Goal: Task Accomplishment & Management: Complete application form

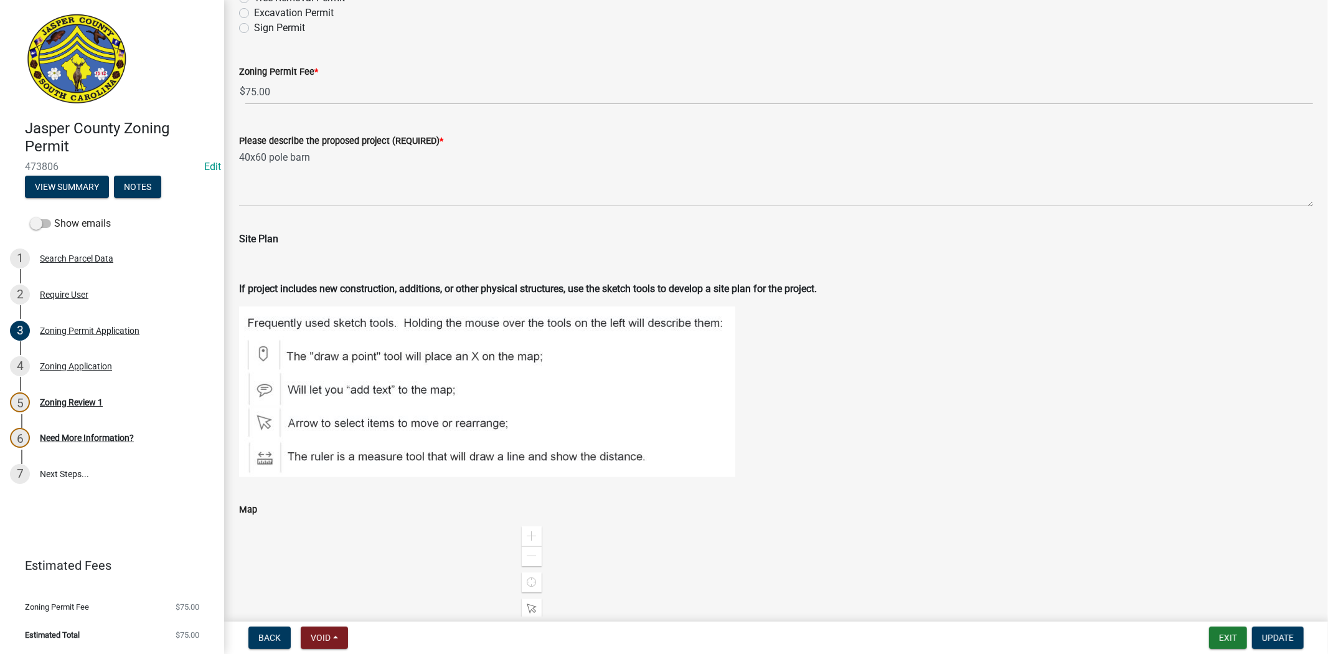
scroll to position [1522, 0]
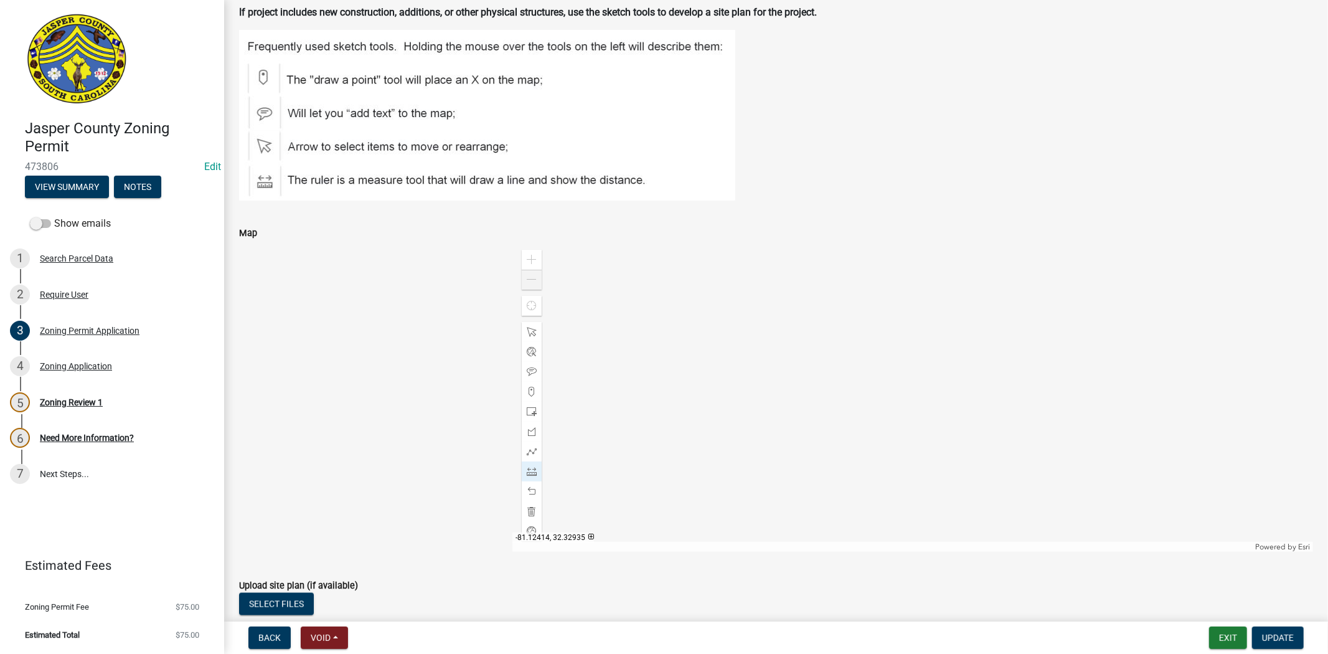
click at [529, 285] on div "Zoom out" at bounding box center [532, 280] width 20 height 20
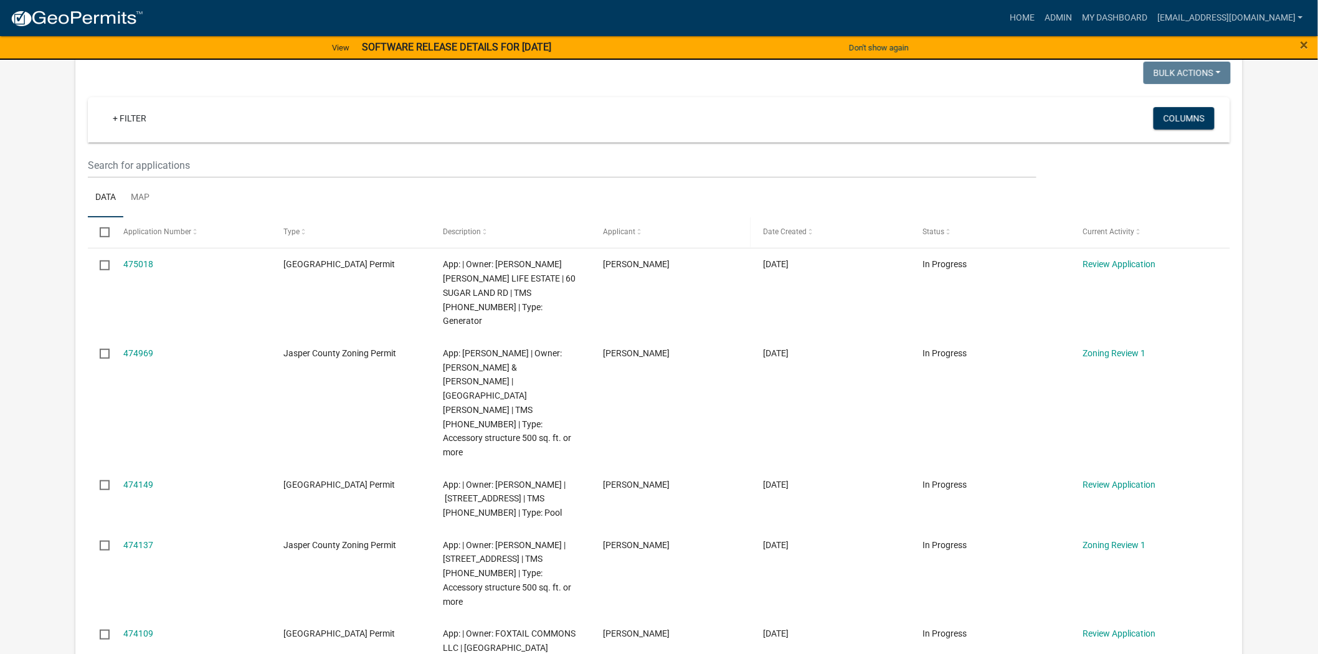
scroll to position [138, 0]
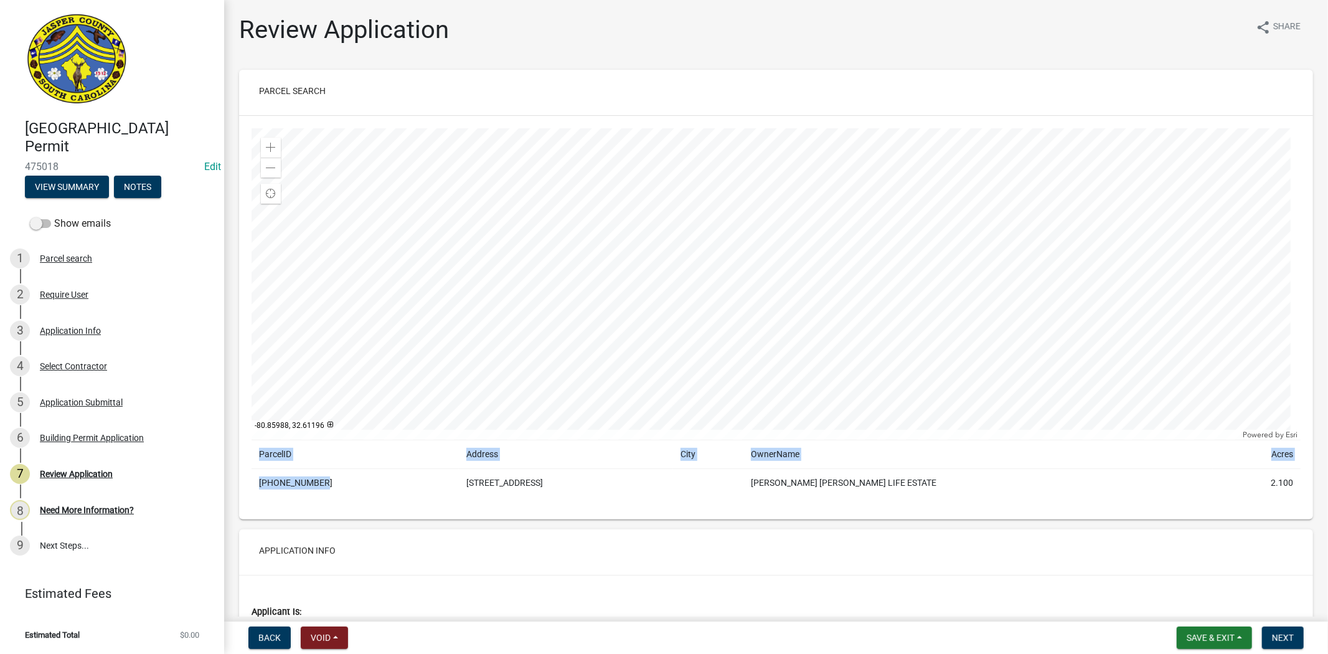
drag, startPoint x: 324, startPoint y: 488, endPoint x: 240, endPoint y: 487, distance: 84.1
click at [240, 487] on div "Zoom in Zoom out Find my location Powered by Esri -80.85988, 32.61196 Loading..…" at bounding box center [776, 318] width 1074 height 404
click at [296, 484] on td "[PHONE_NUMBER]" at bounding box center [355, 483] width 207 height 29
drag, startPoint x: 322, startPoint y: 483, endPoint x: 259, endPoint y: 493, distance: 63.6
click at [259, 493] on td "[PHONE_NUMBER]" at bounding box center [355, 483] width 207 height 29
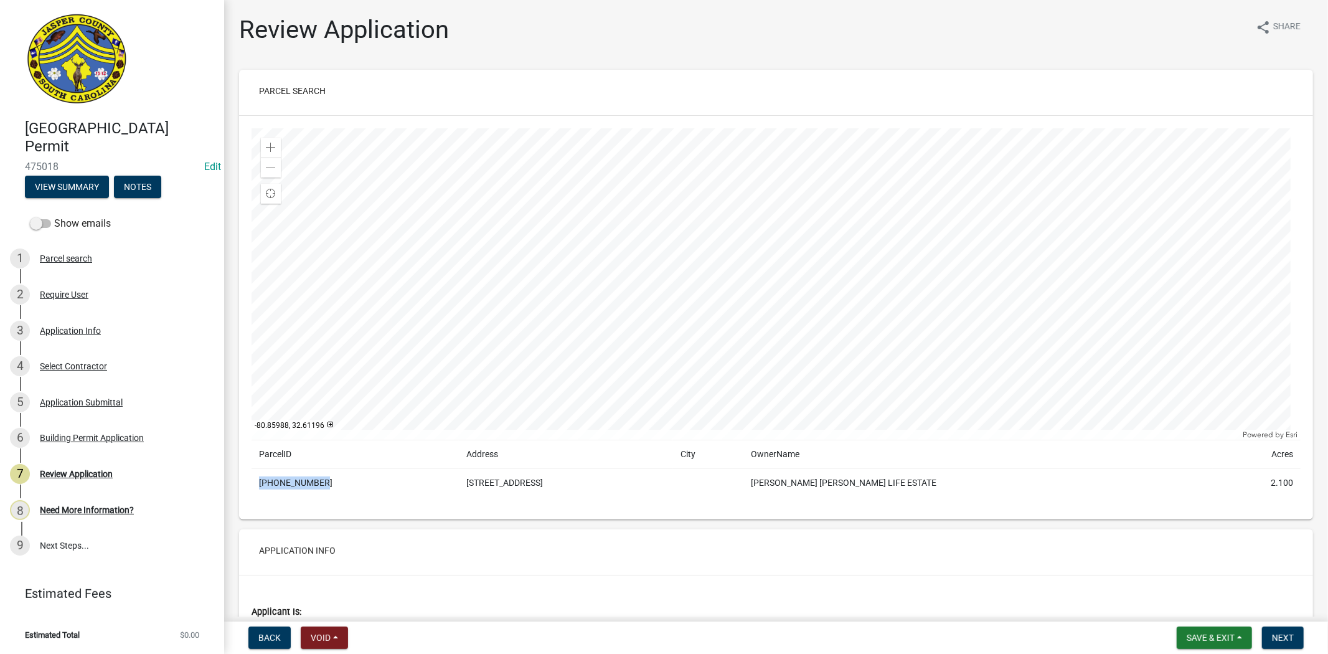
copy td "[PHONE_NUMBER]"
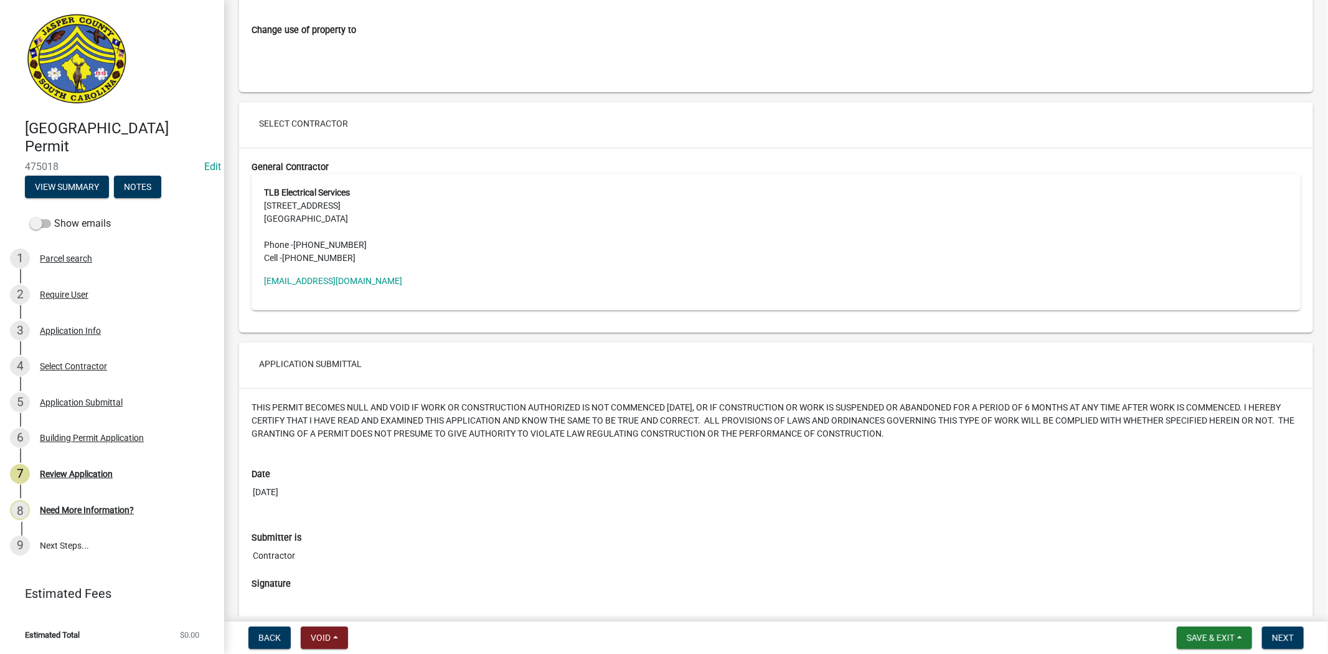
scroll to position [2925, 0]
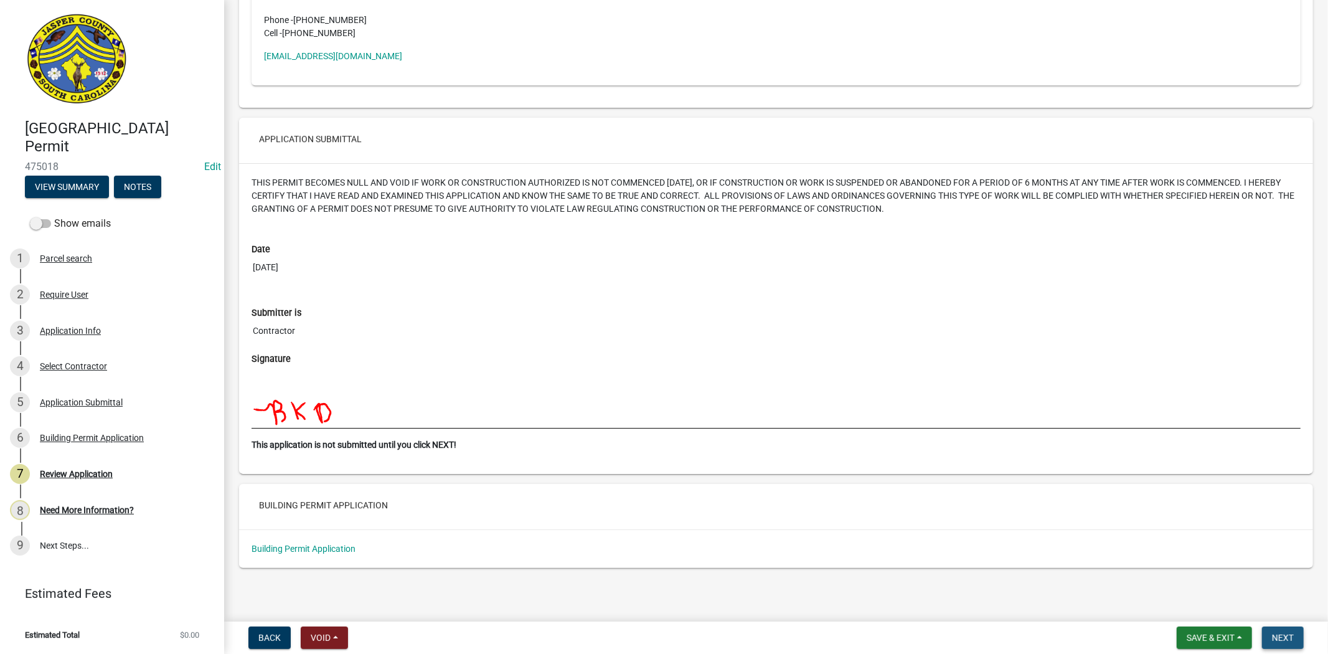
click at [1295, 633] on button "Next" at bounding box center [1283, 637] width 42 height 22
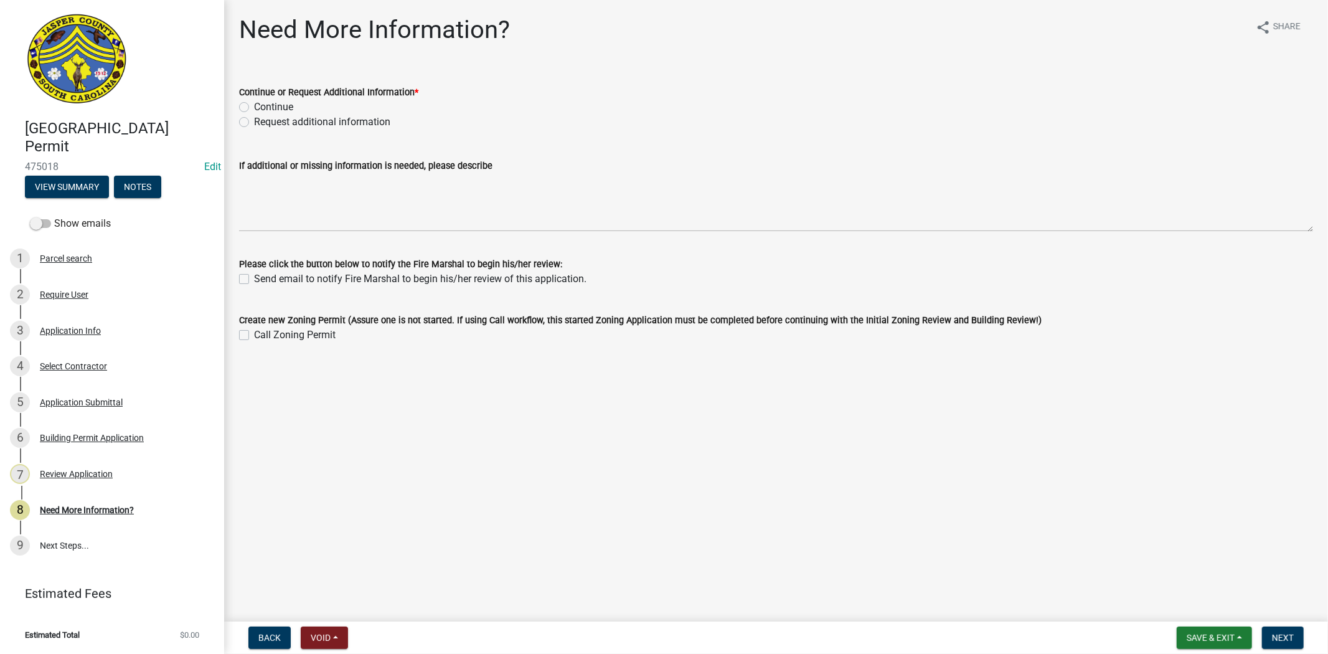
click at [254, 109] on label "Continue" at bounding box center [273, 107] width 39 height 15
click at [254, 108] on input "Continue" at bounding box center [258, 104] width 8 height 8
radio input "true"
click at [1289, 634] on span "Next" at bounding box center [1283, 638] width 22 height 10
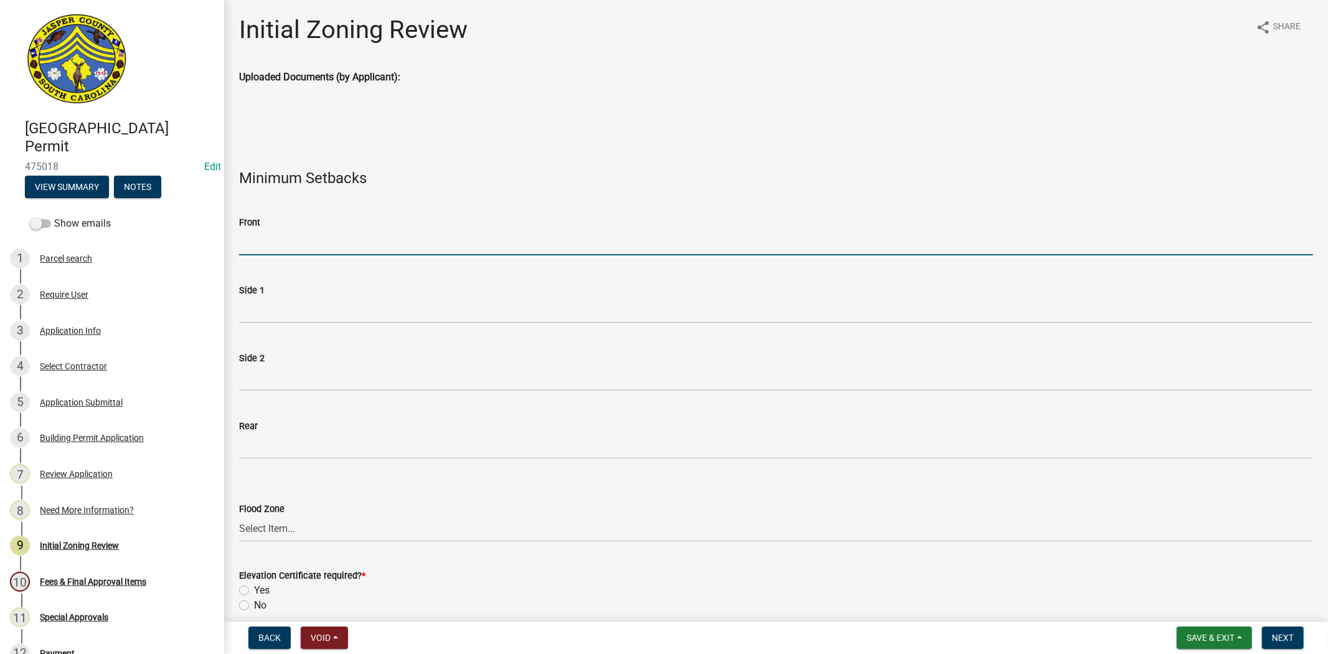
click at [291, 247] on input "Front" at bounding box center [776, 243] width 1074 height 26
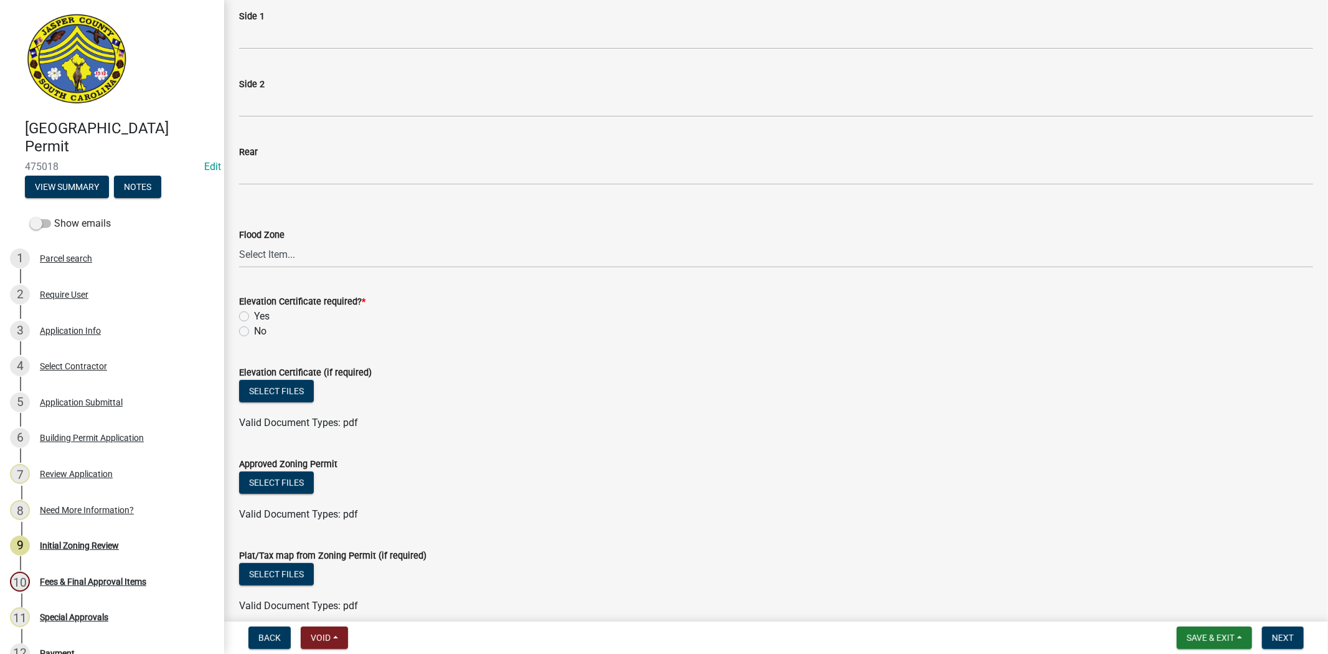
scroll to position [276, 0]
type input "na"
click at [247, 246] on select "Select Item... A AE X Shaded X N/A" at bounding box center [776, 253] width 1074 height 26
click at [239, 240] on select "Select Item... A AE X Shaded X N/A" at bounding box center [776, 253] width 1074 height 26
click at [305, 260] on select "Select Item... A AE X Shaded X N/A" at bounding box center [776, 253] width 1074 height 26
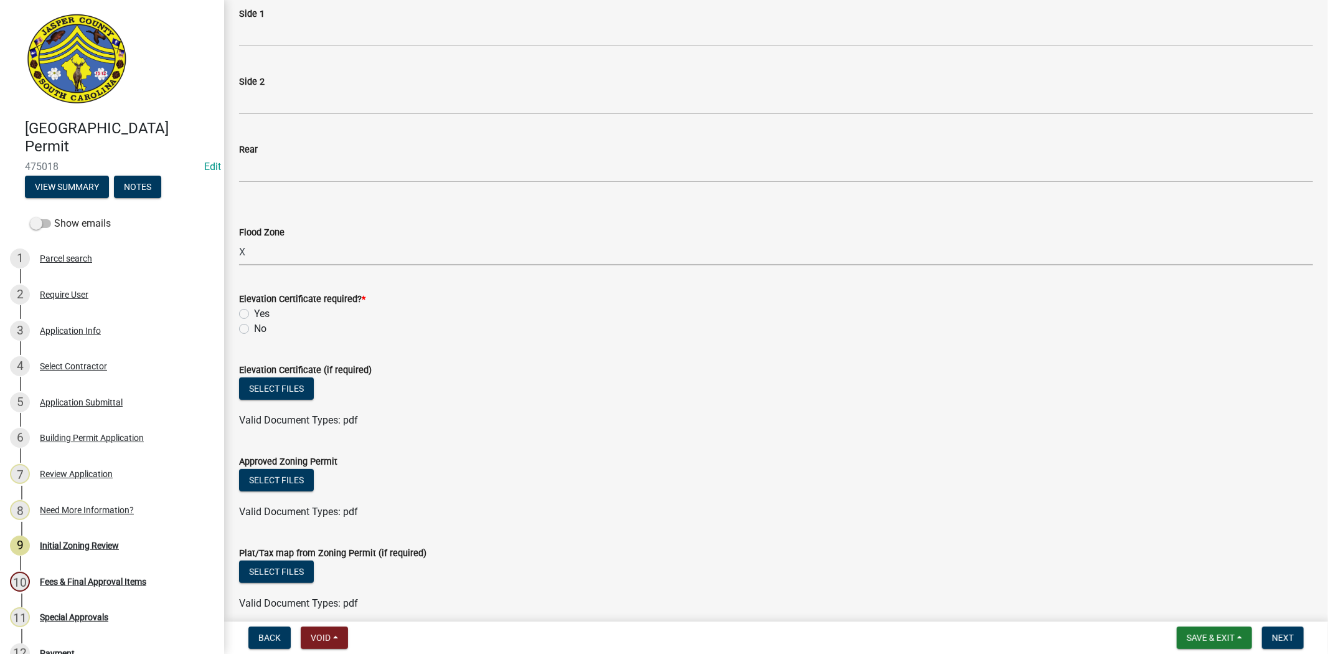
click at [239, 240] on select "Select Item... A AE X Shaded X N/A" at bounding box center [776, 253] width 1074 height 26
select select "61611ad6-14f2-499c-805c-58607f11e2fc"
click at [254, 327] on label "No" at bounding box center [260, 328] width 12 height 15
click at [254, 327] on input "No" at bounding box center [258, 325] width 8 height 8
radio input "true"
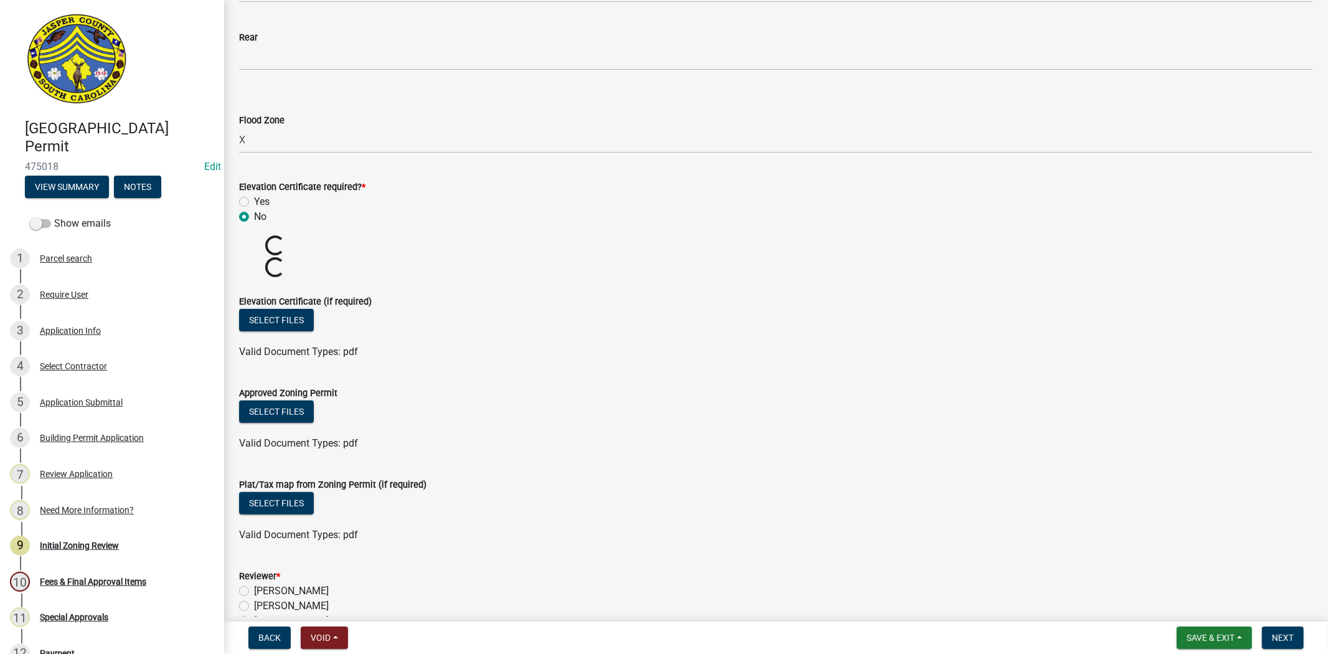
scroll to position [559, 0]
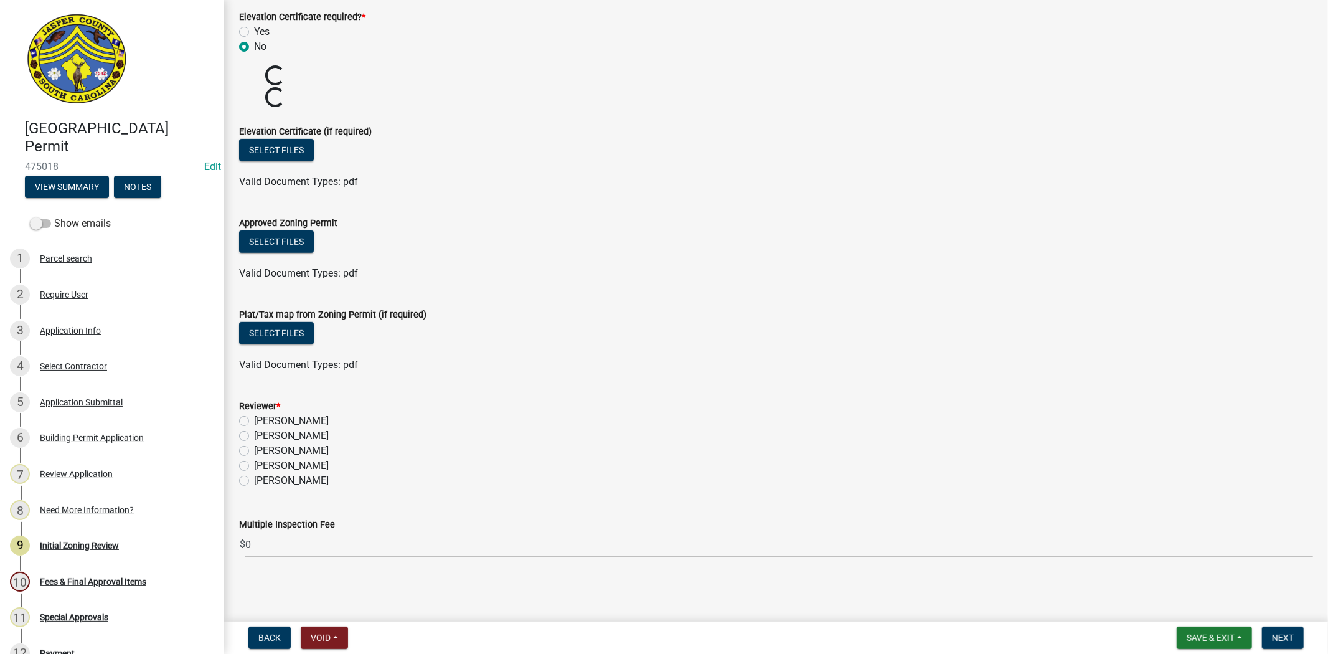
click at [254, 466] on label "[PERSON_NAME]" at bounding box center [291, 465] width 75 height 15
click at [254, 466] on input "[PERSON_NAME]" at bounding box center [258, 462] width 8 height 8
radio input "true"
click at [1285, 633] on span "Next" at bounding box center [1283, 638] width 22 height 10
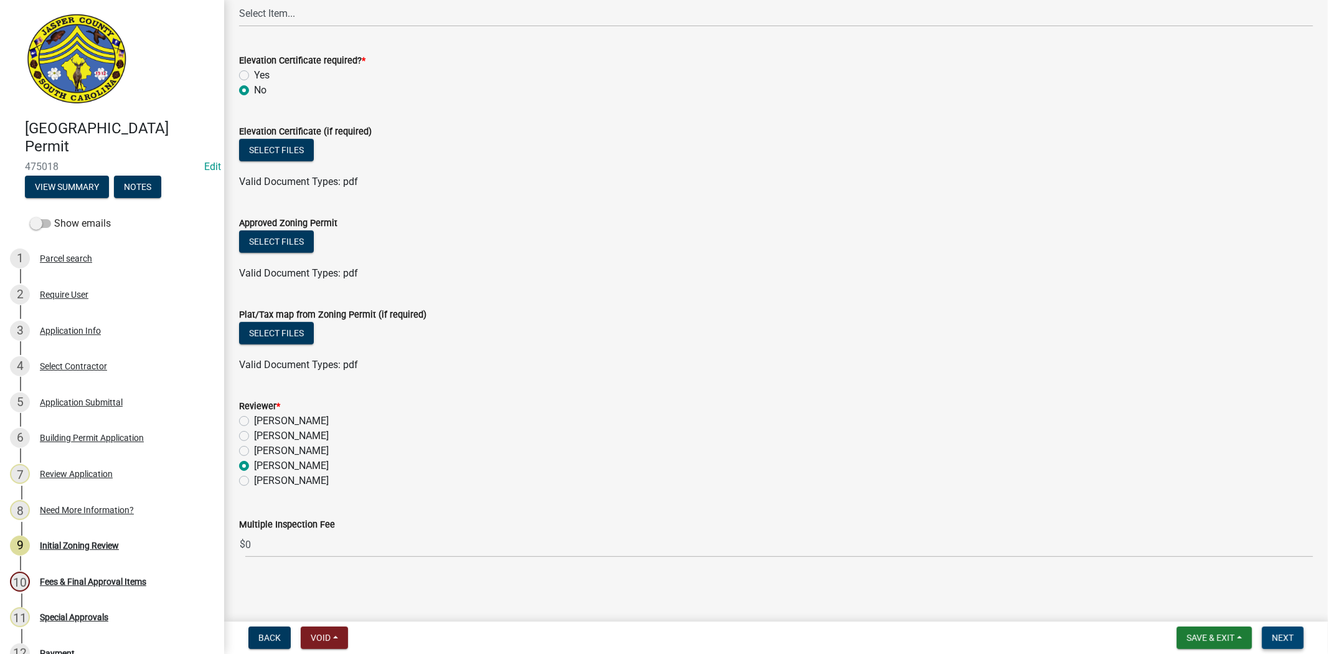
scroll to position [0, 0]
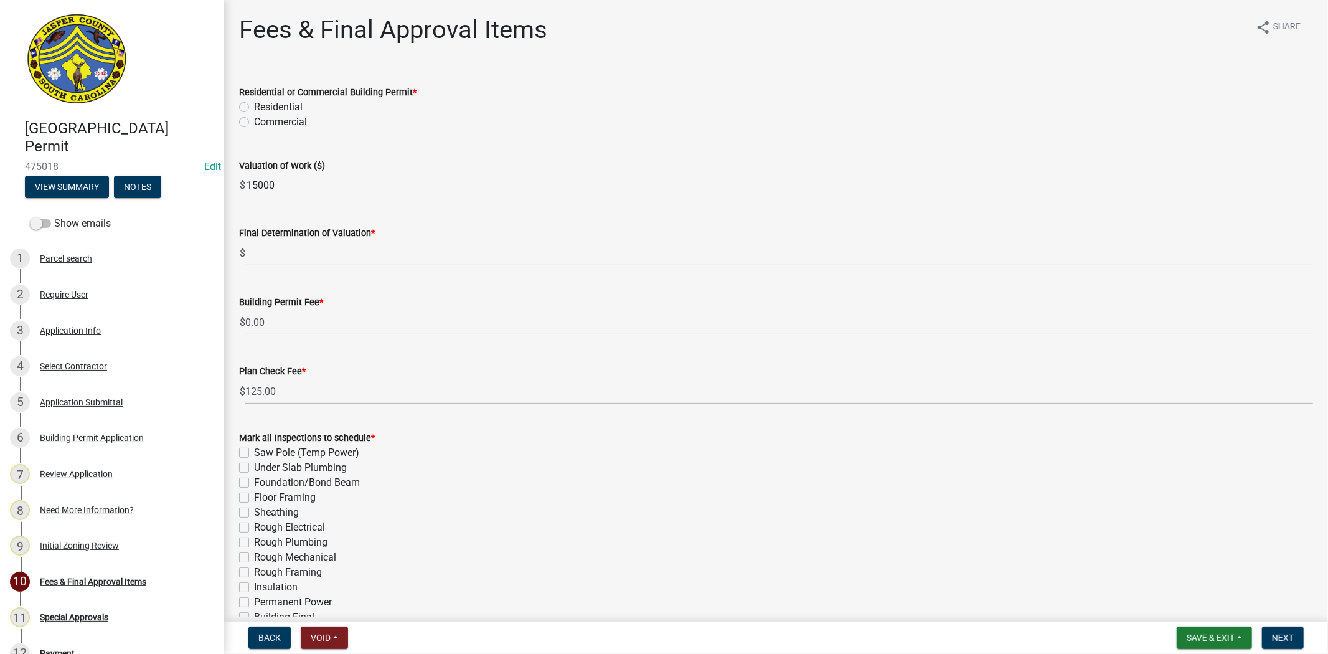
click at [240, 100] on div "Residential" at bounding box center [776, 107] width 1074 height 15
click at [254, 104] on label "Residential" at bounding box center [278, 107] width 49 height 15
click at [254, 104] on input "Residential" at bounding box center [258, 104] width 8 height 8
radio input "true"
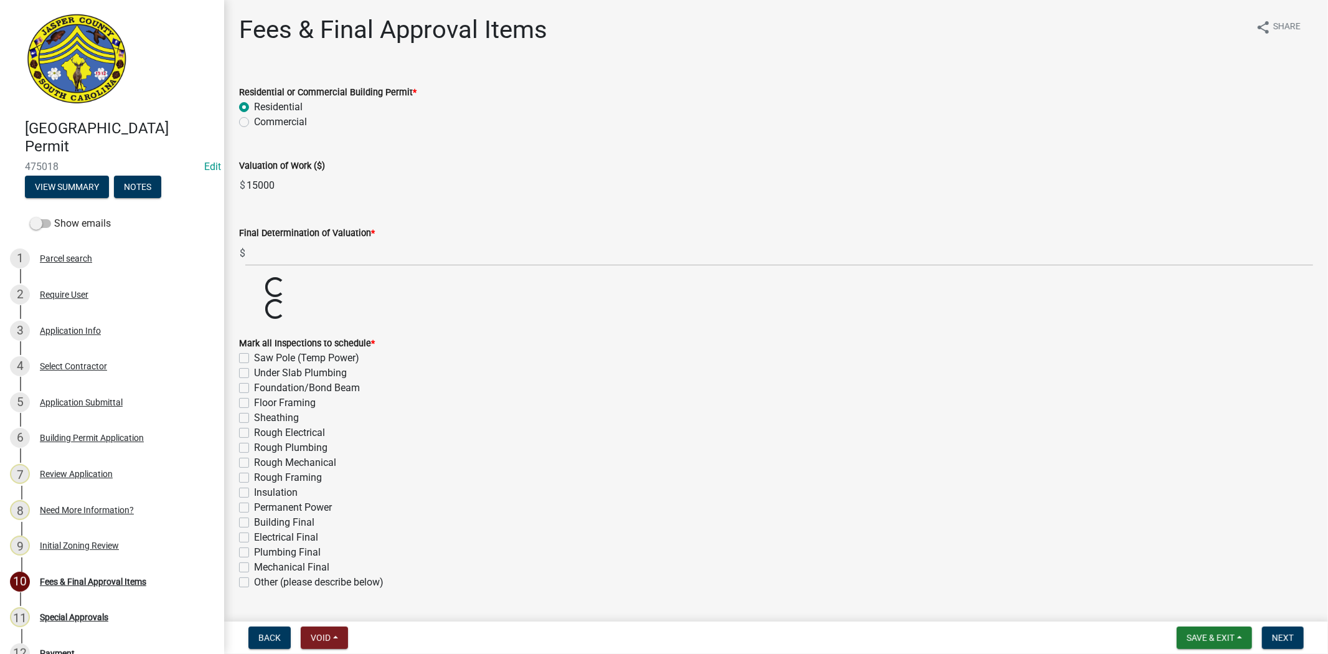
drag, startPoint x: 276, startPoint y: 182, endPoint x: 204, endPoint y: 198, distance: 74.5
click at [204, 198] on div "Jasper County Building Permit 475018 Edit View Summary Notes Show emails 1 Parc…" at bounding box center [664, 327] width 1328 height 654
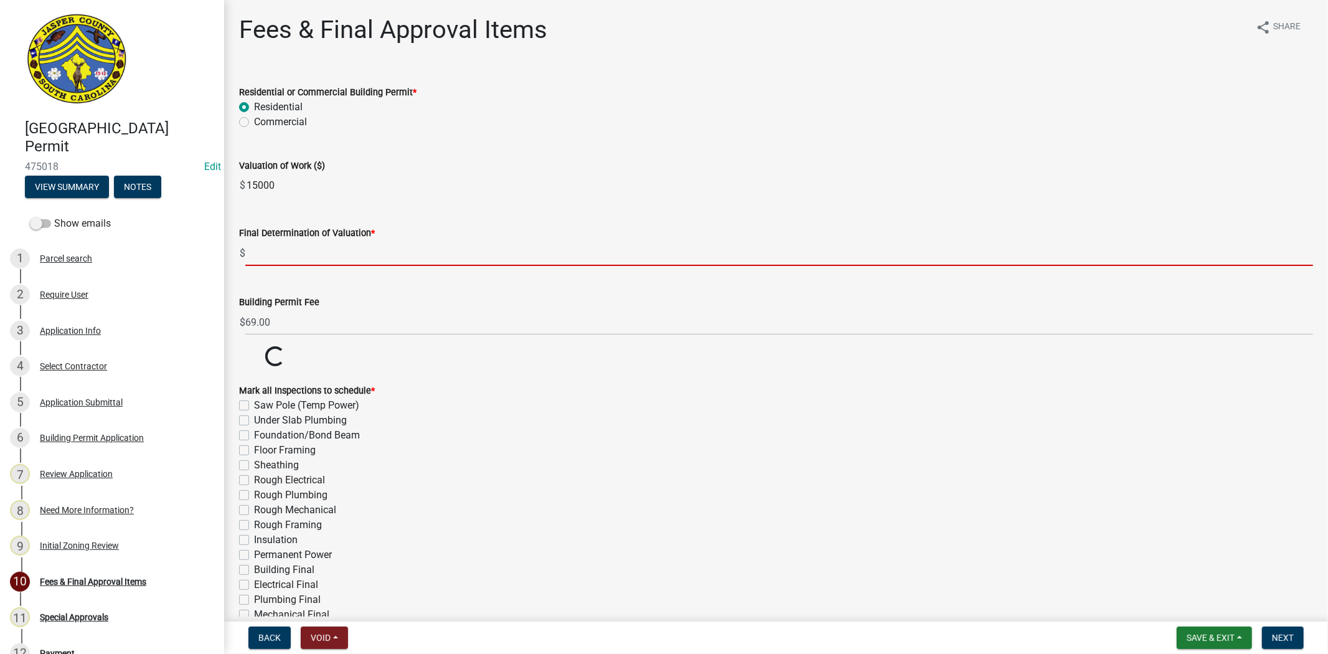
click at [326, 247] on input "text" at bounding box center [779, 253] width 1068 height 26
paste input "15000"
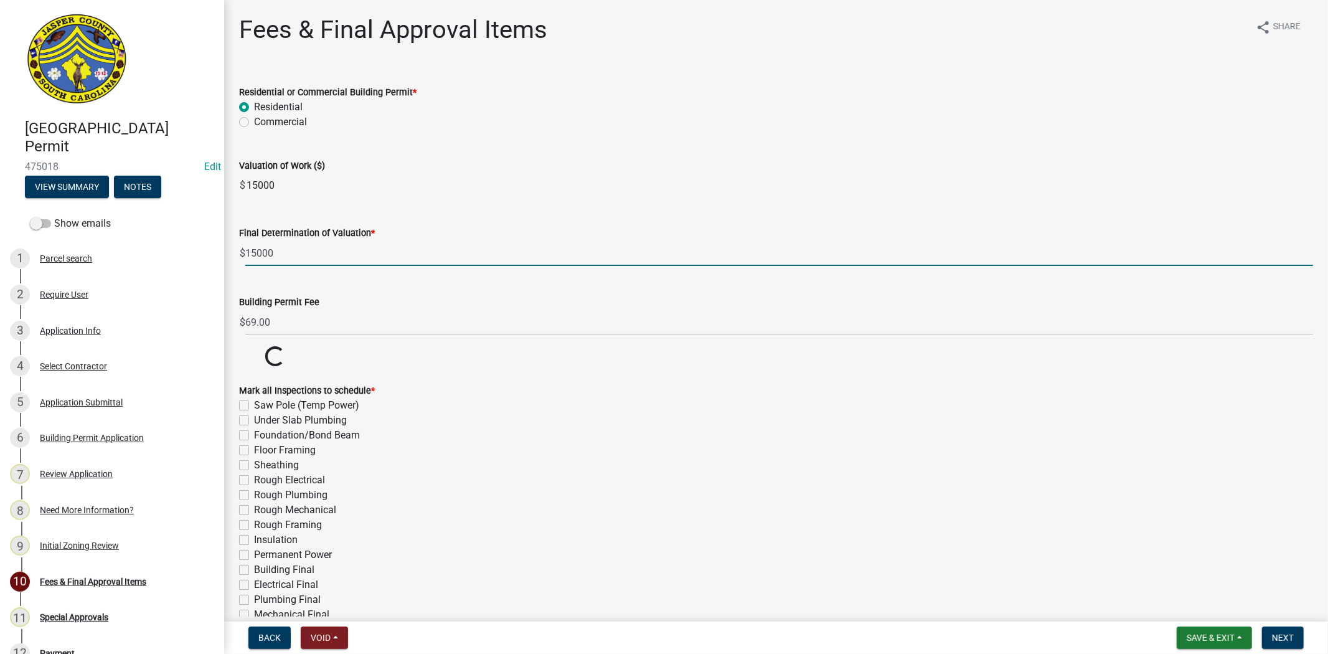
type input "15000"
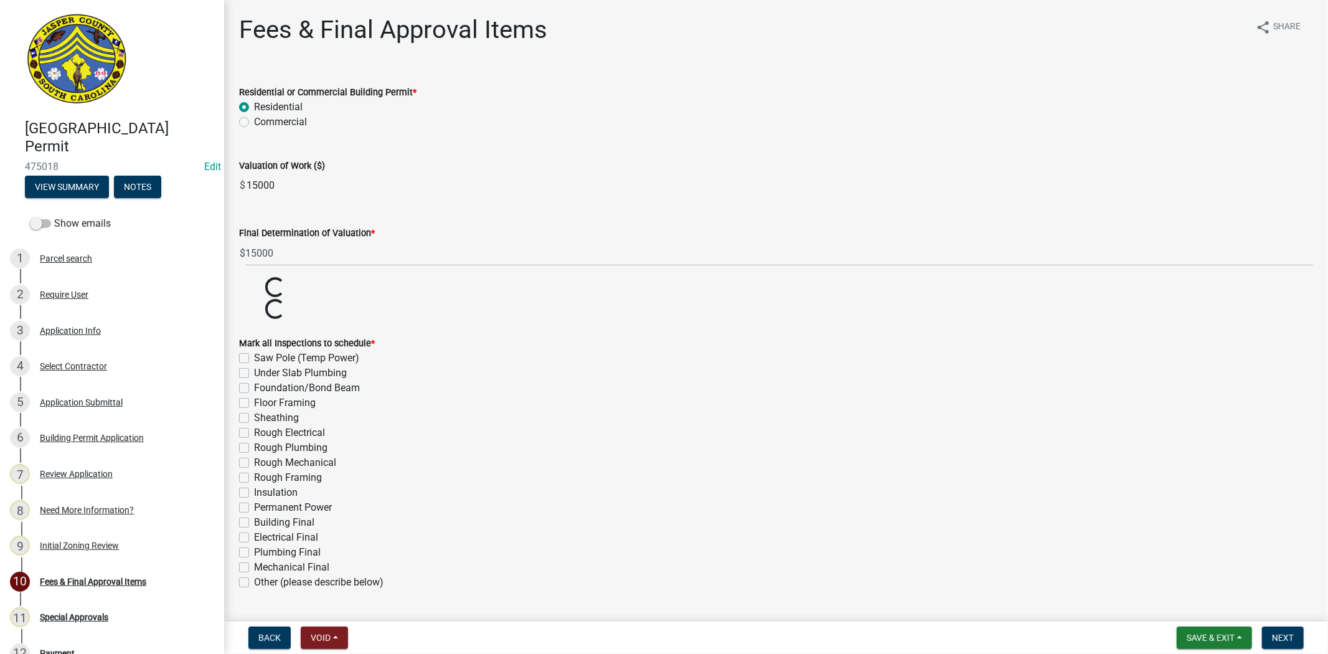
click at [631, 137] on wm-data-entity-input "Residential or Commercial Building Permit * Residential Commercial" at bounding box center [776, 105] width 1074 height 71
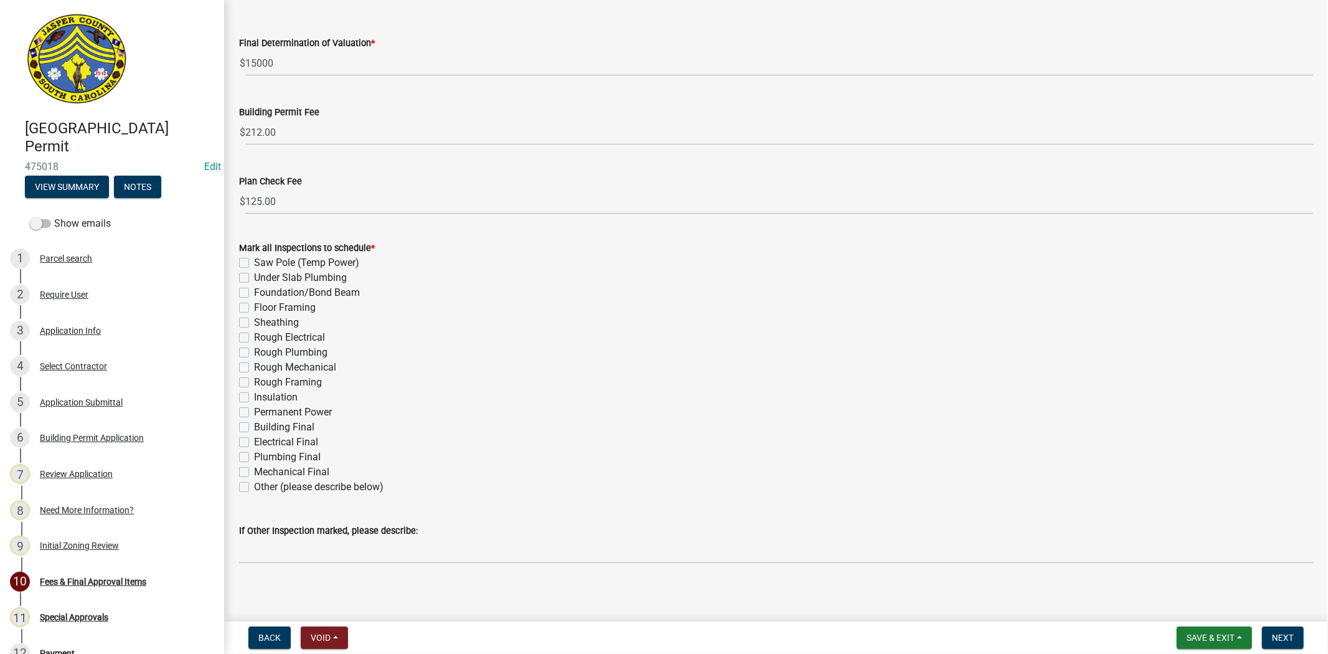
scroll to position [196, 0]
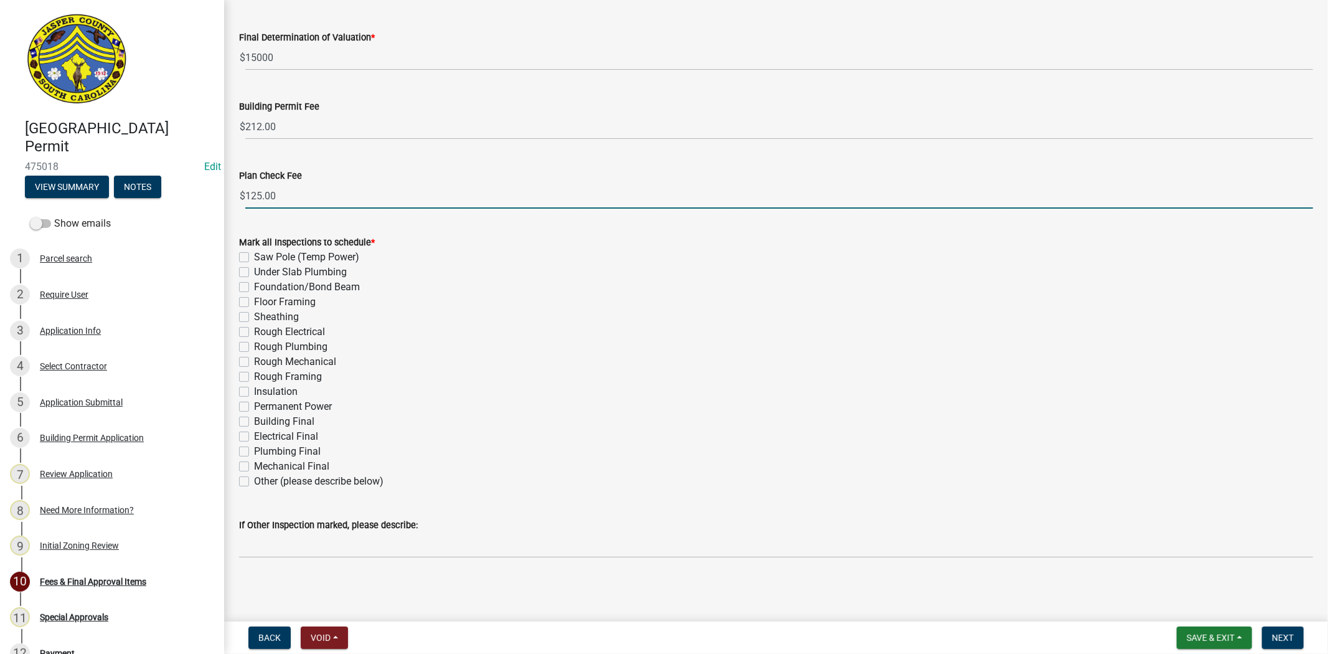
drag, startPoint x: 259, startPoint y: 195, endPoint x: 240, endPoint y: 194, distance: 19.3
click at [240, 194] on div "$ 125.00" at bounding box center [776, 196] width 1074 height 26
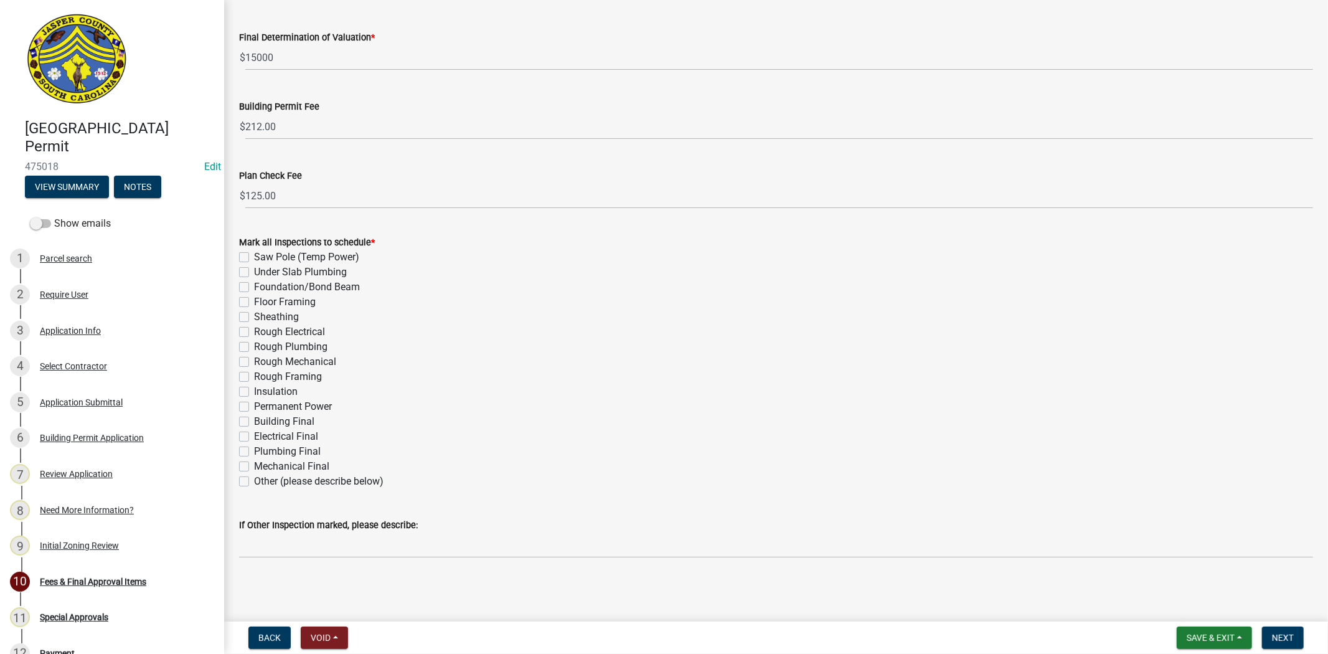
click at [616, 316] on div "Sheathing" at bounding box center [776, 316] width 1074 height 15
click at [254, 331] on label "Rough Electrical" at bounding box center [289, 331] width 71 height 15
click at [254, 331] on input "Rough Electrical" at bounding box center [258, 328] width 8 height 8
checkbox input "true"
checkbox input "false"
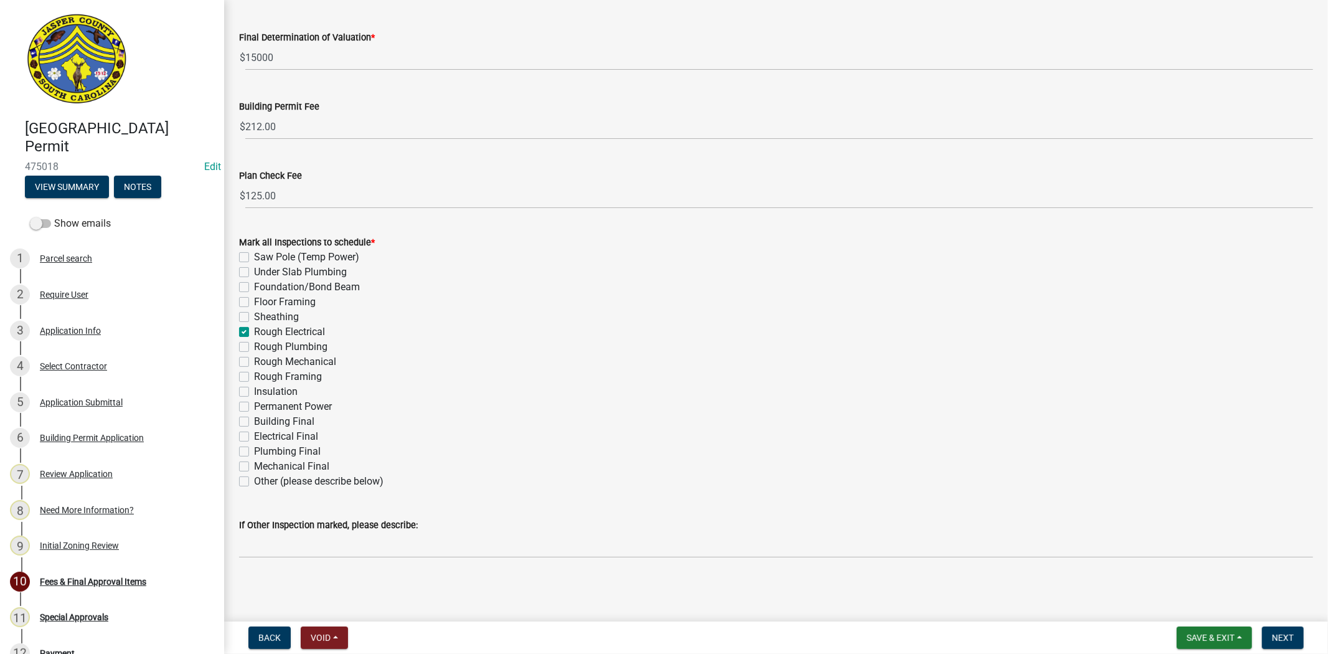
checkbox input "false"
checkbox input "true"
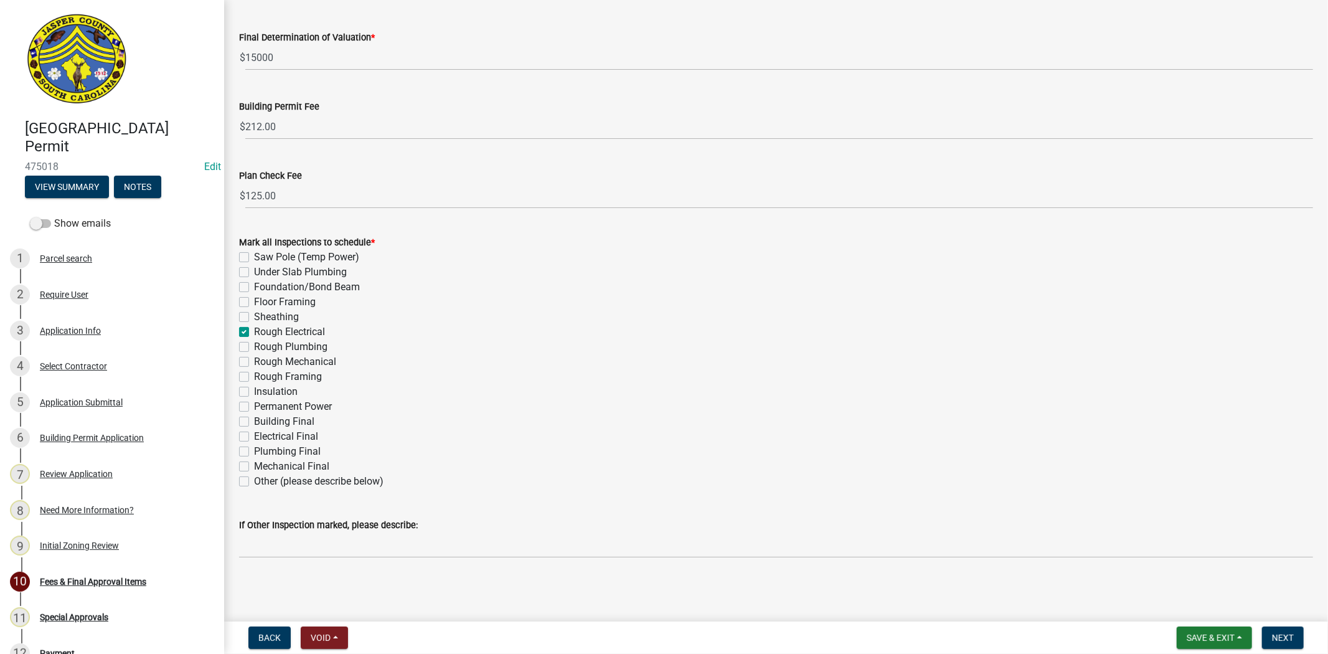
checkbox input "false"
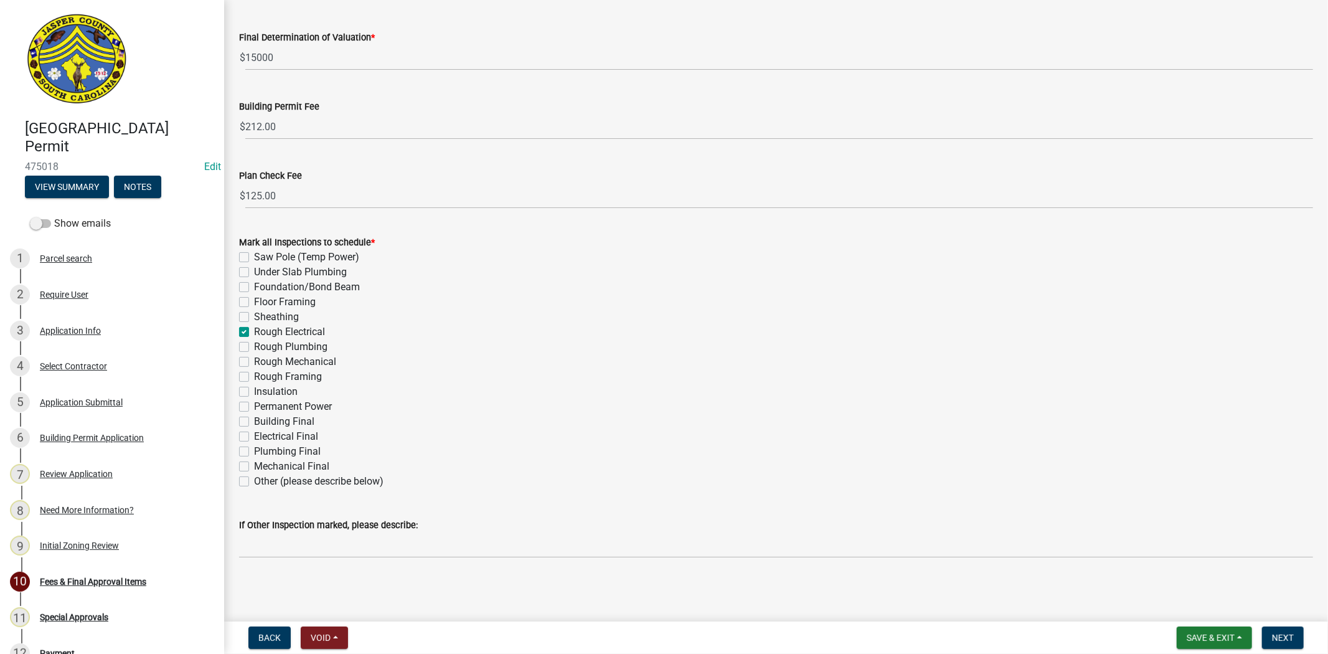
checkbox input "false"
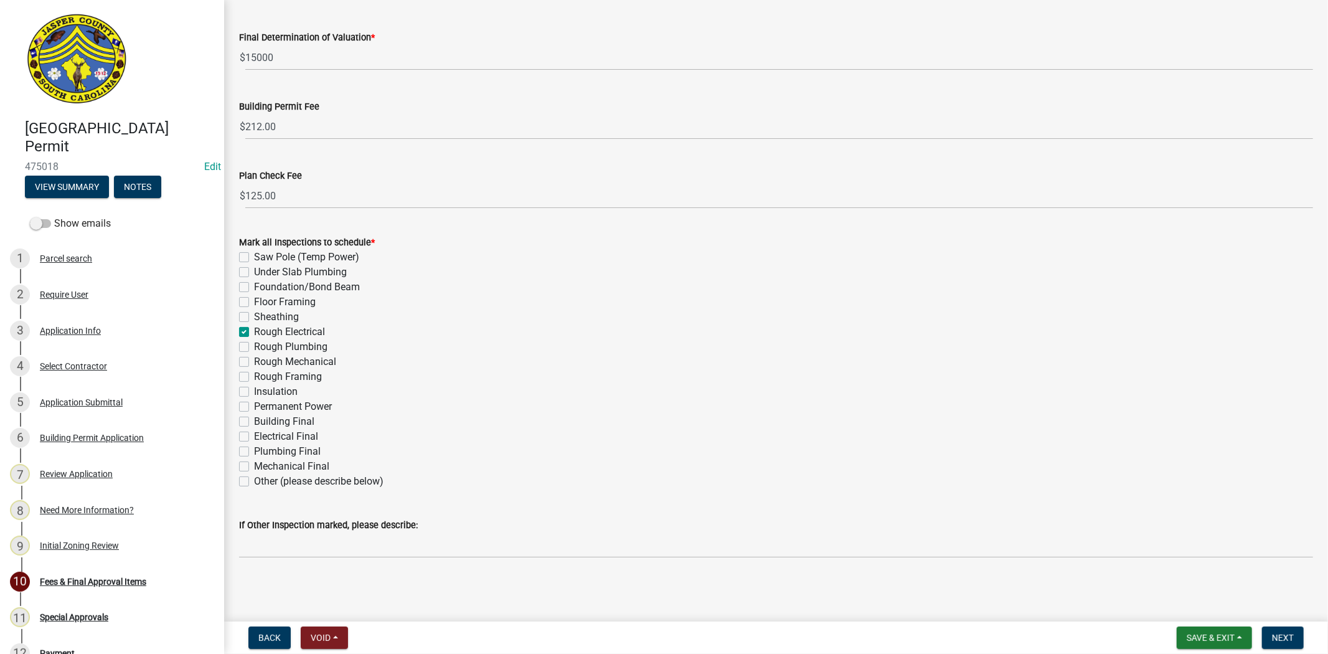
click at [254, 331] on label "Rough Electrical" at bounding box center [289, 331] width 71 height 15
click at [254, 331] on input "Rough Electrical" at bounding box center [258, 328] width 8 height 8
checkbox input "false"
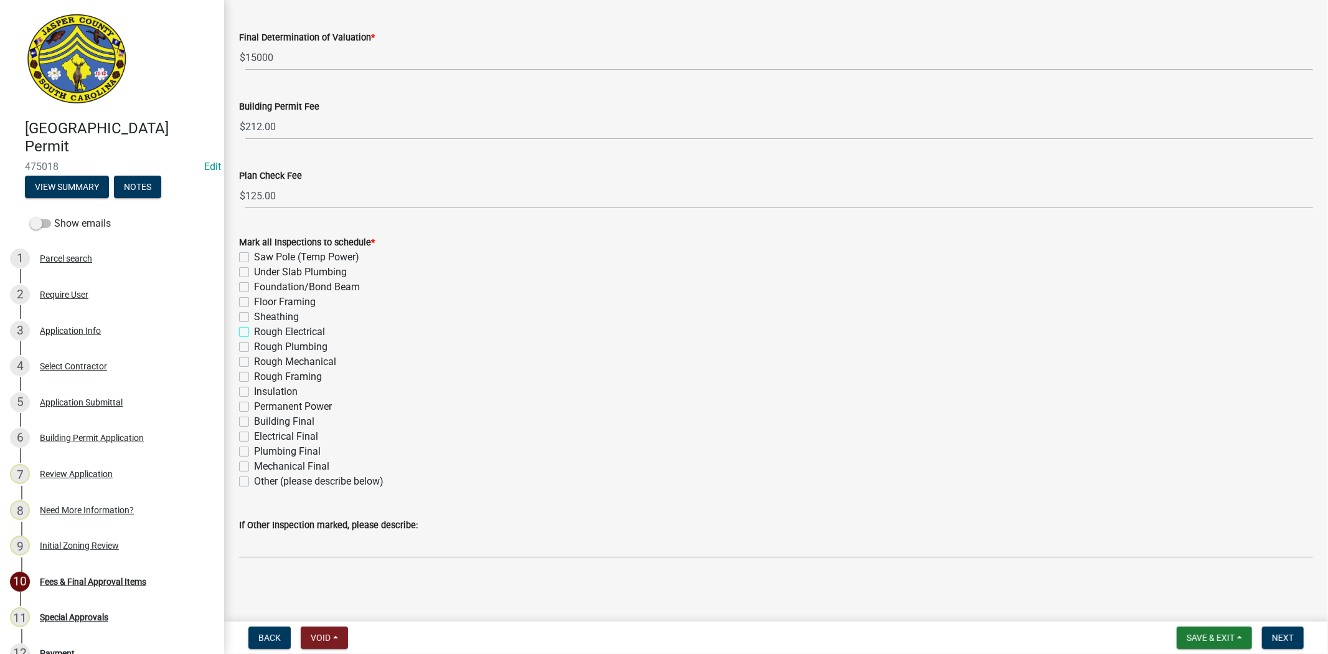
checkbox input "false"
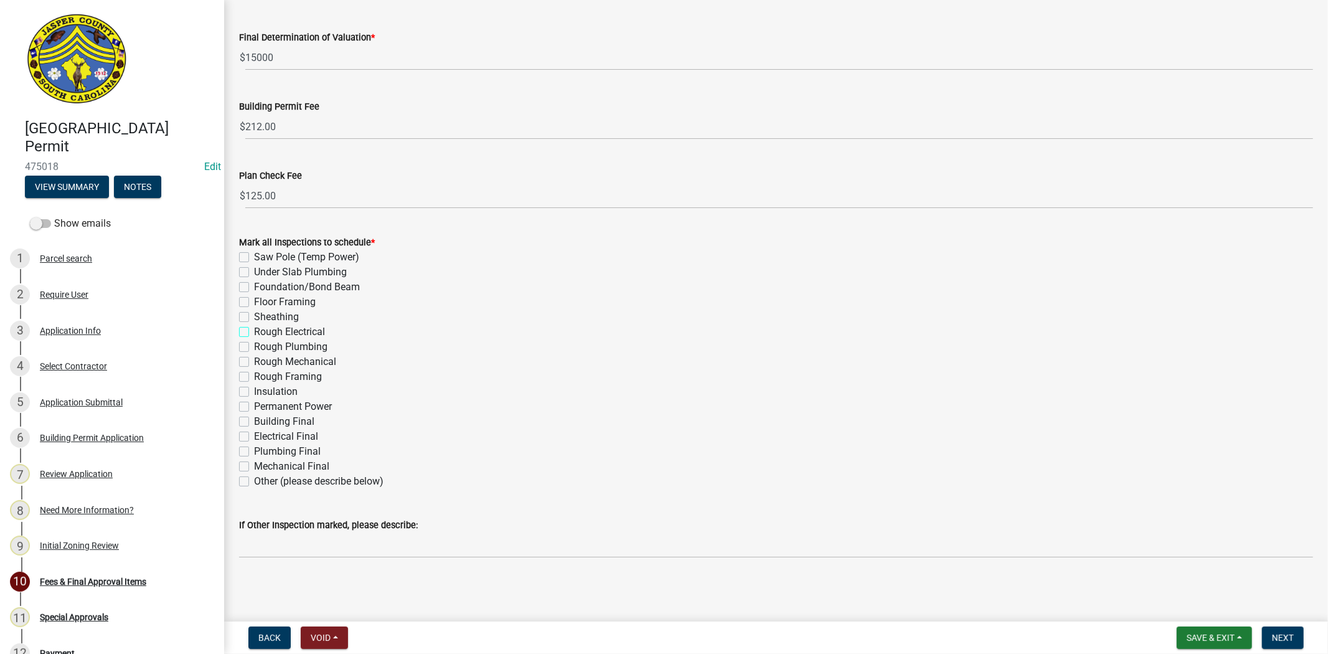
checkbox input "false"
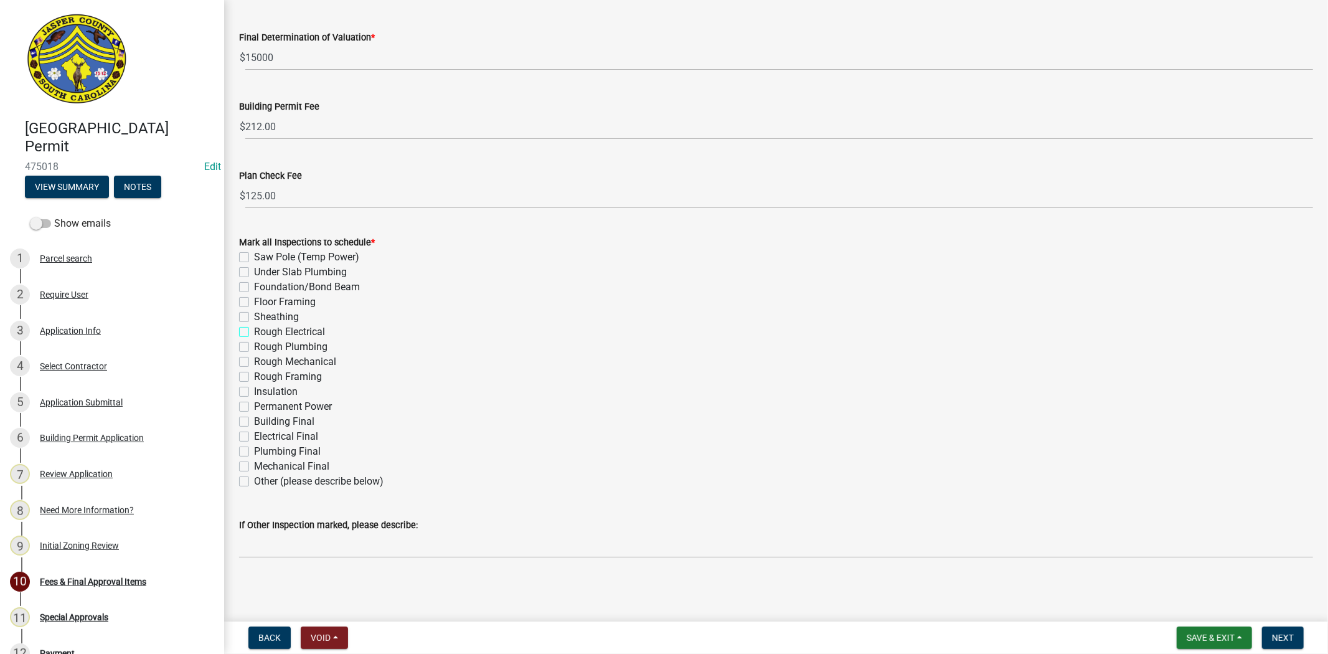
checkbox input "false"
click at [254, 480] on label "Other (please describe below)" at bounding box center [319, 481] width 130 height 15
click at [254, 480] on input "Other (please describe below)" at bounding box center [258, 478] width 8 height 8
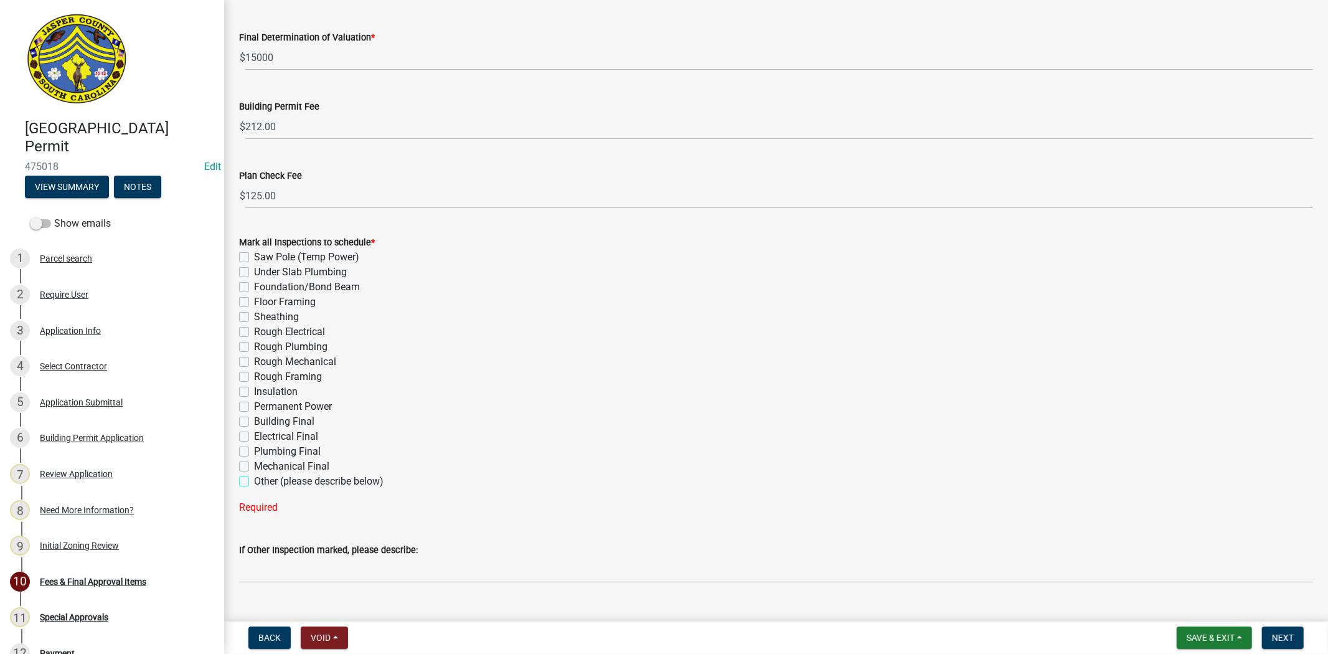
checkbox input "true"
checkbox input "false"
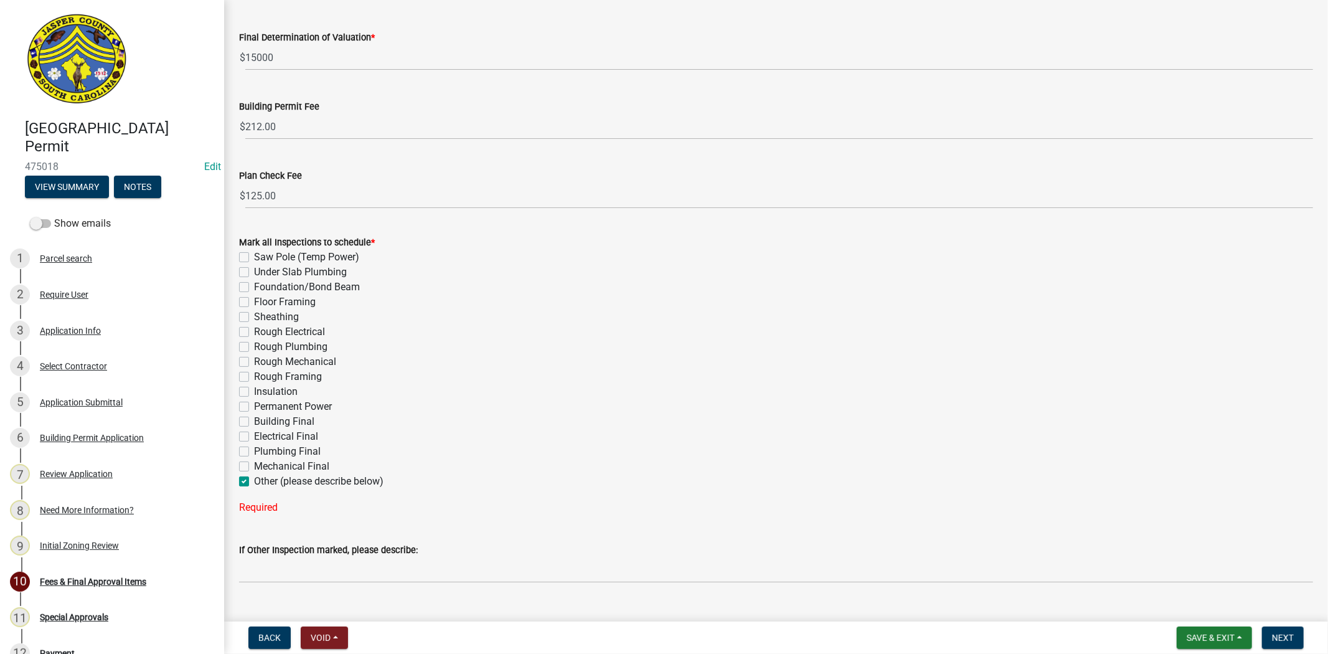
checkbox input "false"
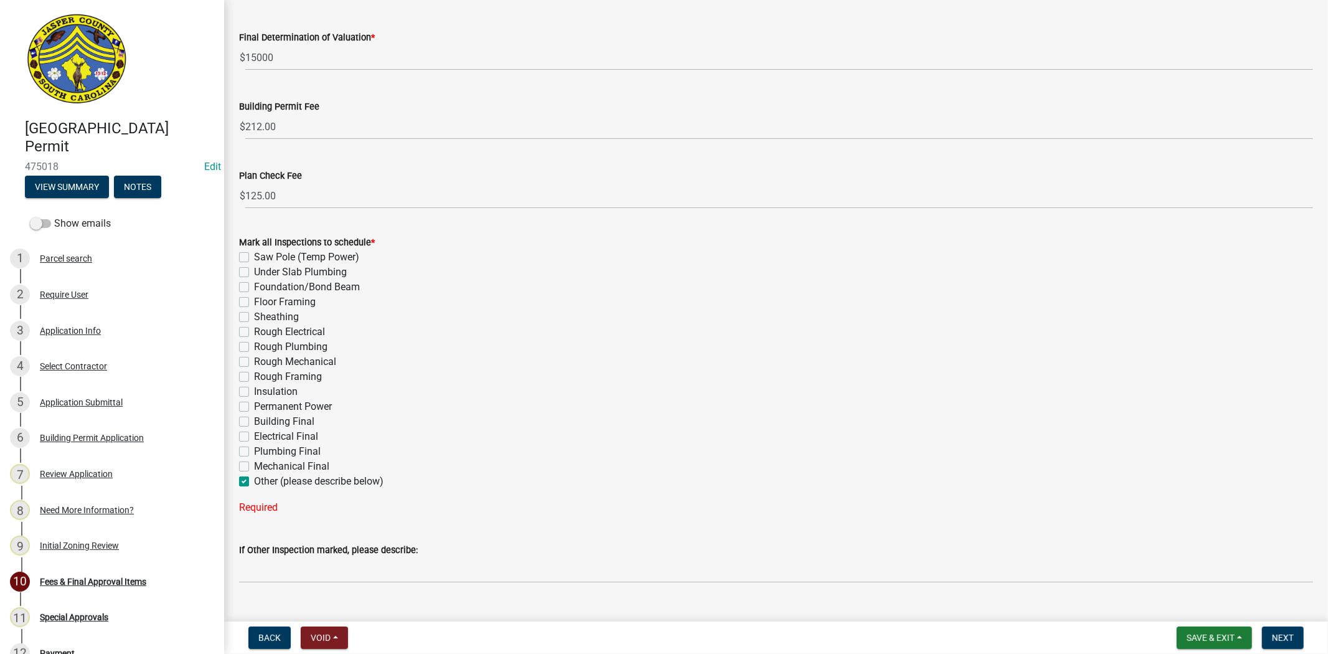
checkbox input "false"
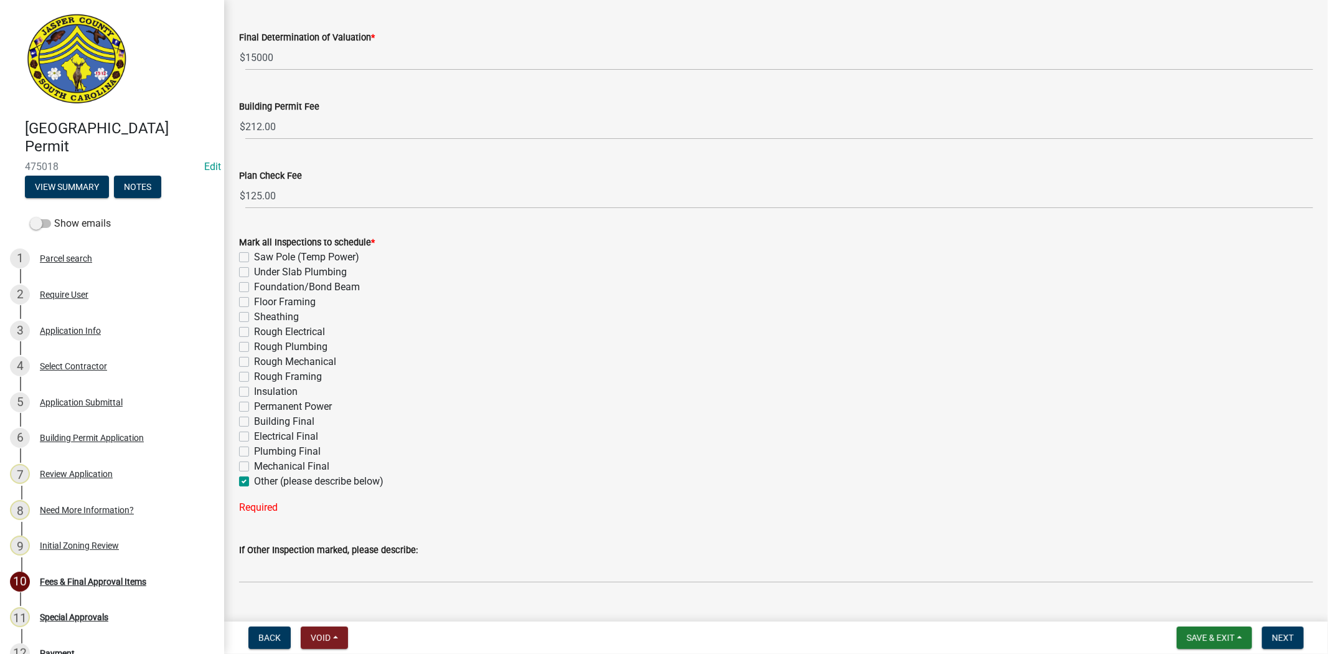
checkbox input "false"
checkbox input "true"
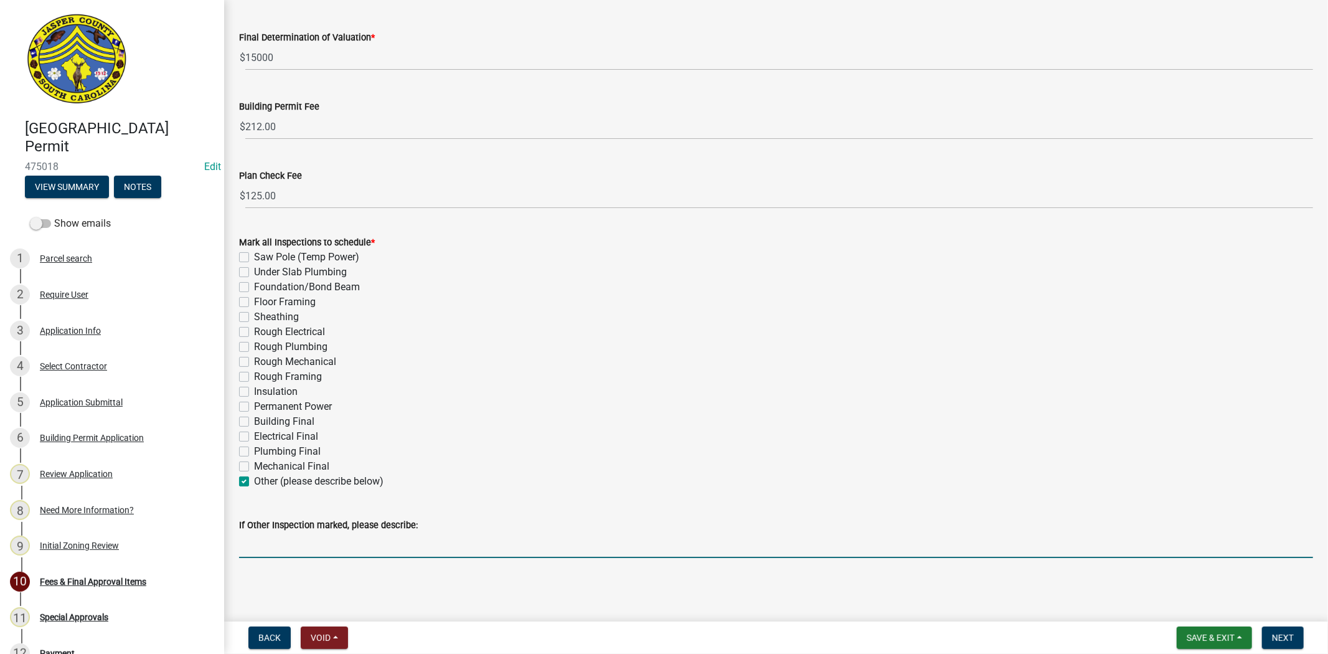
click at [257, 552] on input "If Other Inspection marked, please describe:" at bounding box center [776, 545] width 1074 height 26
type input "Generator Final"
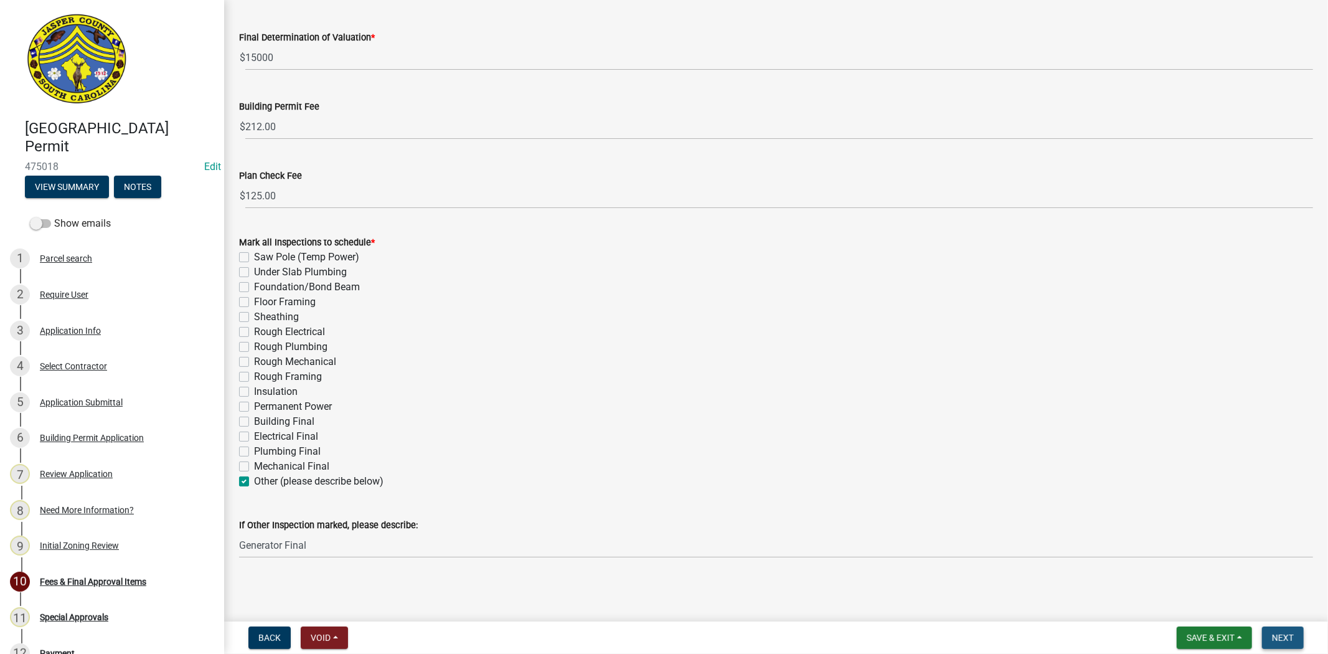
click at [1299, 633] on button "Next" at bounding box center [1283, 637] width 42 height 22
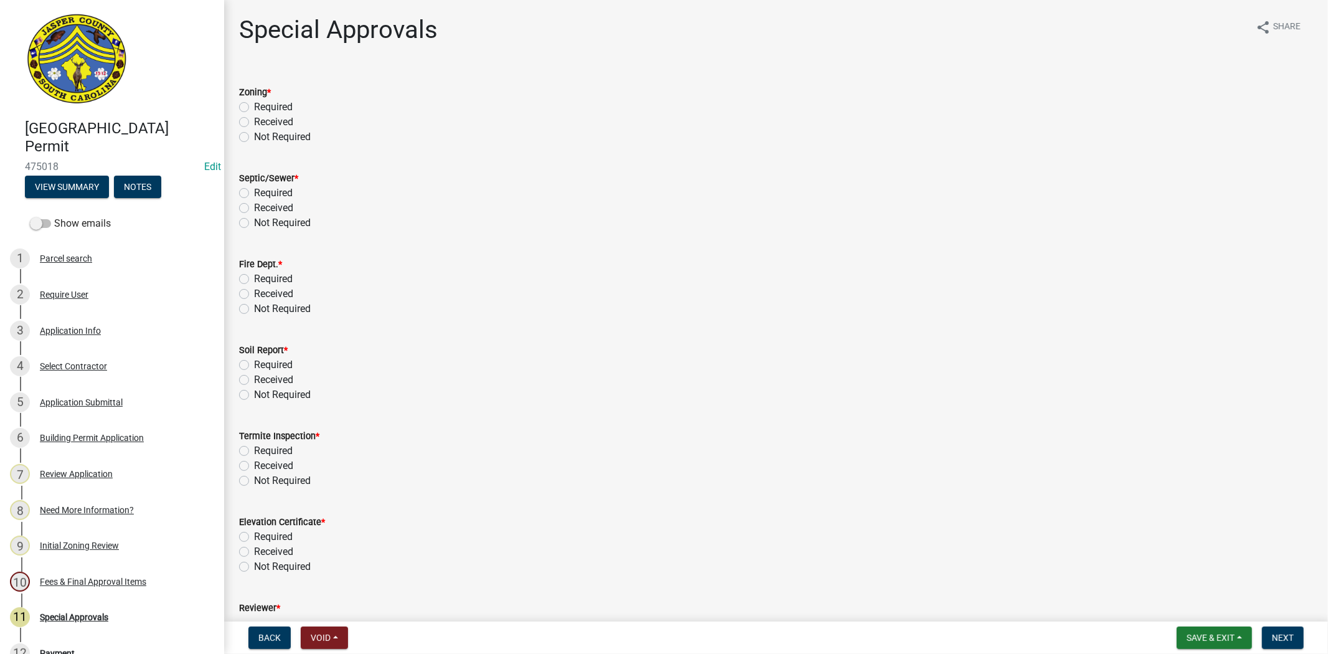
click at [254, 140] on label "Not Required" at bounding box center [282, 137] width 57 height 15
click at [254, 138] on input "Not Required" at bounding box center [258, 134] width 8 height 8
radio input "true"
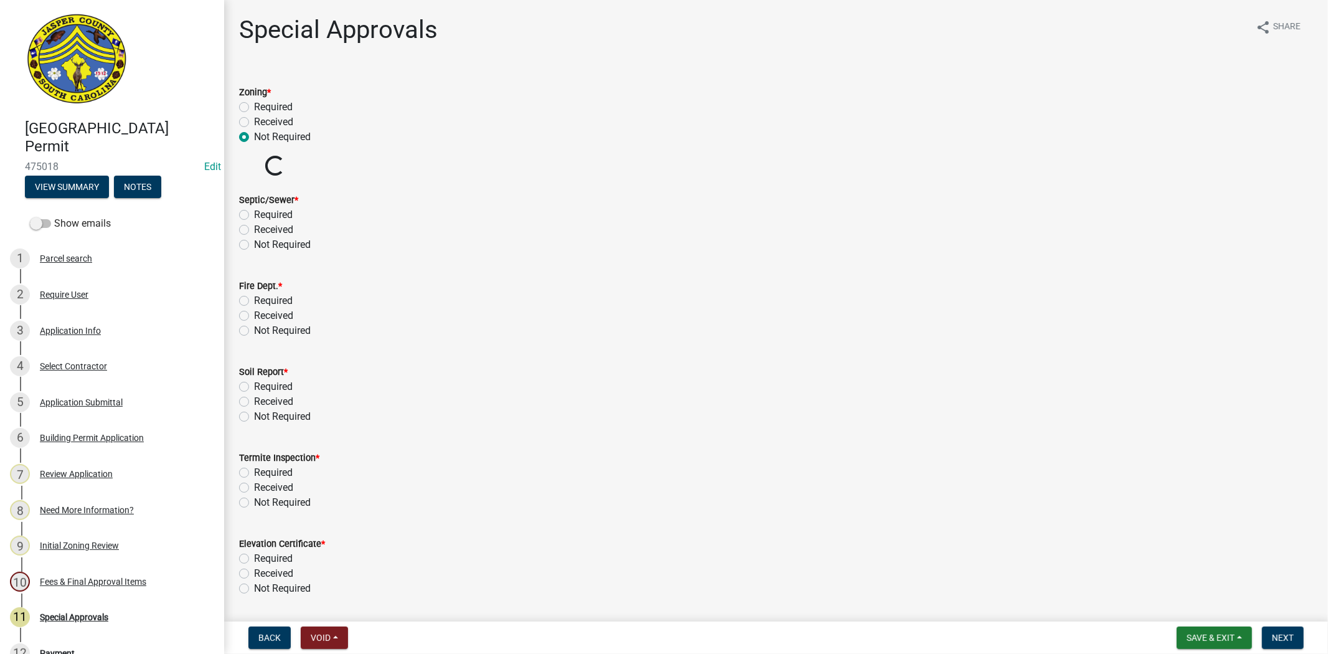
click at [249, 246] on div "Not Required" at bounding box center [776, 244] width 1074 height 15
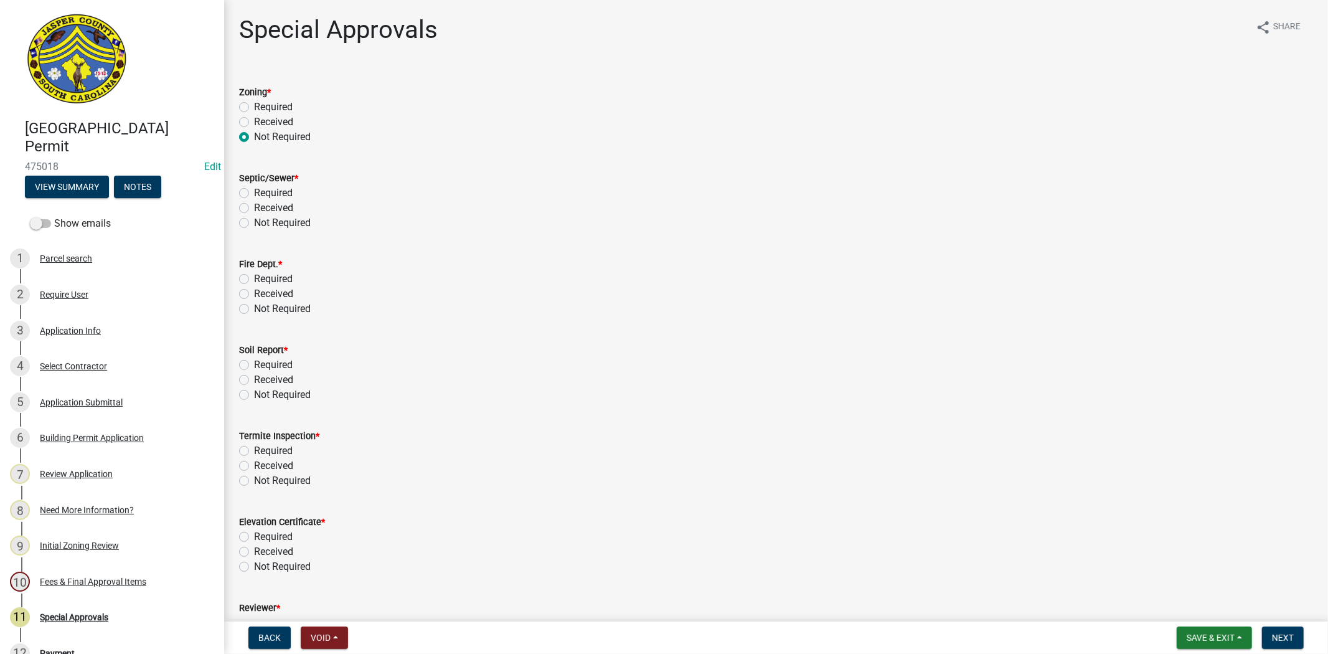
drag, startPoint x: 248, startPoint y: 247, endPoint x: 243, endPoint y: 254, distance: 8.5
click at [247, 248] on form "Fire Dept. * Required Received Not Required" at bounding box center [776, 279] width 1074 height 75
click at [254, 220] on label "Not Required" at bounding box center [282, 222] width 57 height 15
click at [254, 220] on input "Not Required" at bounding box center [258, 219] width 8 height 8
radio input "true"
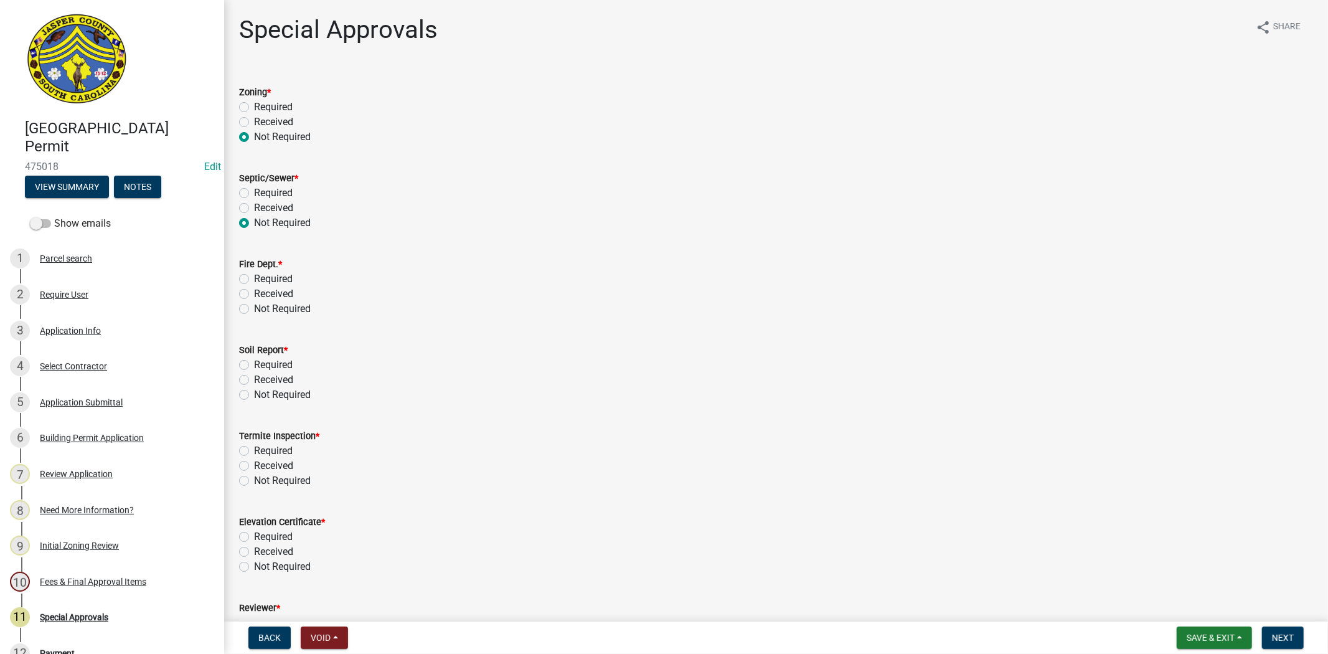
click at [254, 312] on label "Not Required" at bounding box center [282, 308] width 57 height 15
click at [254, 309] on input "Not Required" at bounding box center [258, 305] width 8 height 8
radio input "true"
click at [254, 399] on label "Not Required" at bounding box center [282, 394] width 57 height 15
click at [254, 395] on input "Not Required" at bounding box center [258, 391] width 8 height 8
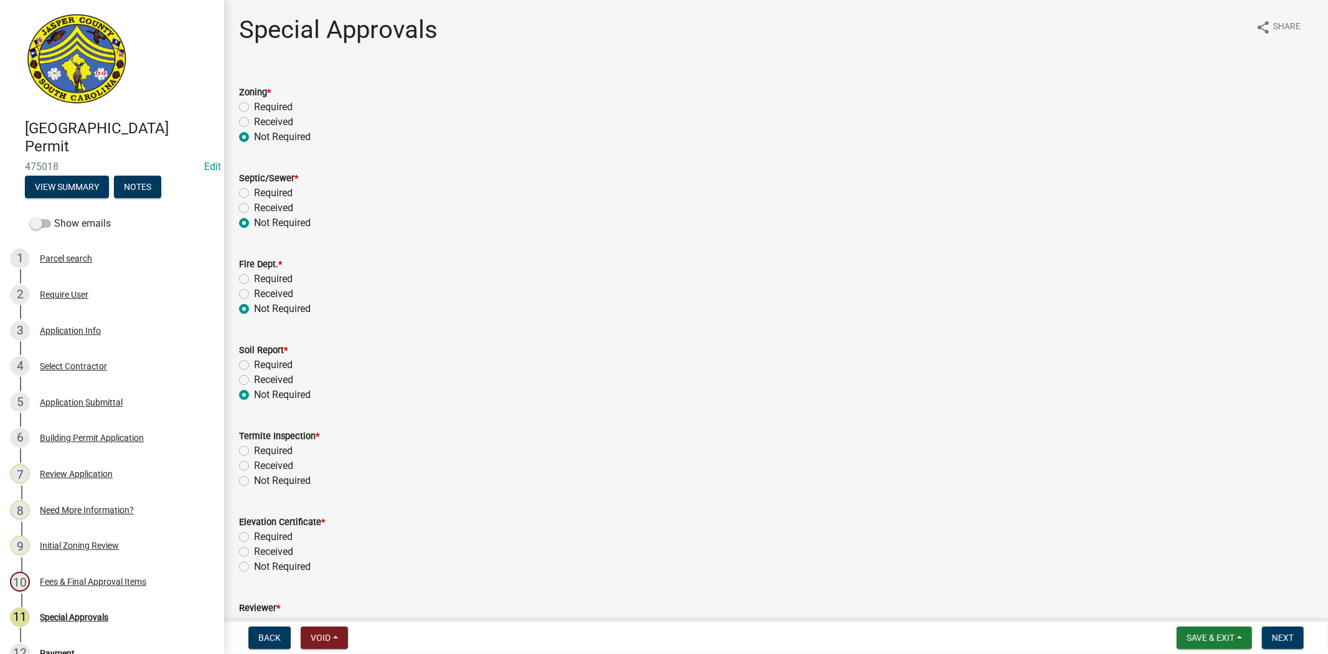
radio input "true"
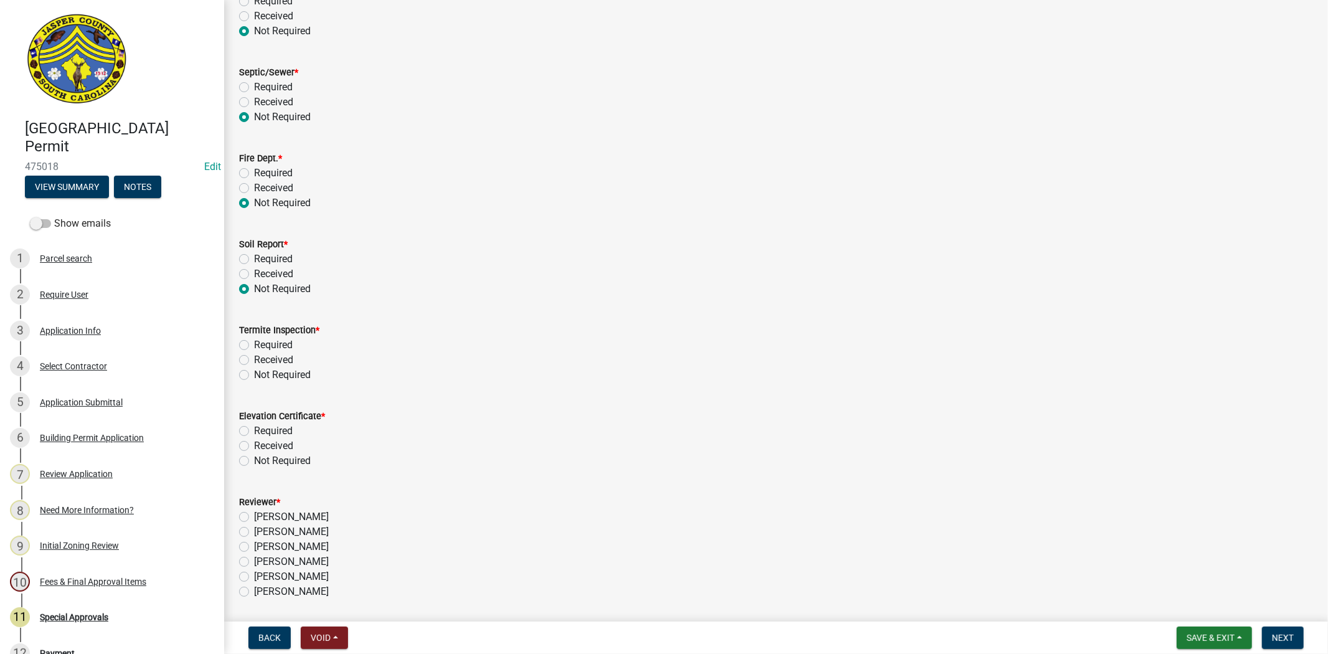
scroll to position [148, 0]
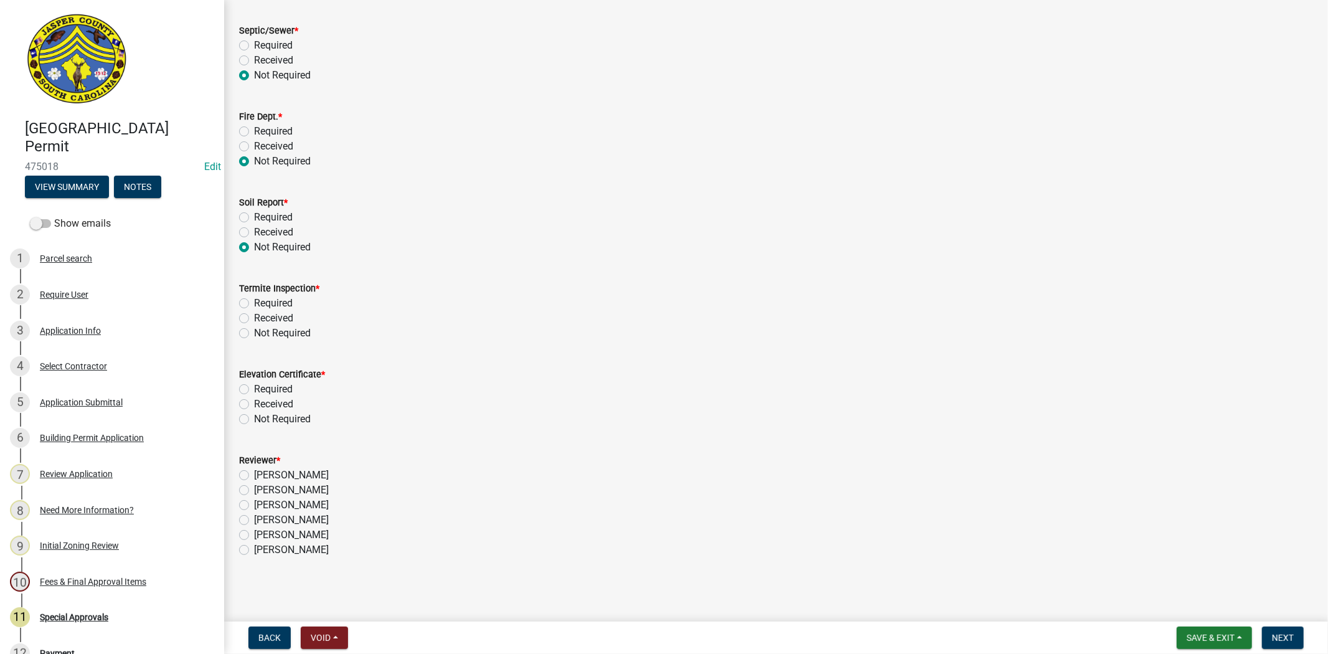
click at [254, 332] on label "Not Required" at bounding box center [282, 333] width 57 height 15
click at [254, 332] on input "Not Required" at bounding box center [258, 330] width 8 height 8
radio input "true"
click at [254, 418] on label "Not Required" at bounding box center [282, 419] width 57 height 15
click at [254, 418] on input "Not Required" at bounding box center [258, 416] width 8 height 8
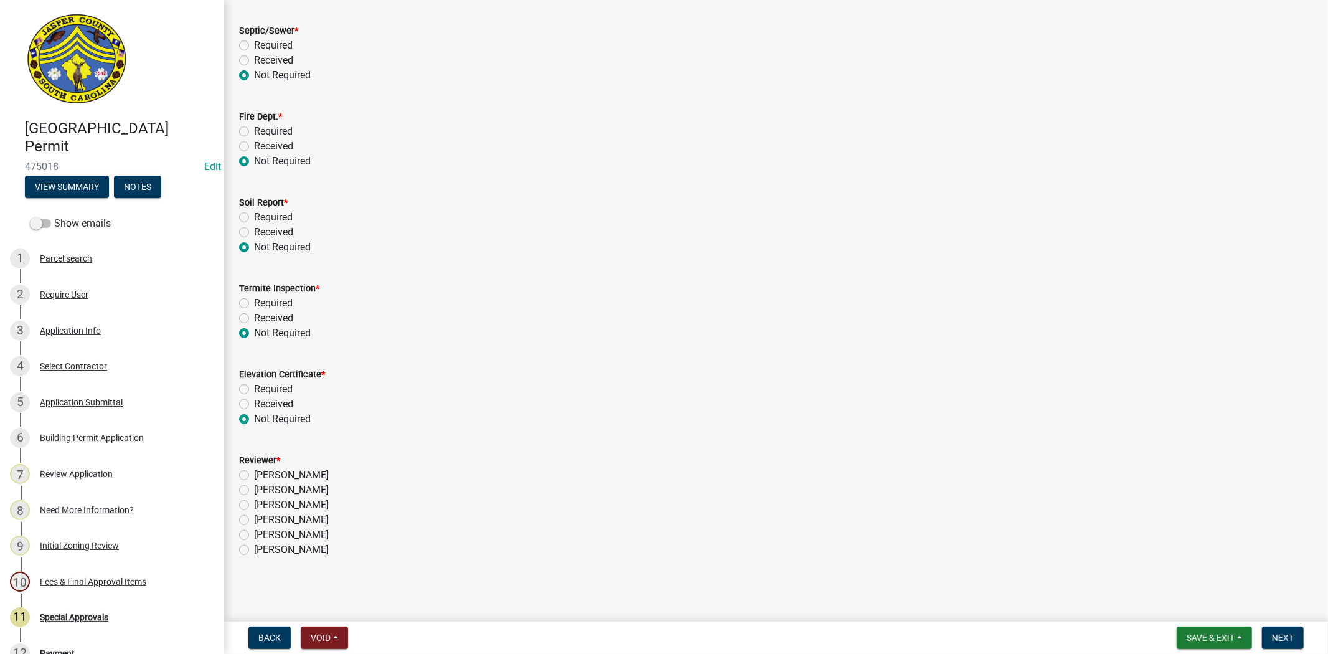
radio input "true"
click at [254, 501] on label "Stephanie Oviedo" at bounding box center [291, 505] width 75 height 15
click at [254, 501] on input "Stephanie Oviedo" at bounding box center [258, 502] width 8 height 8
radio input "true"
click at [1280, 633] on span "Next" at bounding box center [1283, 638] width 22 height 10
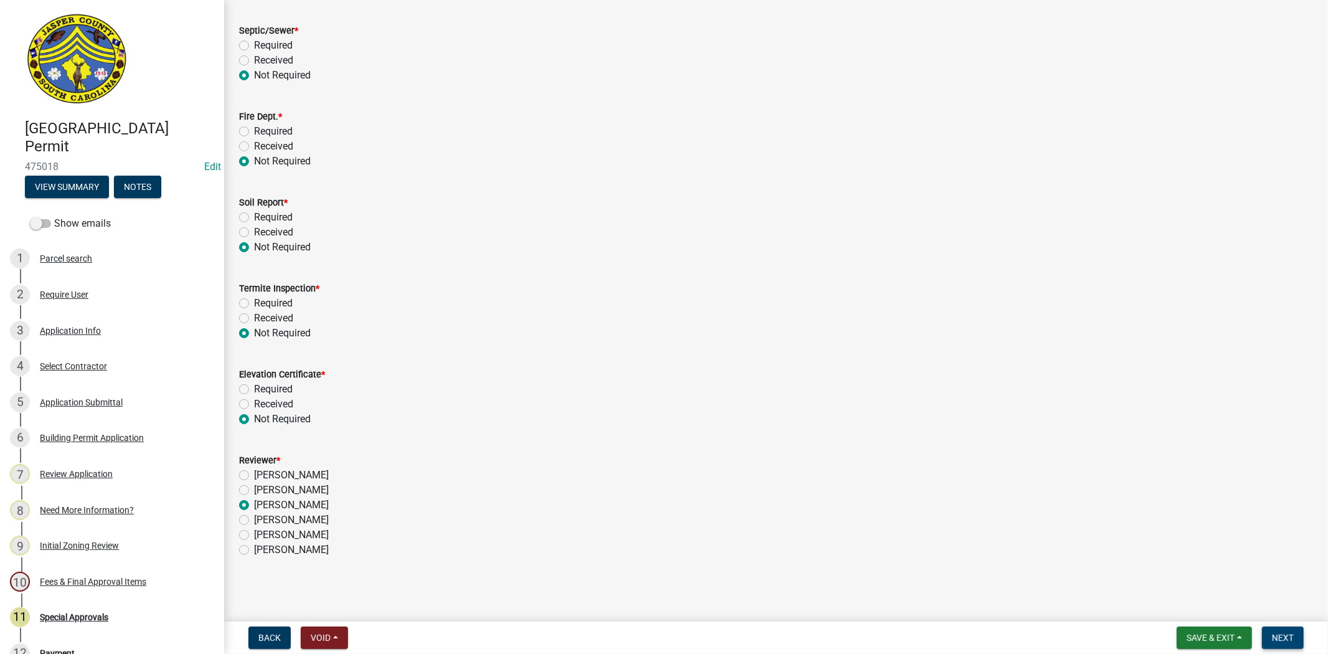
scroll to position [0, 0]
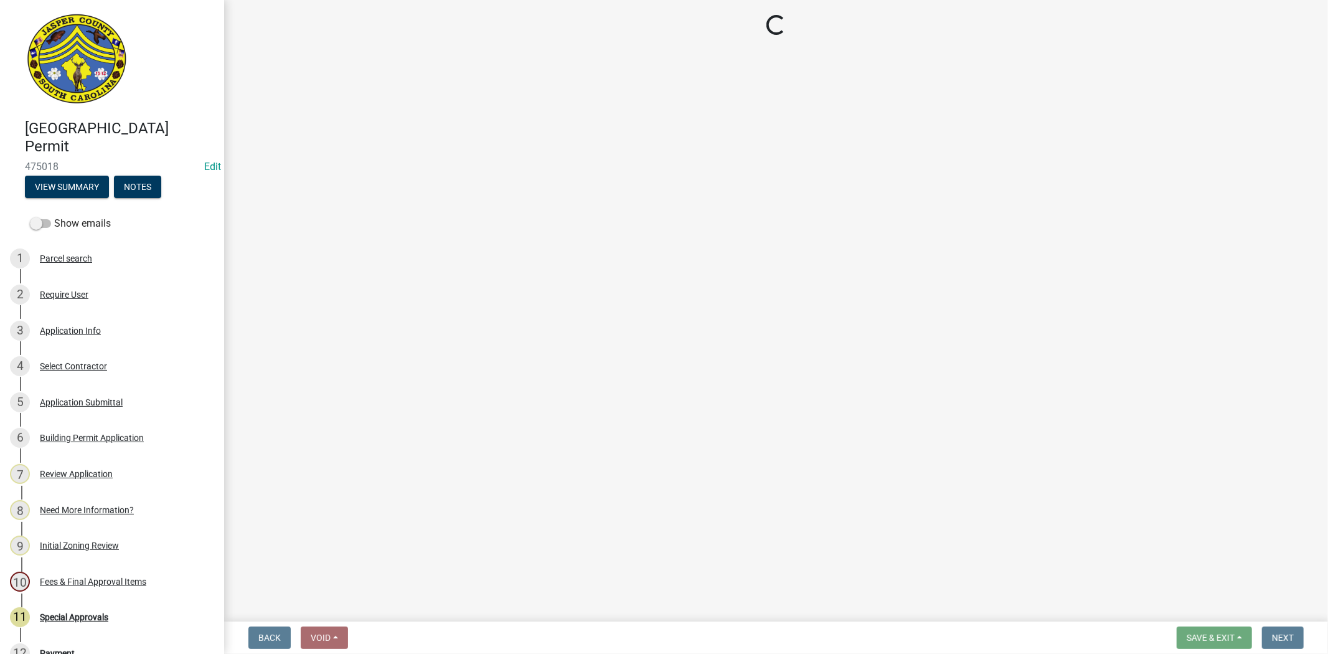
select select "3: 3"
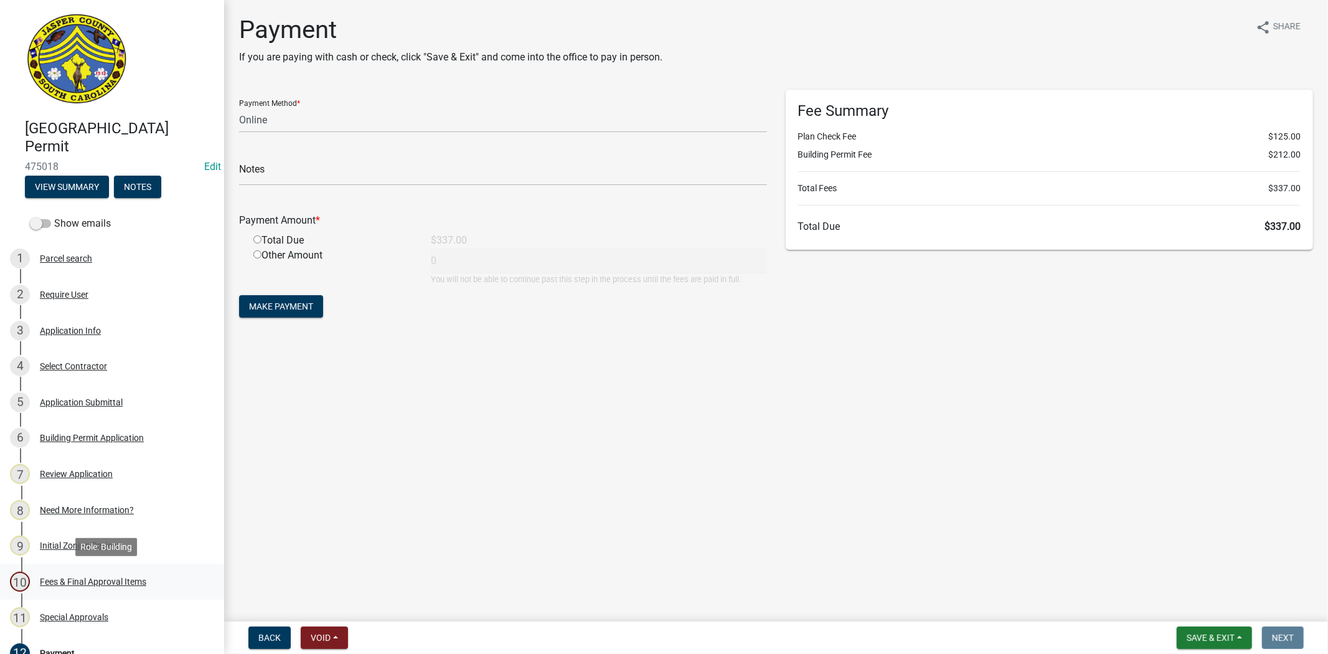
click at [103, 584] on div "Fees & Final Approval Items" at bounding box center [93, 581] width 106 height 9
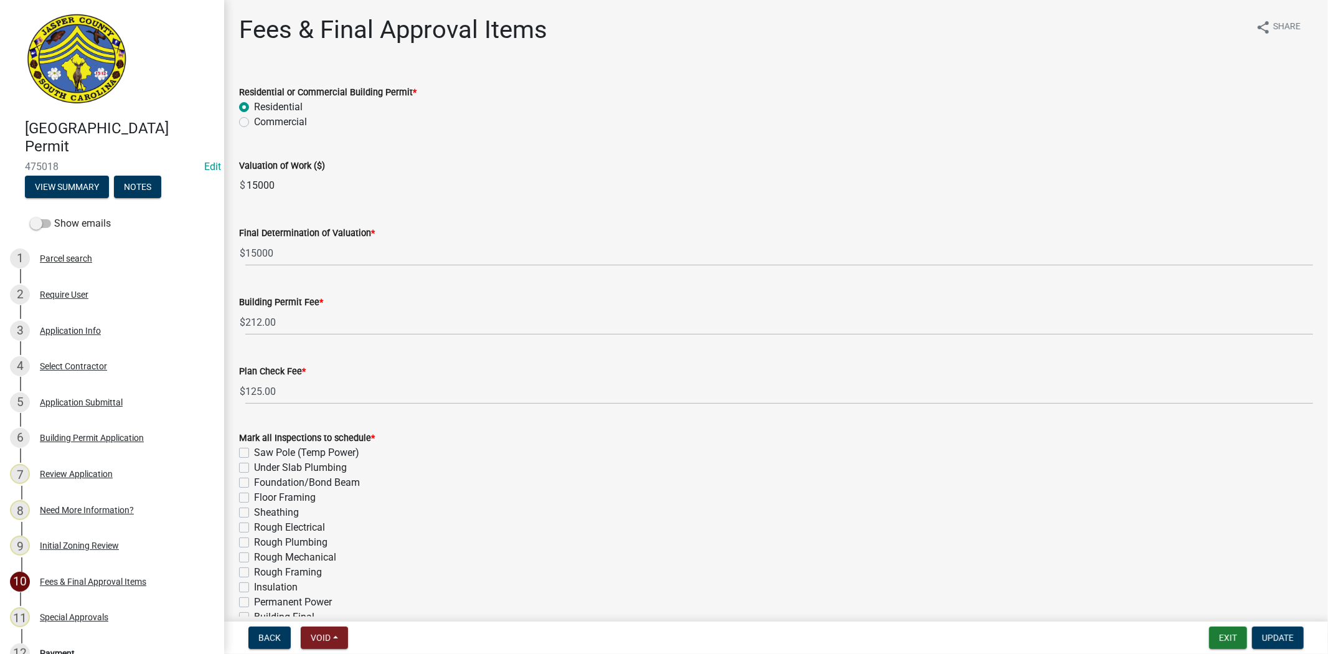
click at [75, 370] on div "Select Contractor" at bounding box center [73, 366] width 67 height 9
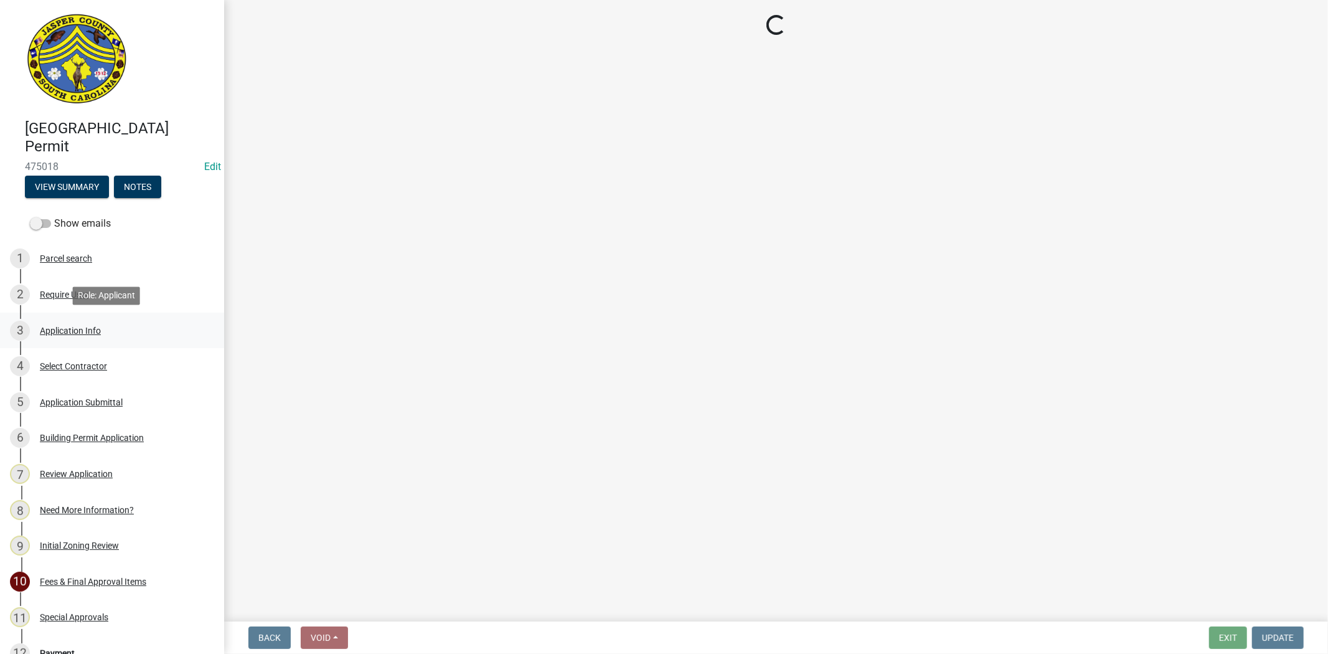
click at [88, 321] on div "3 Application Info" at bounding box center [107, 331] width 194 height 20
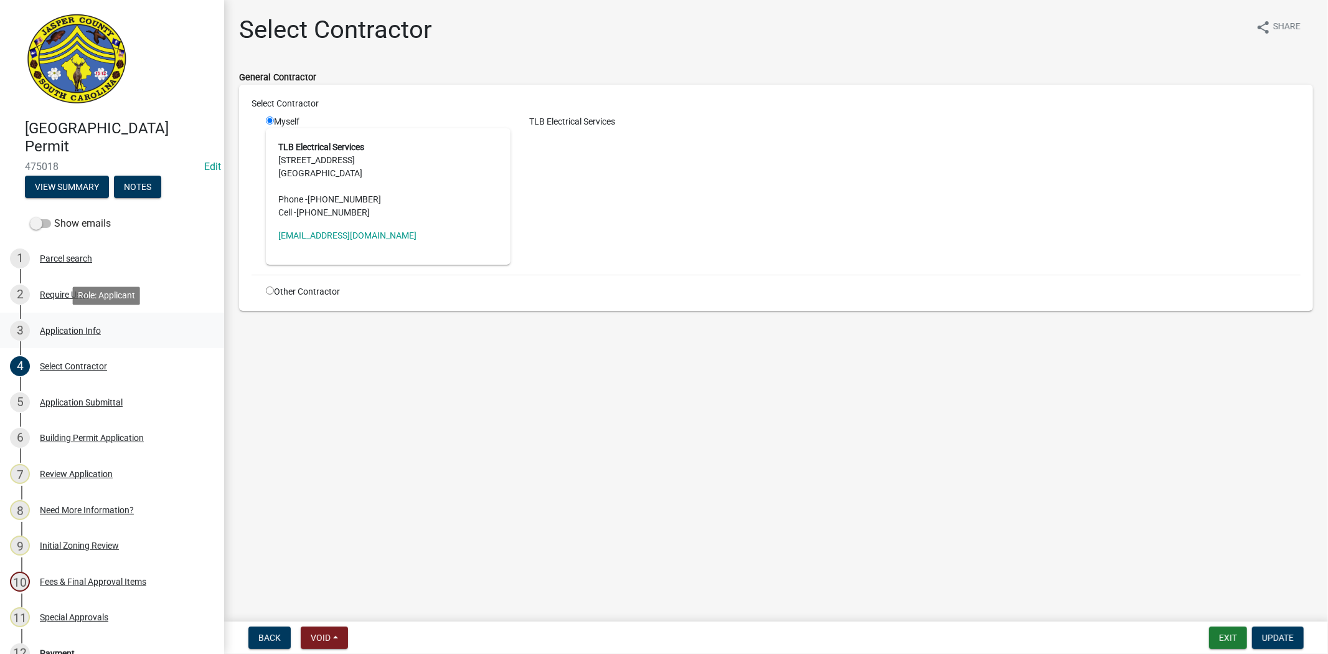
select select "b478e360-fce9-41b4-b88d-85855ee8e141"
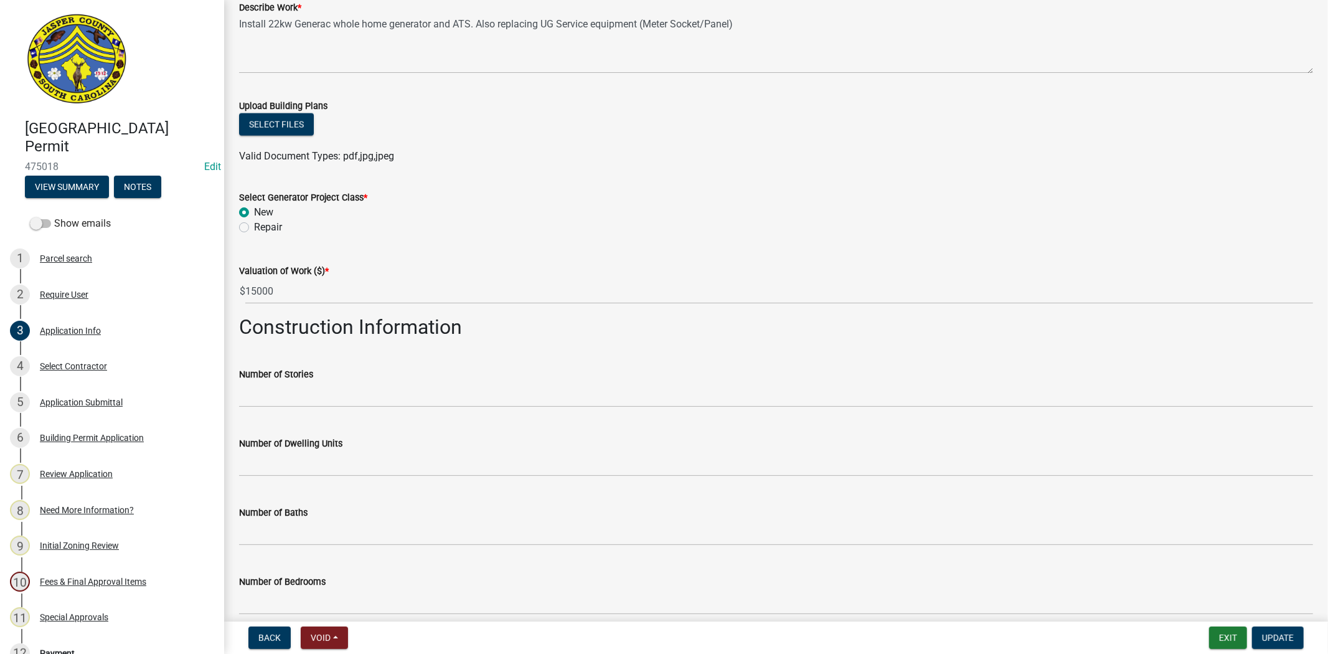
scroll to position [1453, 0]
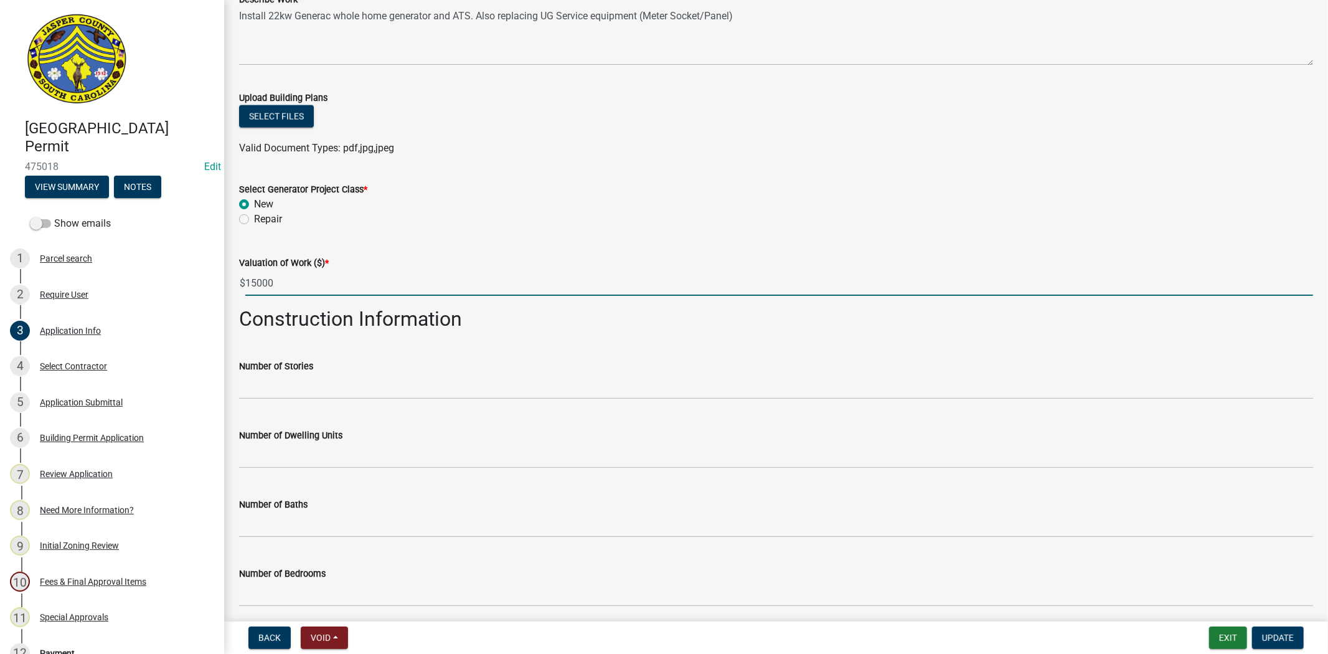
click at [245, 282] on input "15000" at bounding box center [779, 283] width 1068 height 26
type input "4500"
click at [1288, 637] on span "Update" at bounding box center [1278, 638] width 32 height 10
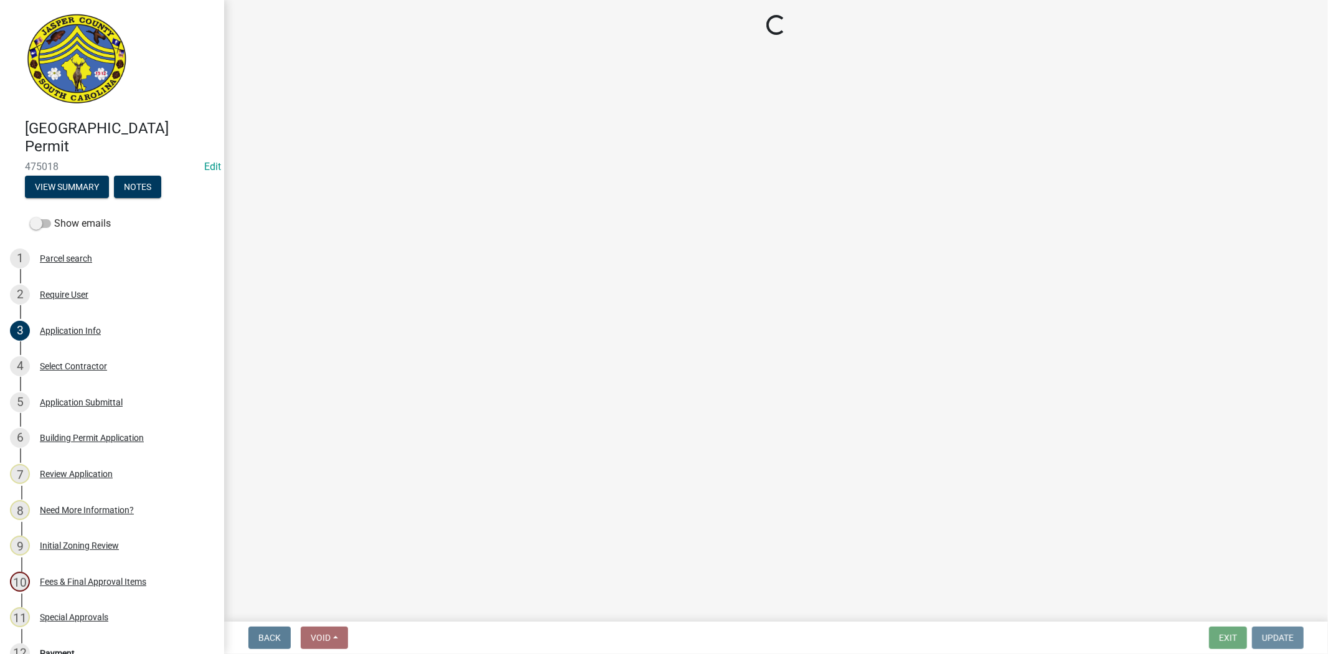
scroll to position [0, 0]
select select "3: 3"
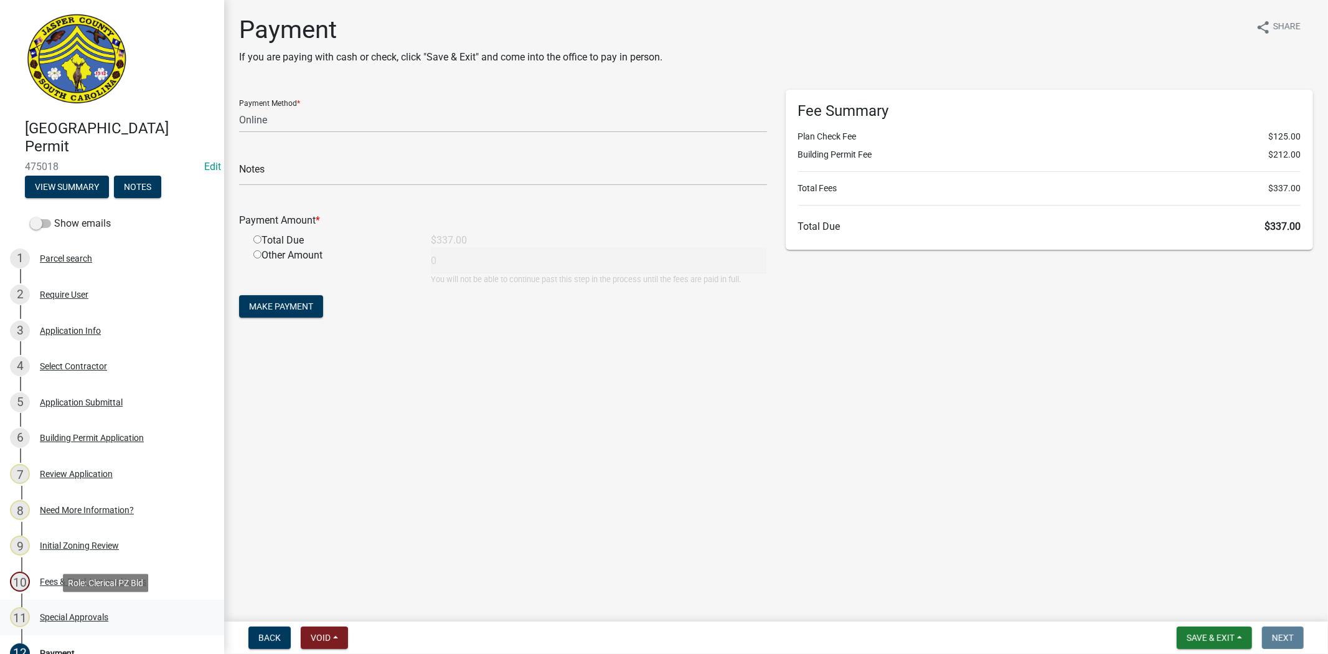
click at [69, 618] on div "Special Approvals" at bounding box center [74, 617] width 68 height 9
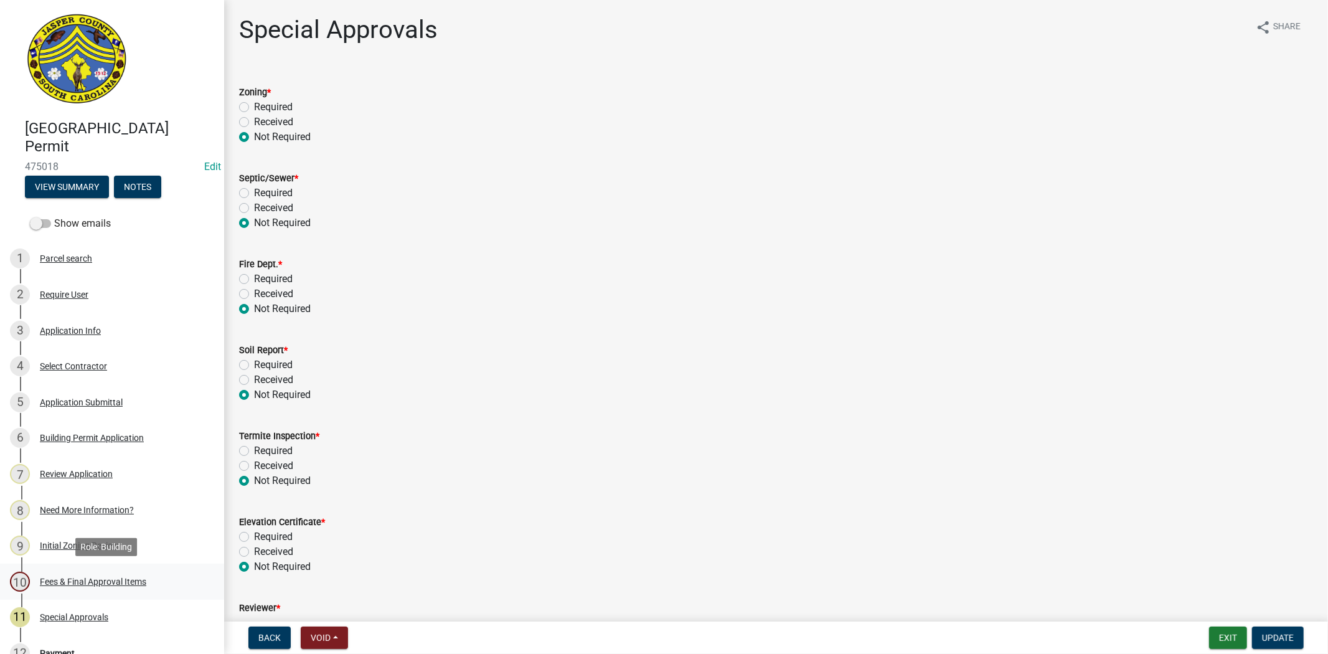
scroll to position [69, 0]
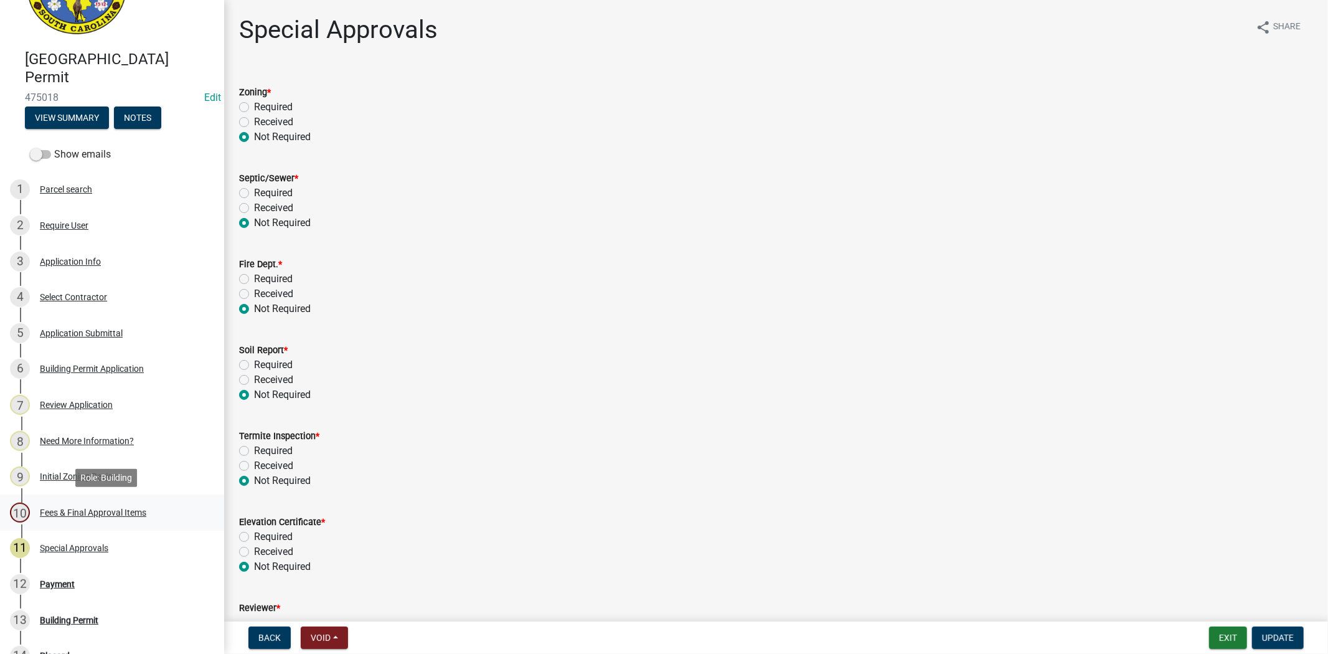
click at [80, 509] on div "Fees & Final Approval Items" at bounding box center [93, 512] width 106 height 9
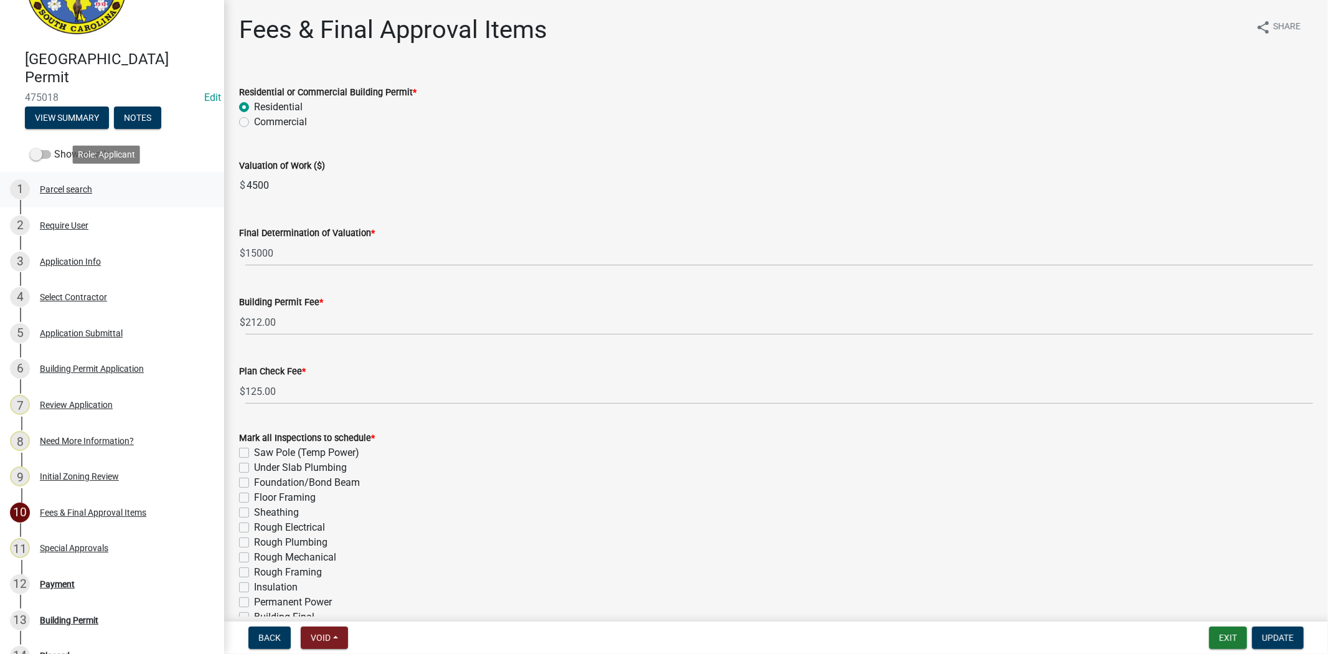
drag, startPoint x: 278, startPoint y: 191, endPoint x: 179, endPoint y: 182, distance: 99.4
click at [179, 182] on div "Jasper County Building Permit 475018 Edit View Summary Notes Show emails 1 Parc…" at bounding box center [664, 327] width 1328 height 654
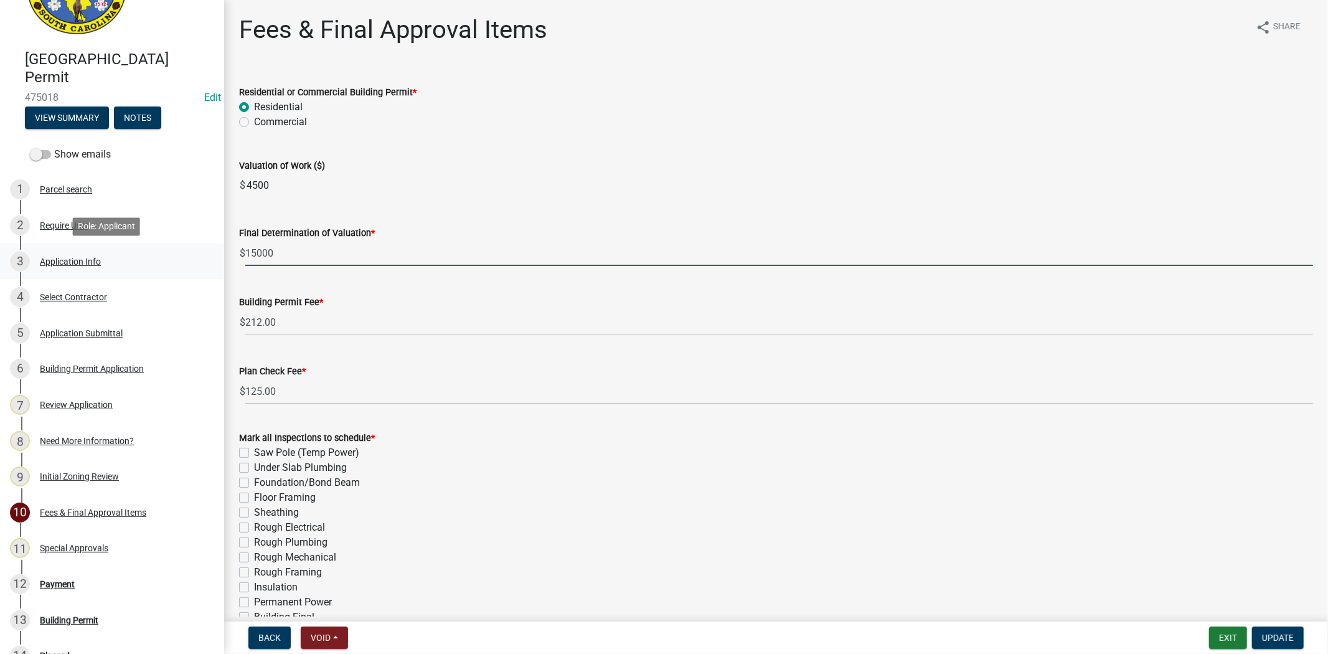
drag, startPoint x: 298, startPoint y: 251, endPoint x: 207, endPoint y: 262, distance: 91.0
click at [207, 262] on div "Jasper County Building Permit 475018 Edit View Summary Notes Show emails 1 Parc…" at bounding box center [664, 327] width 1328 height 654
paste input "45"
type input "4500"
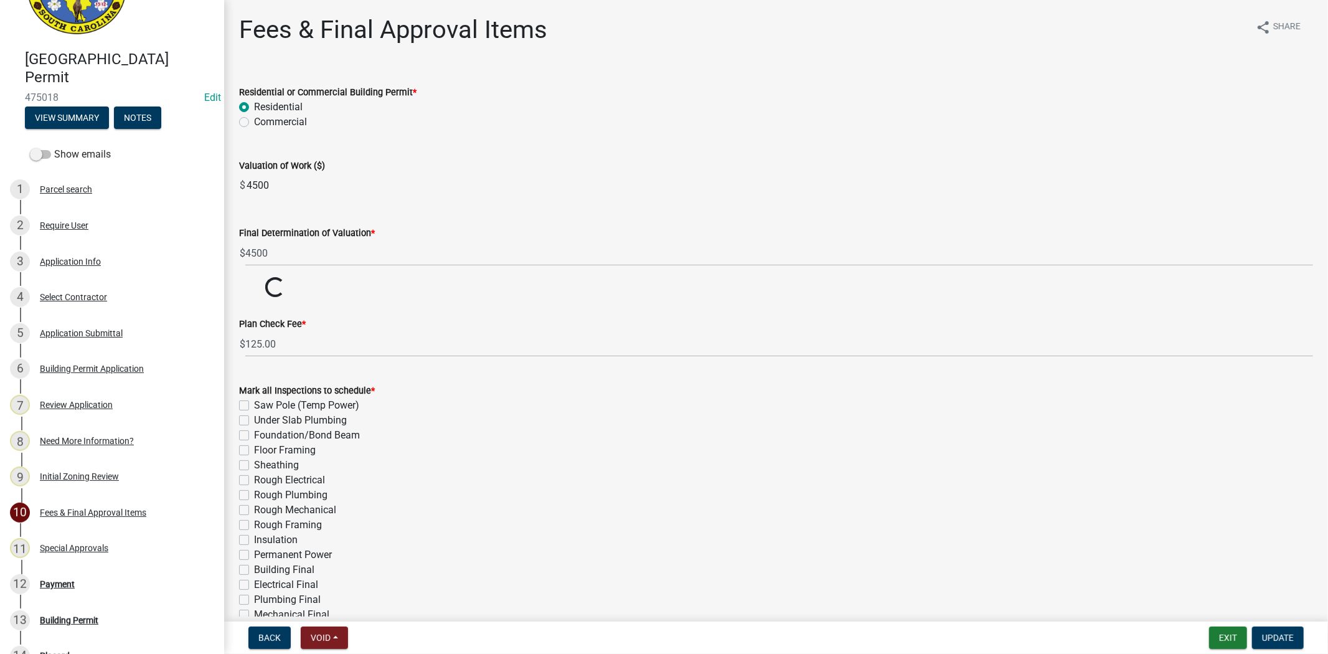
click at [689, 194] on input "4500" at bounding box center [779, 185] width 1068 height 25
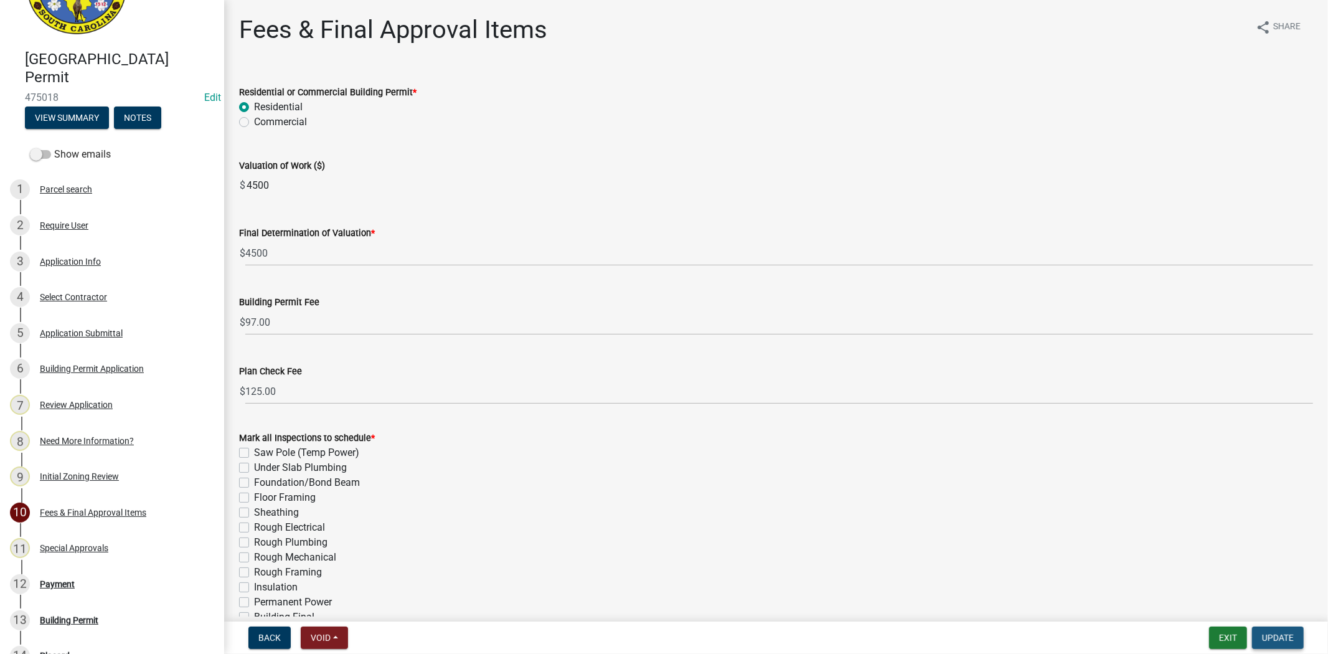
click at [1284, 640] on span "Update" at bounding box center [1278, 638] width 32 height 10
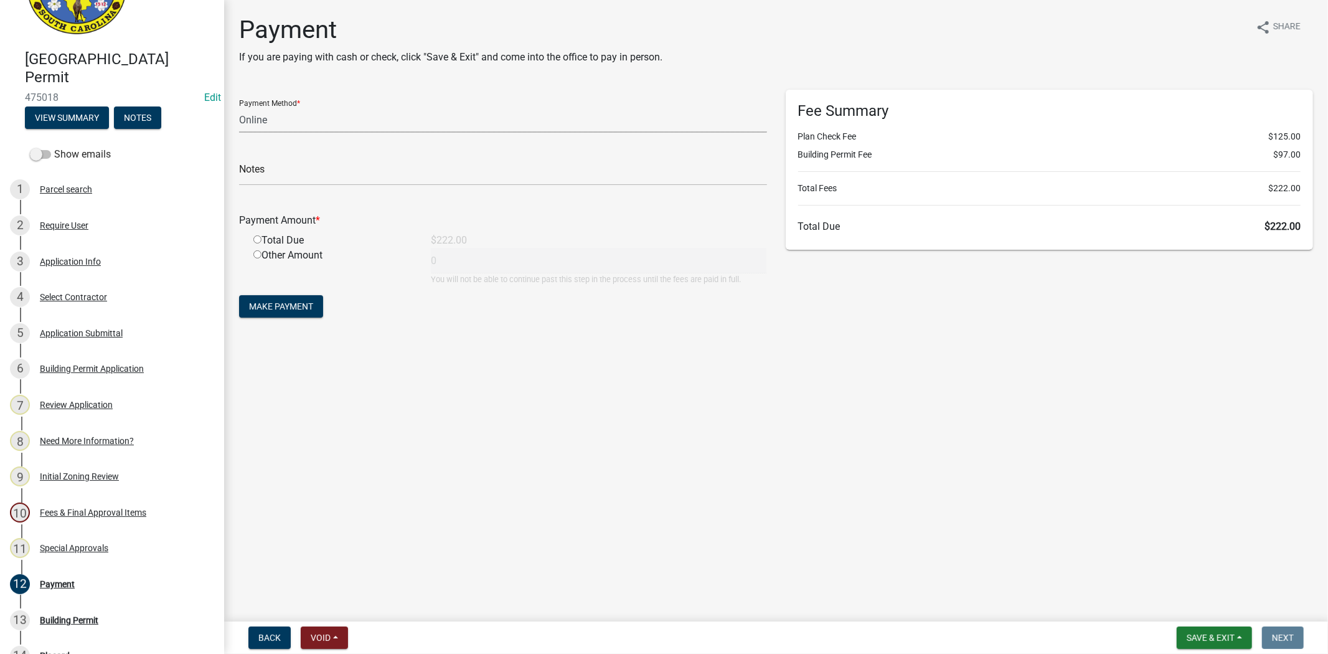
click at [271, 121] on select "Credit Card POS Check Cash Online" at bounding box center [503, 120] width 528 height 26
select select "1: 0"
click at [239, 107] on select "Credit Card POS Check Cash Online" at bounding box center [503, 120] width 528 height 26
click at [283, 175] on input "text" at bounding box center [503, 173] width 528 height 26
type input "3624"
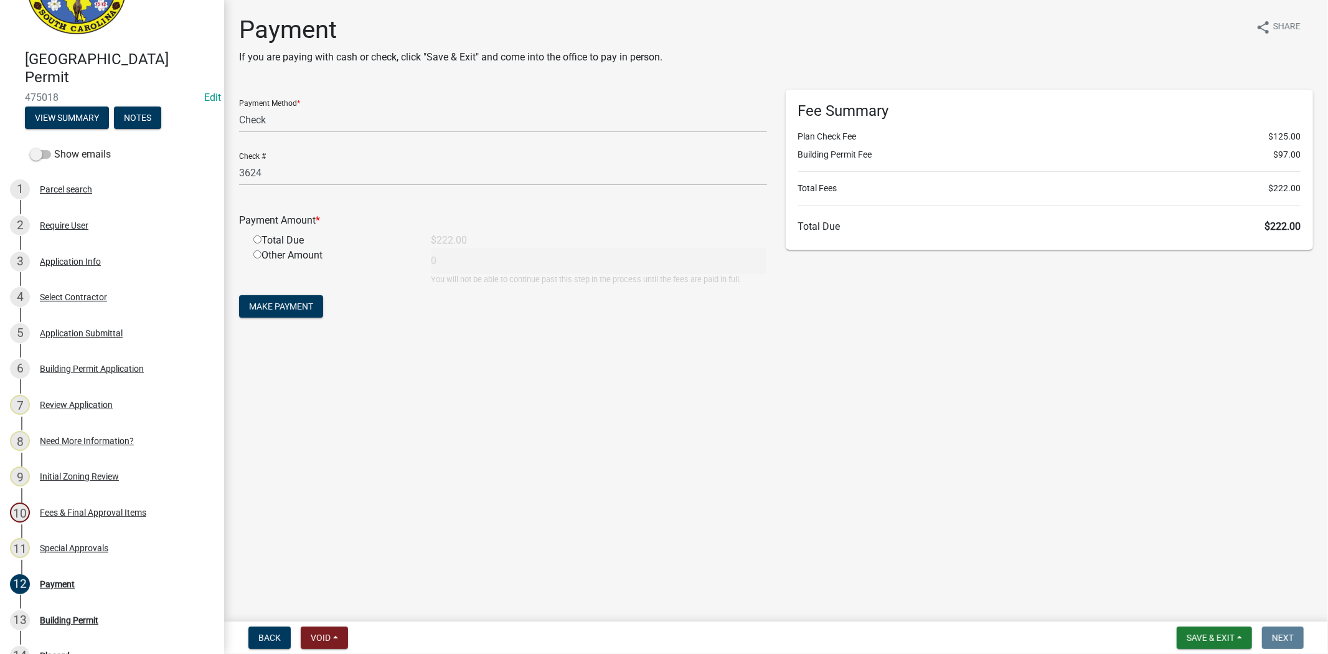
click at [258, 241] on input "radio" at bounding box center [257, 239] width 8 height 8
radio input "true"
type input "222"
click at [293, 308] on span "Make Payment" at bounding box center [281, 306] width 64 height 10
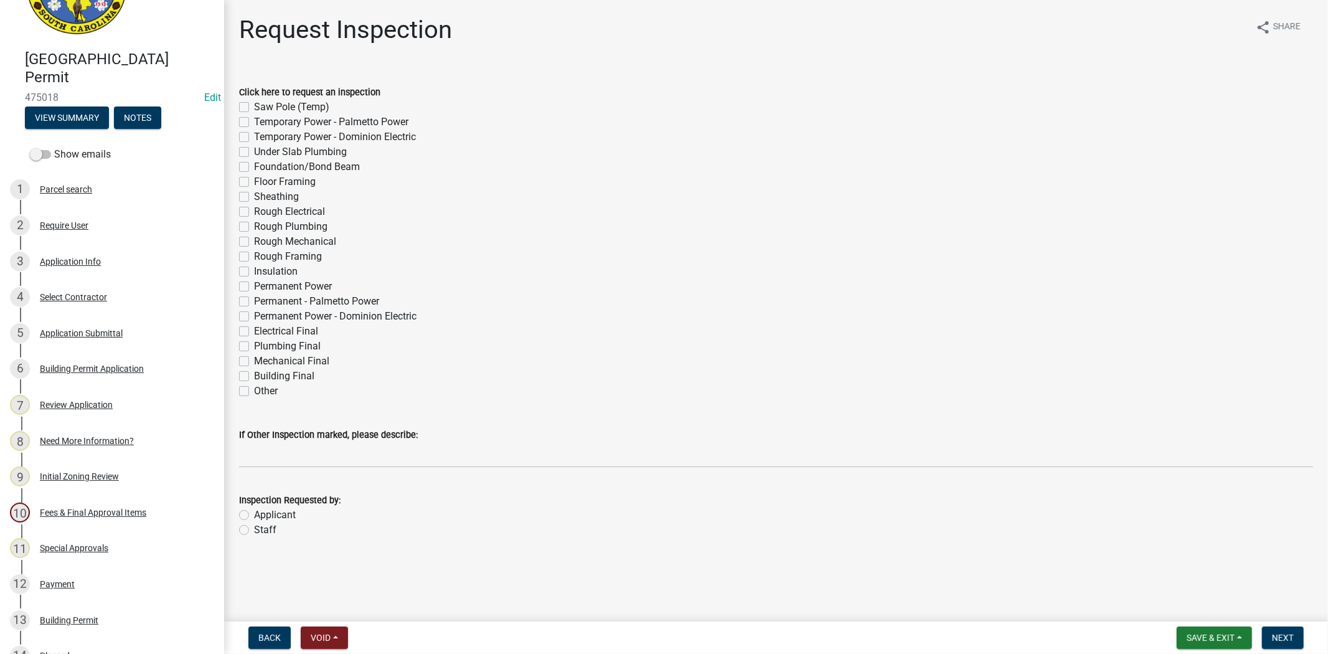
click at [254, 390] on label "Other" at bounding box center [266, 391] width 24 height 15
click at [254, 390] on input "Other" at bounding box center [258, 388] width 8 height 8
checkbox input "true"
checkbox input "false"
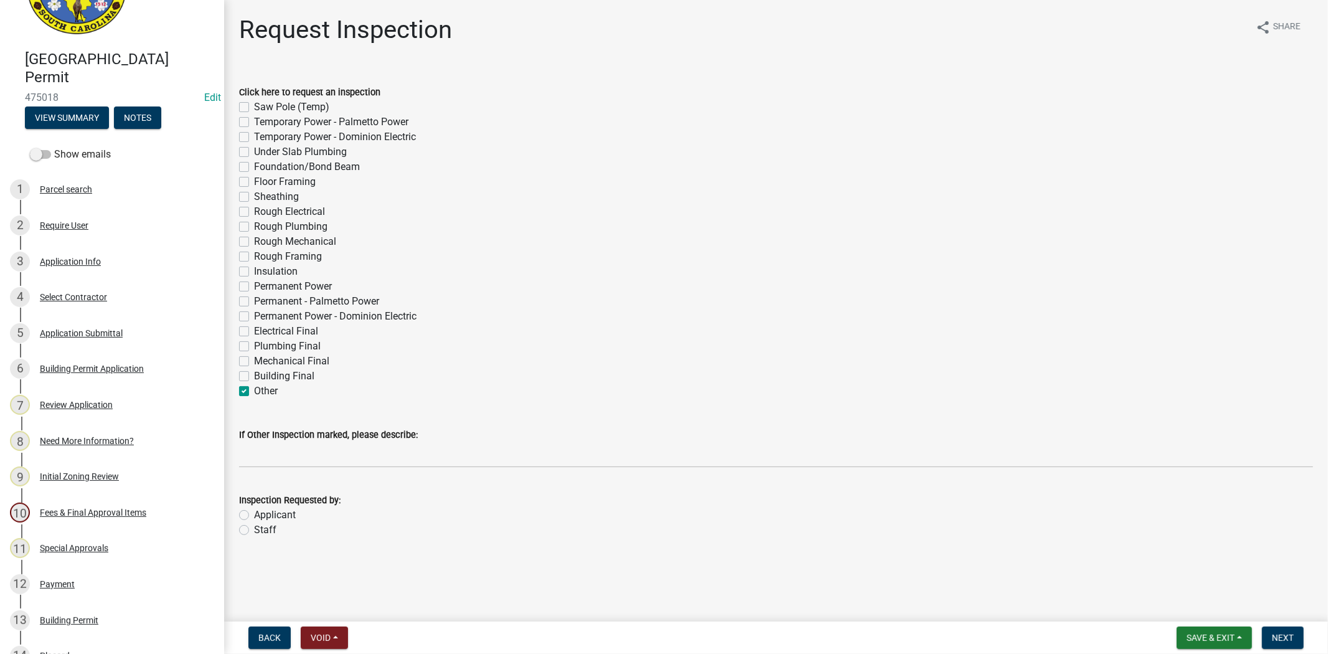
checkbox input "false"
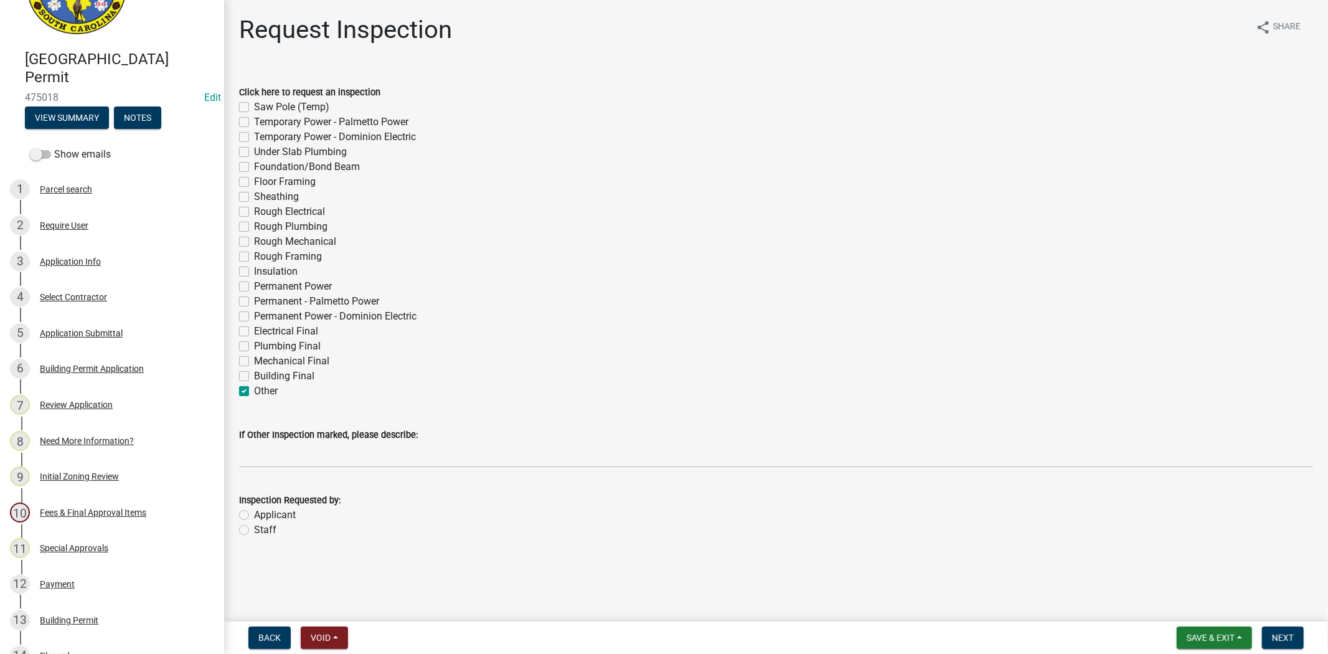
checkbox input "false"
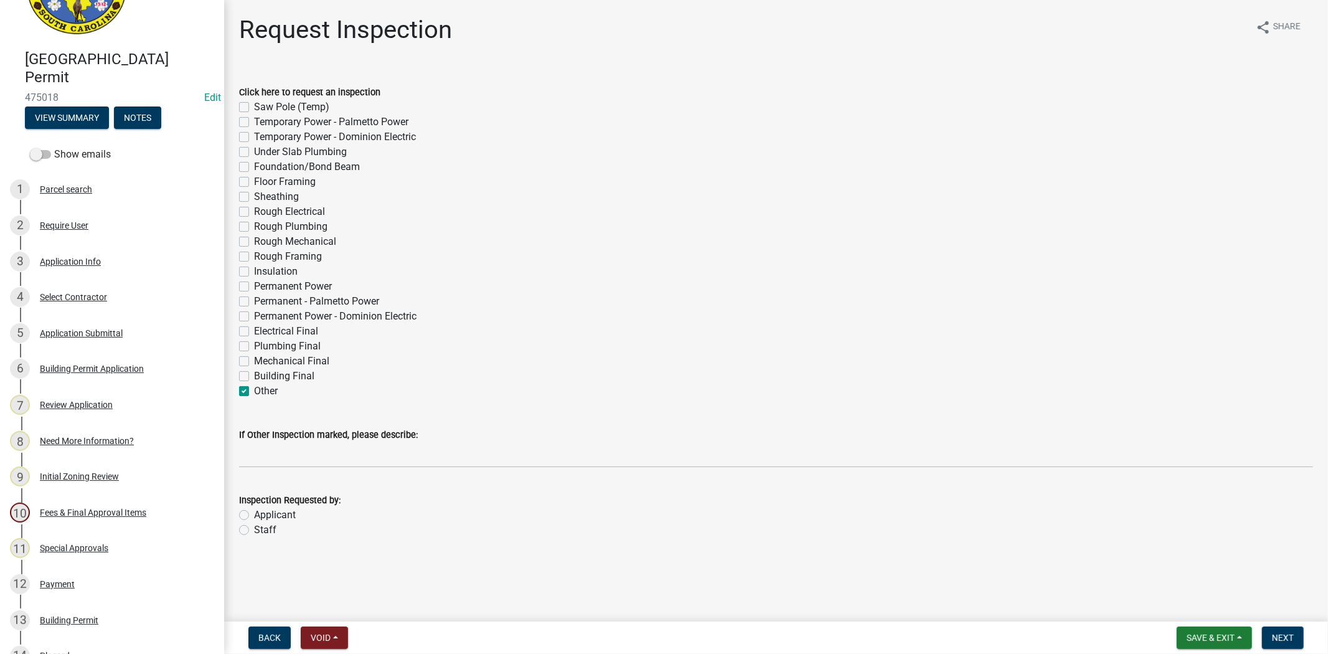
checkbox input "false"
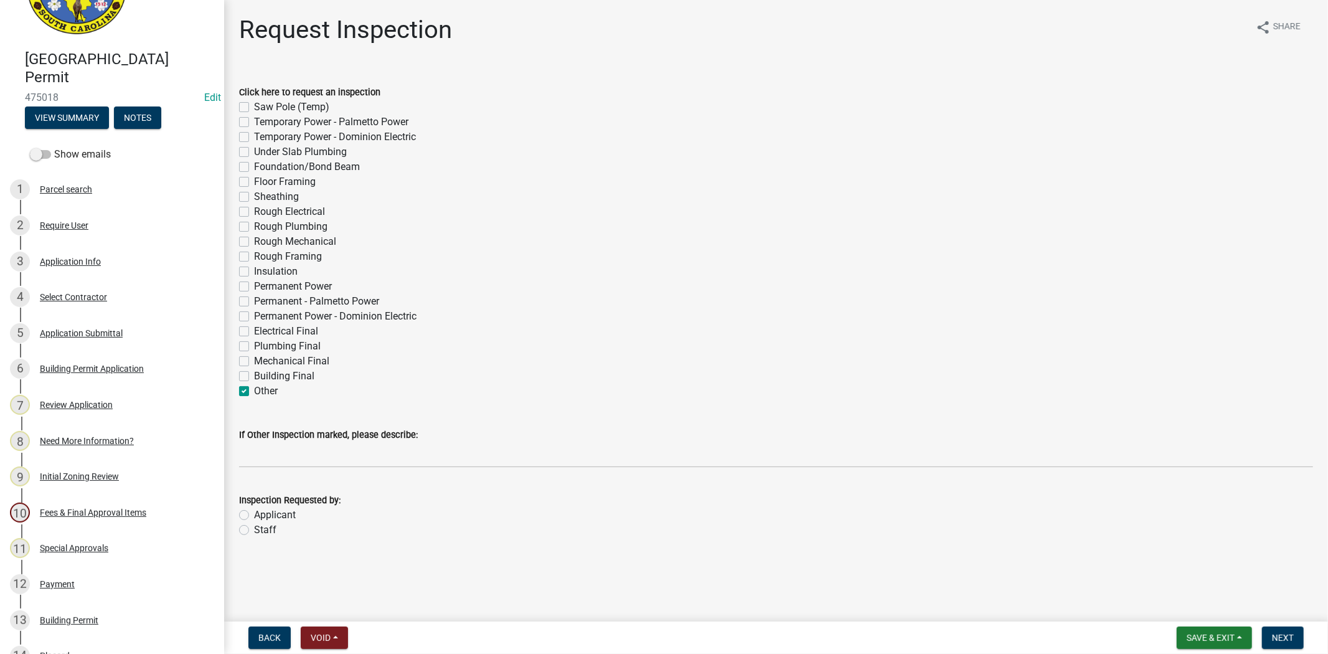
checkbox input "false"
checkbox input "true"
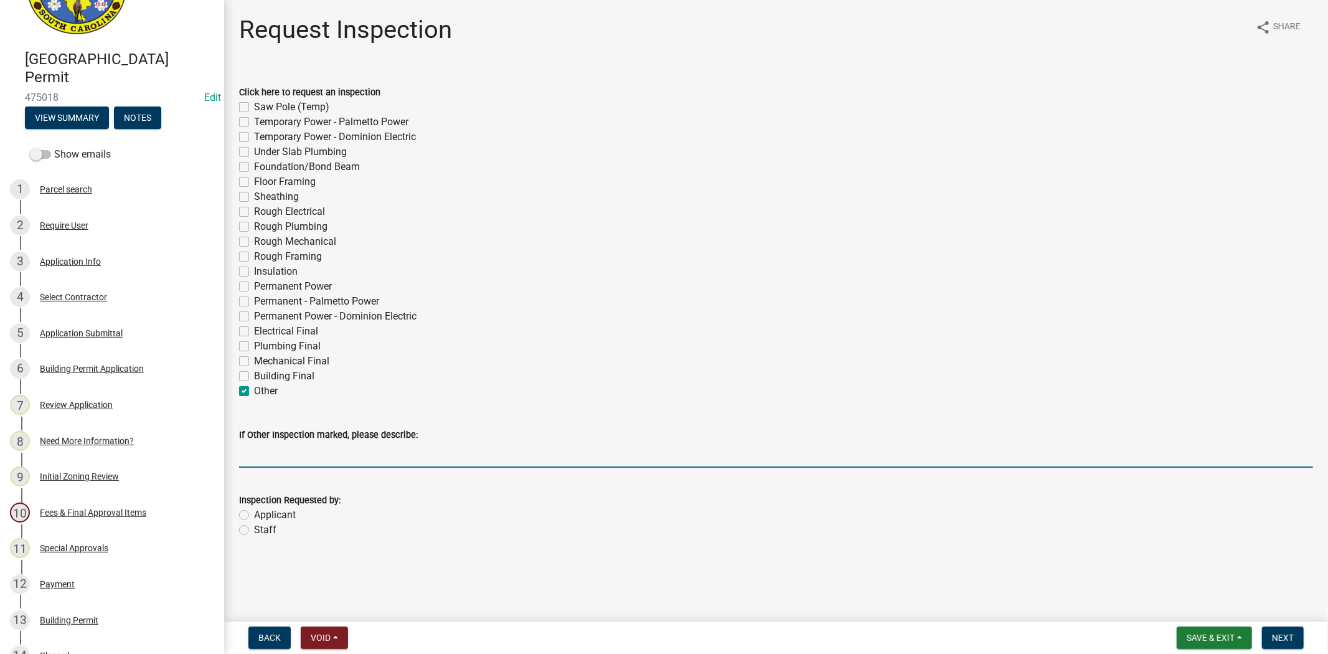
click at [268, 461] on input "If Other Inspection marked, please describe:" at bounding box center [776, 455] width 1074 height 26
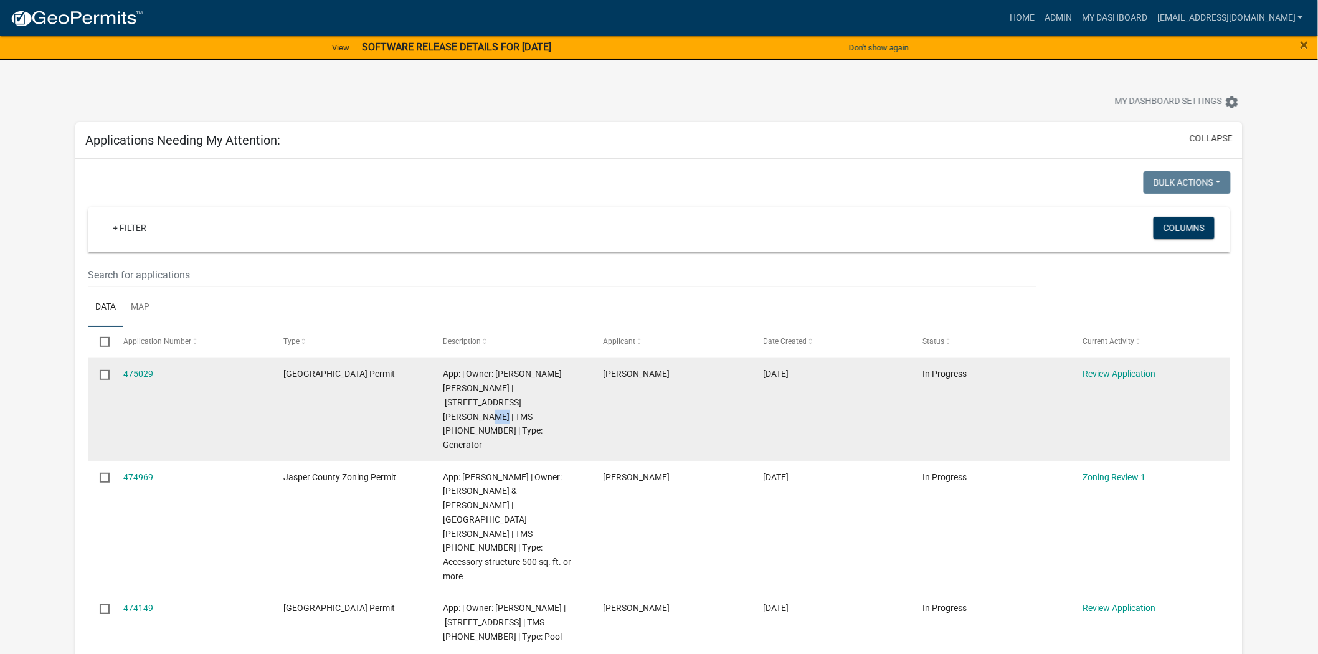
drag, startPoint x: 516, startPoint y: 402, endPoint x: 501, endPoint y: 402, distance: 14.3
click at [501, 402] on span "App: | Owner: RAMSEY JEFFREY ALLEN | 65 COTTON HILL RD | TMS 024-00-02-017 | Ty…" at bounding box center [502, 409] width 119 height 81
drag, startPoint x: 519, startPoint y: 402, endPoint x: 465, endPoint y: 399, distance: 54.2
click at [465, 399] on span "App: | Owner: RAMSEY JEFFREY ALLEN | 65 COTTON HILL RD | TMS 024-00-02-017 | Ty…" at bounding box center [502, 409] width 119 height 81
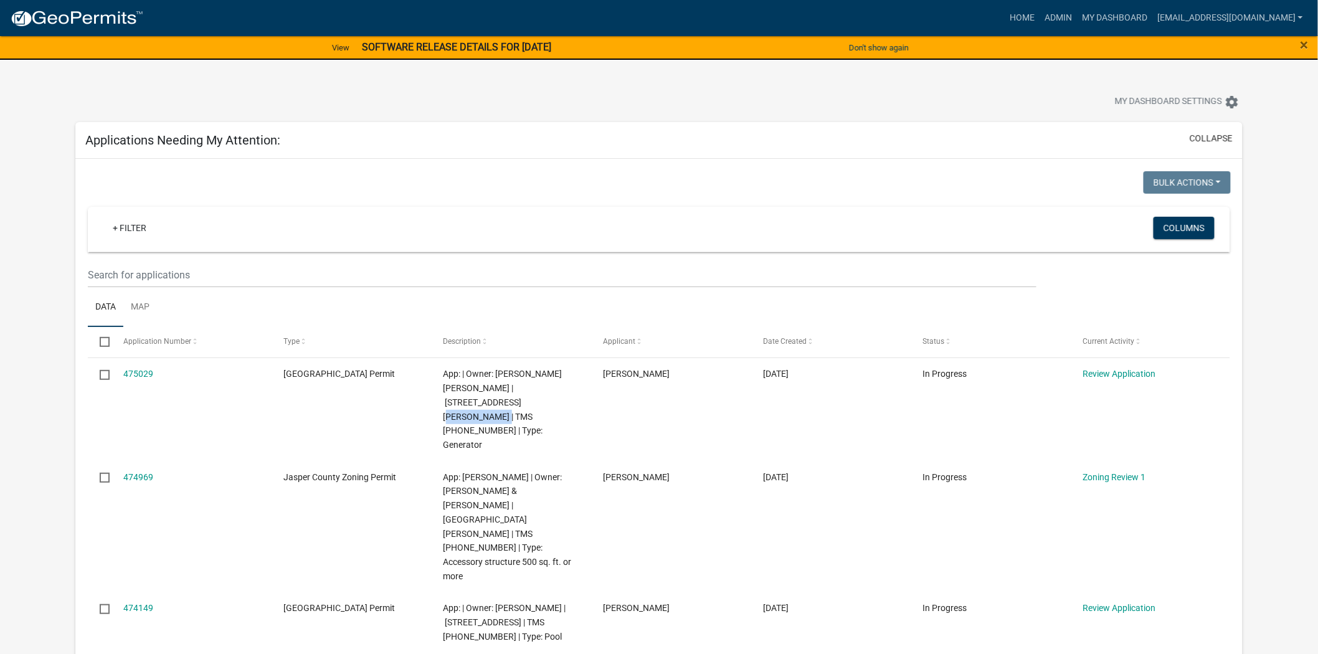
copy span "[PHONE_NUMBER]"
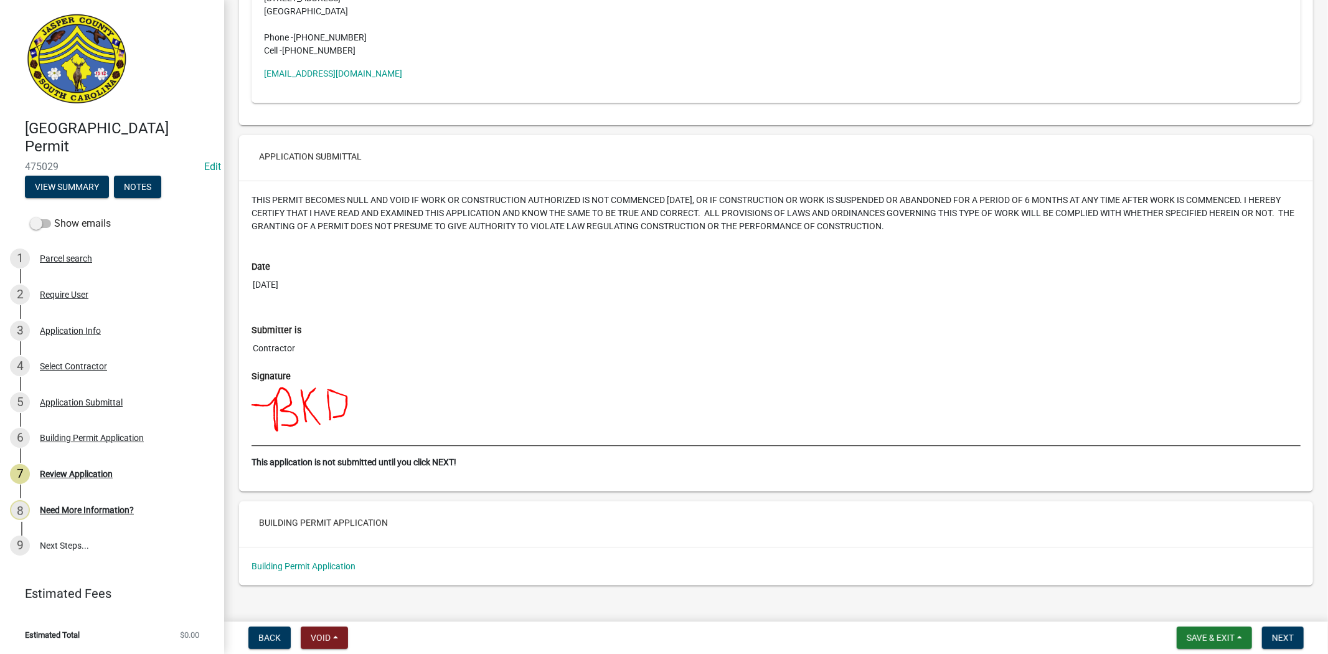
scroll to position [2925, 0]
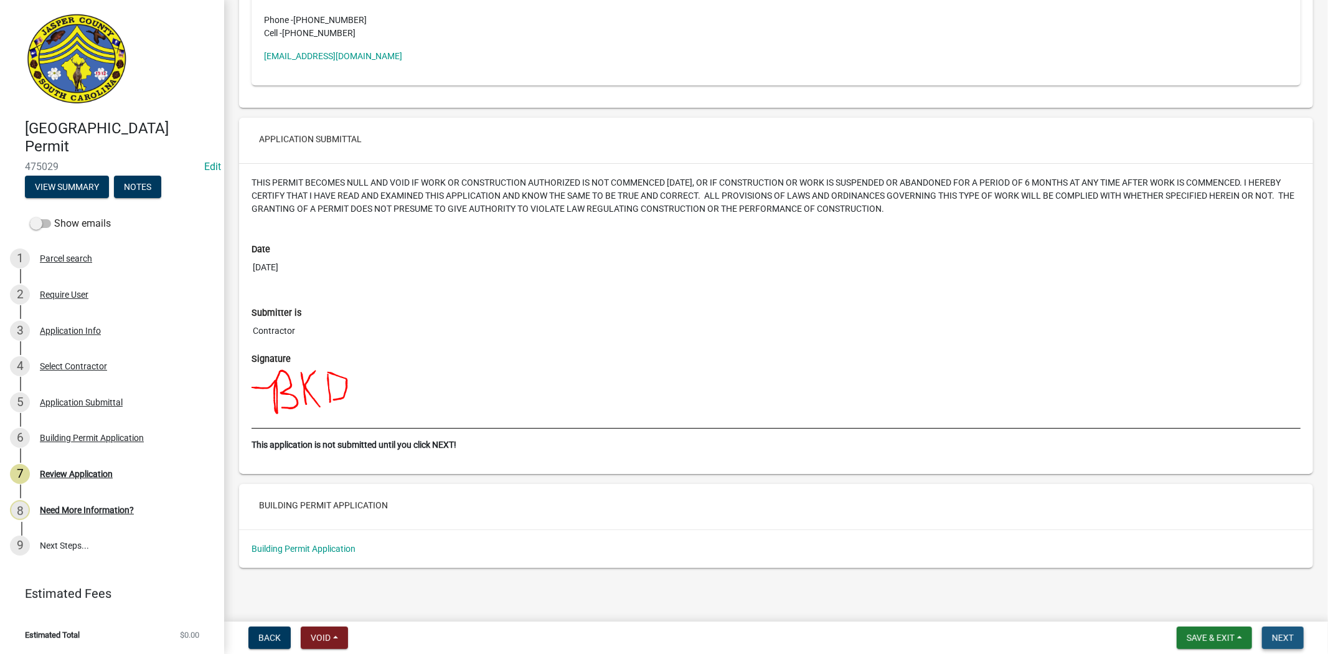
click at [1285, 640] on span "Next" at bounding box center [1283, 638] width 22 height 10
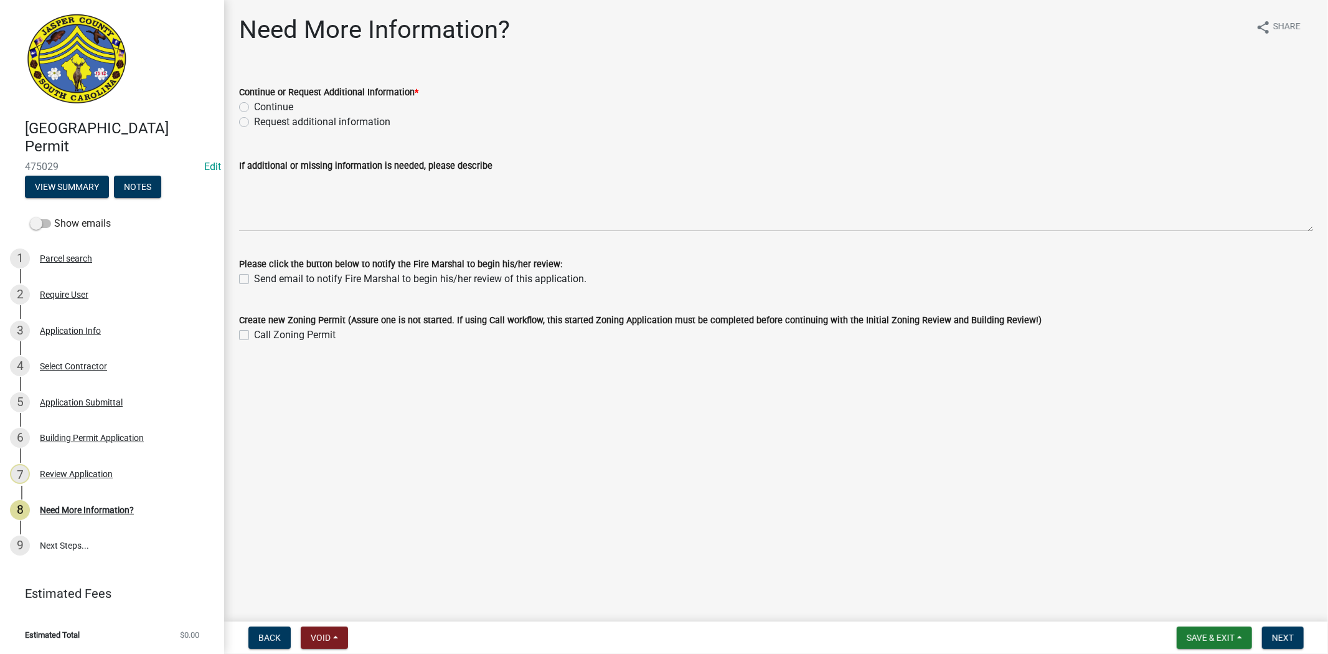
click at [249, 109] on div "Continue" at bounding box center [776, 107] width 1074 height 15
click at [254, 108] on label "Continue" at bounding box center [273, 107] width 39 height 15
click at [254, 108] on input "Continue" at bounding box center [258, 104] width 8 height 8
radio input "true"
click at [1290, 648] on button "Next" at bounding box center [1283, 637] width 42 height 22
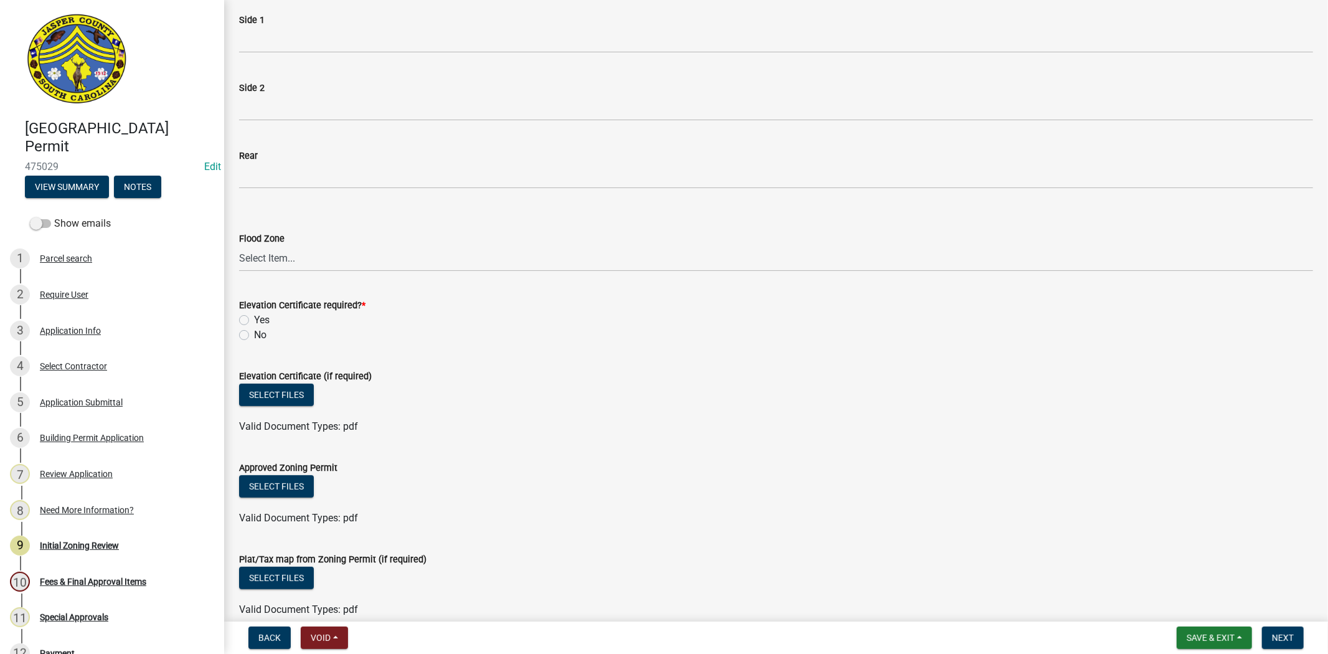
scroll to position [276, 0]
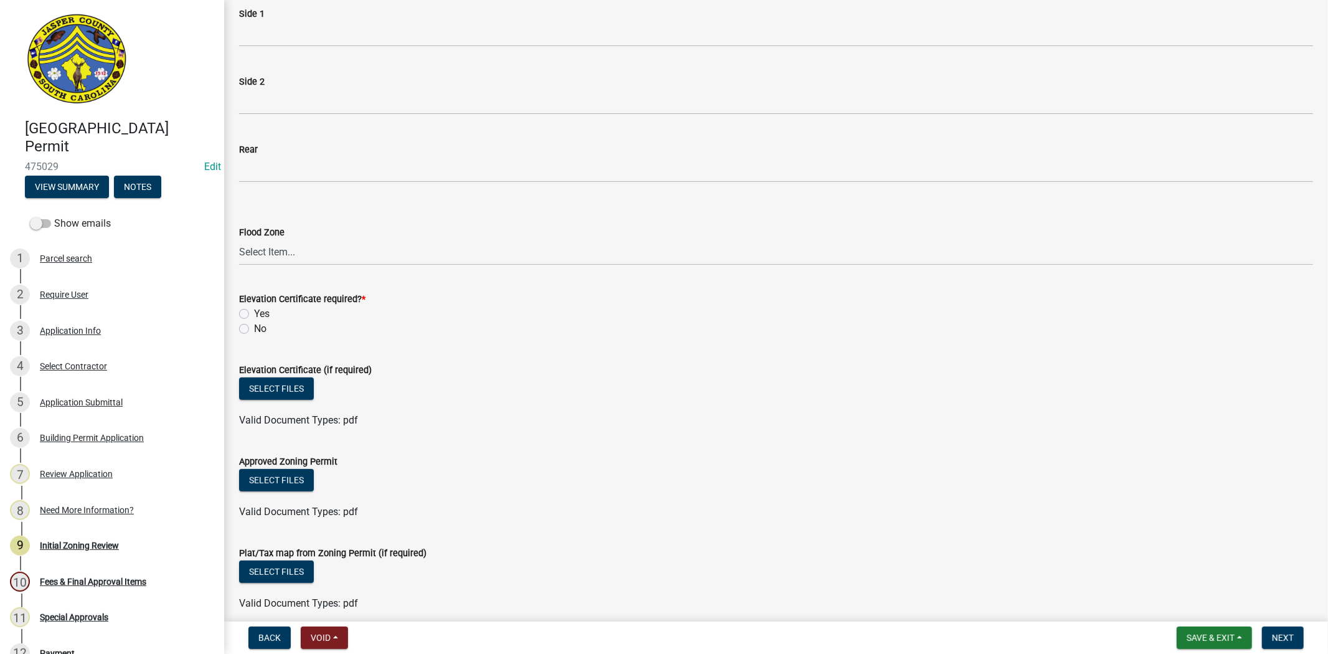
click at [254, 328] on label "No" at bounding box center [260, 328] width 12 height 15
click at [254, 328] on input "No" at bounding box center [258, 325] width 8 height 8
radio input "true"
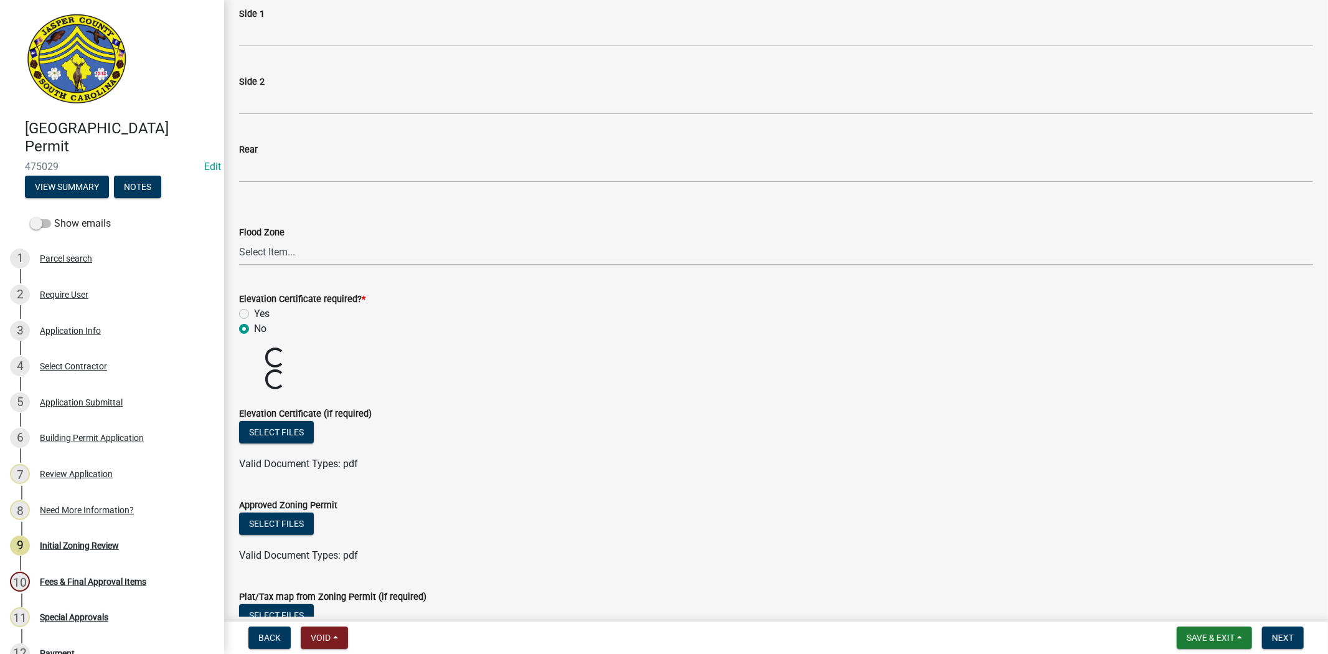
click at [265, 250] on select "Select Item... A AE X Shaded X N/A" at bounding box center [776, 253] width 1074 height 26
click at [239, 240] on select "Select Item... A AE X Shaded X N/A" at bounding box center [776, 253] width 1074 height 26
select select "61611ad6-14f2-499c-805c-58607f11e2fc"
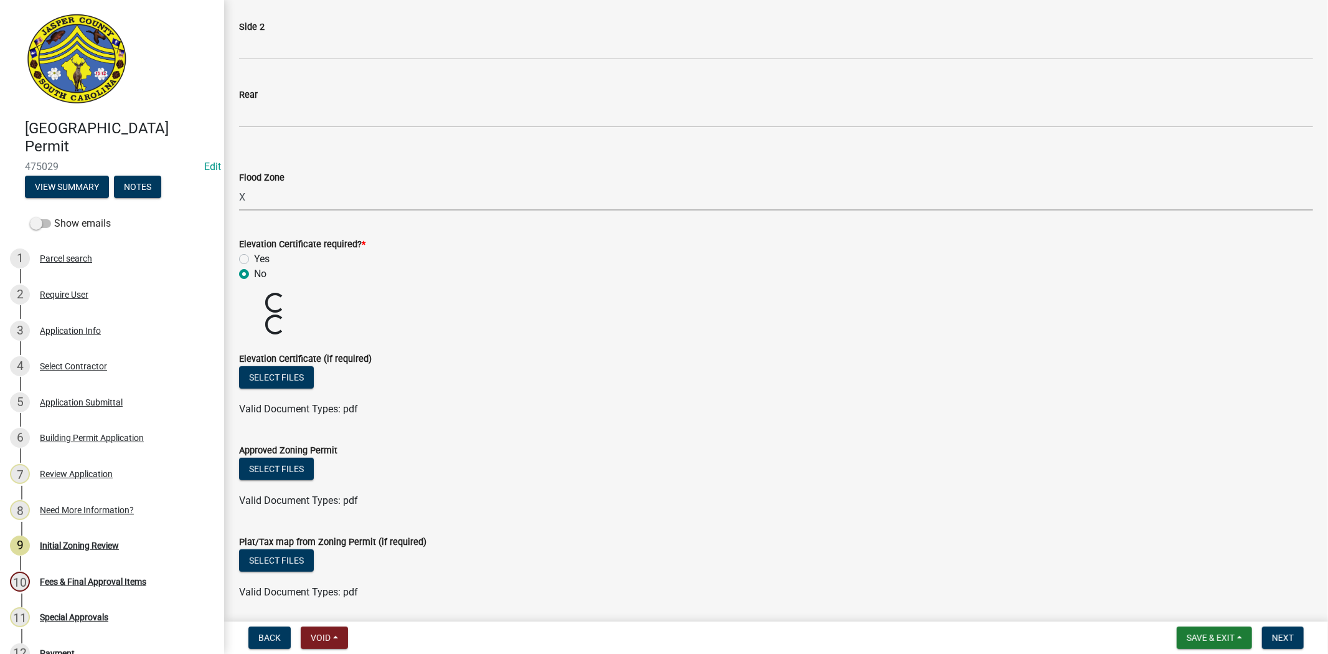
scroll to position [515, 0]
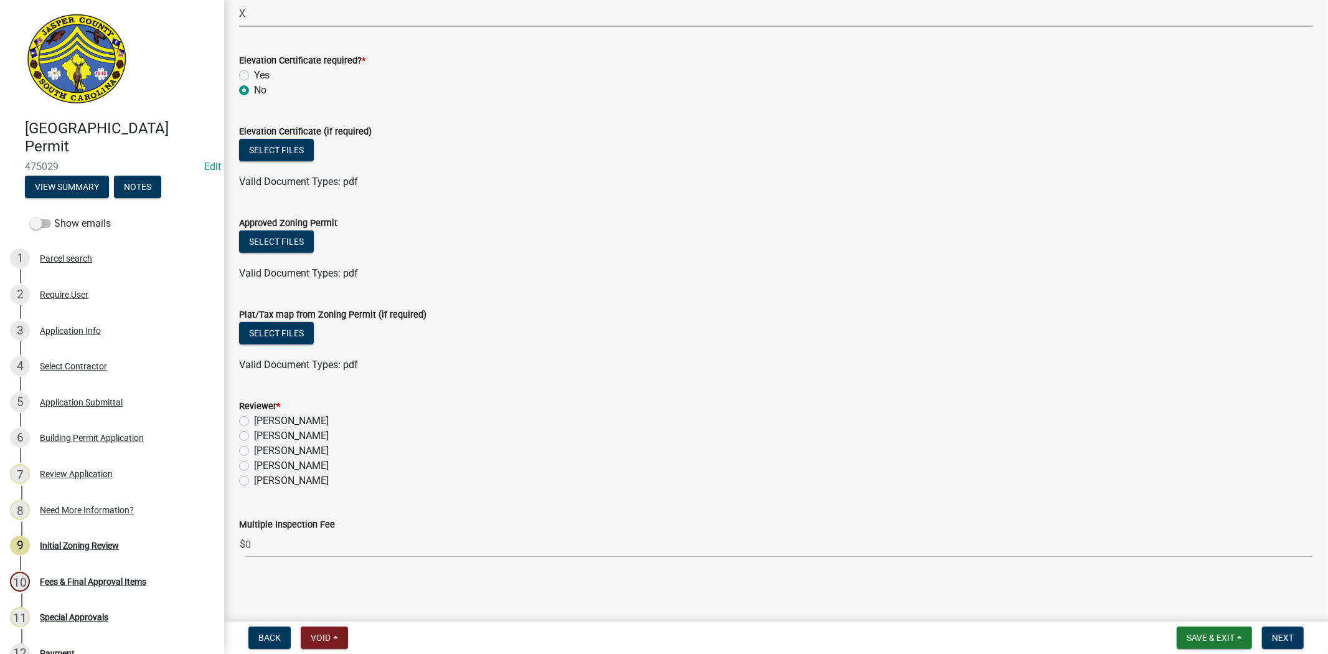
click at [254, 465] on label "Stephanie Oviedo" at bounding box center [291, 465] width 75 height 15
click at [254, 465] on input "Stephanie Oviedo" at bounding box center [258, 462] width 8 height 8
radio input "true"
click at [1275, 638] on span "Next" at bounding box center [1283, 638] width 22 height 10
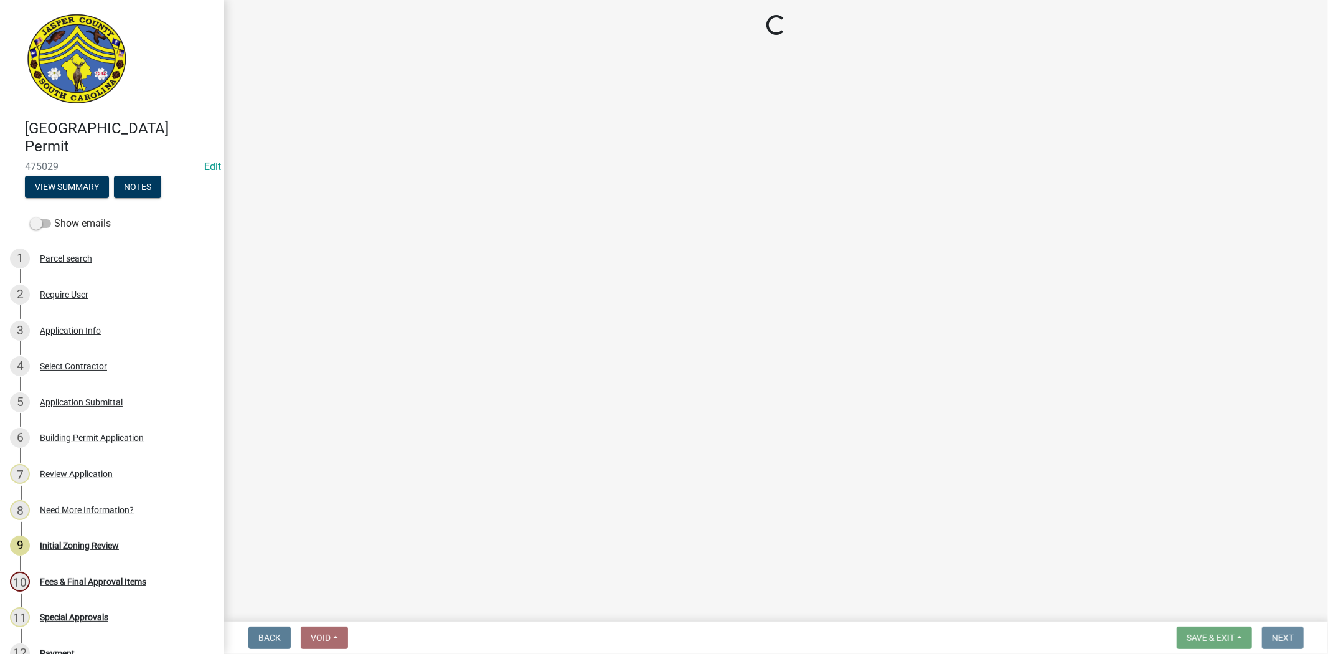
scroll to position [0, 0]
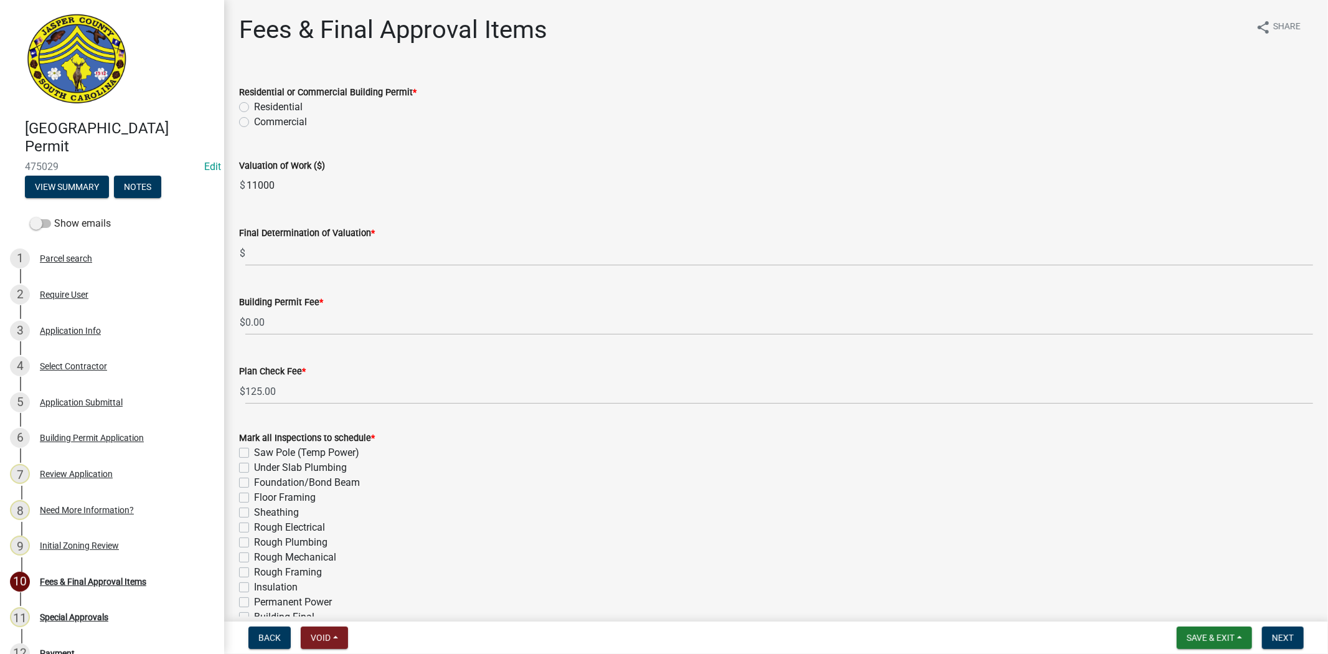
drag, startPoint x: 311, startPoint y: 191, endPoint x: 176, endPoint y: 179, distance: 135.6
click at [179, 179] on div "Jasper County Building Permit 475029 Edit View Summary Notes Show emails 1 Parc…" at bounding box center [664, 327] width 1328 height 654
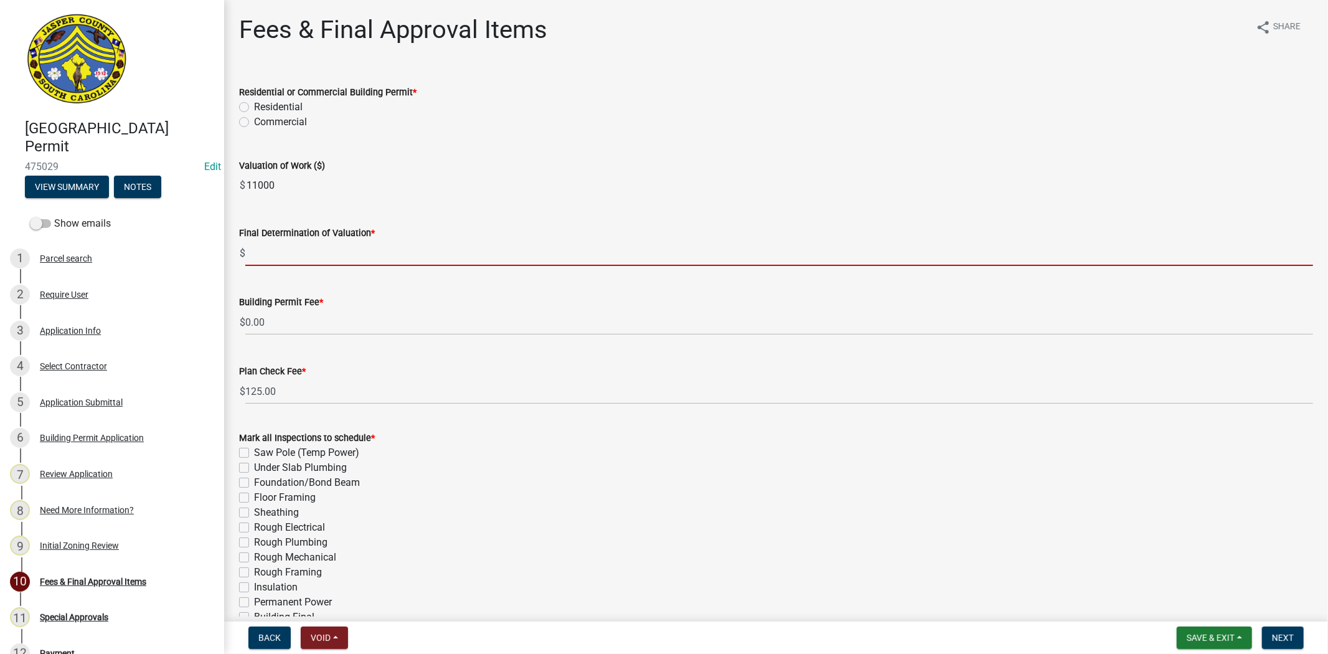
click at [282, 252] on input "text" at bounding box center [779, 253] width 1068 height 26
paste input "11000"
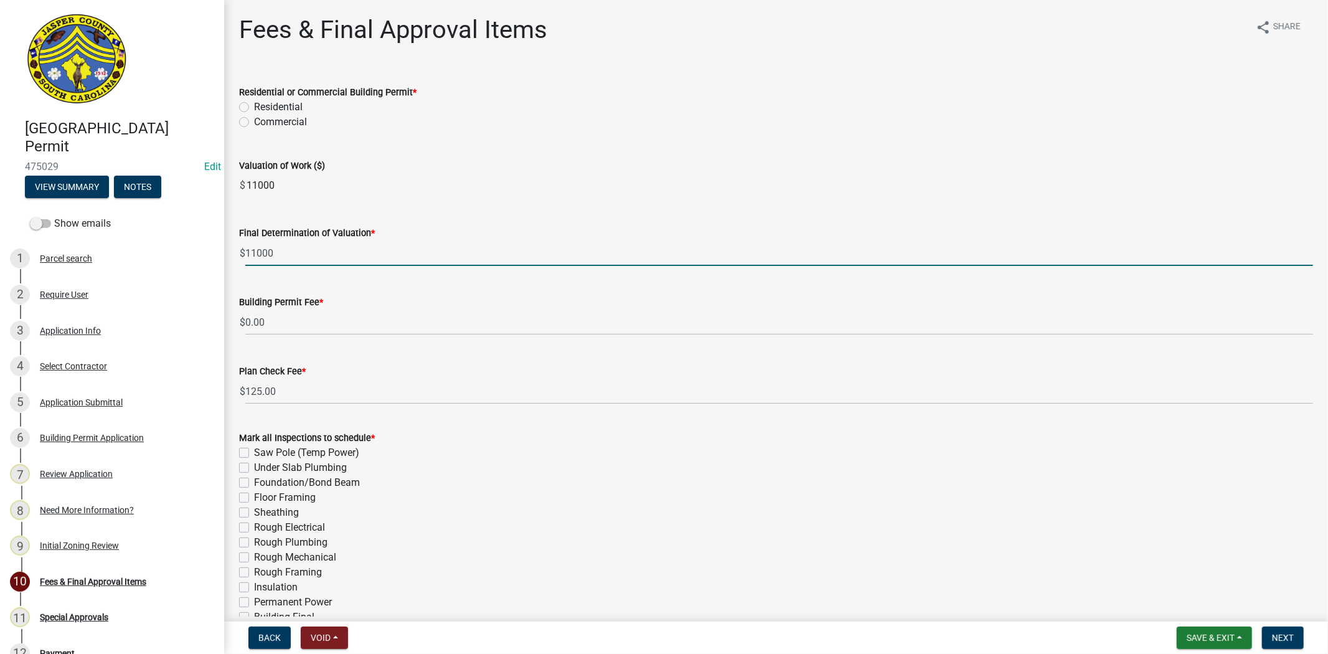
type input "11000"
click at [254, 106] on label "Residential" at bounding box center [278, 107] width 49 height 15
click at [254, 106] on input "Residential" at bounding box center [258, 104] width 8 height 8
radio input "true"
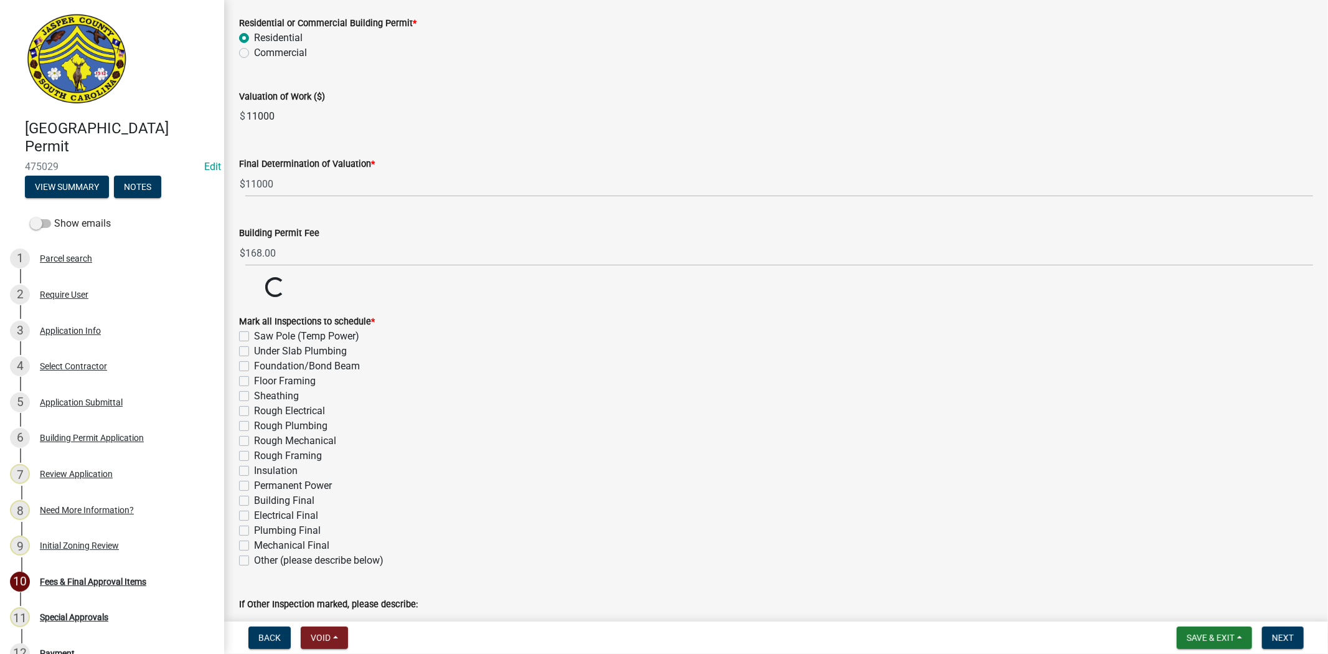
scroll to position [138, 0]
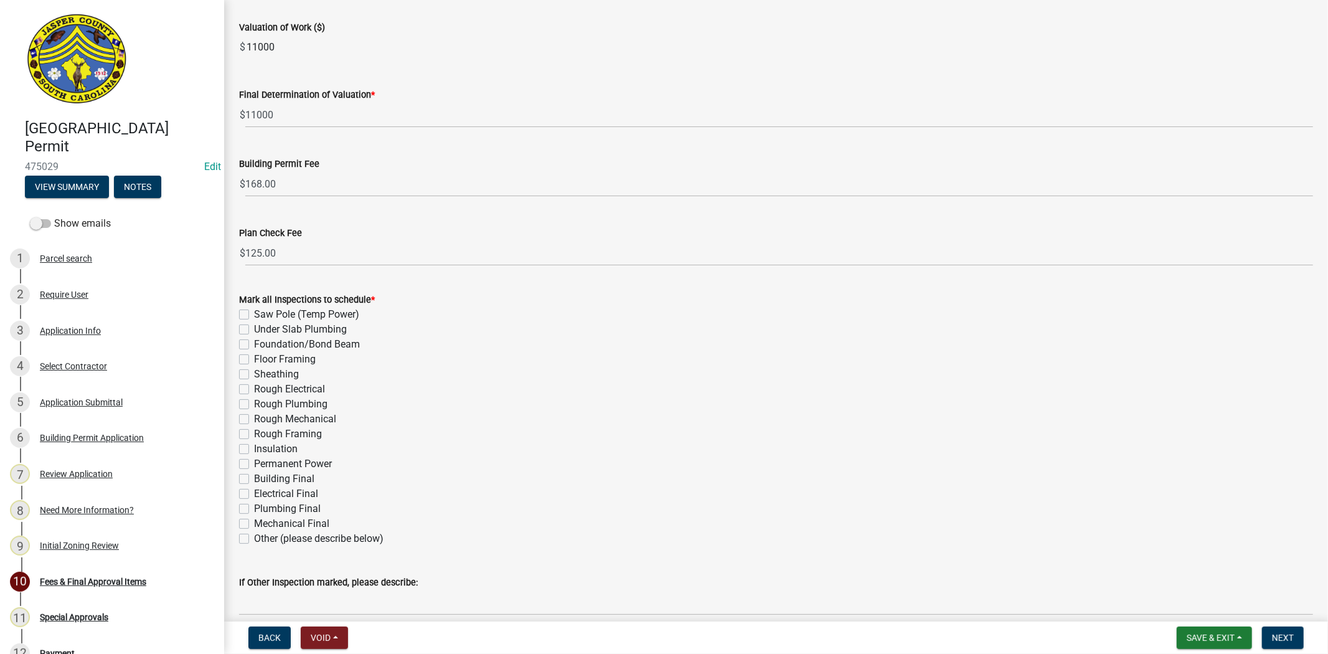
click at [254, 538] on label "Other (please describe below)" at bounding box center [319, 538] width 130 height 15
click at [254, 538] on input "Other (please describe below)" at bounding box center [258, 535] width 8 height 8
checkbox input "true"
checkbox input "false"
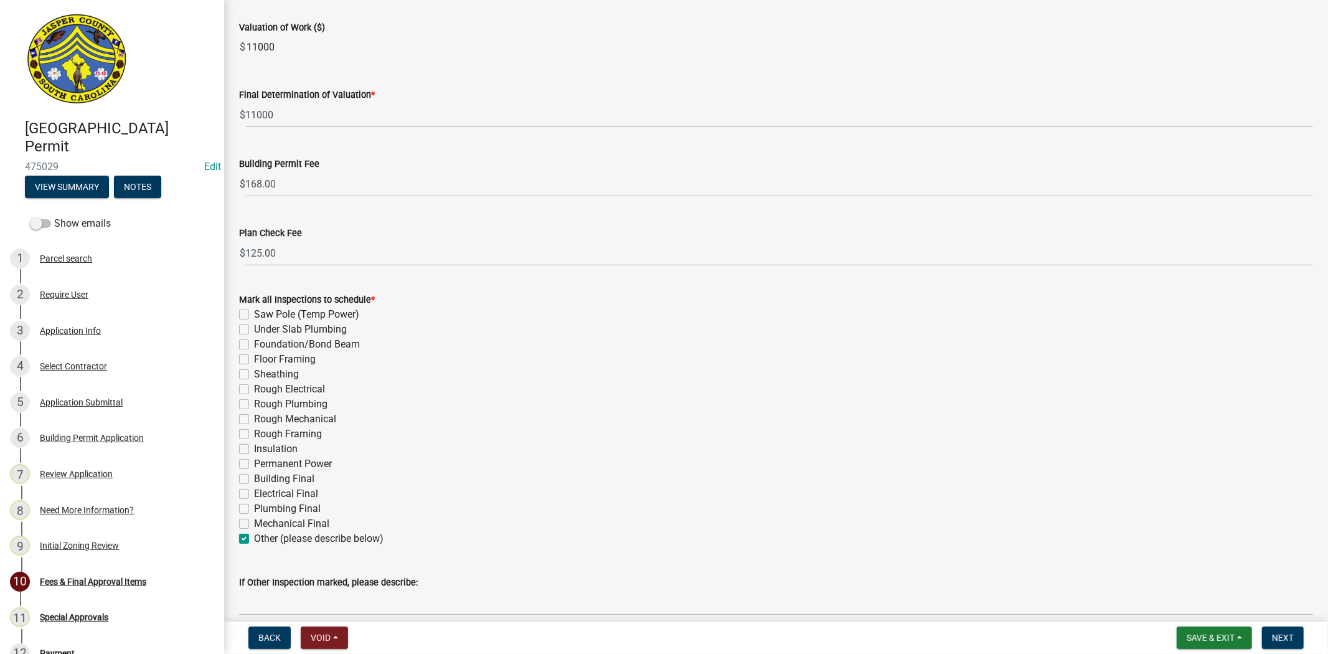
checkbox input "false"
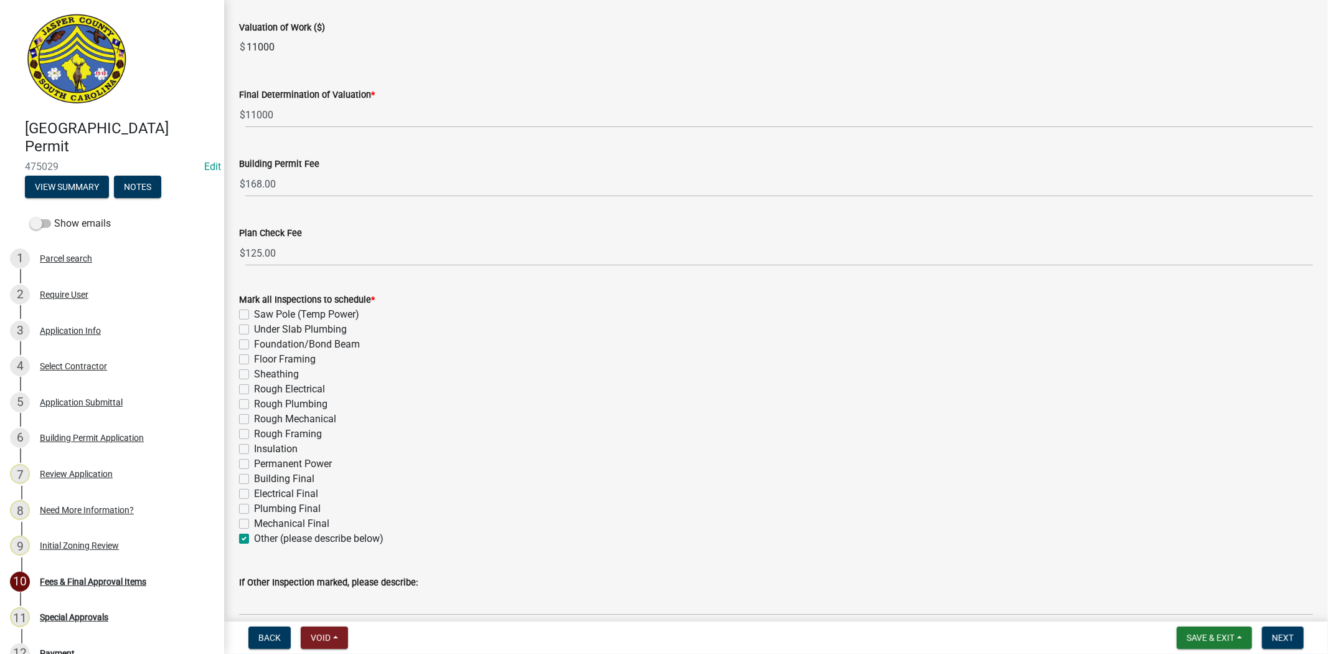
checkbox input "false"
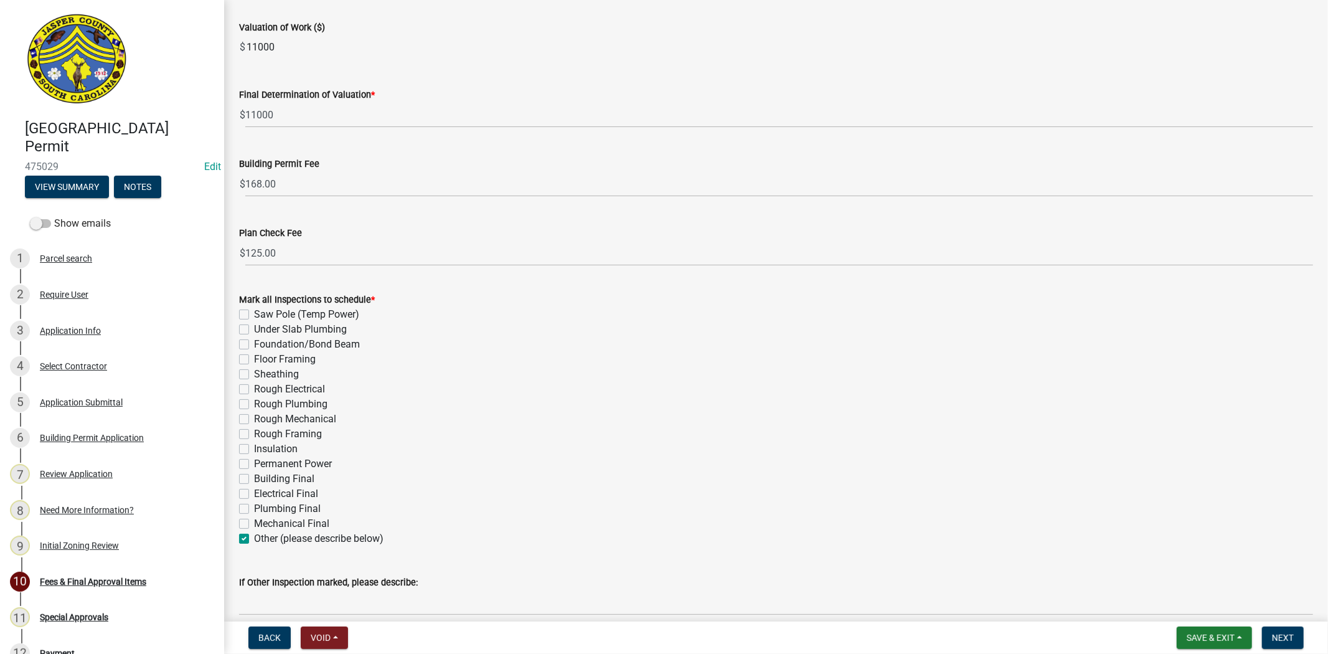
checkbox input "false"
checkbox input "true"
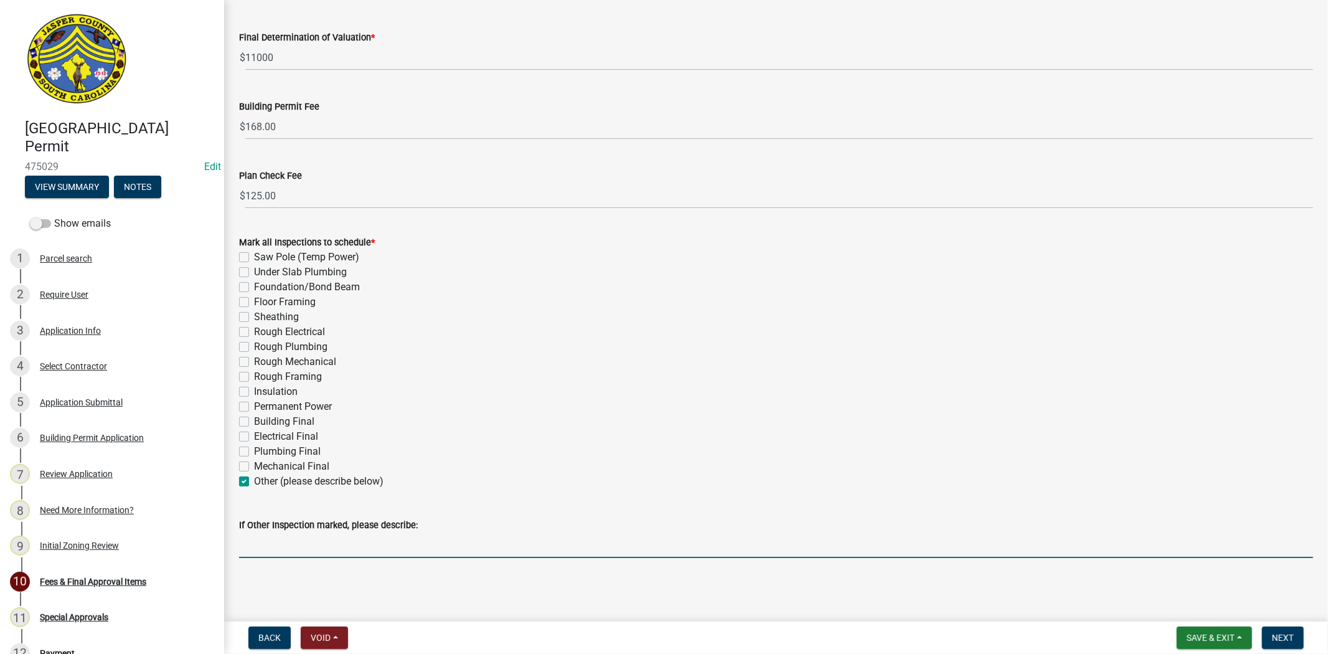
click at [285, 544] on input "If Other Inspection marked, please describe:" at bounding box center [776, 545] width 1074 height 26
type input "Generator Final"
click at [1277, 633] on span "Next" at bounding box center [1283, 638] width 22 height 10
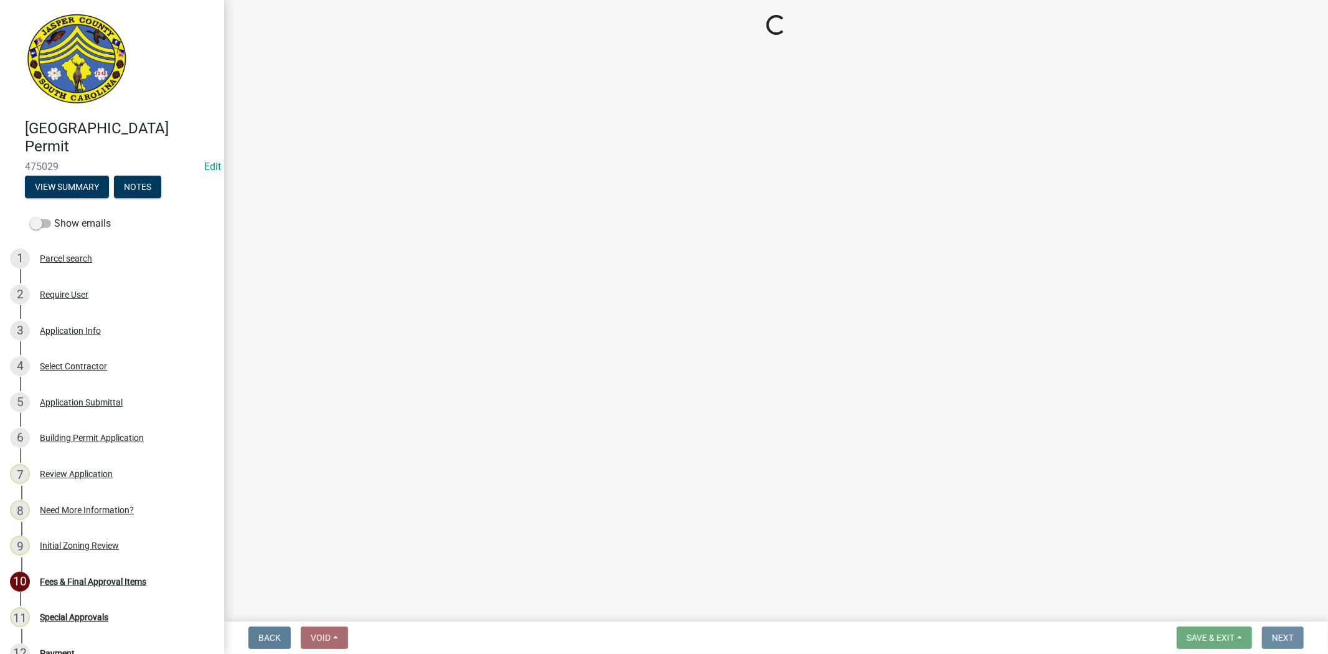
scroll to position [0, 0]
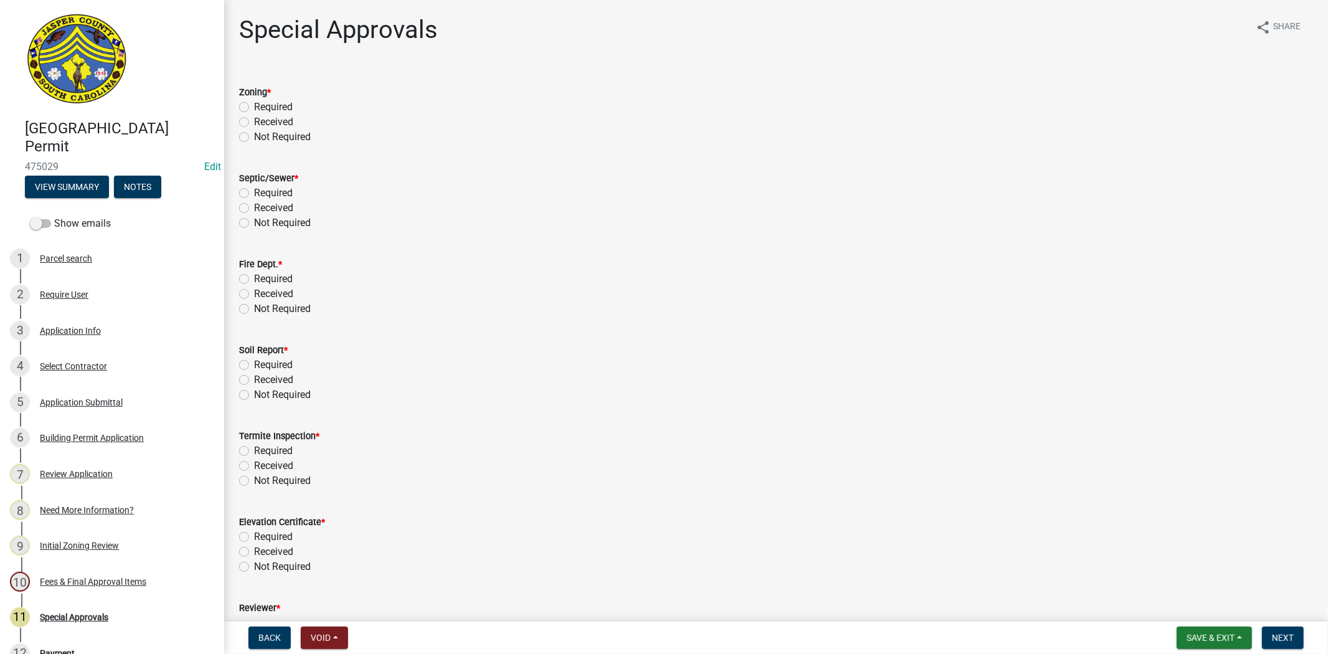
click at [254, 139] on label "Not Required" at bounding box center [282, 137] width 57 height 15
click at [254, 138] on input "Not Required" at bounding box center [258, 134] width 8 height 8
radio input "true"
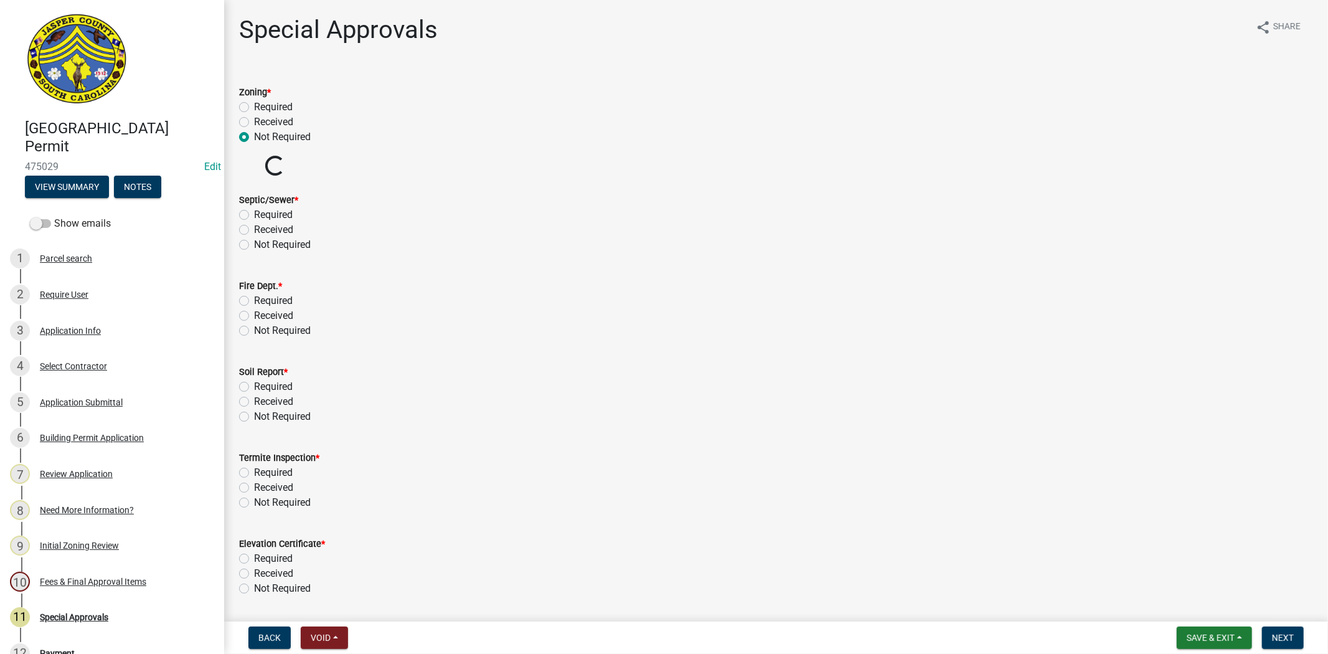
click at [254, 245] on label "Not Required" at bounding box center [282, 244] width 57 height 15
click at [254, 245] on input "Not Required" at bounding box center [258, 241] width 8 height 8
radio input "true"
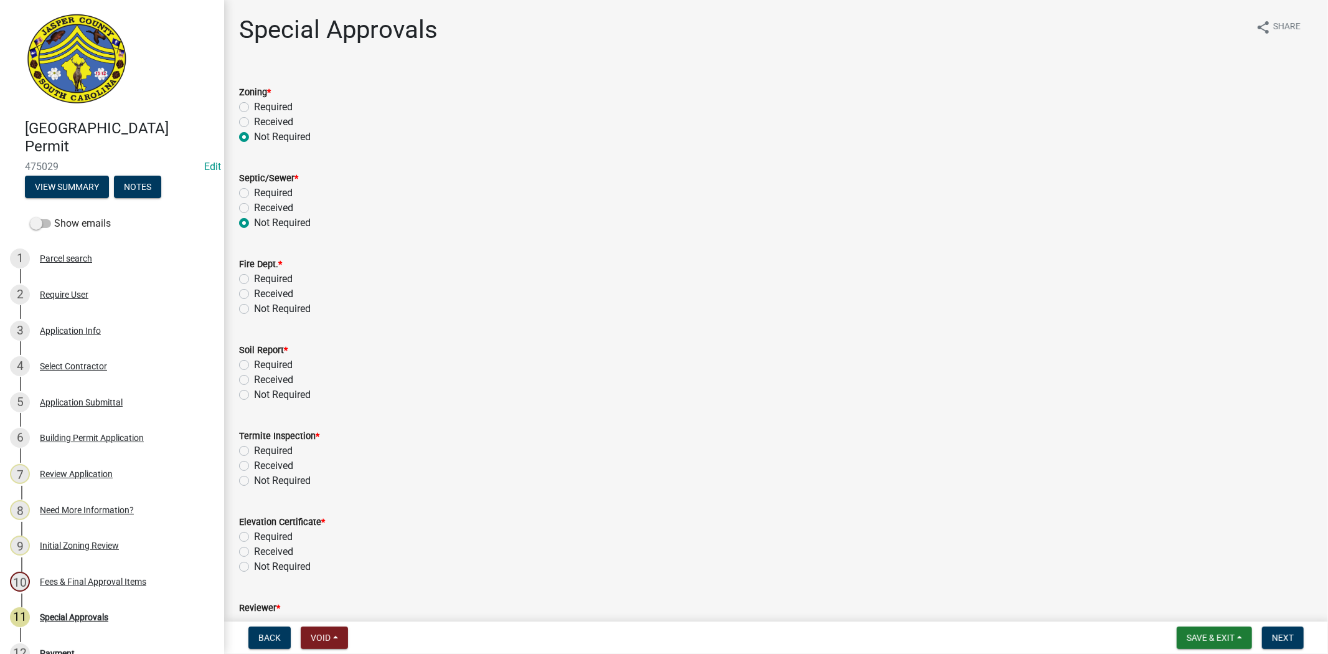
click at [254, 310] on label "Not Required" at bounding box center [282, 308] width 57 height 15
click at [254, 309] on input "Not Required" at bounding box center [258, 305] width 8 height 8
radio input "true"
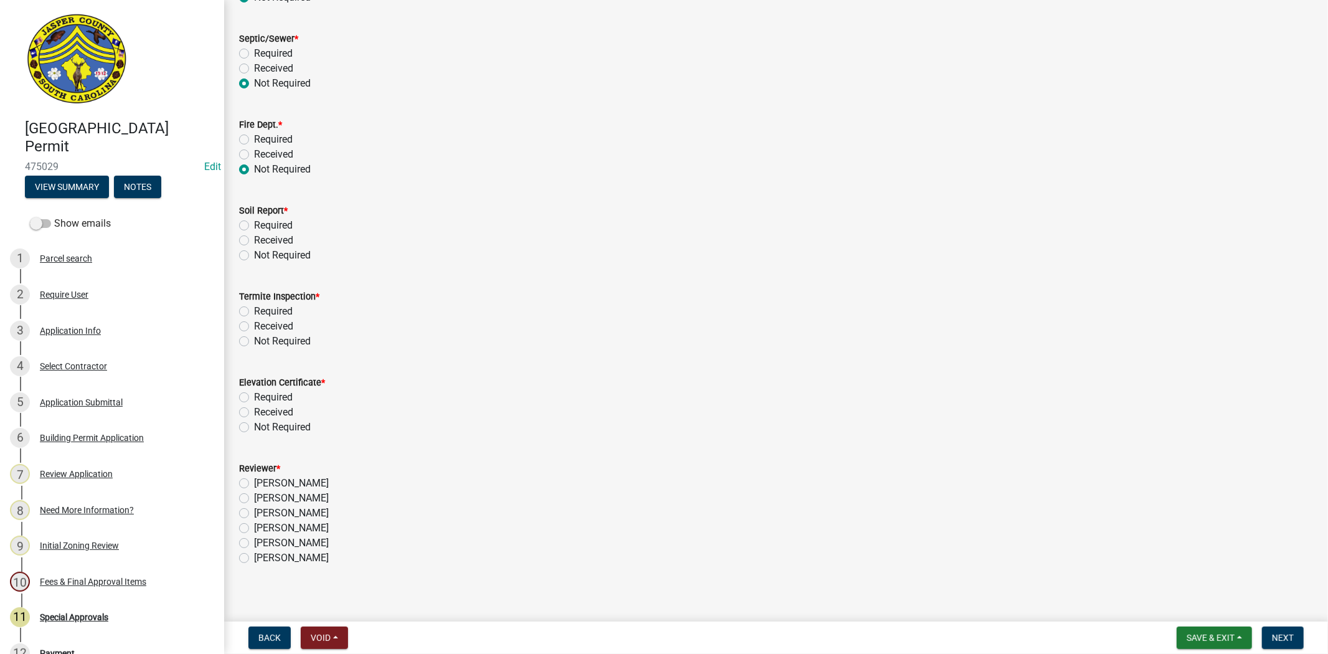
scroll to position [148, 0]
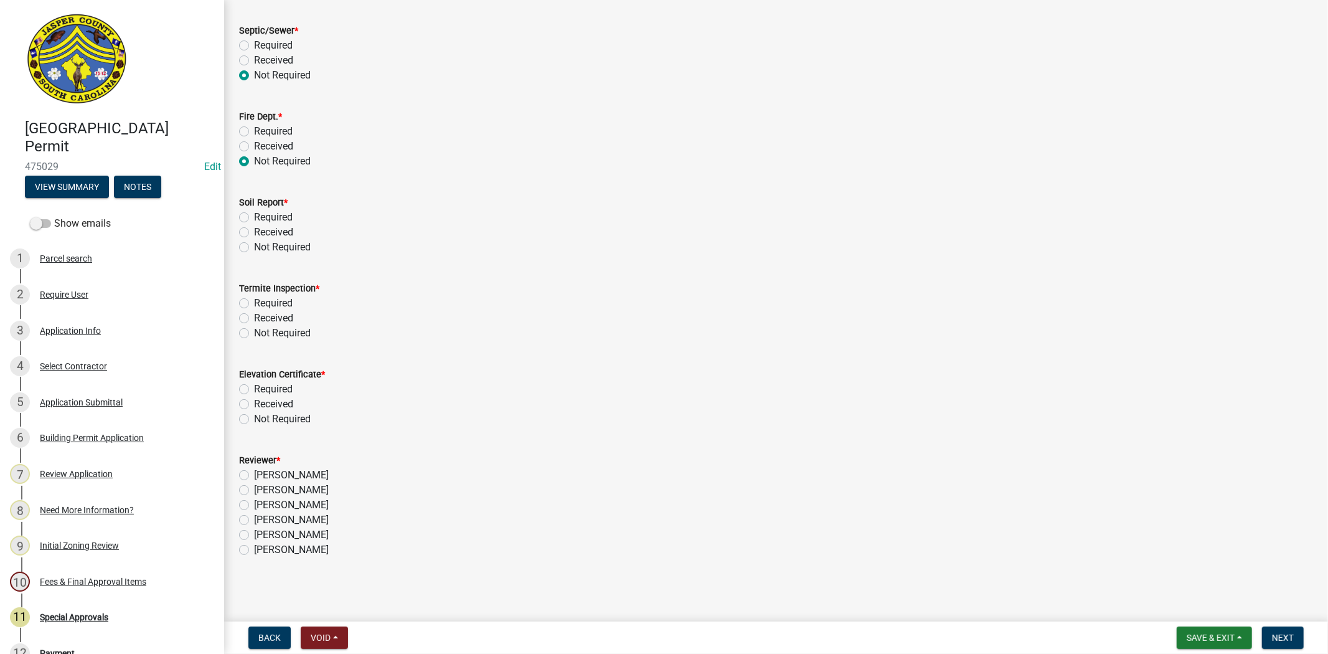
click at [254, 243] on label "Not Required" at bounding box center [282, 247] width 57 height 15
click at [254, 243] on input "Not Required" at bounding box center [258, 244] width 8 height 8
radio input "true"
click at [254, 332] on label "Not Required" at bounding box center [282, 333] width 57 height 15
click at [254, 332] on input "Not Required" at bounding box center [258, 330] width 8 height 8
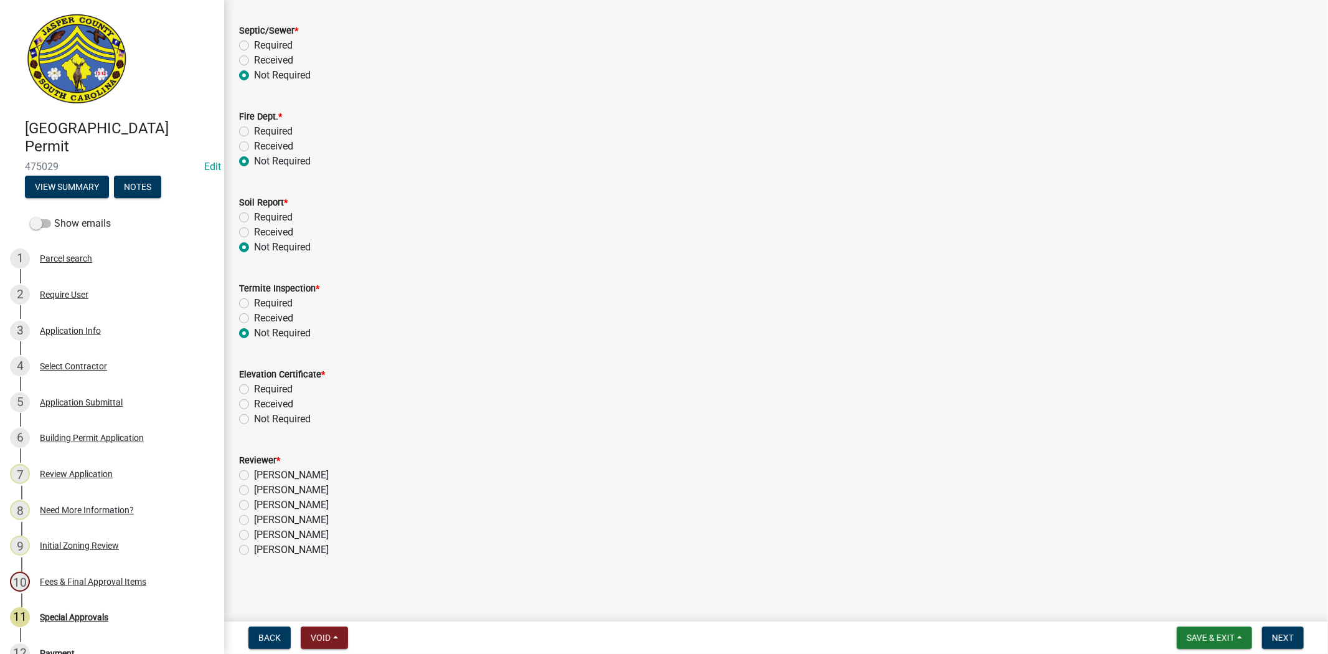
radio input "true"
click at [254, 419] on label "Not Required" at bounding box center [282, 419] width 57 height 15
click at [254, 419] on input "Not Required" at bounding box center [258, 416] width 8 height 8
radio input "true"
click at [254, 506] on label "Stephanie Oviedo" at bounding box center [291, 505] width 75 height 15
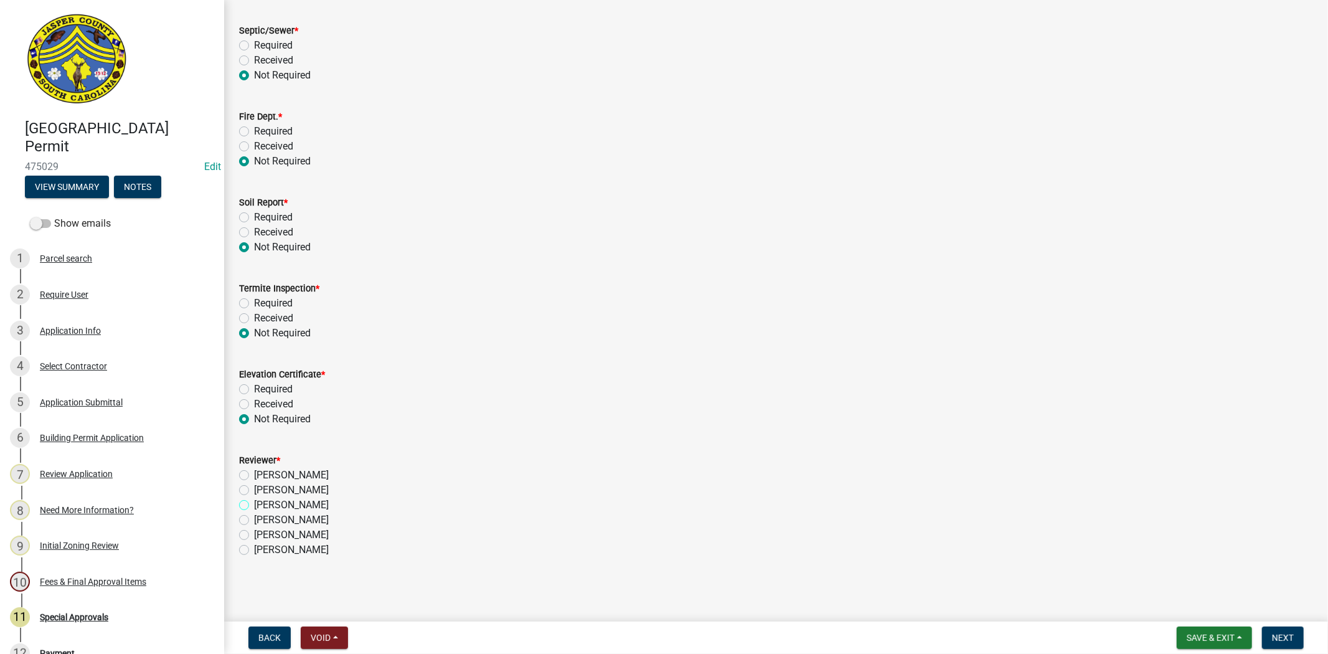
click at [254, 506] on input "Stephanie Oviedo" at bounding box center [258, 502] width 8 height 8
radio input "true"
click at [1285, 638] on span "Next" at bounding box center [1283, 638] width 22 height 10
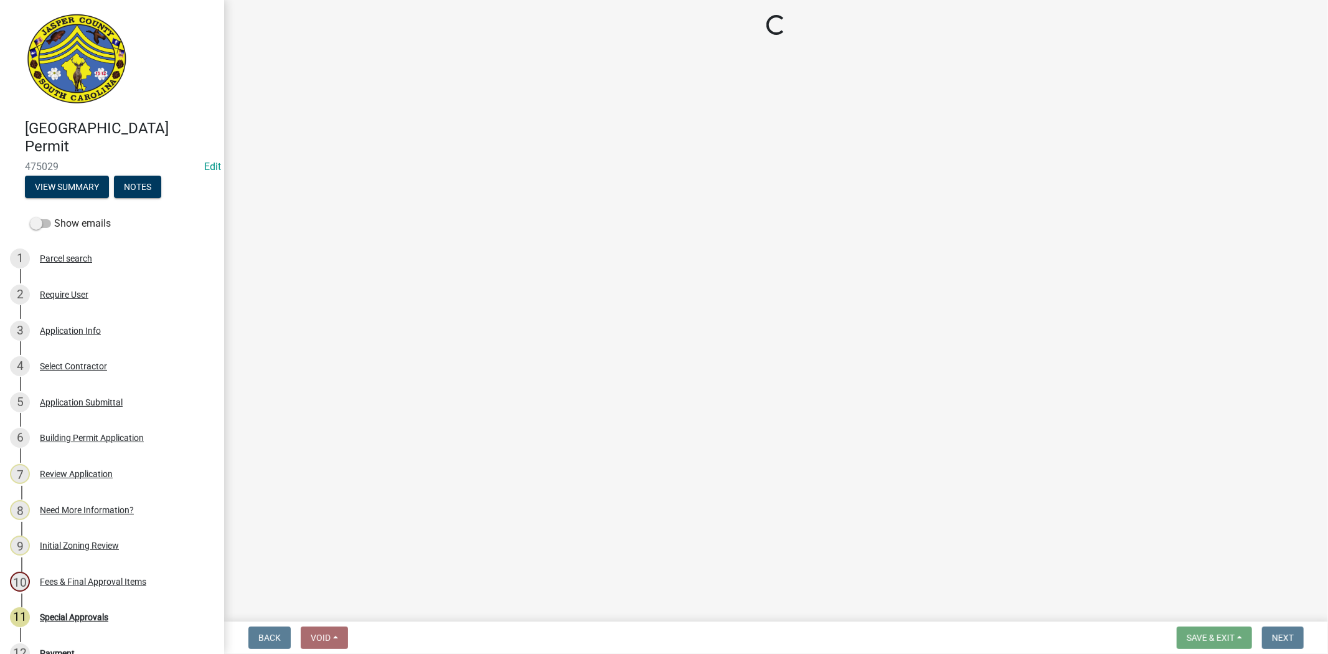
select select "3: 3"
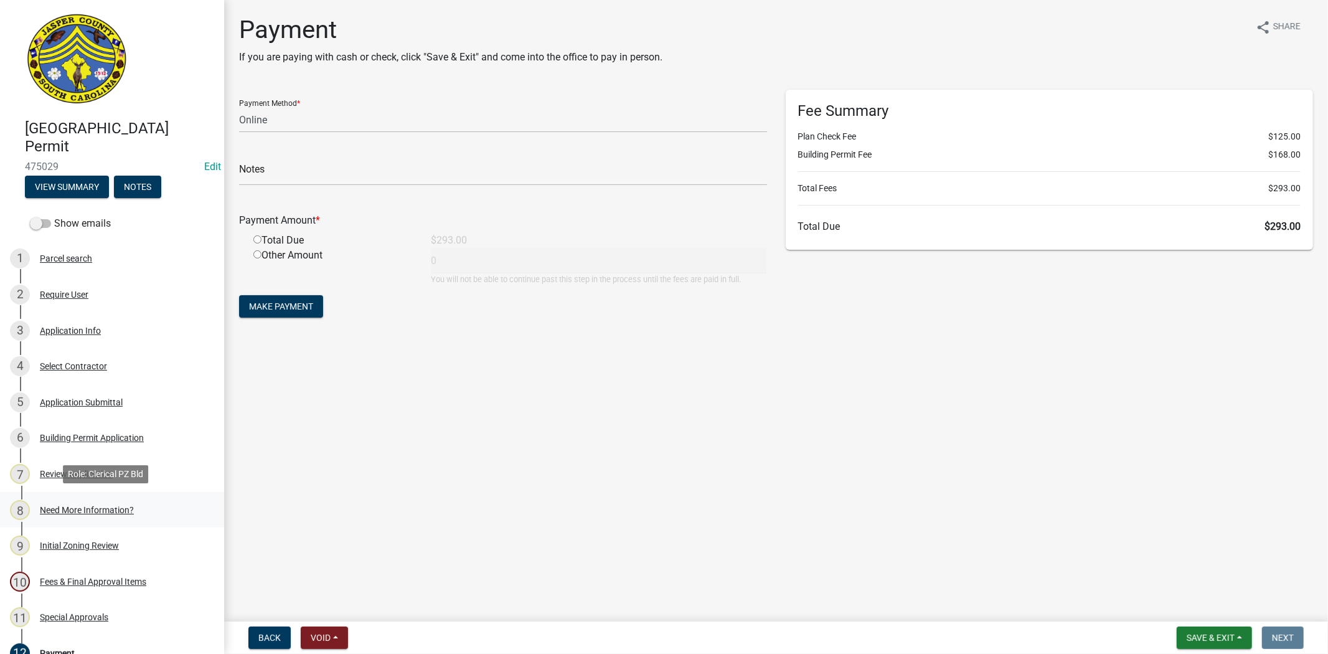
scroll to position [69, 0]
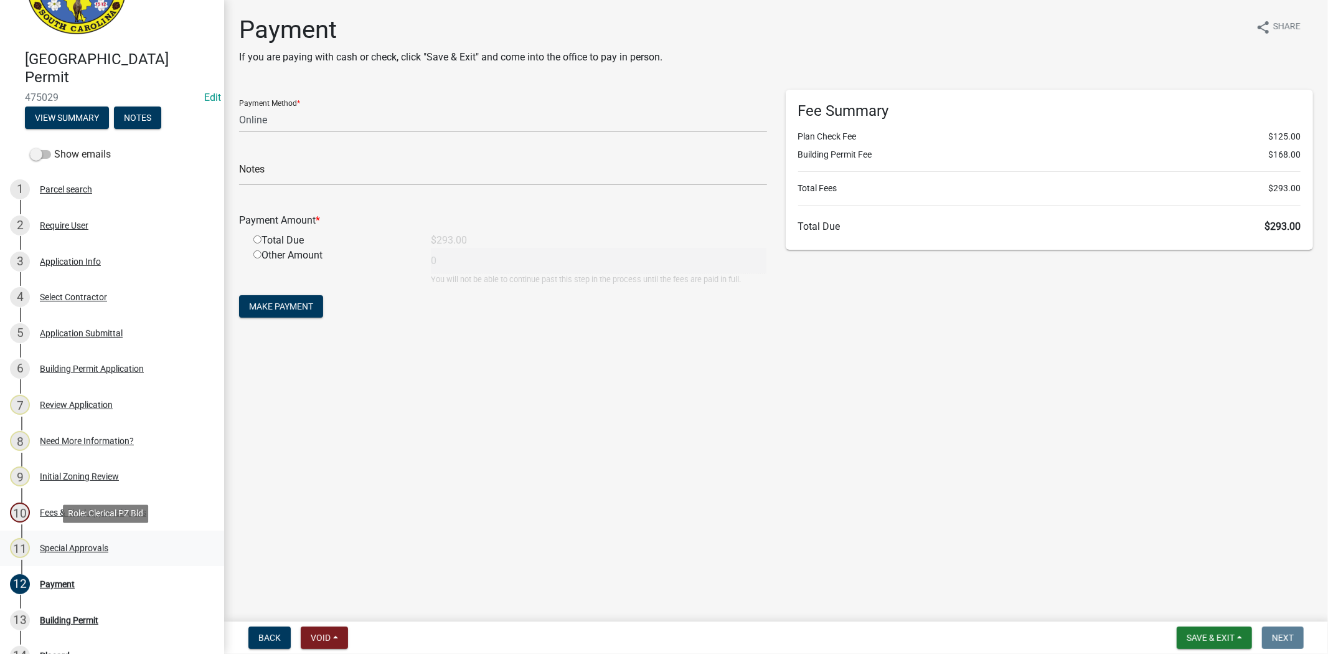
click at [90, 551] on div "Special Approvals" at bounding box center [74, 548] width 68 height 9
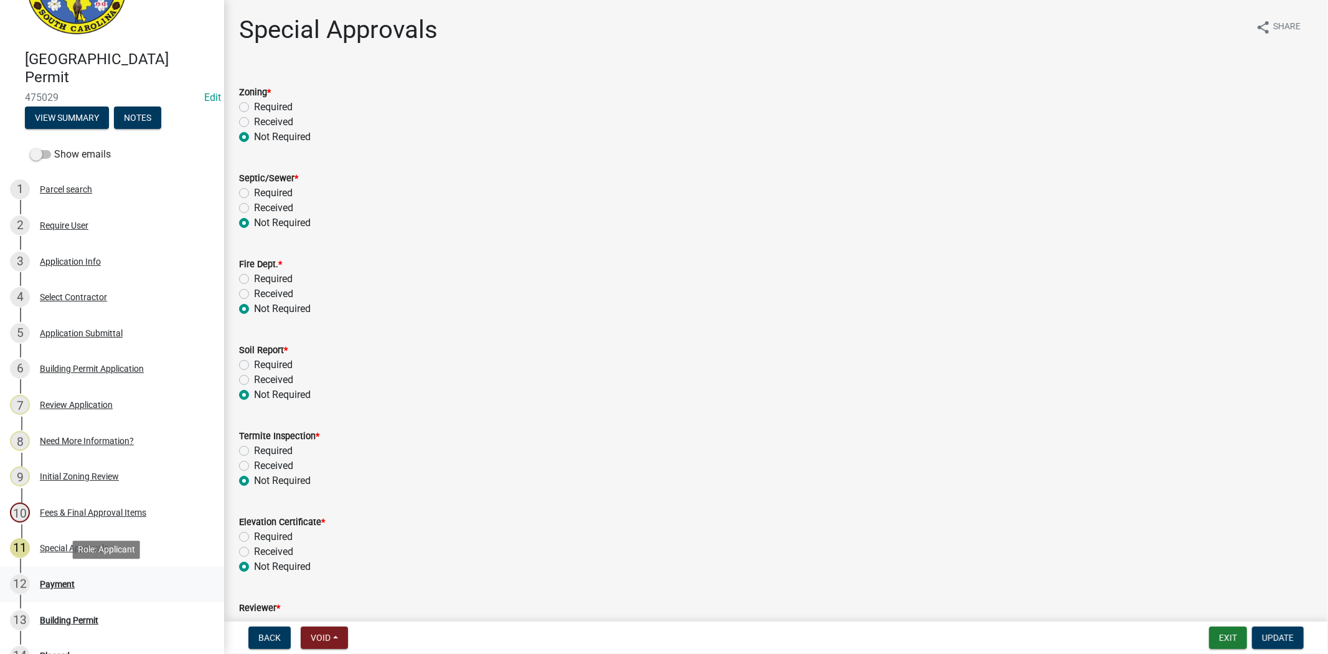
click at [59, 582] on div "Payment" at bounding box center [57, 584] width 35 height 9
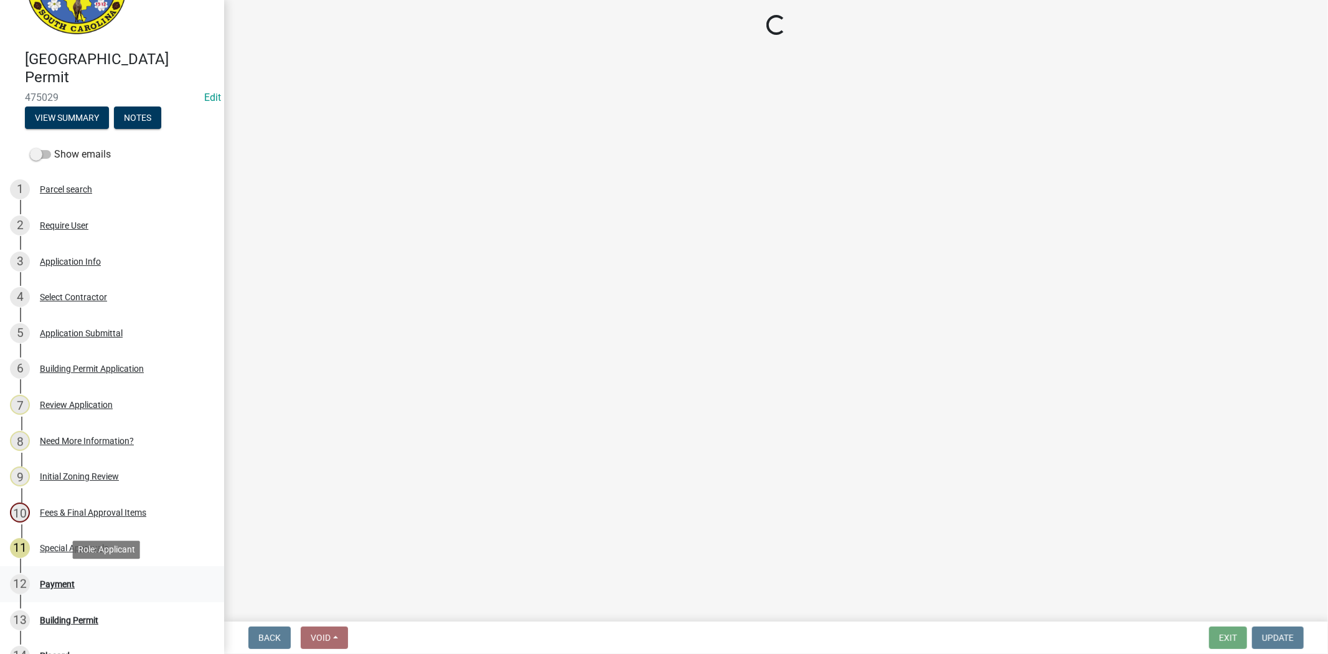
select select "3: 3"
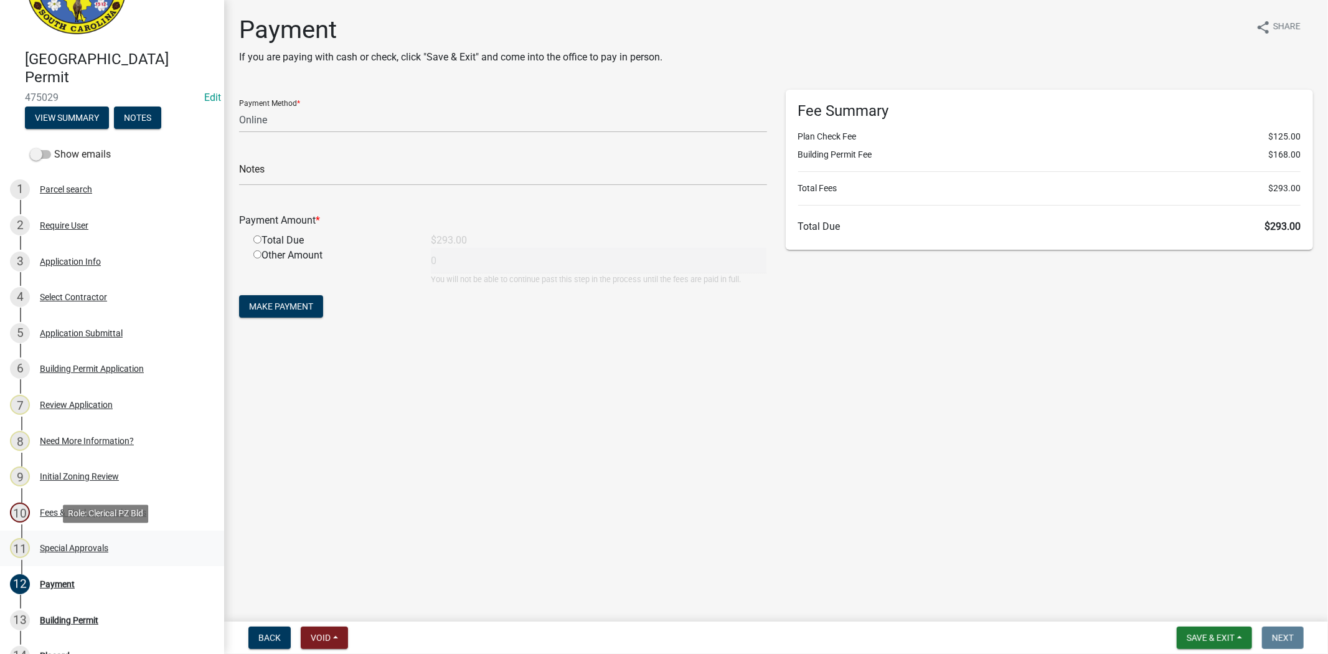
click at [59, 556] on div "11 Special Approvals" at bounding box center [107, 548] width 194 height 20
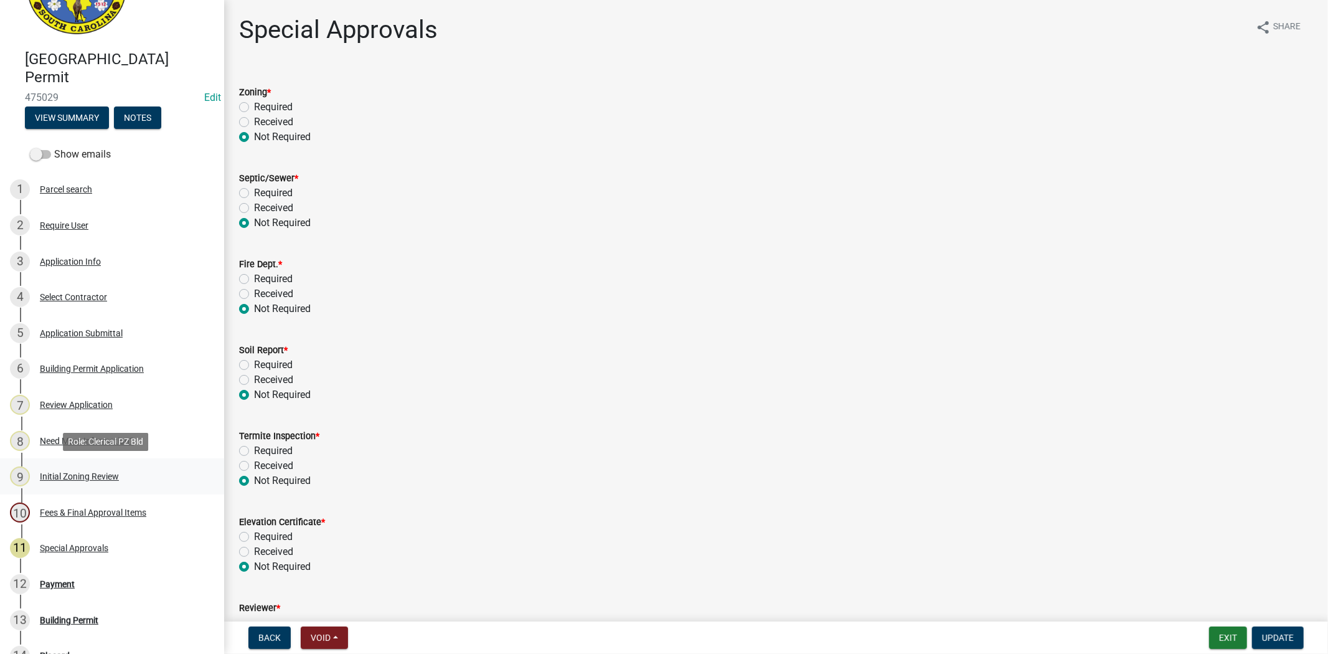
click at [75, 474] on div "Initial Zoning Review" at bounding box center [79, 476] width 79 height 9
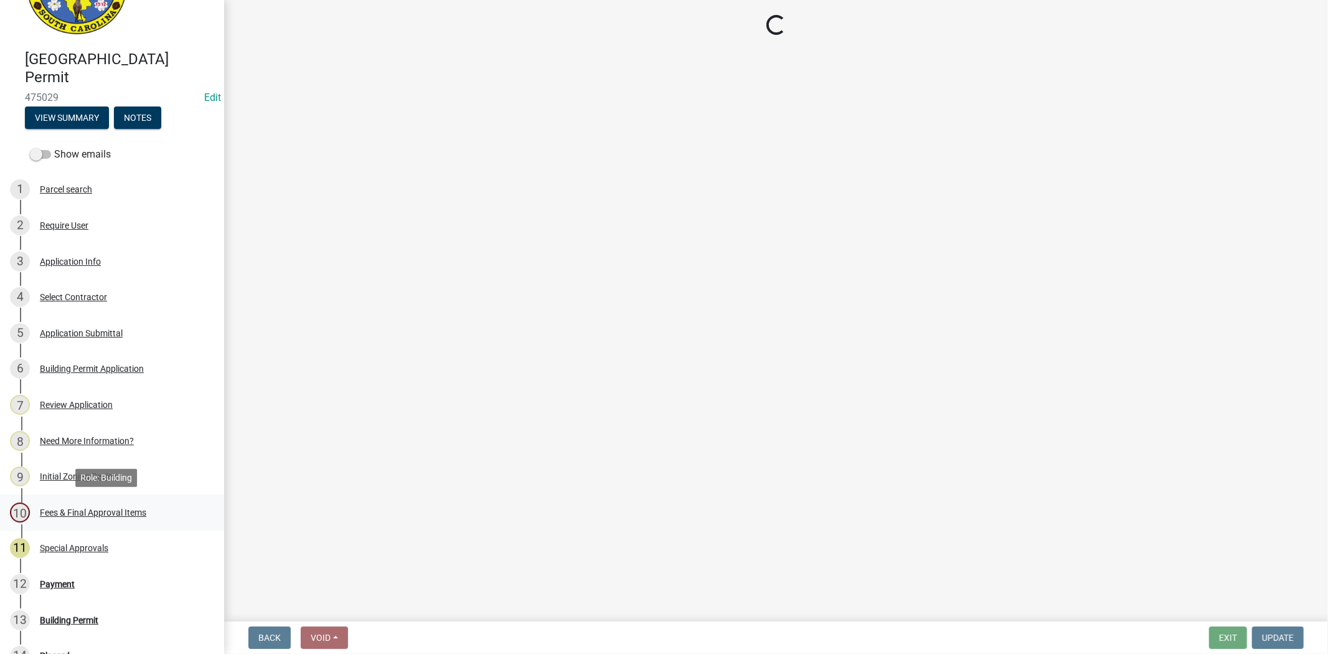
select select "61611ad6-14f2-499c-805c-58607f11e2fc"
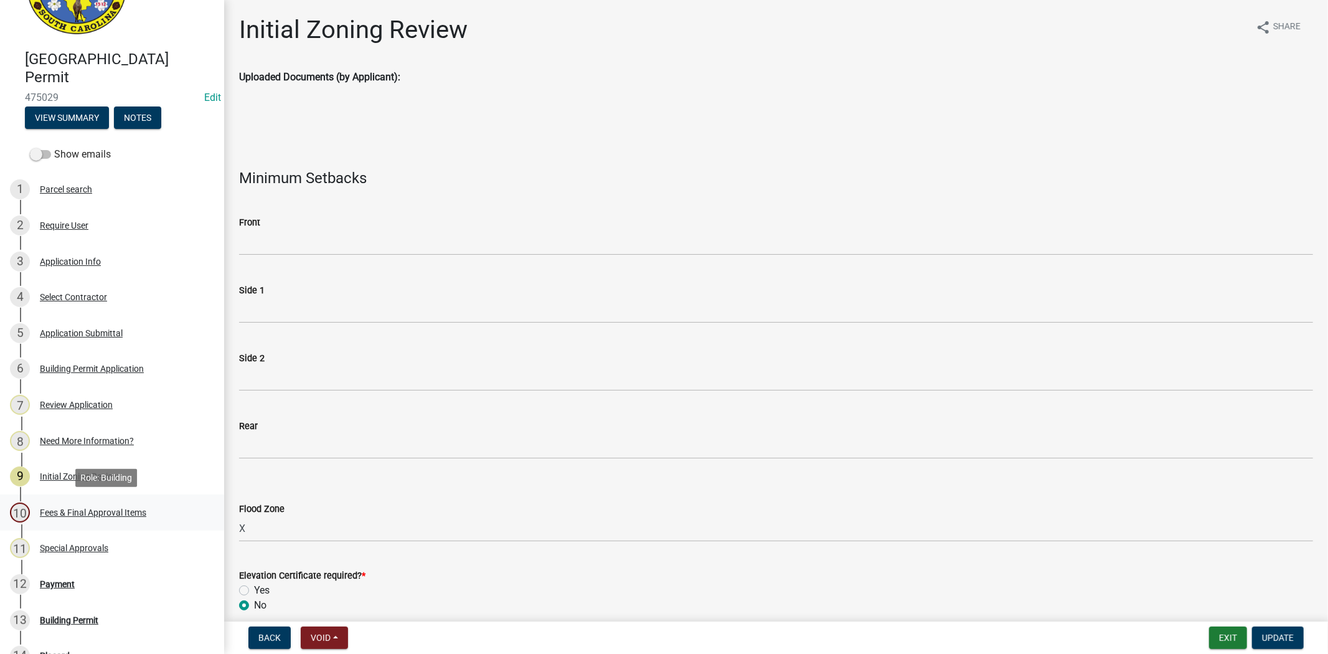
click at [89, 512] on div "Fees & Final Approval Items" at bounding box center [93, 512] width 106 height 9
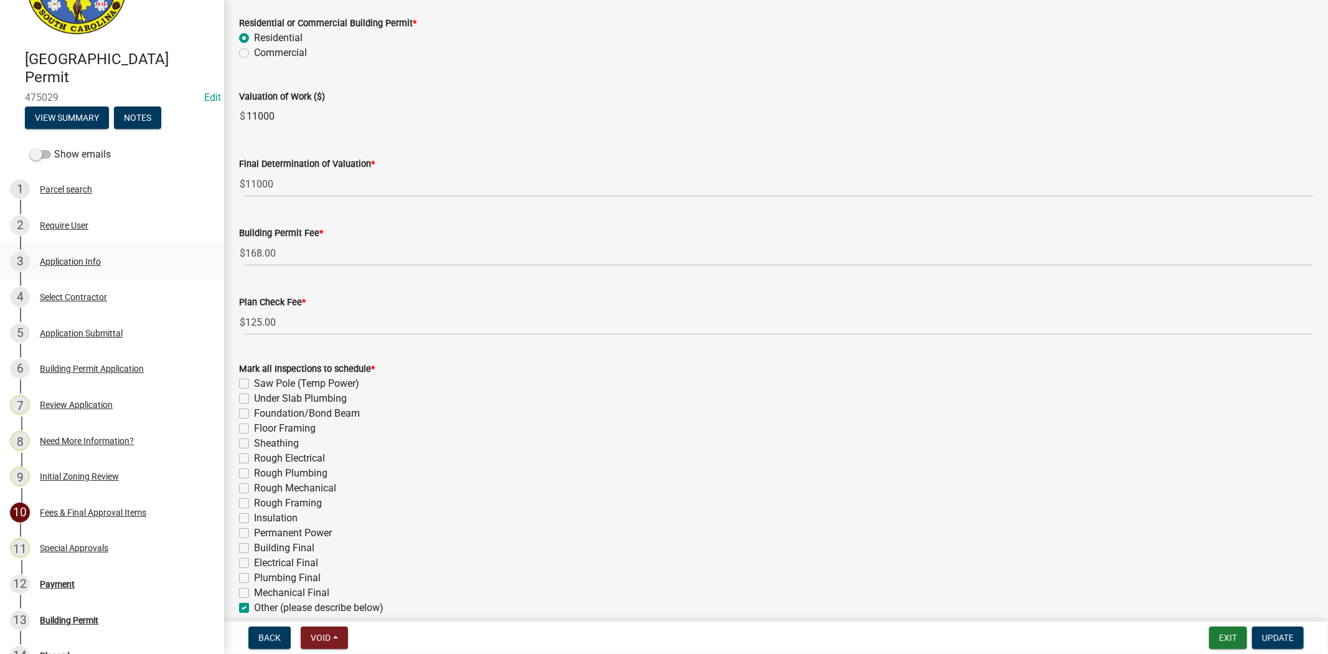
click at [83, 263] on div "Application Info" at bounding box center [70, 261] width 61 height 9
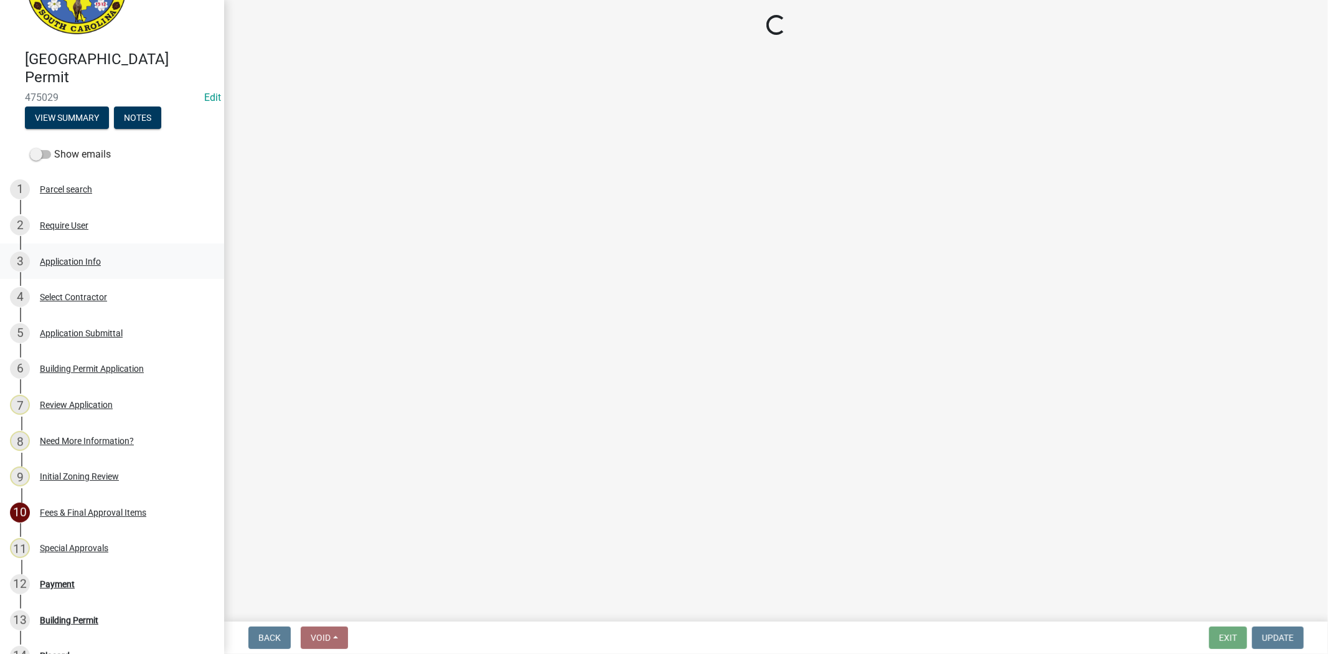
select select "b478e360-fce9-41b4-b88d-85855ee8e141"
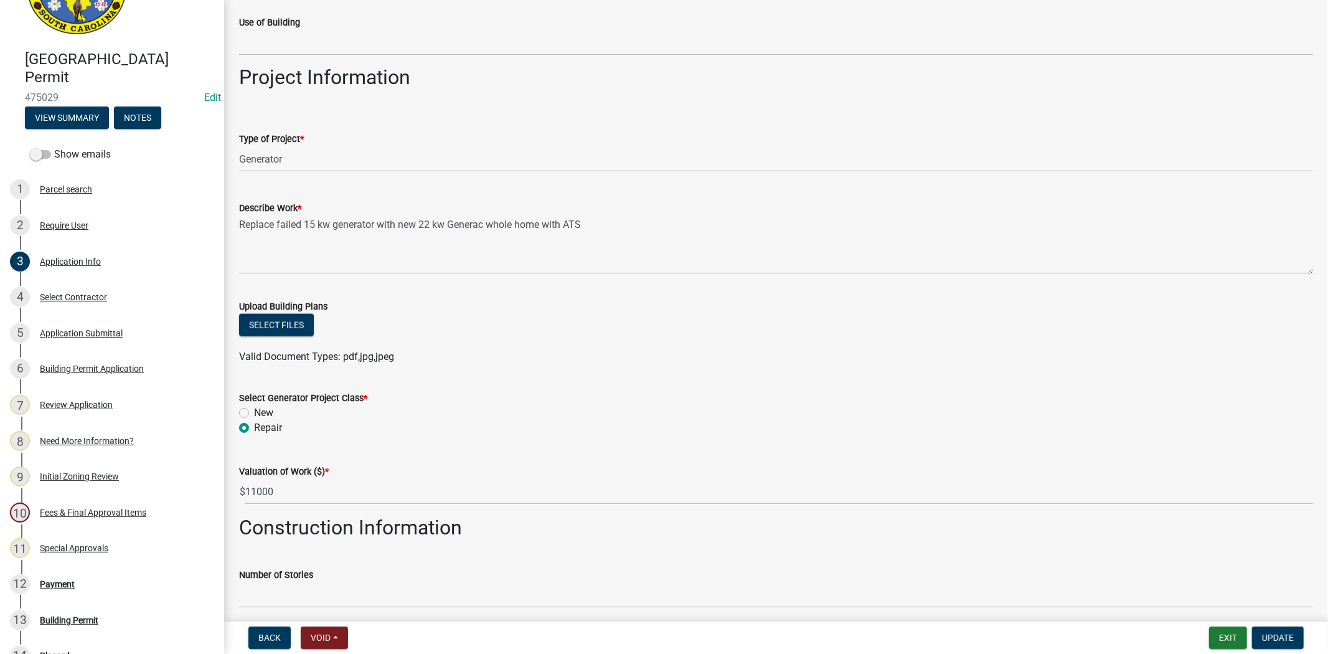
scroll to position [1315, 0]
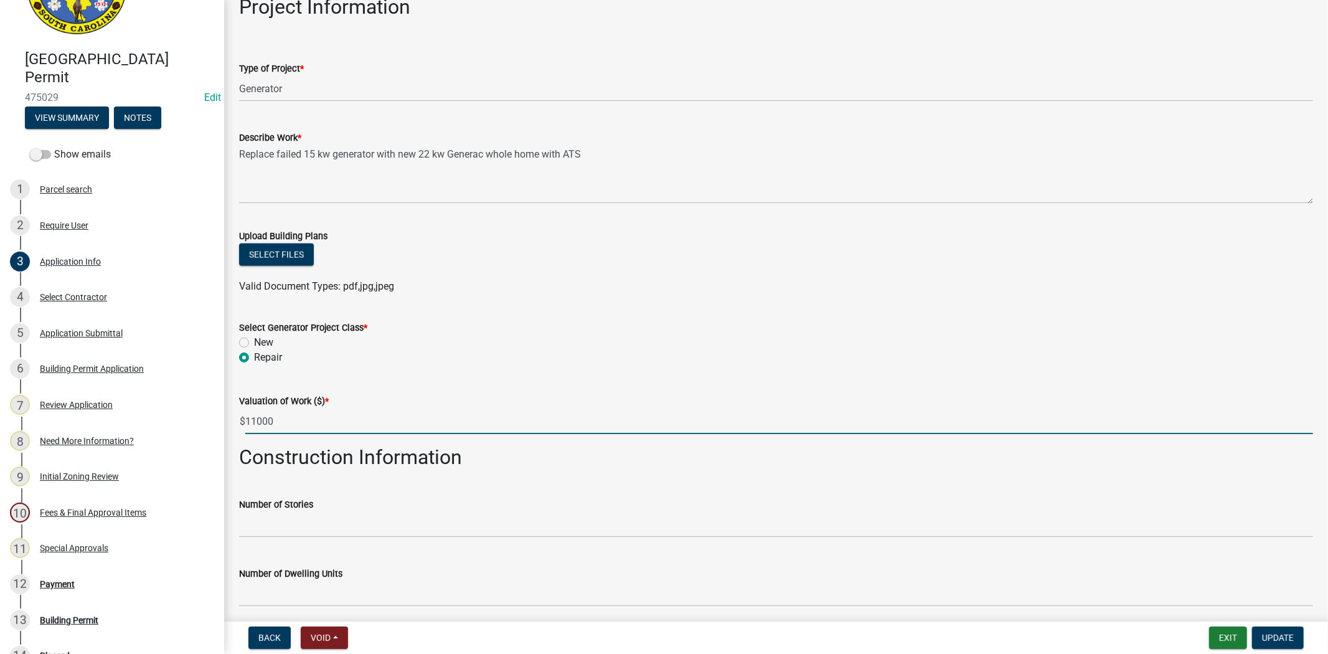
drag, startPoint x: 255, startPoint y: 418, endPoint x: 240, endPoint y: 421, distance: 15.9
click at [240, 421] on div "$ 11000" at bounding box center [776, 421] width 1074 height 26
type input "4500"
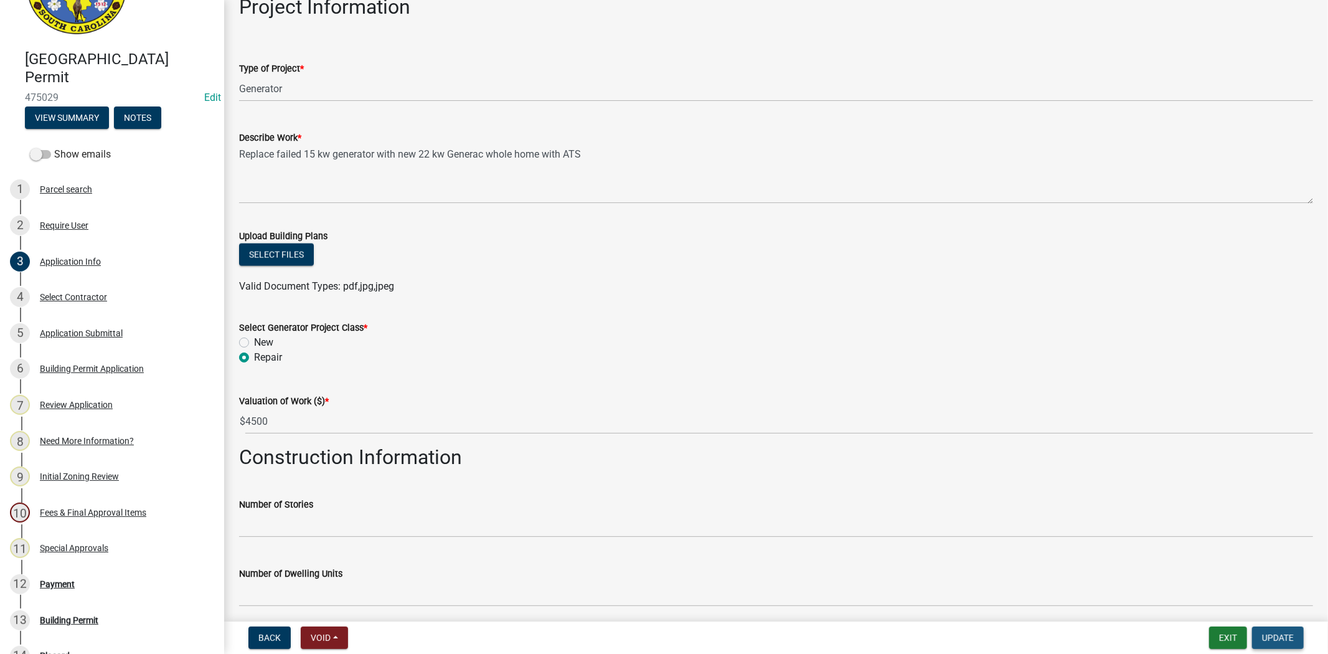
click at [1268, 633] on span "Update" at bounding box center [1278, 638] width 32 height 10
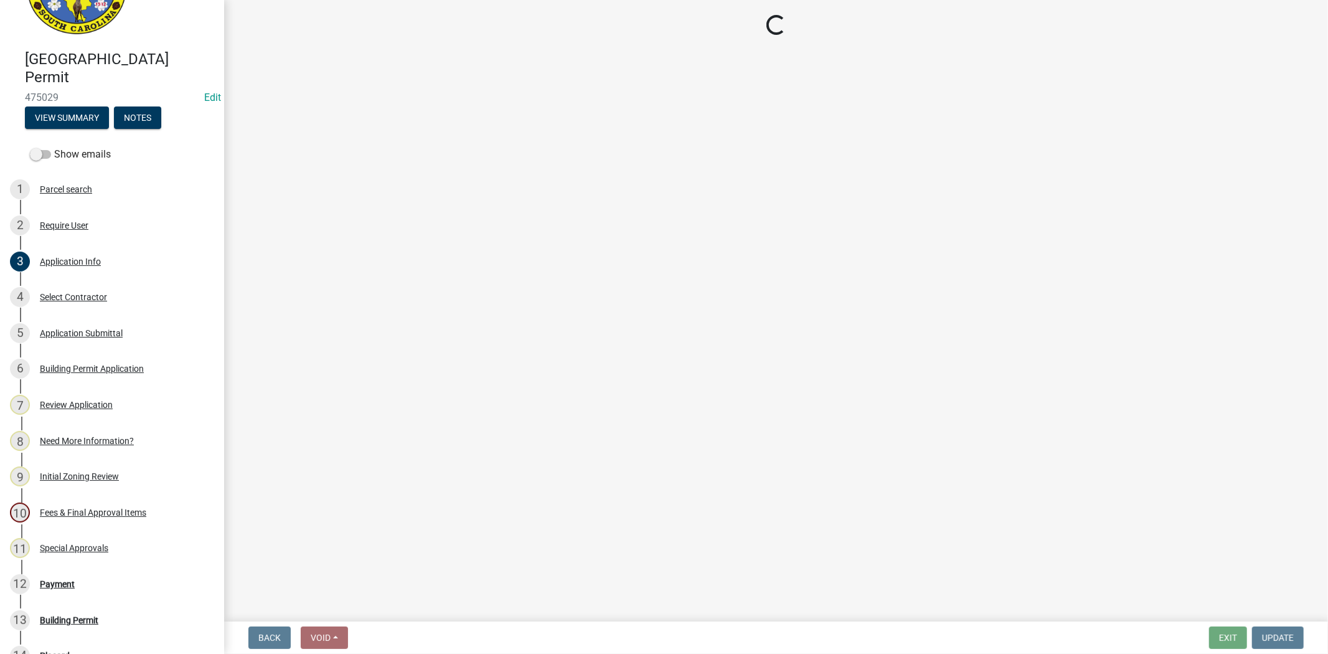
select select "3: 3"
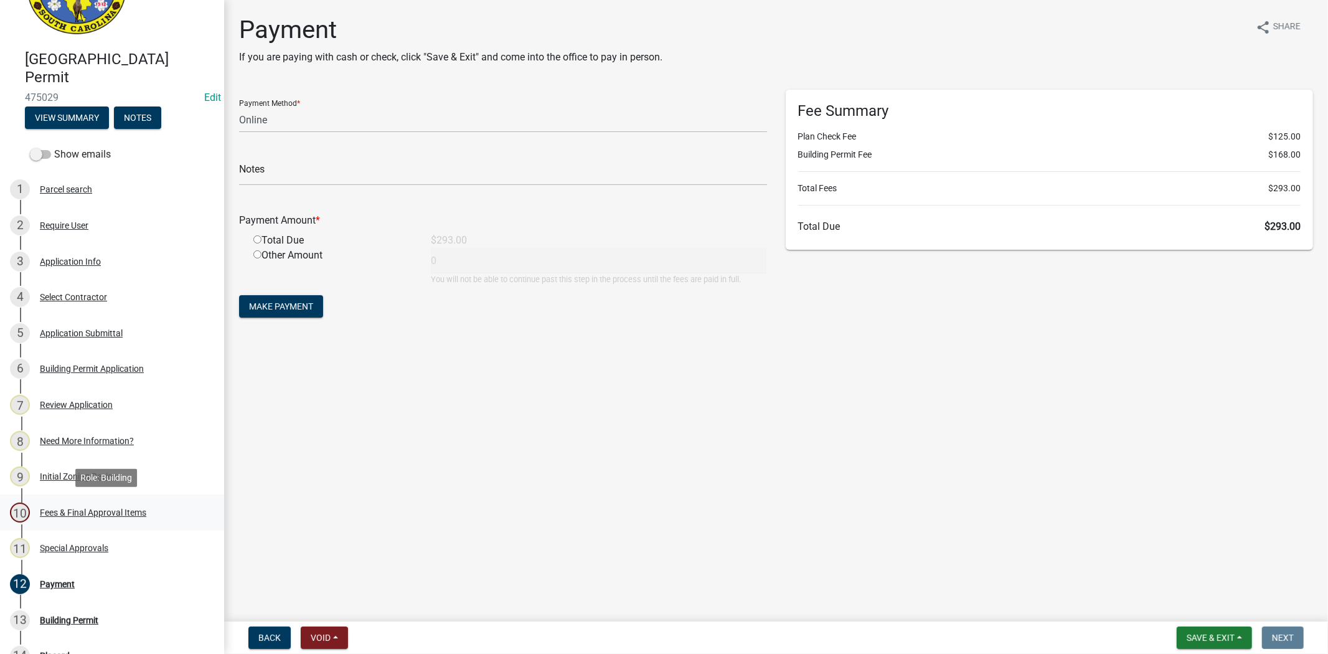
click at [91, 509] on div "Fees & Final Approval Items" at bounding box center [93, 512] width 106 height 9
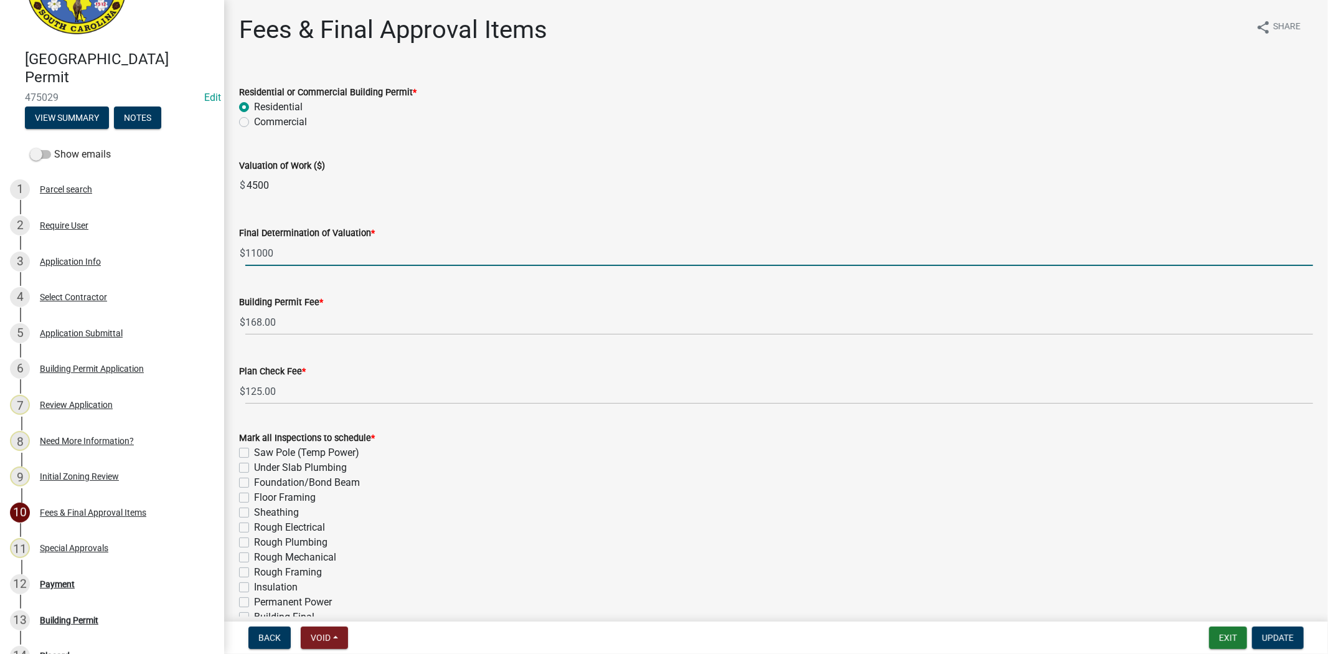
drag, startPoint x: 323, startPoint y: 260, endPoint x: 246, endPoint y: 271, distance: 77.4
click at [246, 271] on wm-data-entity-input "Final Determination of Valuation * $ 11000" at bounding box center [776, 242] width 1074 height 69
paste input "45"
type input "4500"
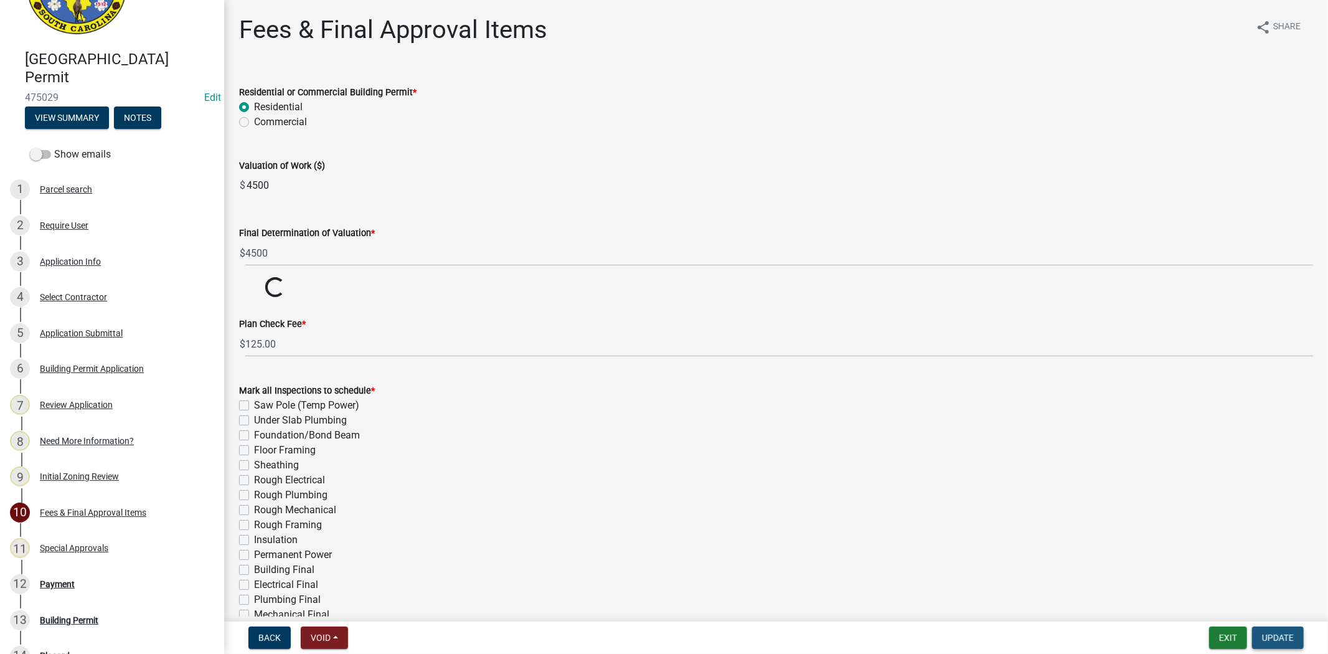
click at [1290, 633] on span "Update" at bounding box center [1278, 638] width 32 height 10
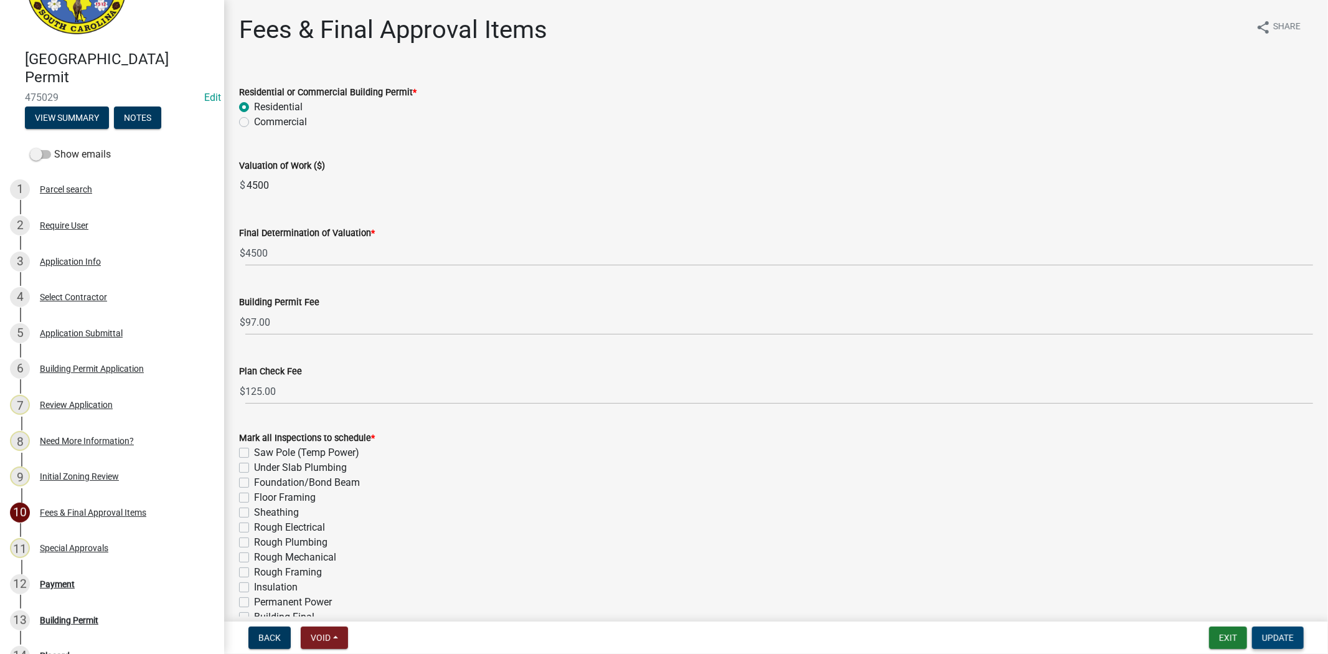
click at [1283, 636] on span "Update" at bounding box center [1278, 638] width 32 height 10
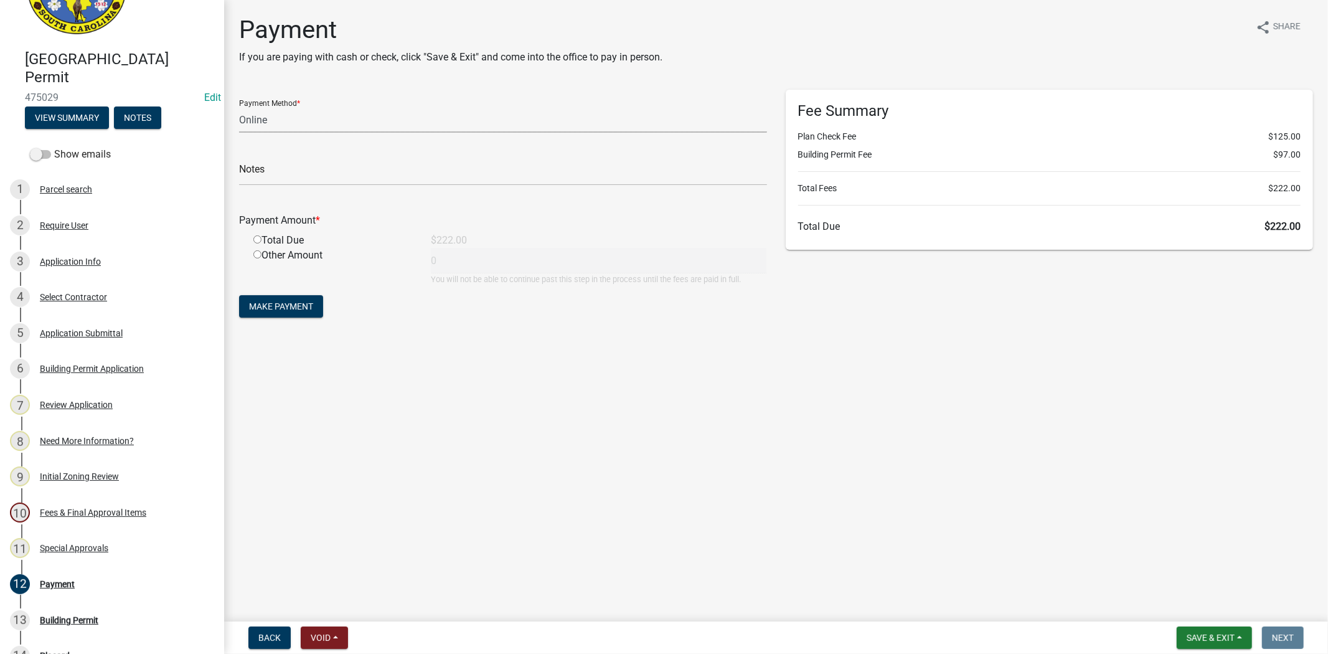
click at [270, 122] on select "Credit Card POS Check Cash Online" at bounding box center [503, 120] width 528 height 26
select select "1: 0"
click at [239, 107] on select "Credit Card POS Check Cash Online" at bounding box center [503, 120] width 528 height 26
click at [278, 172] on input "text" at bounding box center [503, 173] width 528 height 26
type input "3625"
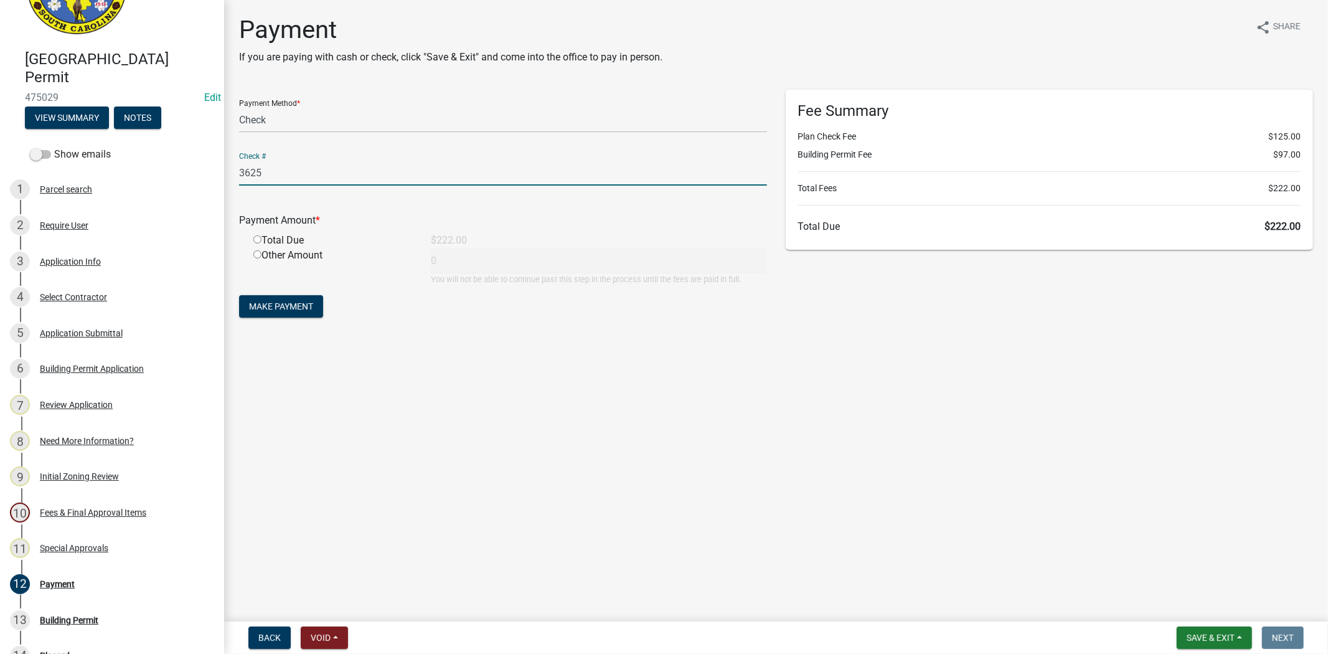
click at [262, 238] on div "Total Due" at bounding box center [332, 240] width 177 height 15
click at [257, 238] on input "radio" at bounding box center [257, 239] width 8 height 8
radio input "true"
type input "222"
click at [276, 307] on span "Make Payment" at bounding box center [281, 306] width 64 height 10
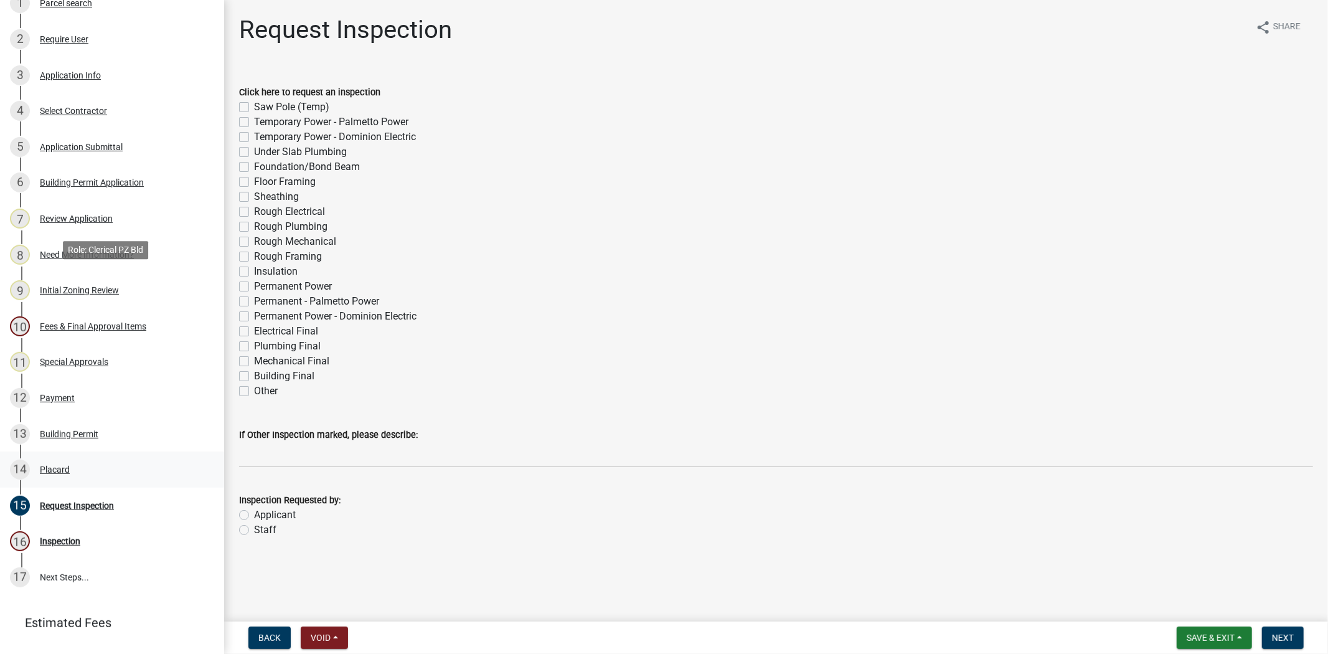
scroll to position [276, 0]
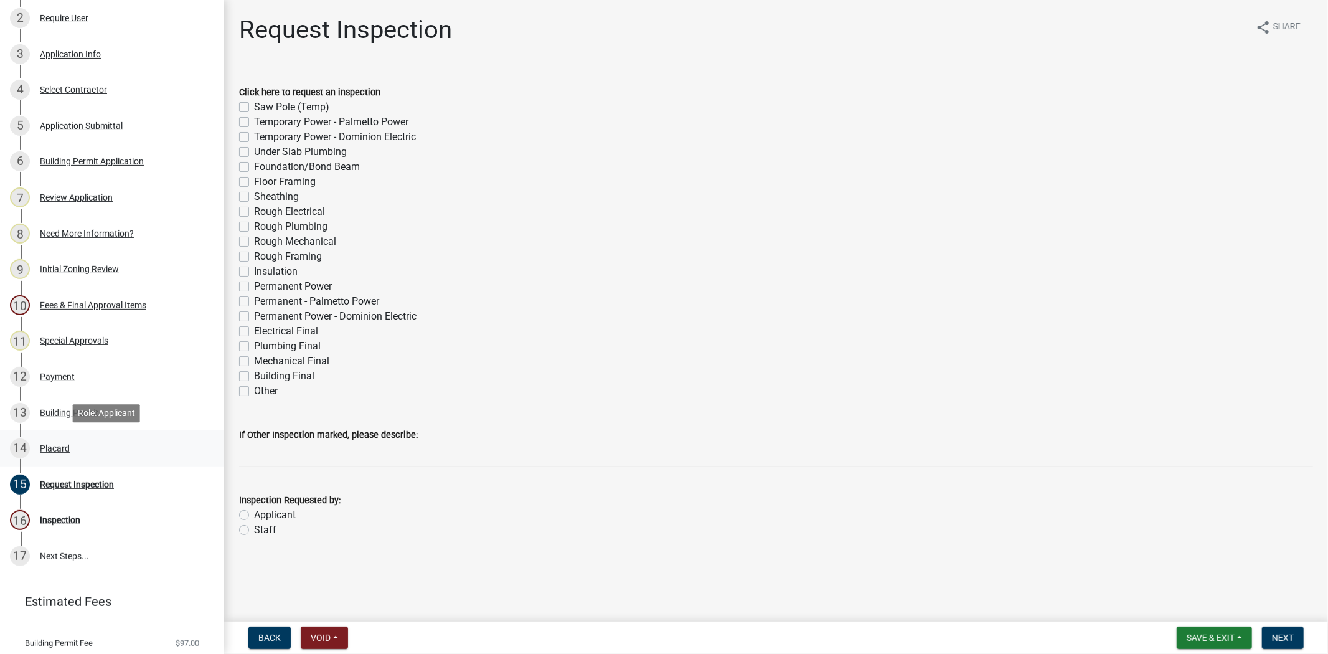
click at [59, 446] on div "Placard" at bounding box center [55, 448] width 30 height 9
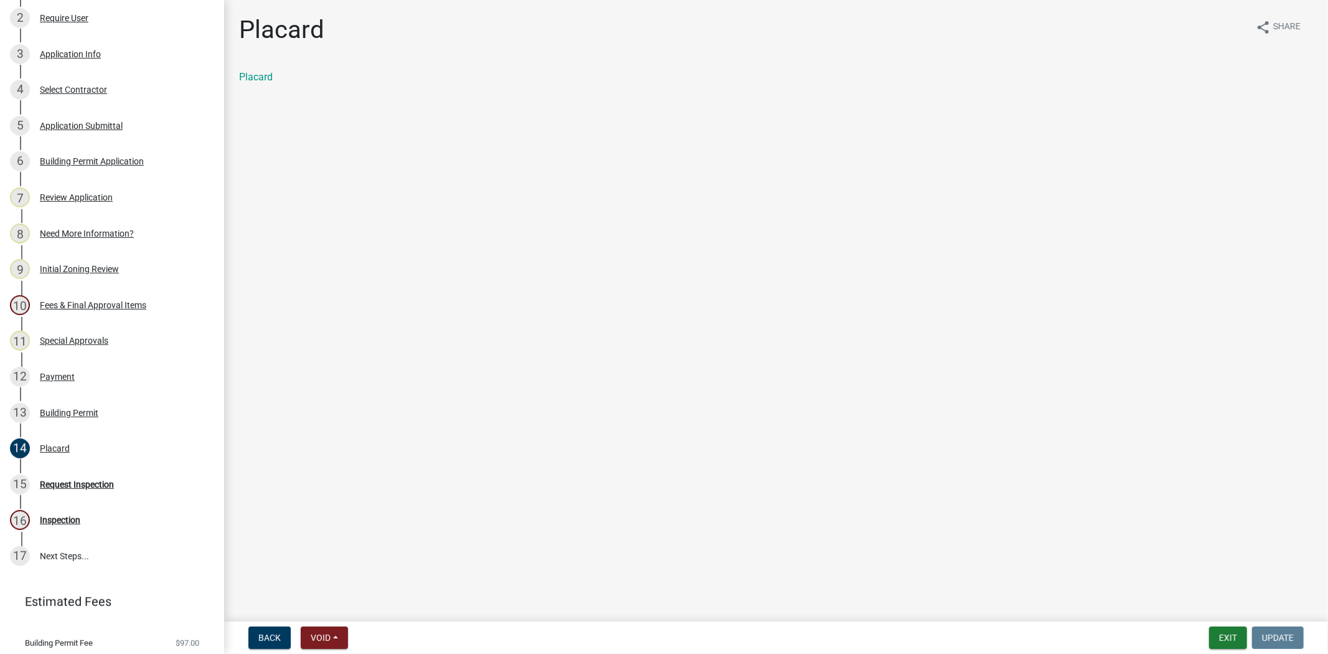
click at [260, 83] on div "Placard" at bounding box center [776, 77] width 1074 height 15
click at [263, 71] on link "Placard" at bounding box center [256, 77] width 34 height 12
click at [84, 413] on div "Building Permit" at bounding box center [69, 412] width 59 height 9
click at [295, 77] on link "Building Permit" at bounding box center [272, 77] width 67 height 12
click at [59, 375] on div "Payment" at bounding box center [57, 376] width 35 height 9
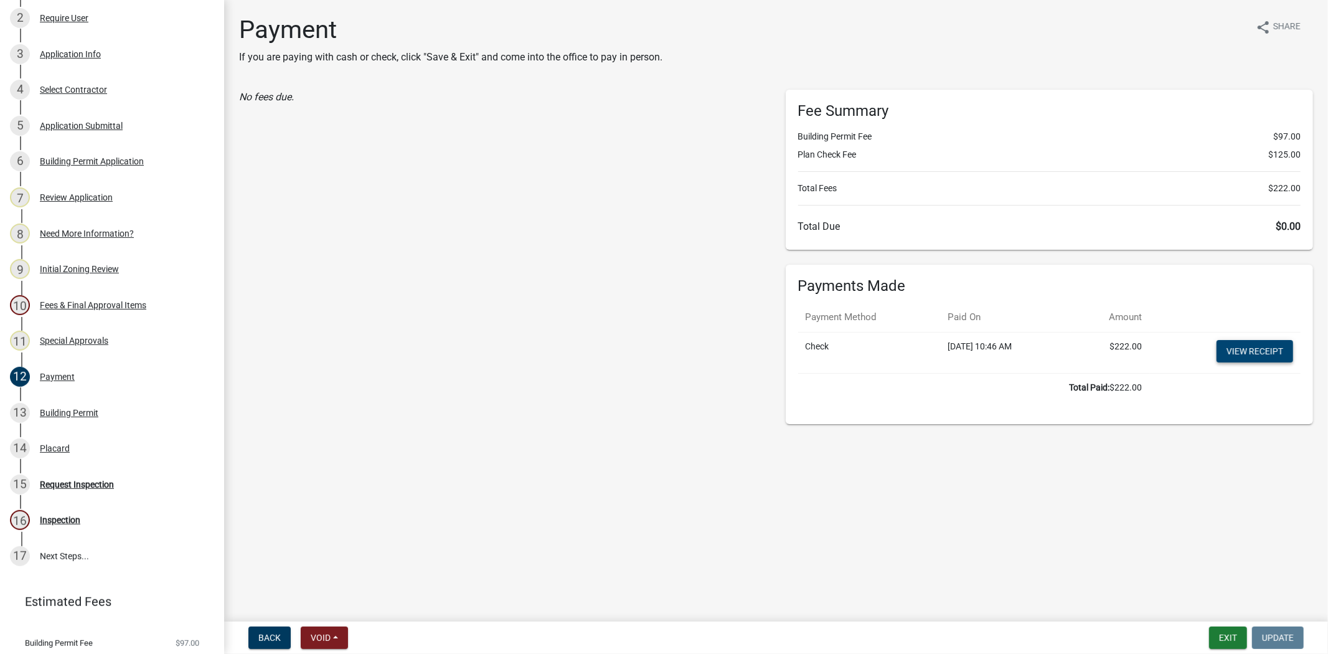
click at [1239, 345] on link "View receipt" at bounding box center [1255, 351] width 77 height 22
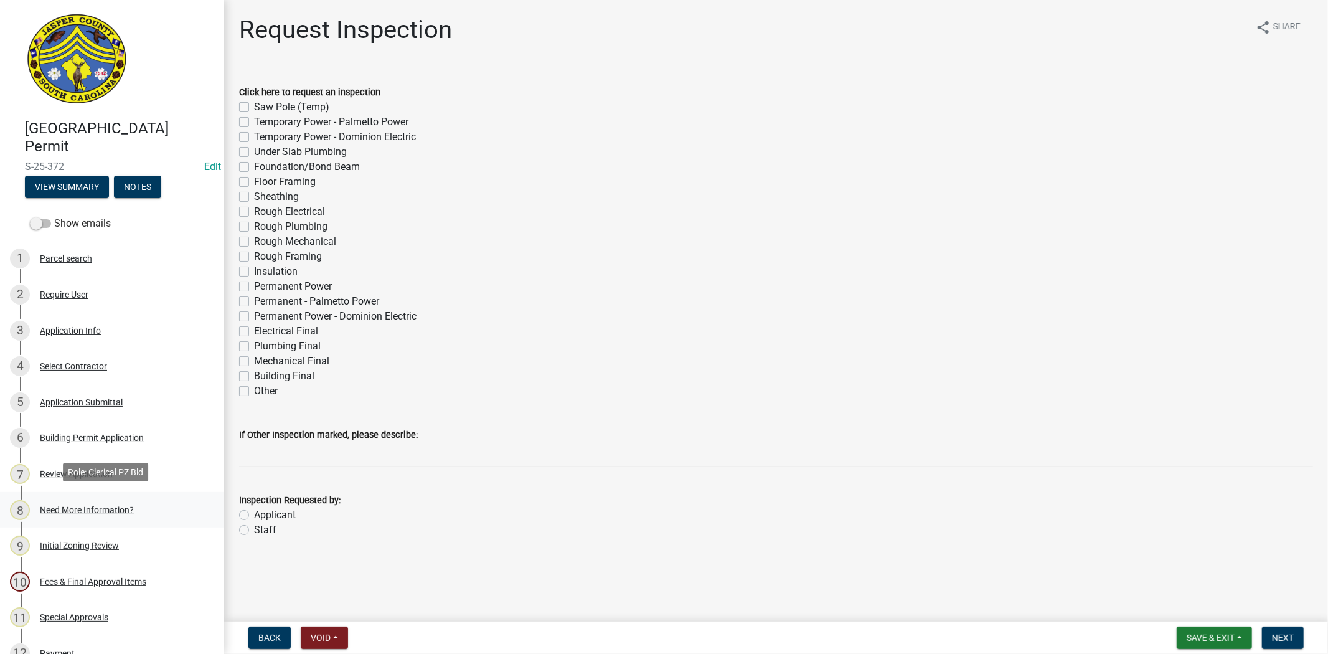
scroll to position [340, 0]
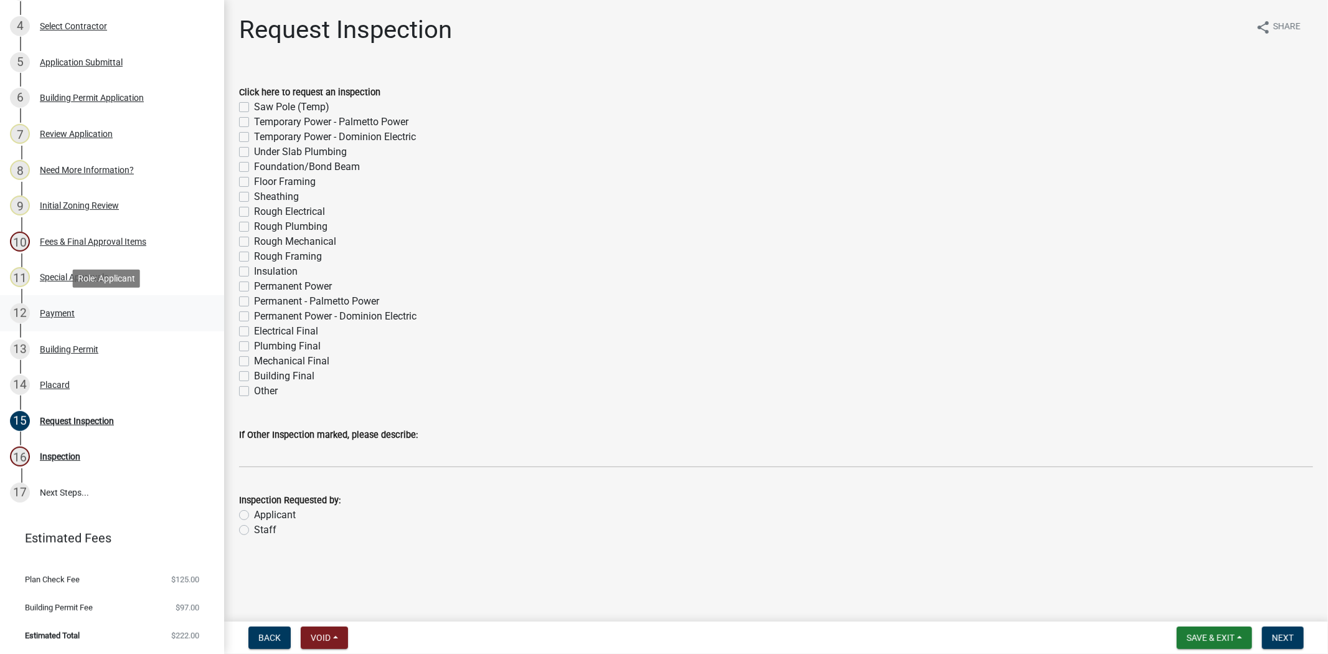
click at [62, 309] on div "Payment" at bounding box center [57, 313] width 35 height 9
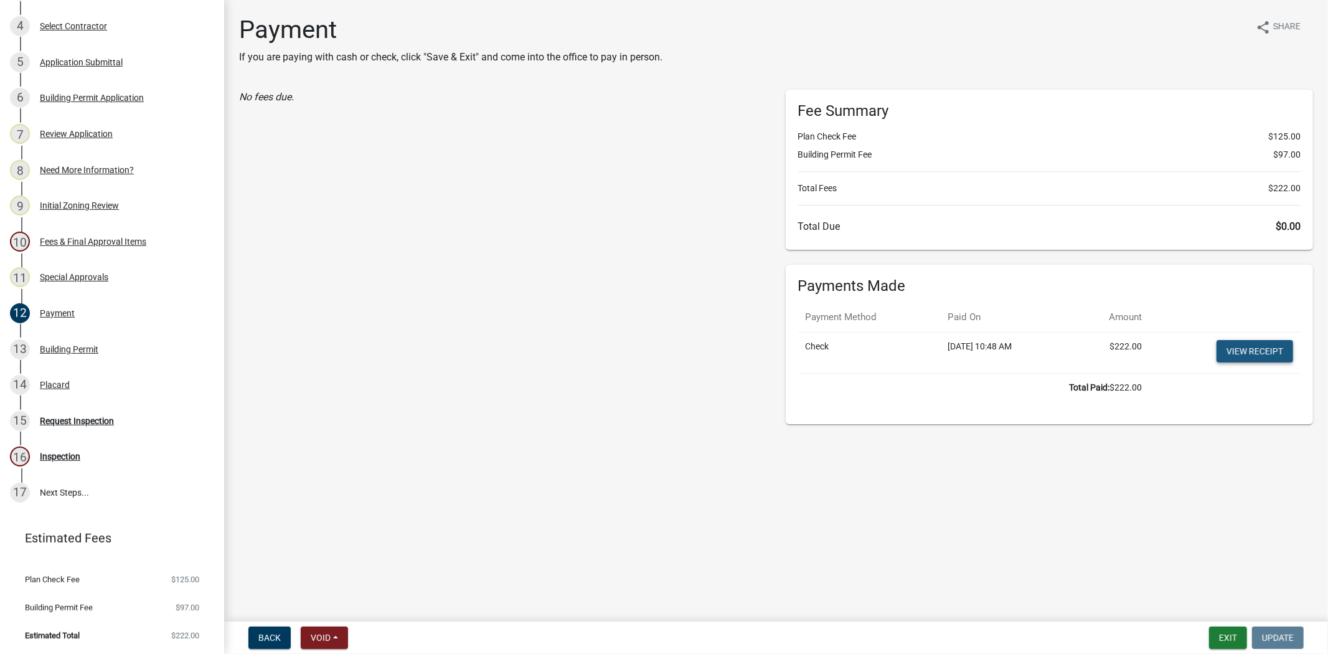
click at [1234, 344] on link "View receipt" at bounding box center [1255, 351] width 77 height 22
click at [64, 345] on div "Building Permit" at bounding box center [69, 349] width 59 height 9
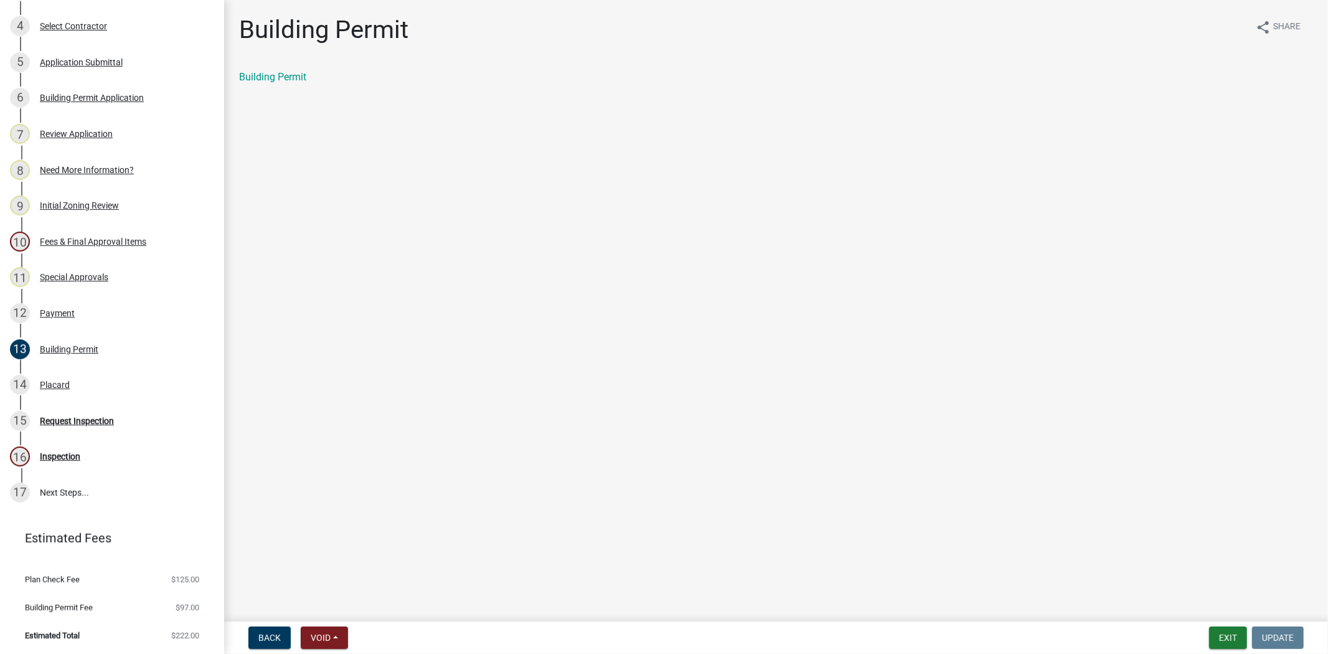
click at [275, 70] on div "Building Permit" at bounding box center [776, 77] width 1074 height 15
click at [275, 73] on link "Building Permit" at bounding box center [272, 77] width 67 height 12
click at [56, 384] on div "Placard" at bounding box center [55, 384] width 30 height 9
click at [262, 78] on link "Placard" at bounding box center [256, 77] width 34 height 12
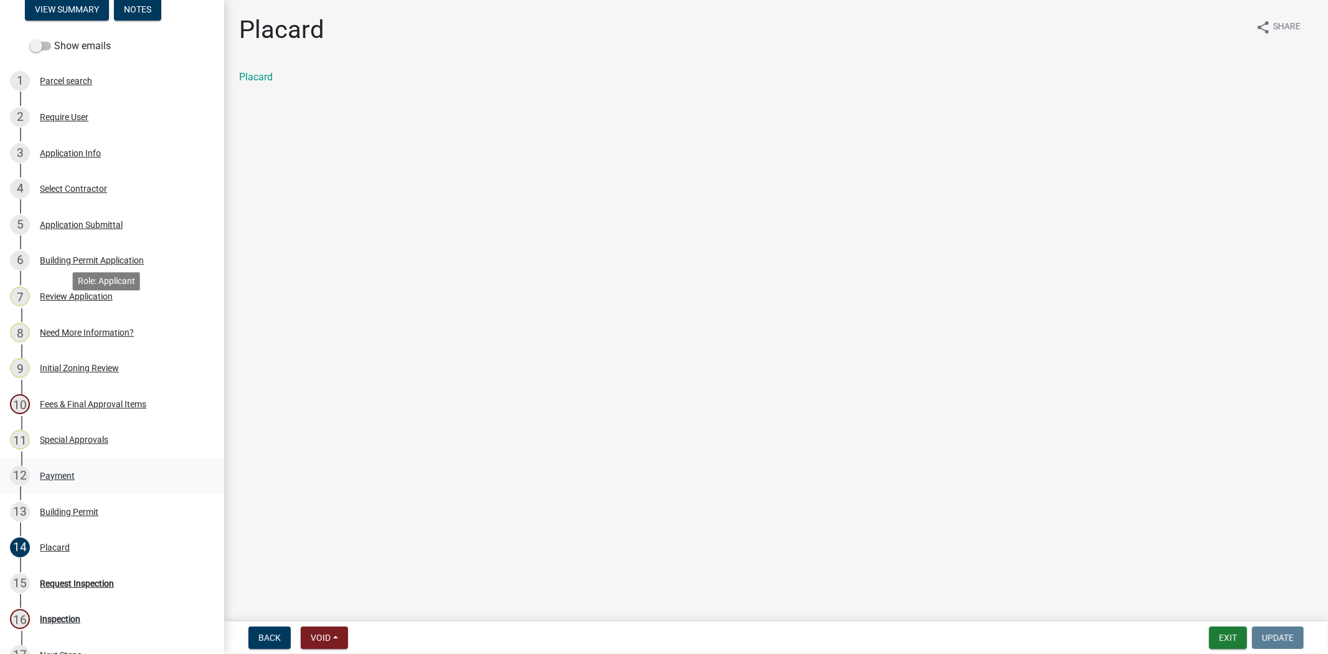
scroll to position [0, 0]
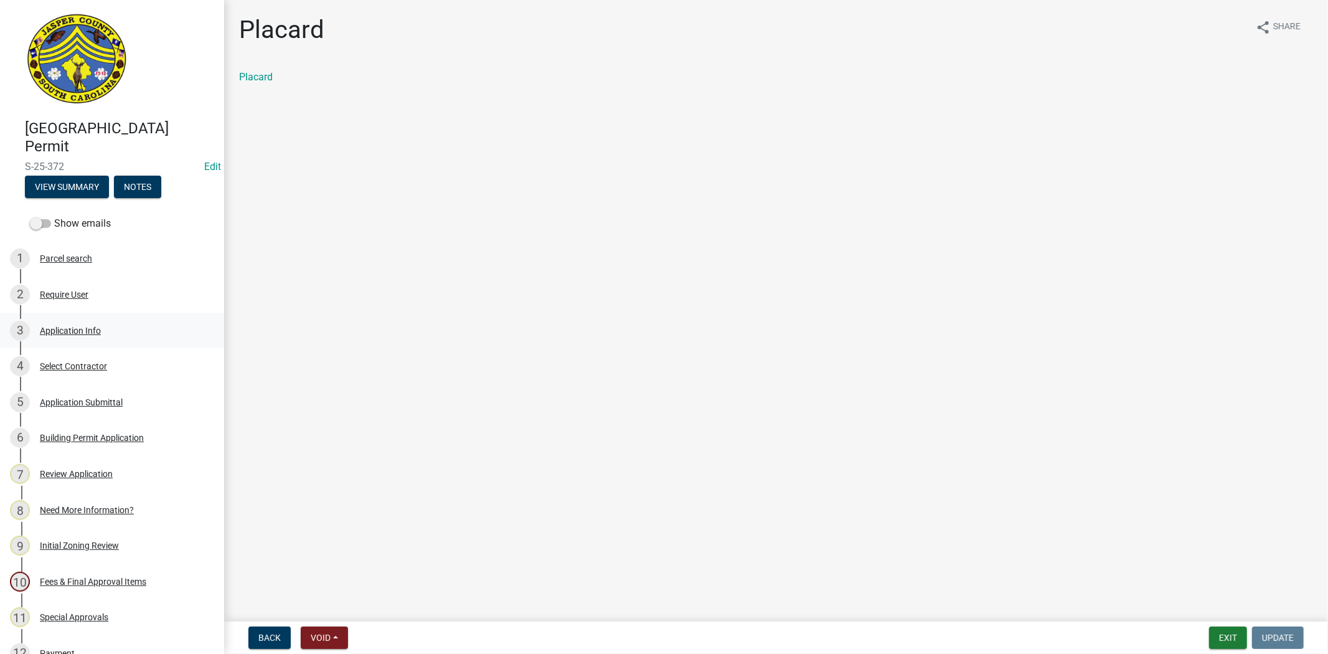
click at [75, 328] on div "Application Info" at bounding box center [70, 330] width 61 height 9
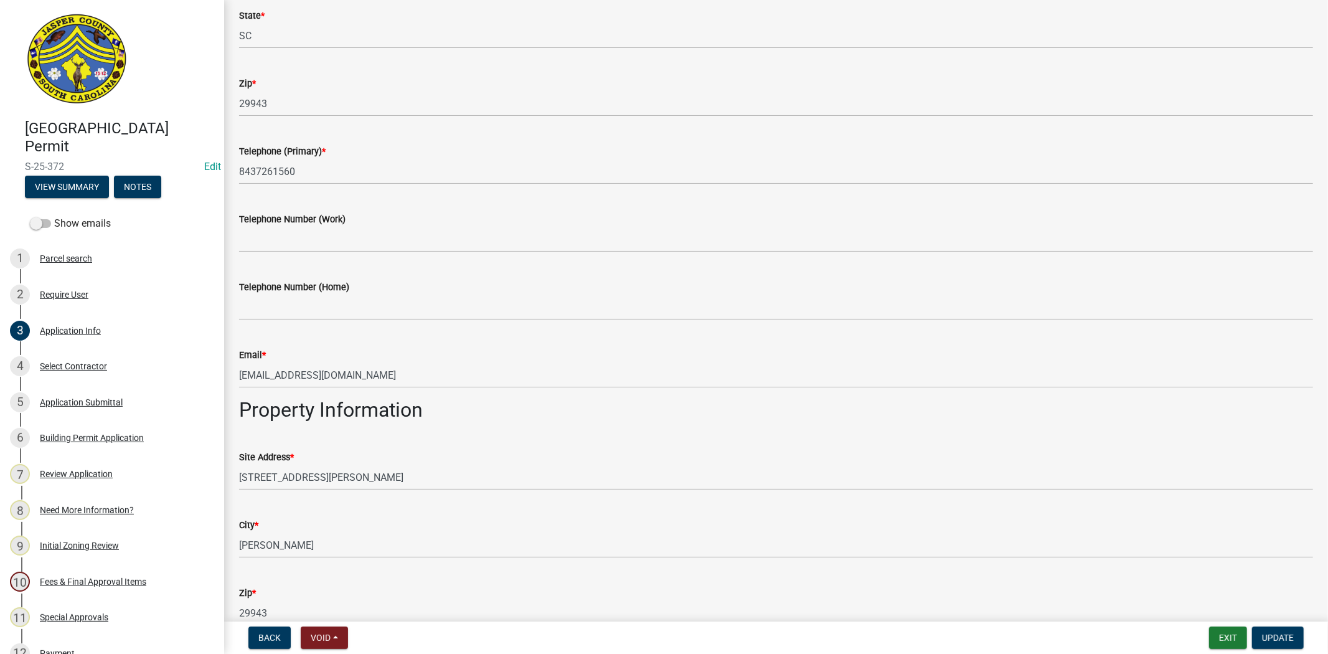
scroll to position [415, 0]
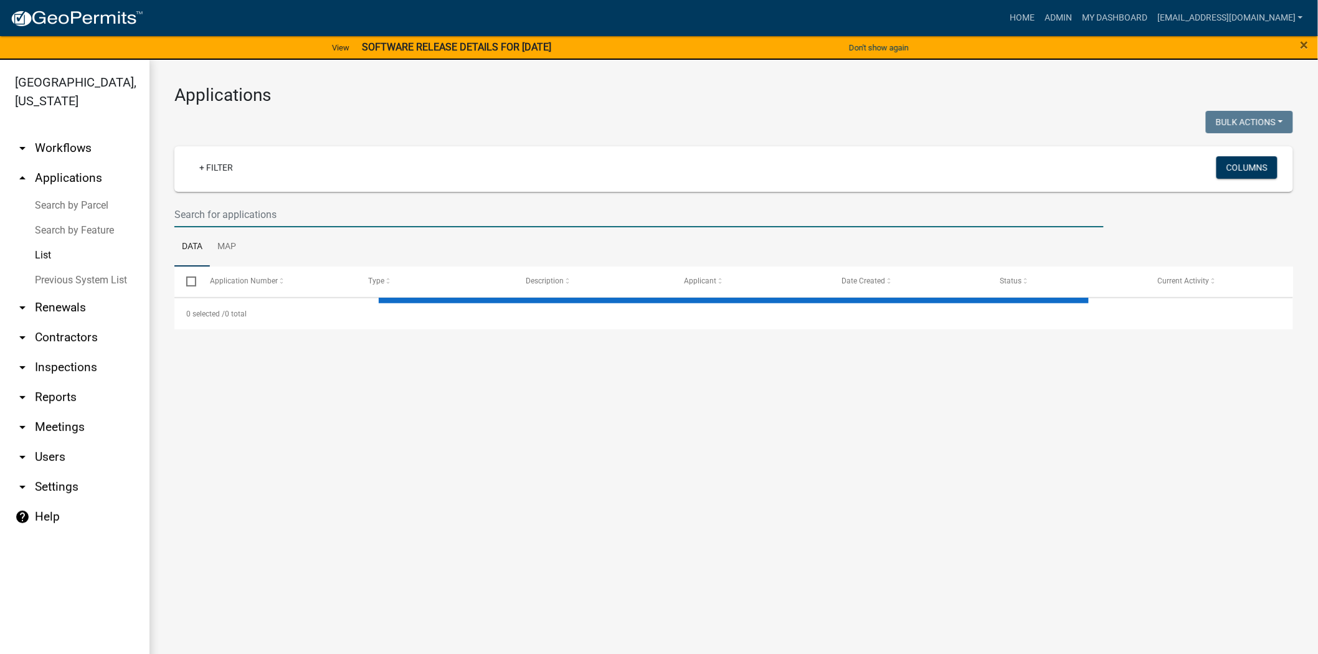
click at [440, 222] on input "text" at bounding box center [638, 215] width 929 height 26
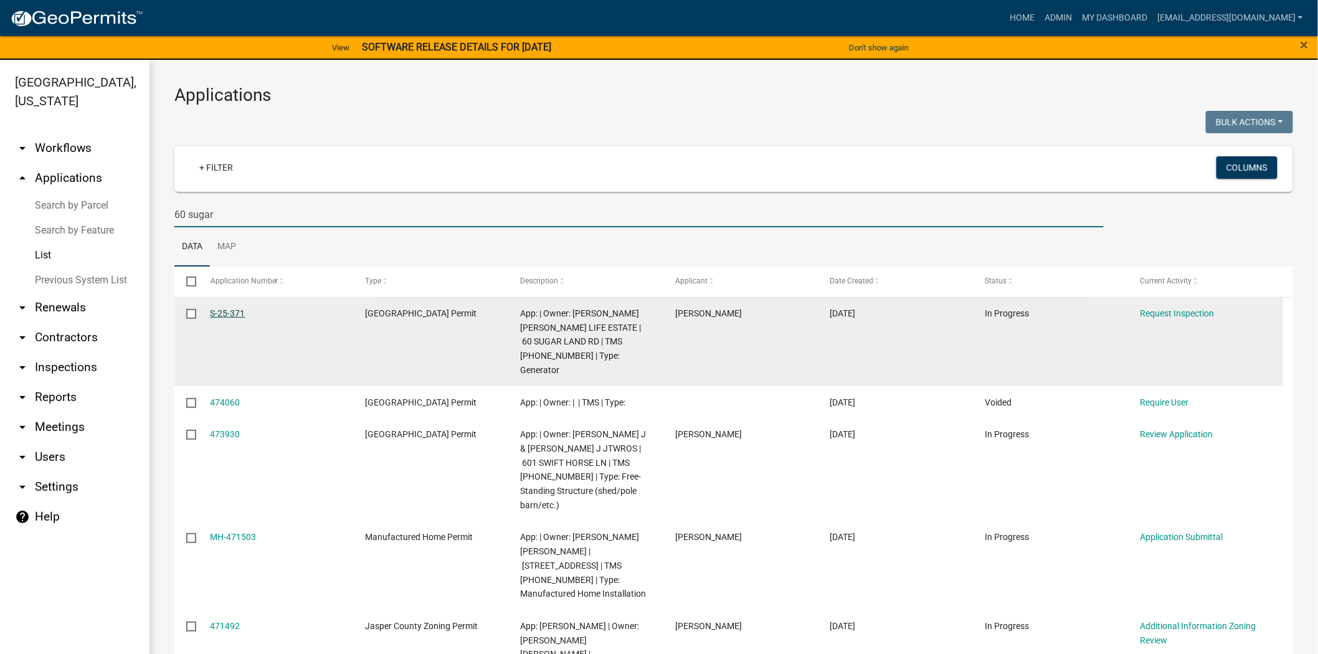
type input "60 sugar"
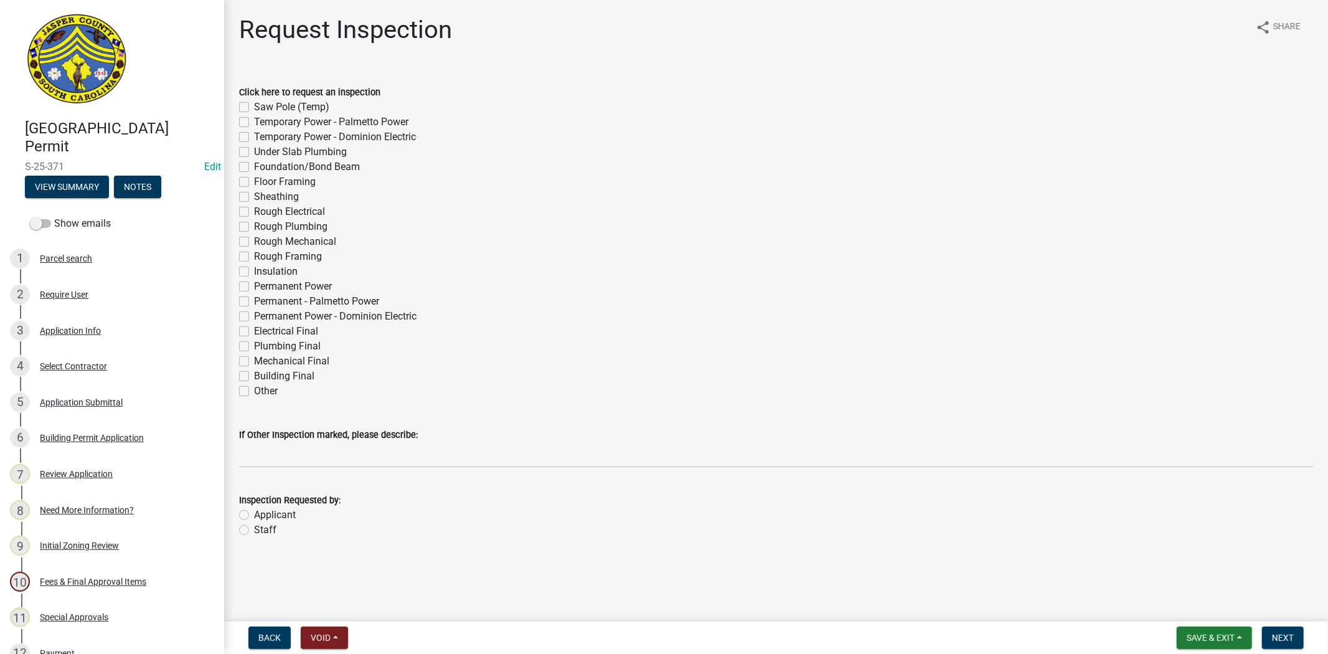
click at [254, 393] on label "Other" at bounding box center [266, 391] width 24 height 15
click at [254, 392] on input "Other" at bounding box center [258, 388] width 8 height 8
checkbox input "true"
checkbox input "false"
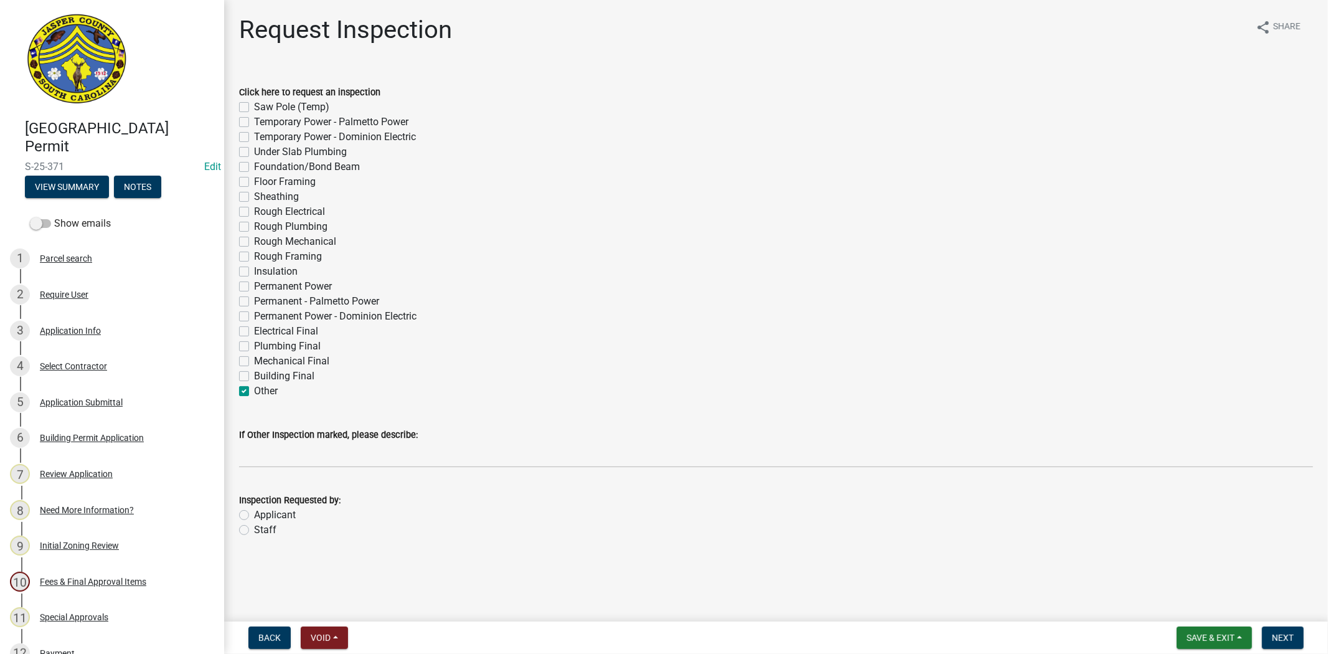
checkbox input "false"
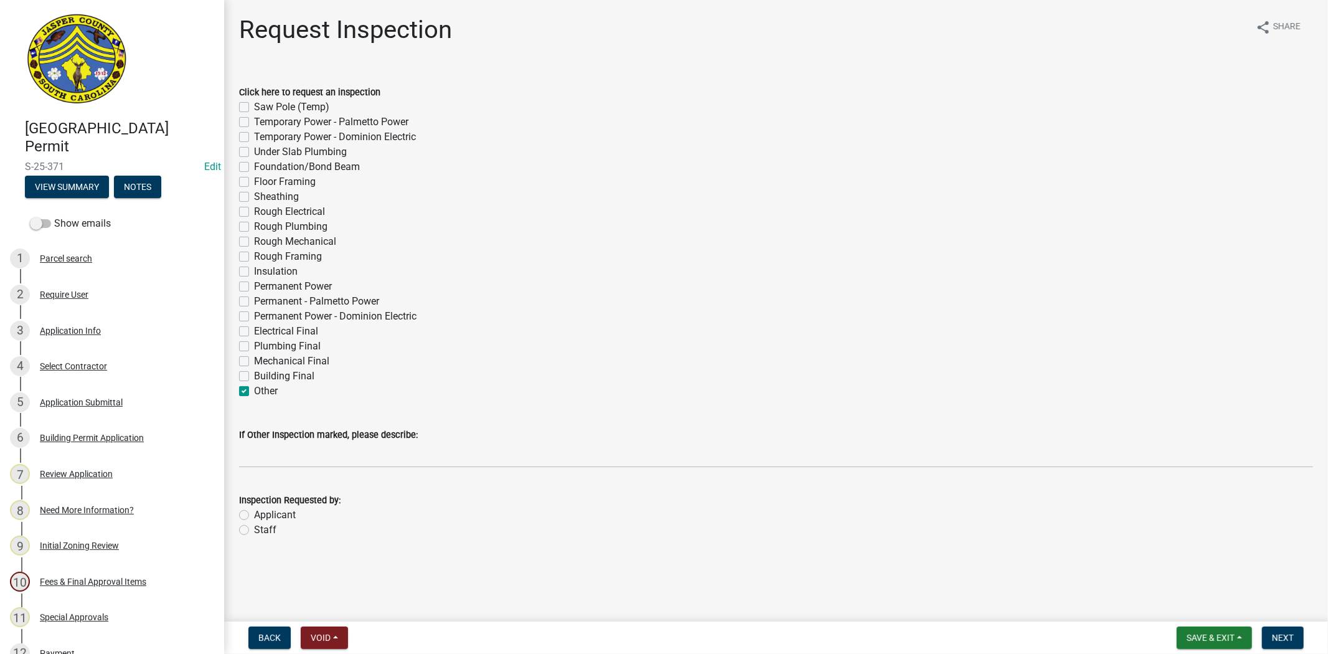
checkbox input "false"
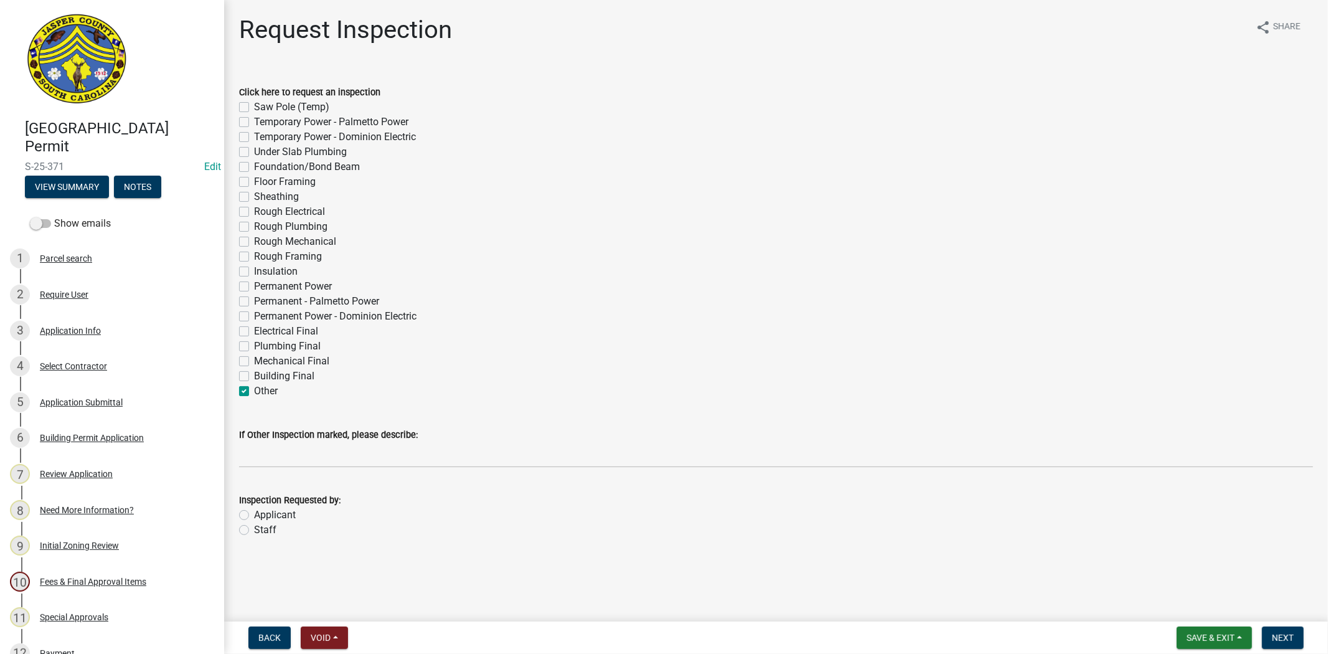
checkbox input "false"
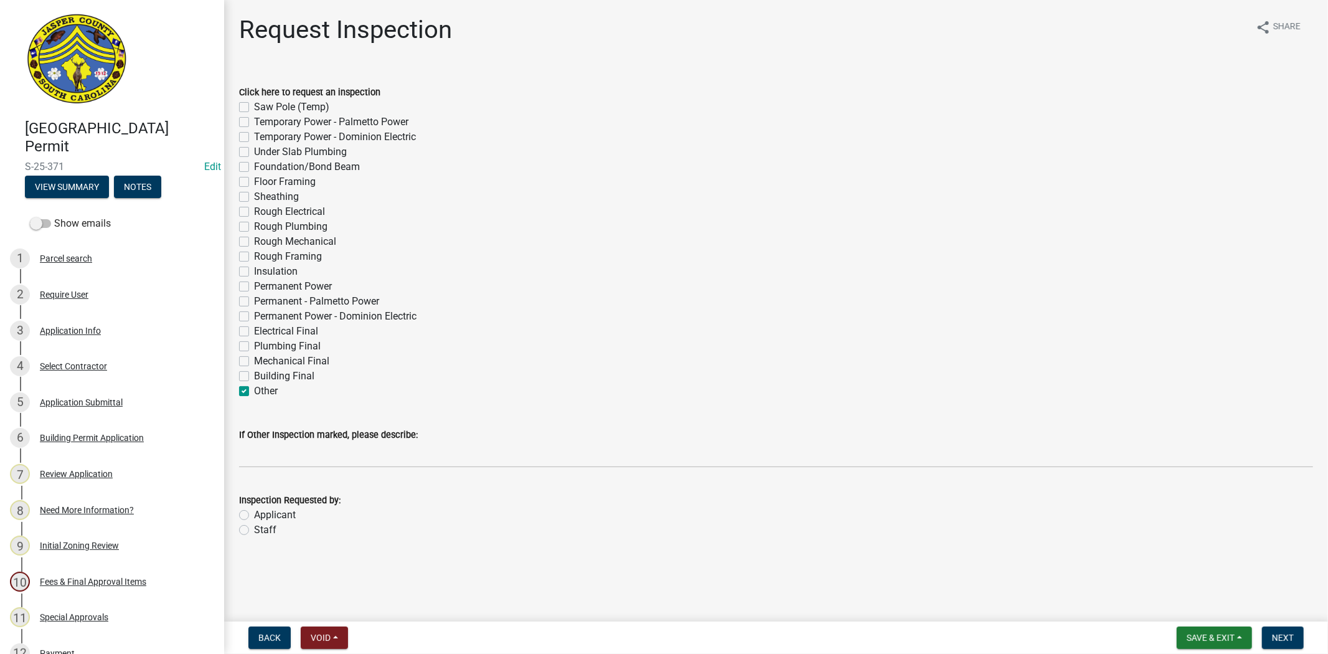
checkbox input "false"
checkbox input "true"
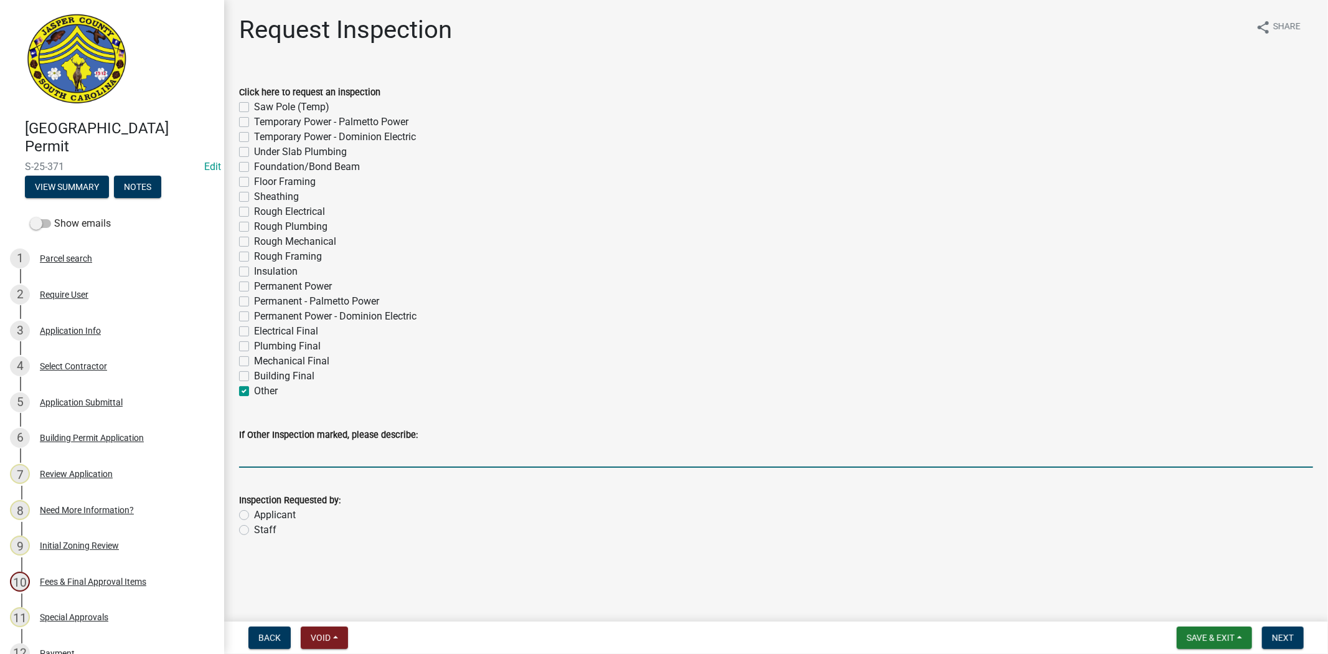
click at [260, 451] on input "If Other Inspection marked, please describe:" at bounding box center [776, 455] width 1074 height 26
type input "Generator after 1:30pm please"
click at [1292, 634] on span "Next" at bounding box center [1283, 638] width 22 height 10
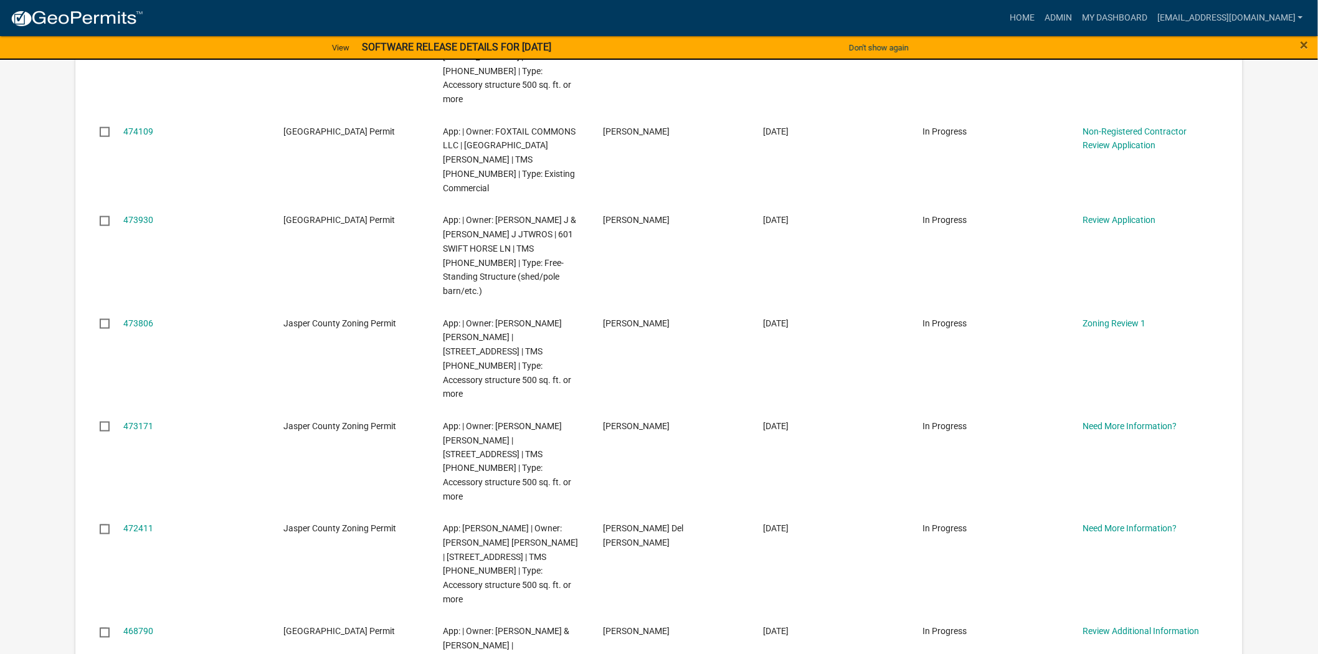
scroll to position [553, 0]
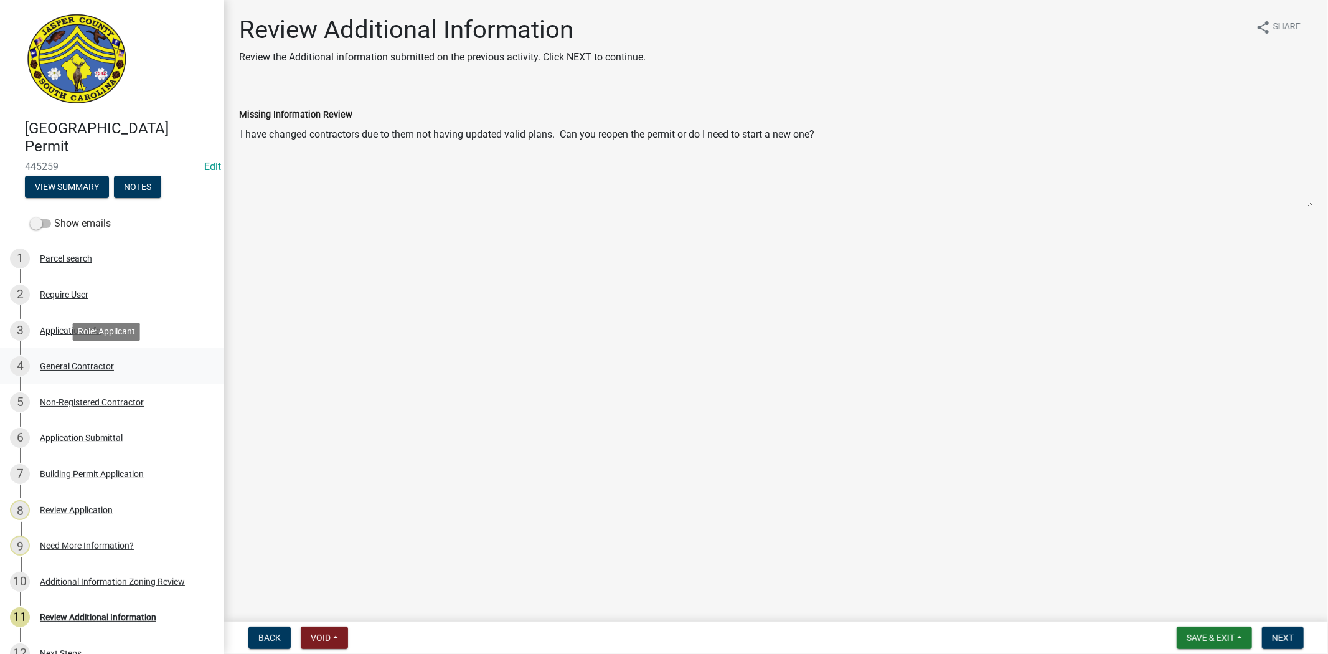
click at [93, 369] on div "General Contractor" at bounding box center [77, 366] width 74 height 9
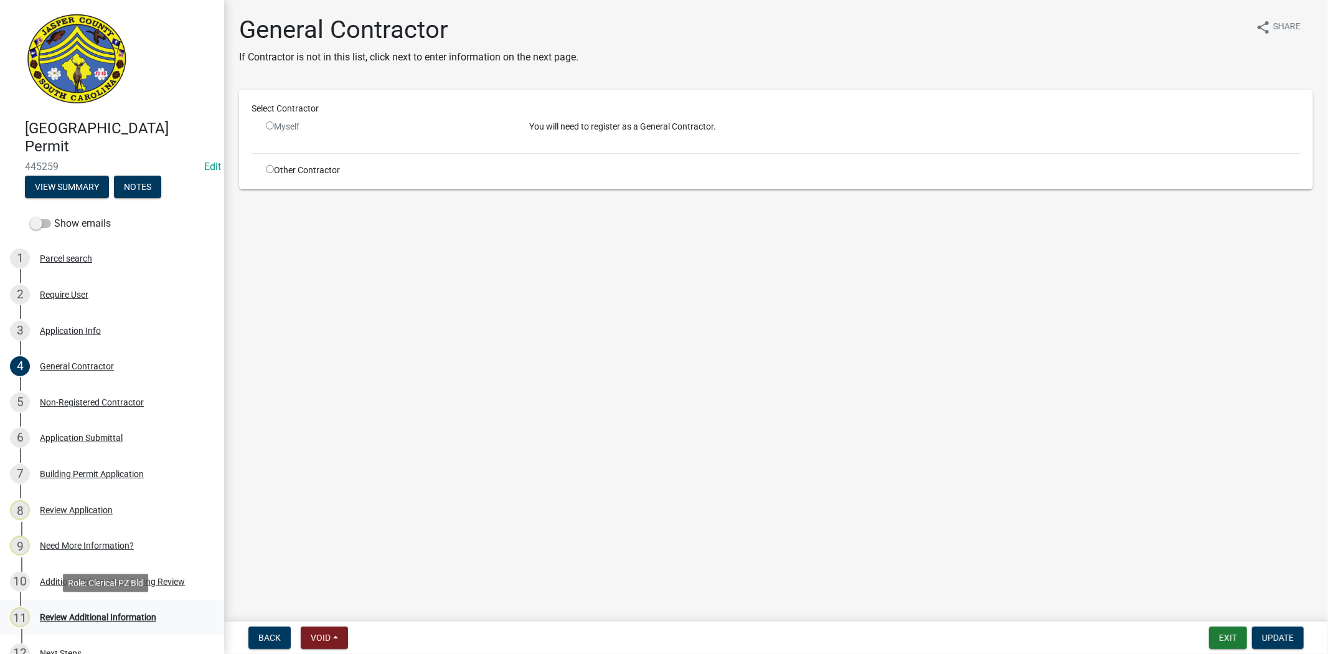
click at [128, 617] on div "Review Additional Information" at bounding box center [98, 617] width 116 height 9
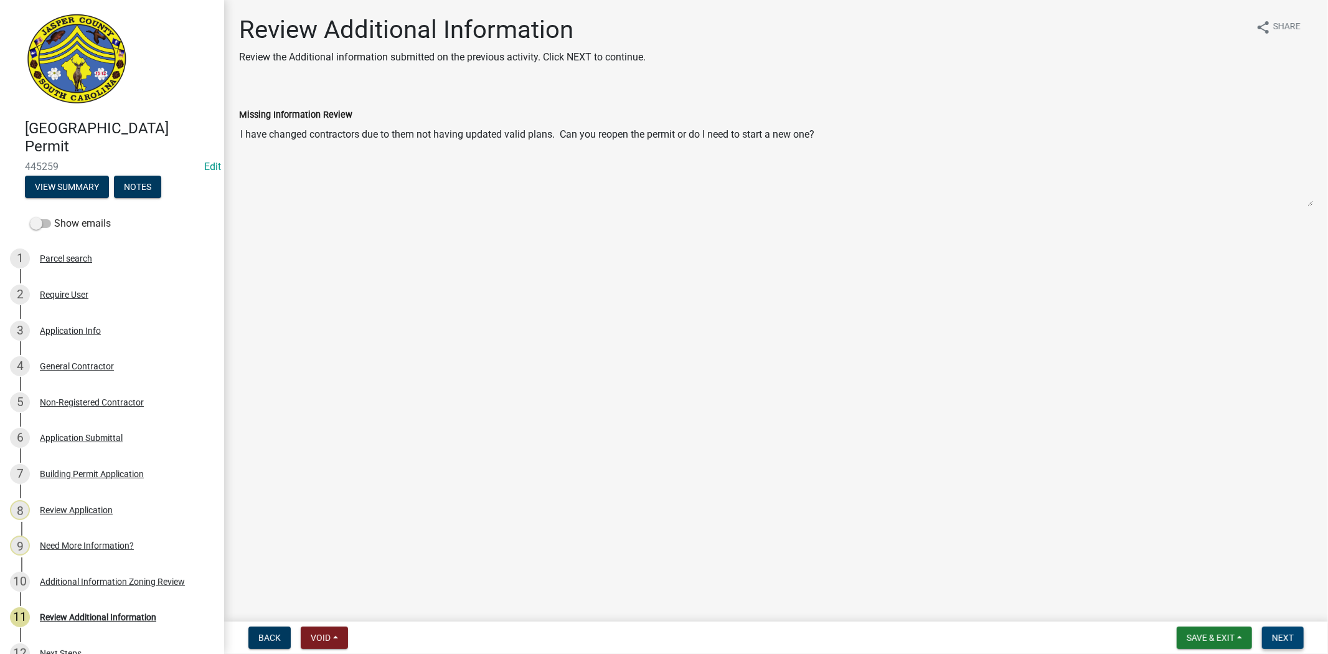
click at [1279, 637] on span "Next" at bounding box center [1283, 638] width 22 height 10
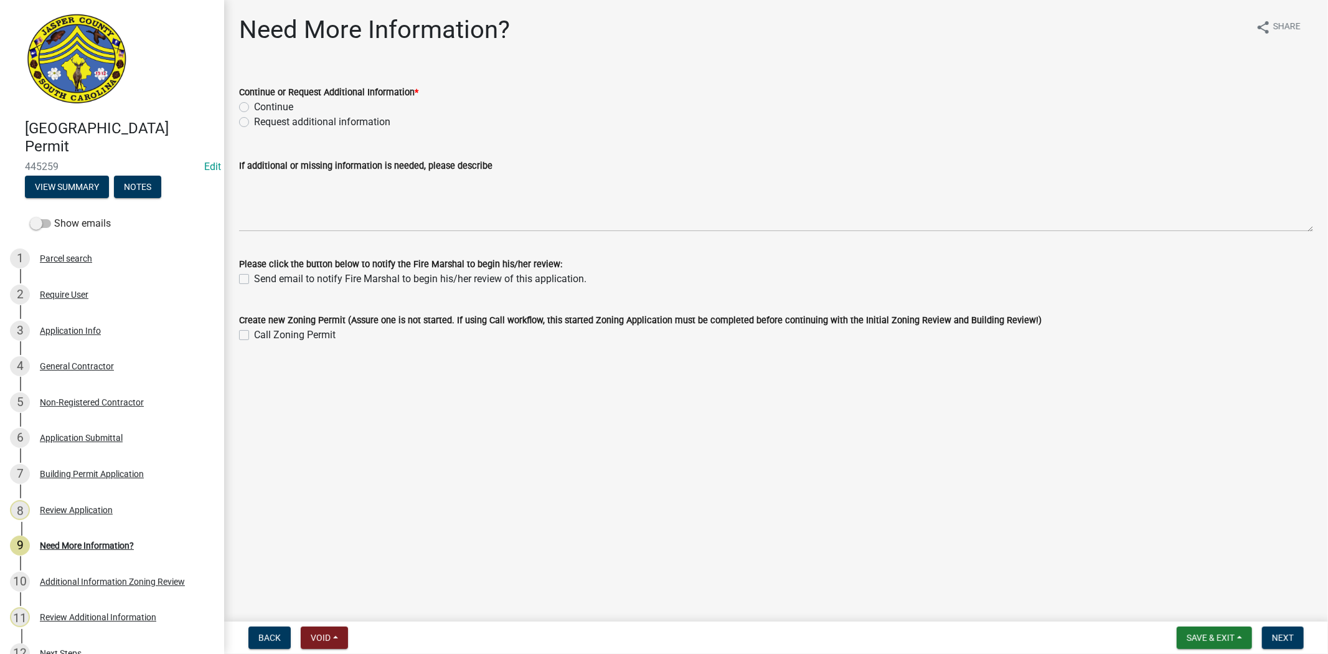
click at [254, 123] on label "Request additional information" at bounding box center [322, 122] width 136 height 15
click at [254, 123] on input "Request additional information" at bounding box center [258, 119] width 8 height 8
radio input "true"
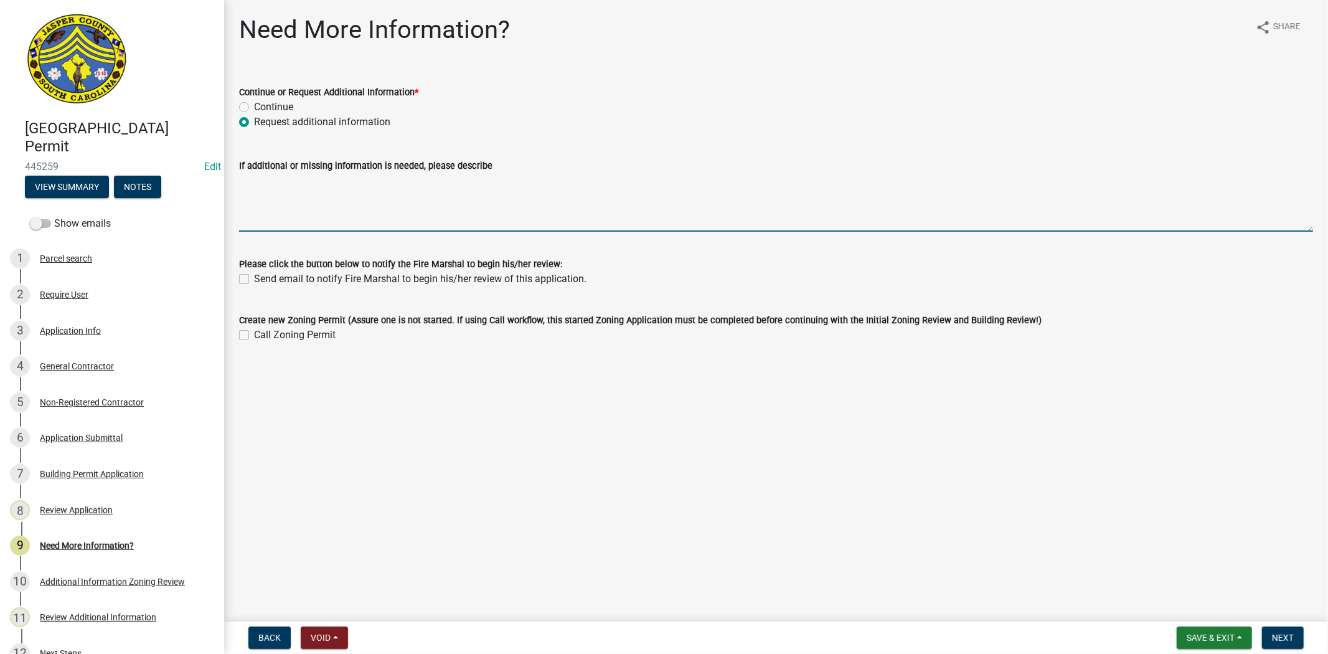
click at [265, 181] on textarea "If additional or missing information is needed, please describe" at bounding box center [776, 202] width 1074 height 59
click at [300, 182] on textarea "i can void thisone and you can start a new one. Thank you." at bounding box center [776, 202] width 1074 height 59
type textarea "i can void this one and you can start a new one. Thank you."
click at [1280, 634] on span "Next" at bounding box center [1283, 638] width 22 height 10
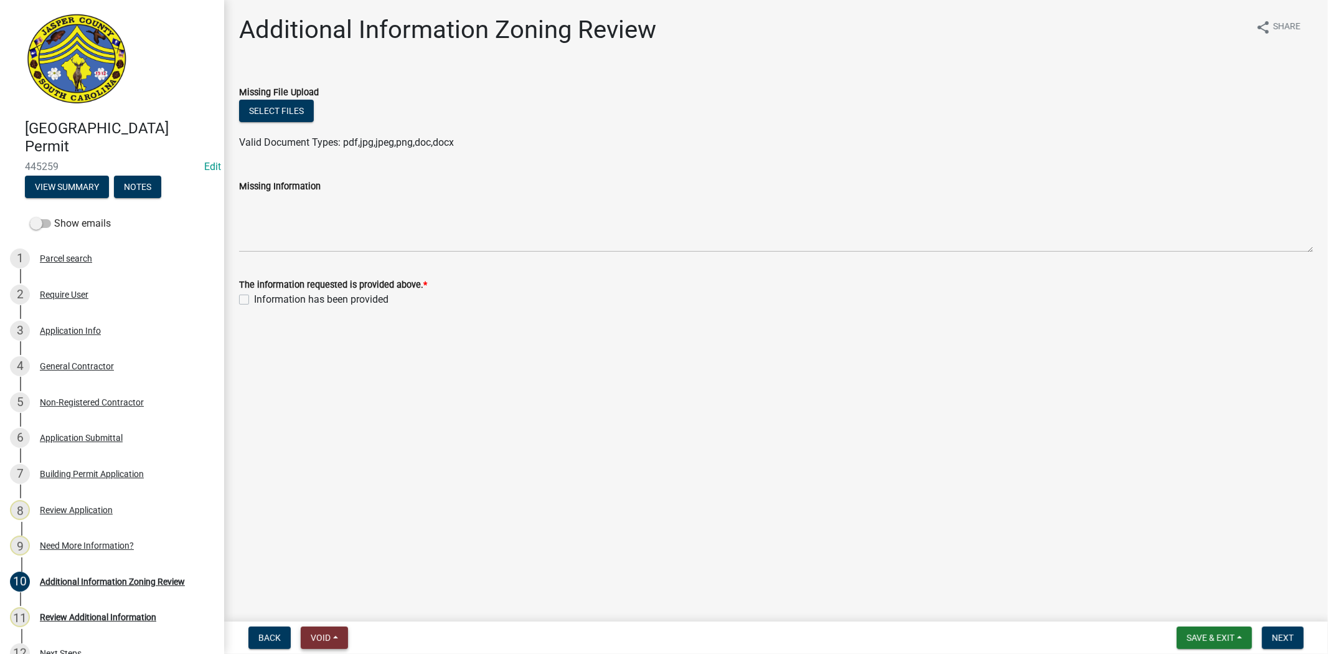
click at [330, 633] on span "Void" at bounding box center [321, 638] width 20 height 10
click at [337, 606] on button "Void" at bounding box center [351, 605] width 100 height 30
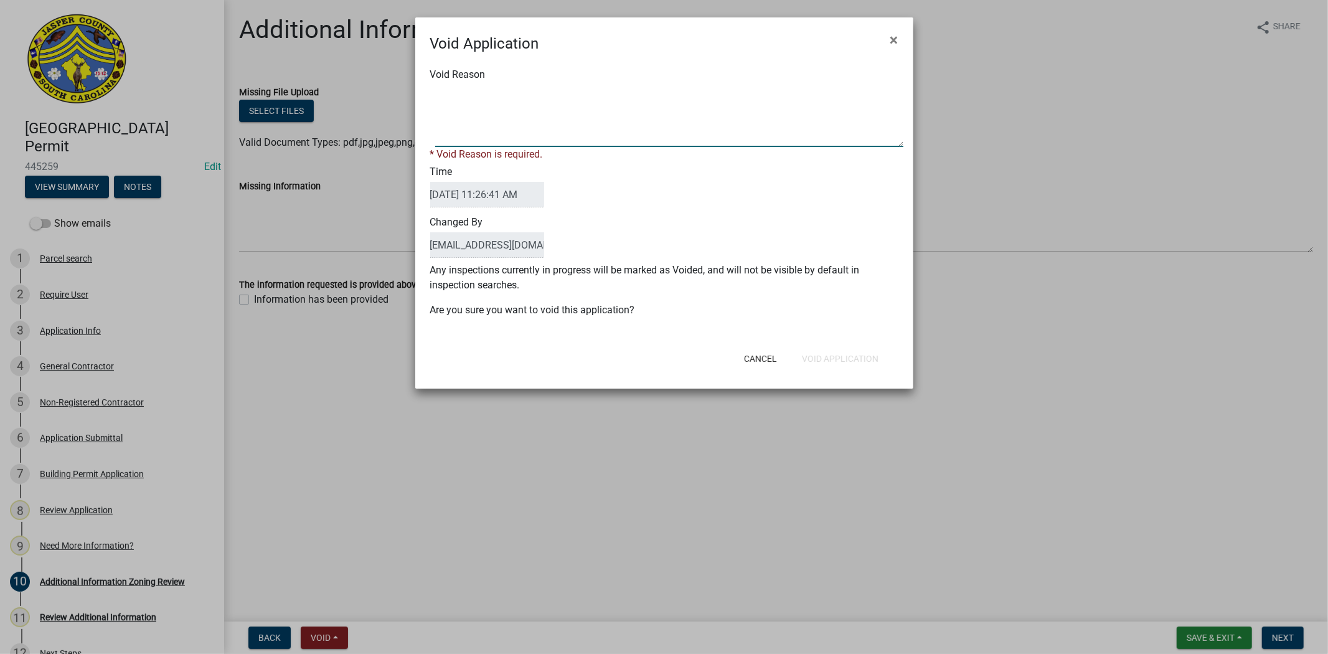
click at [542, 120] on textarea "Void Reason" at bounding box center [669, 116] width 468 height 62
type textarea "."
click at [828, 356] on div "Cancel Void Application" at bounding box center [745, 358] width 307 height 32
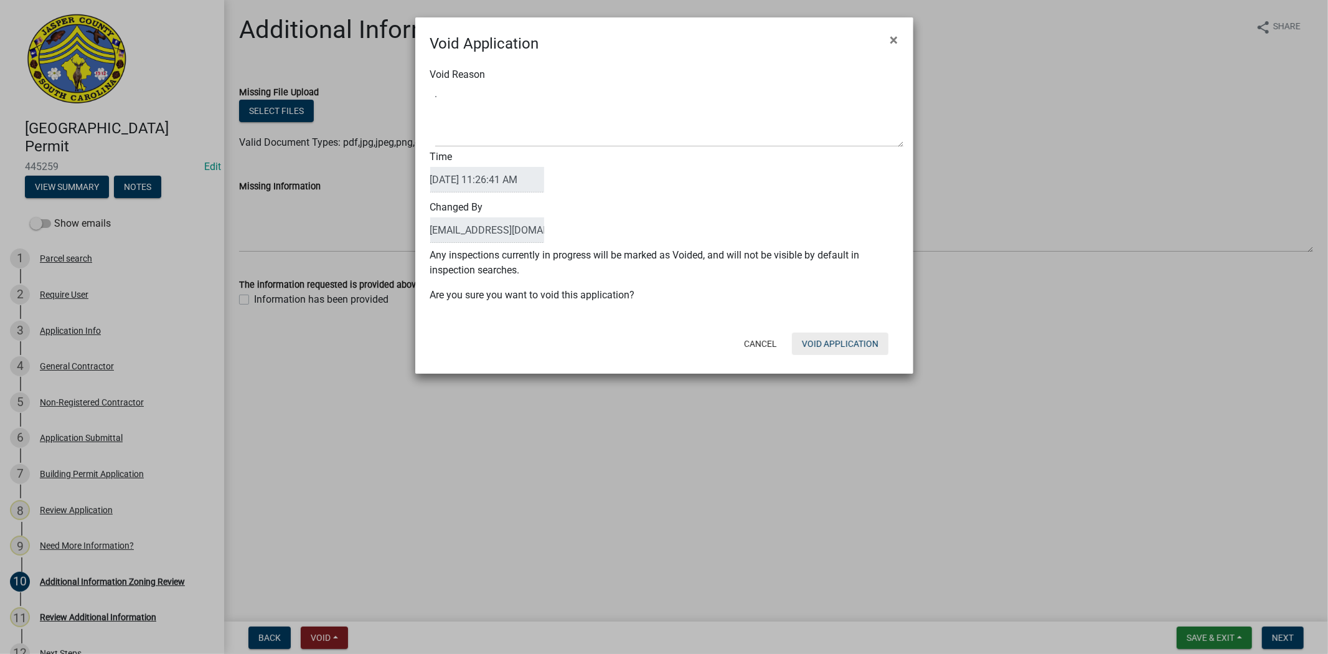
click at [817, 336] on button "Void Application" at bounding box center [840, 344] width 97 height 22
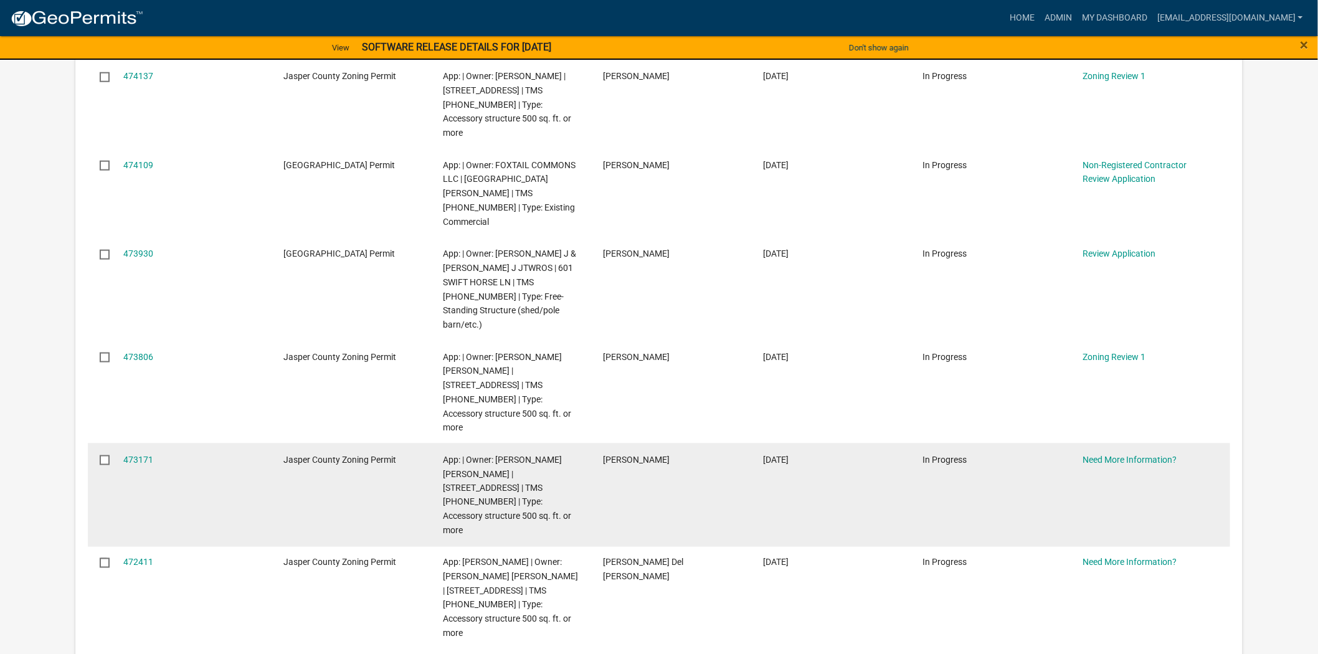
scroll to position [484, 0]
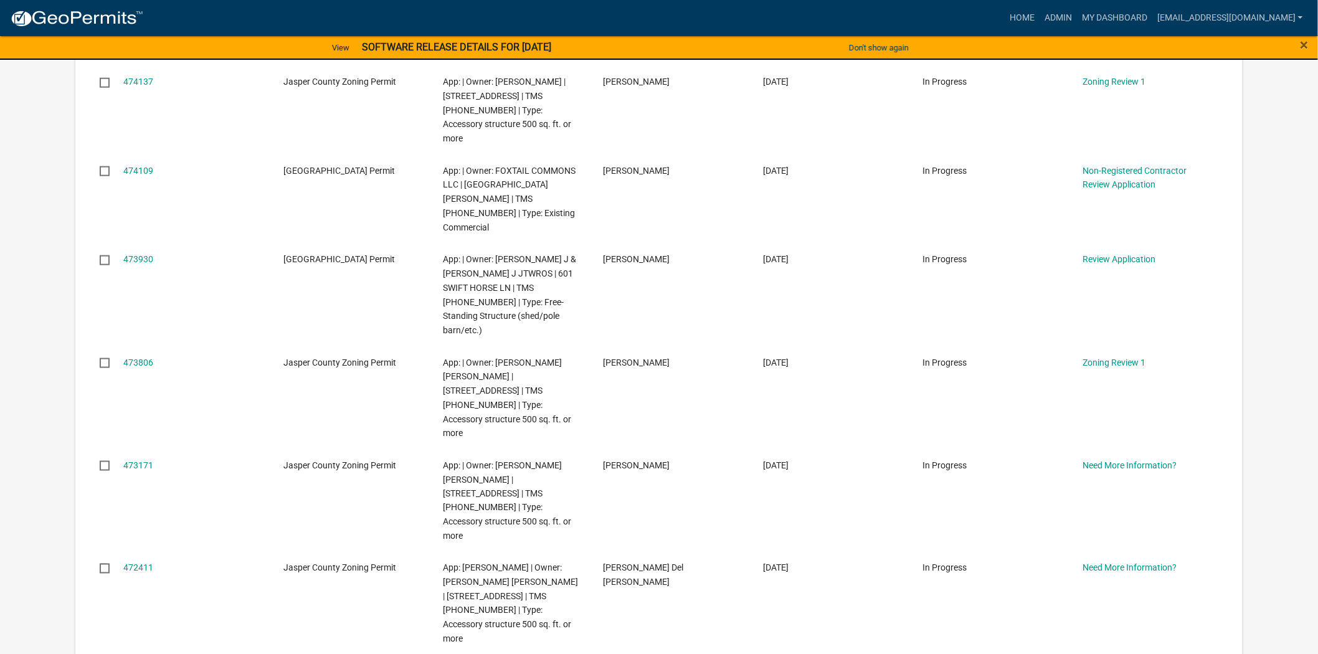
drag, startPoint x: 479, startPoint y: 600, endPoint x: 559, endPoint y: 587, distance: 80.1
drag, startPoint x: 484, startPoint y: 600, endPoint x: 558, endPoint y: 583, distance: 76.0
copy span "[PHONE_NUMBER]"
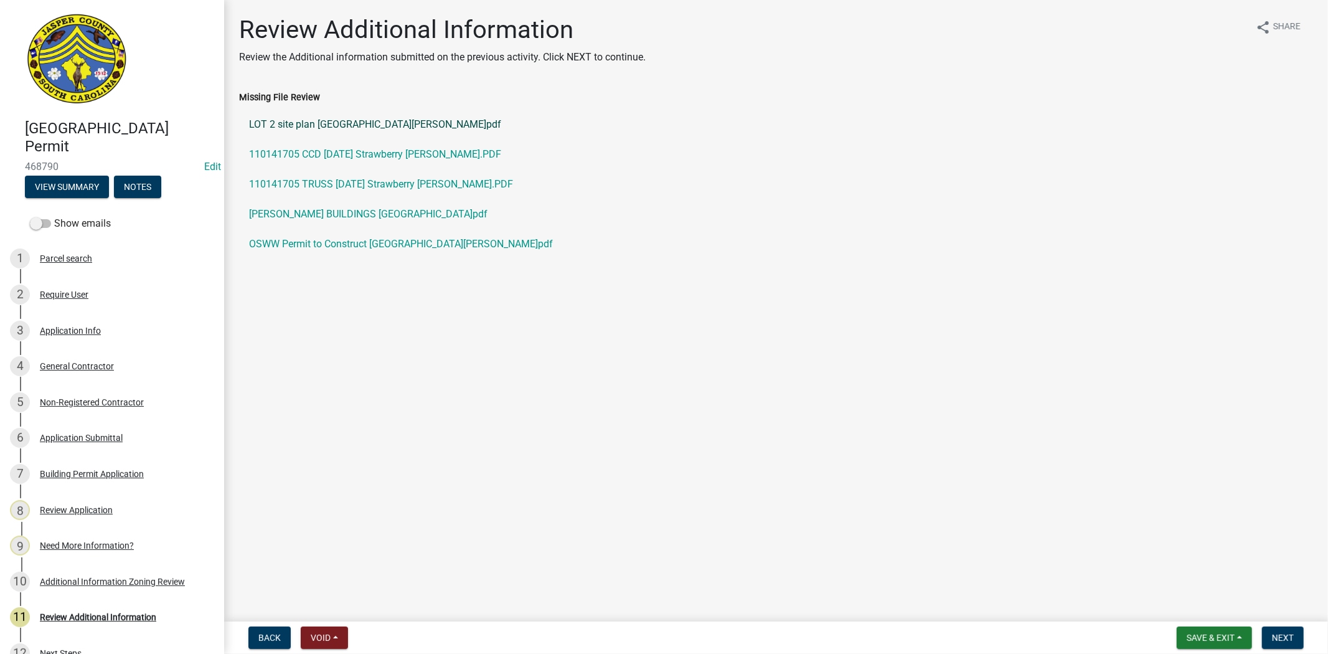
click at [392, 123] on link "LOT 2 site plan [GEOGRAPHIC_DATA][PERSON_NAME]pdf" at bounding box center [776, 125] width 1074 height 30
click at [399, 154] on link "110141705 CCD [DATE] Strawberry [PERSON_NAME].PDF" at bounding box center [776, 154] width 1074 height 30
click at [370, 187] on link "110141705 TRUSS [DATE] Strawberry [PERSON_NAME].PDF" at bounding box center [776, 184] width 1074 height 30
click at [374, 216] on link "[PERSON_NAME] BUILDINGS [GEOGRAPHIC_DATA]pdf" at bounding box center [776, 214] width 1074 height 30
click at [393, 241] on link "OSWW Permit to Construct [GEOGRAPHIC_DATA][PERSON_NAME]pdf" at bounding box center [776, 244] width 1074 height 30
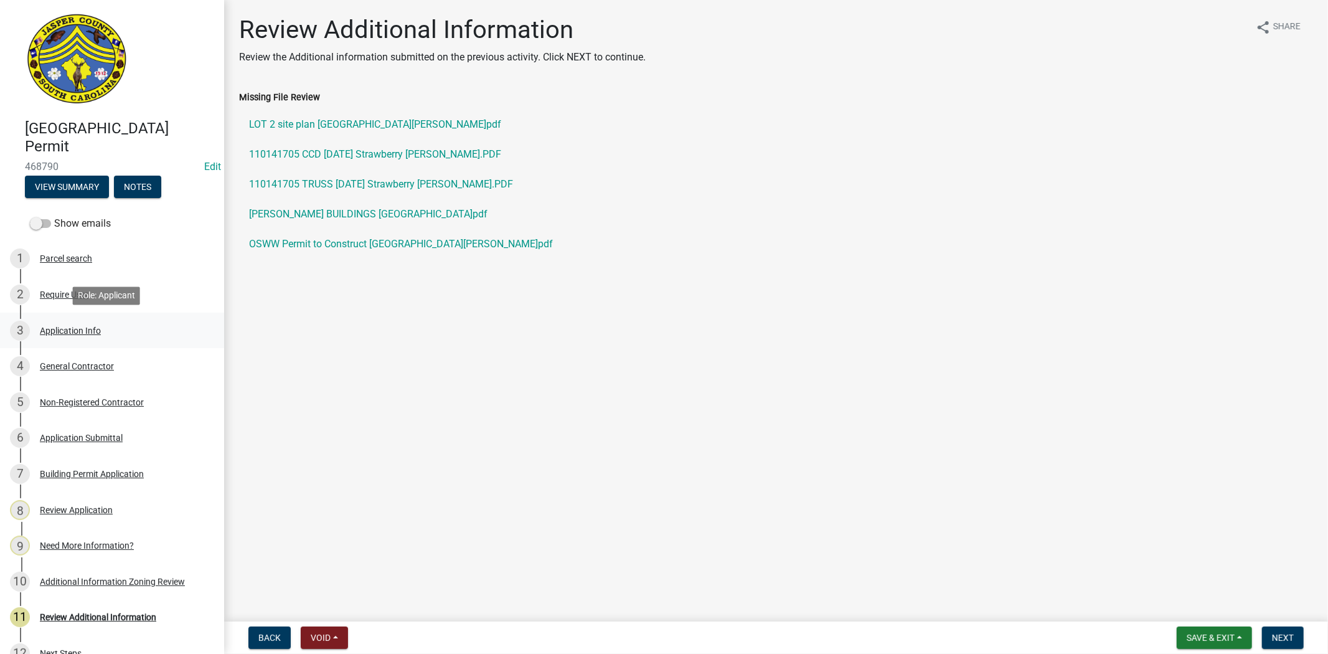
click at [93, 333] on div "Application Info" at bounding box center [70, 330] width 61 height 9
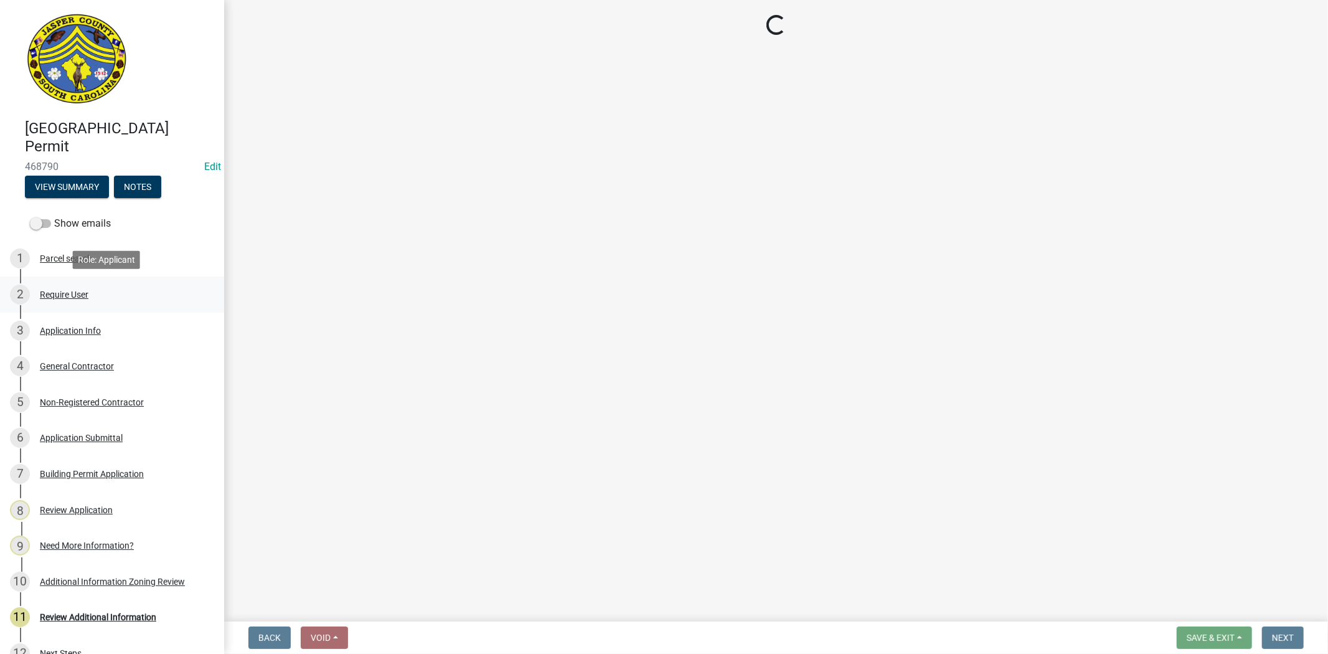
select select "f53fa719-3ff7-48d2-9eb7-3bbc18bb9995"
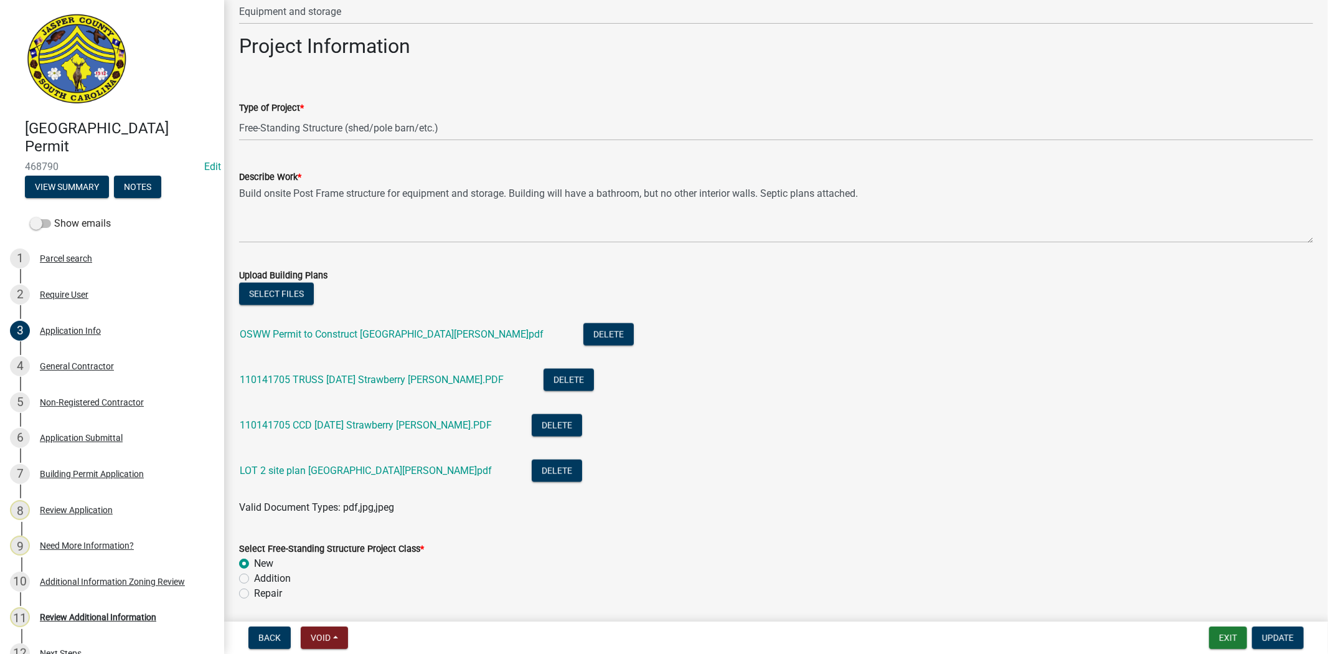
scroll to position [1315, 0]
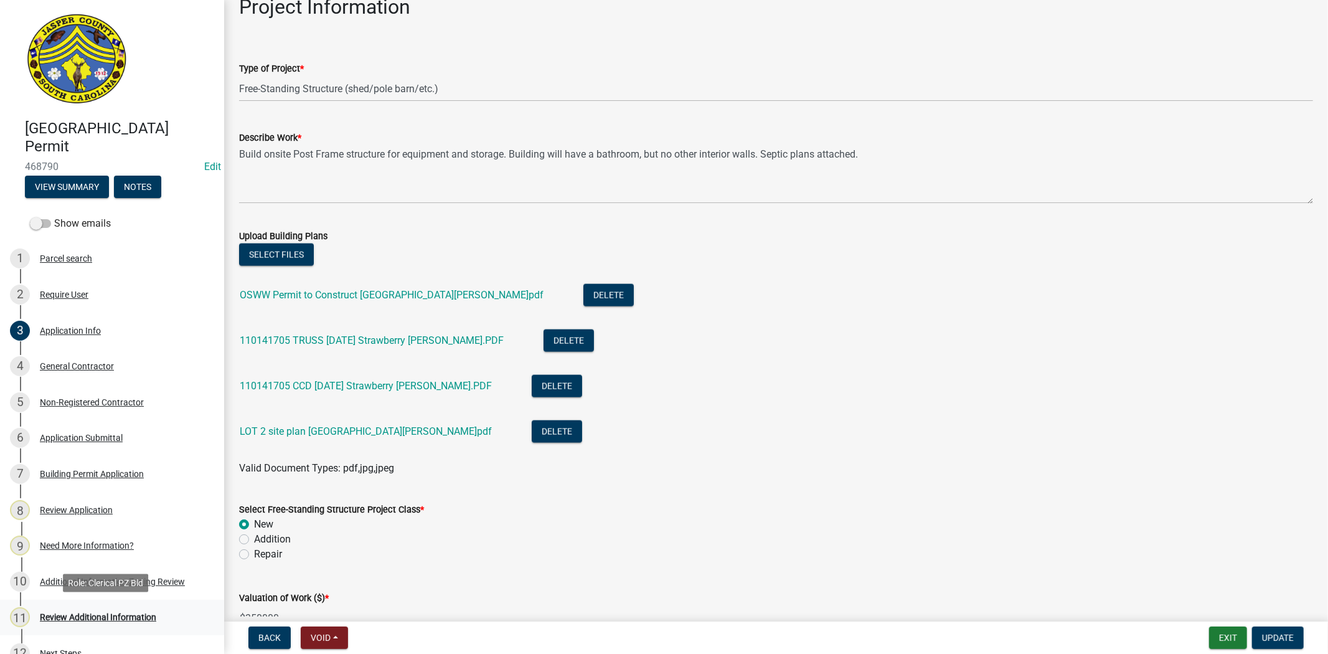
click at [130, 616] on div "Review Additional Information" at bounding box center [98, 617] width 116 height 9
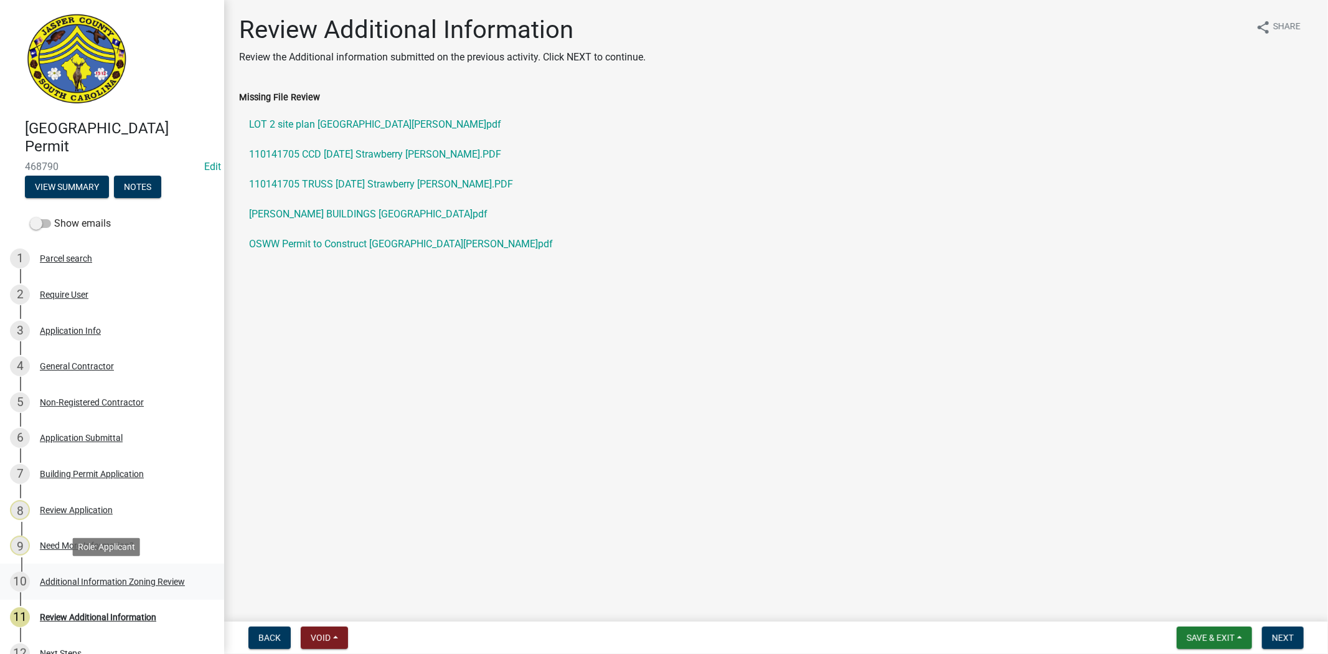
click at [167, 579] on div "Additional Information Zoning Review" at bounding box center [112, 581] width 145 height 9
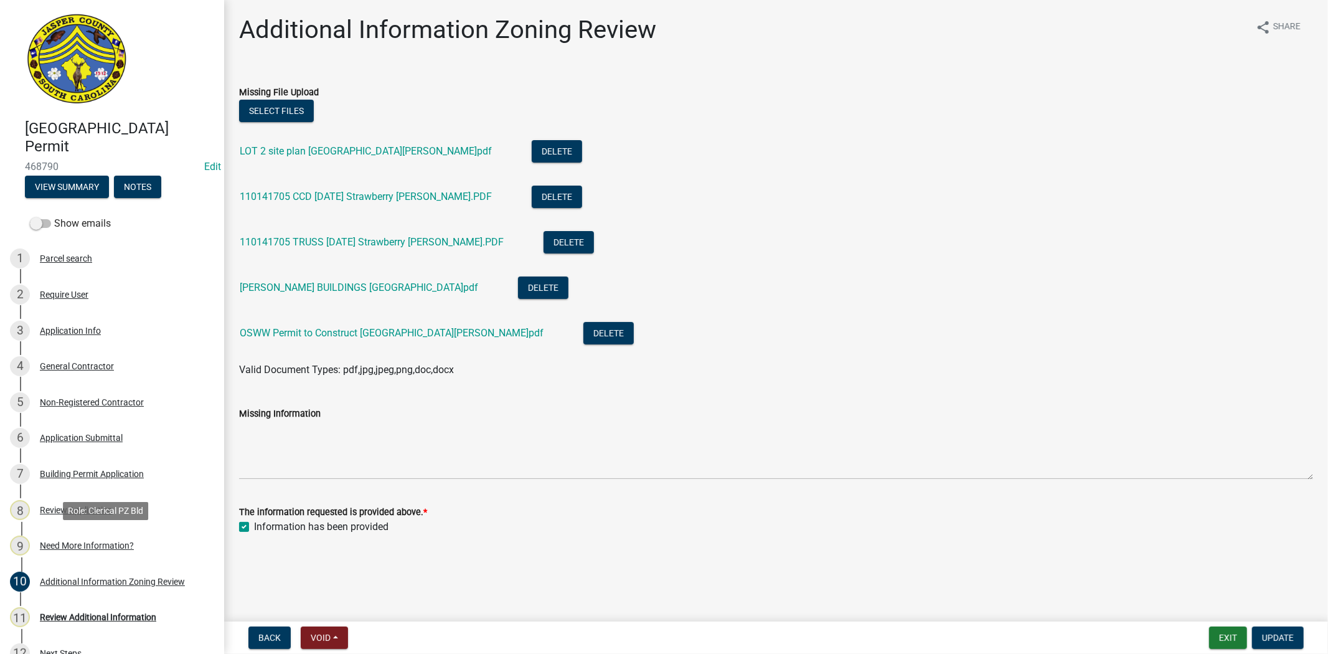
click at [83, 546] on div "Need More Information?" at bounding box center [87, 545] width 94 height 9
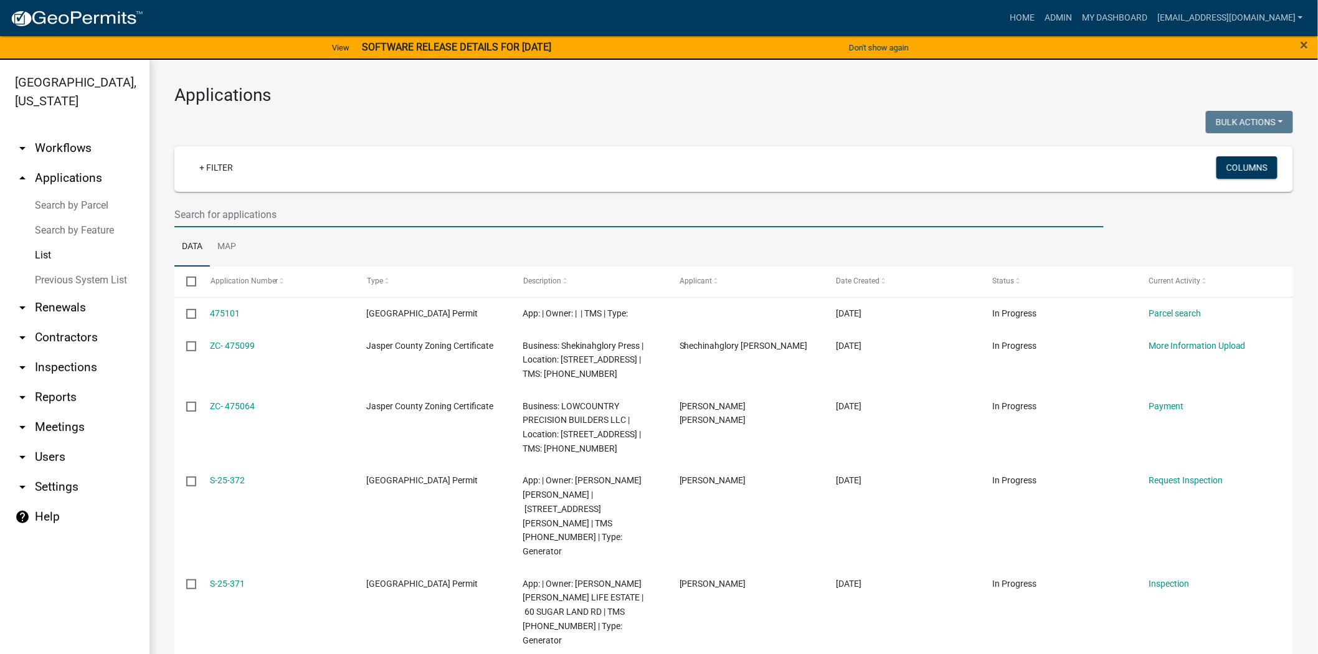
click at [277, 214] on input "text" at bounding box center [638, 215] width 929 height 26
paste input "[PHONE_NUMBER]"
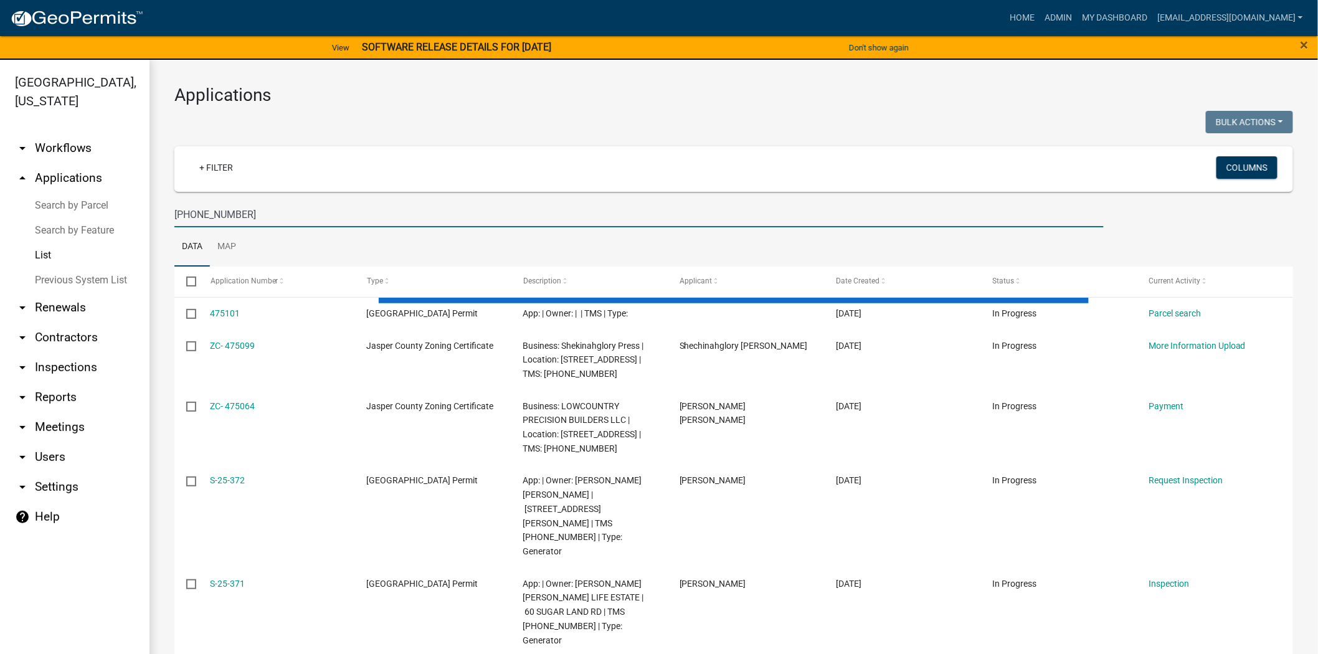
type input "[PHONE_NUMBER]"
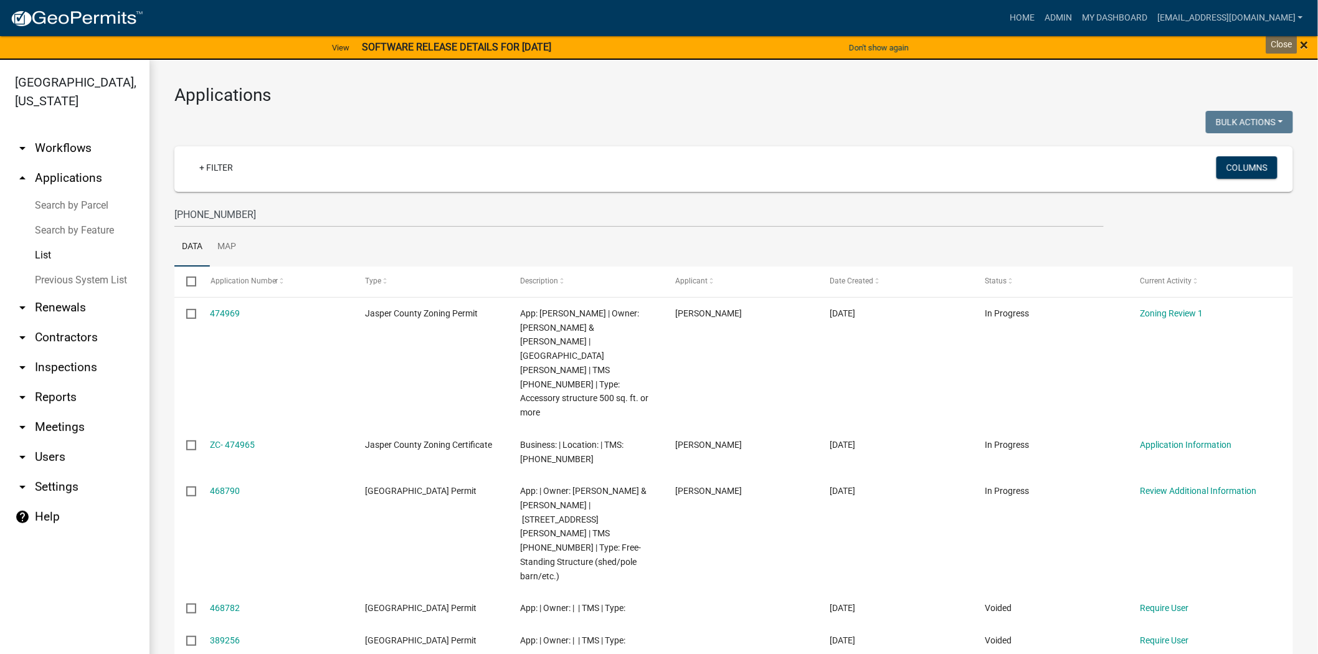
click at [1300, 47] on span "×" at bounding box center [1304, 44] width 8 height 17
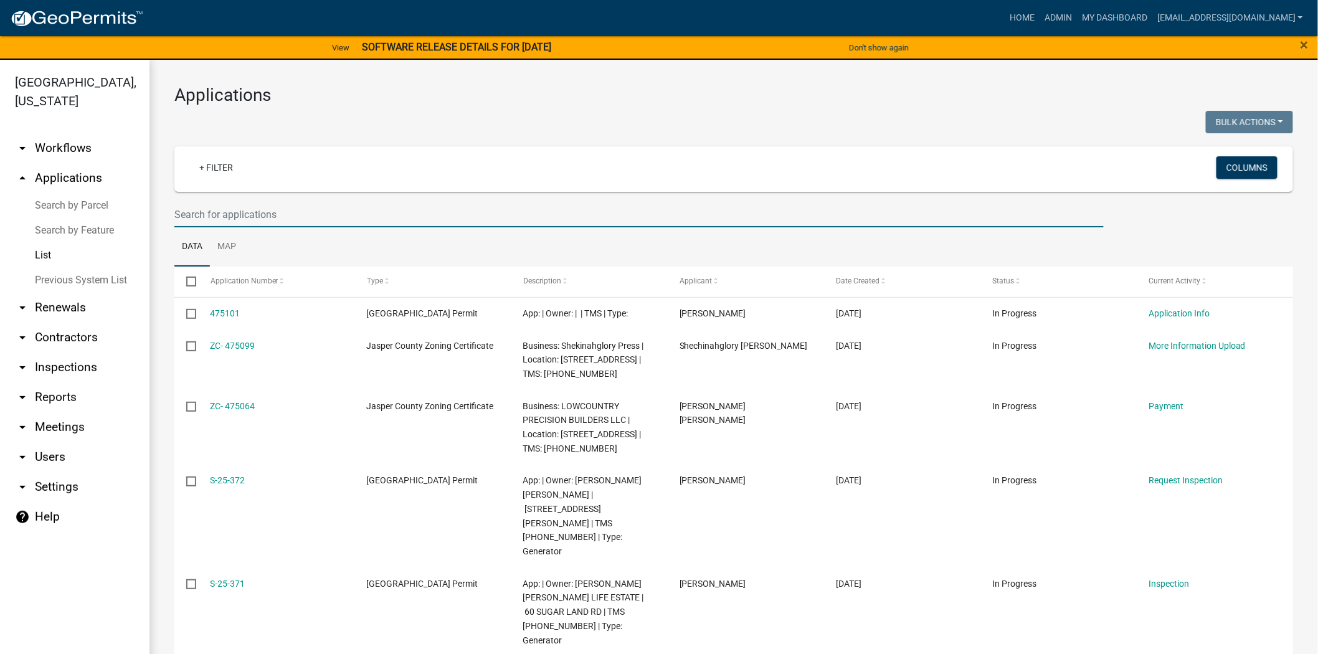
paste input "[PHONE_NUMBER]"
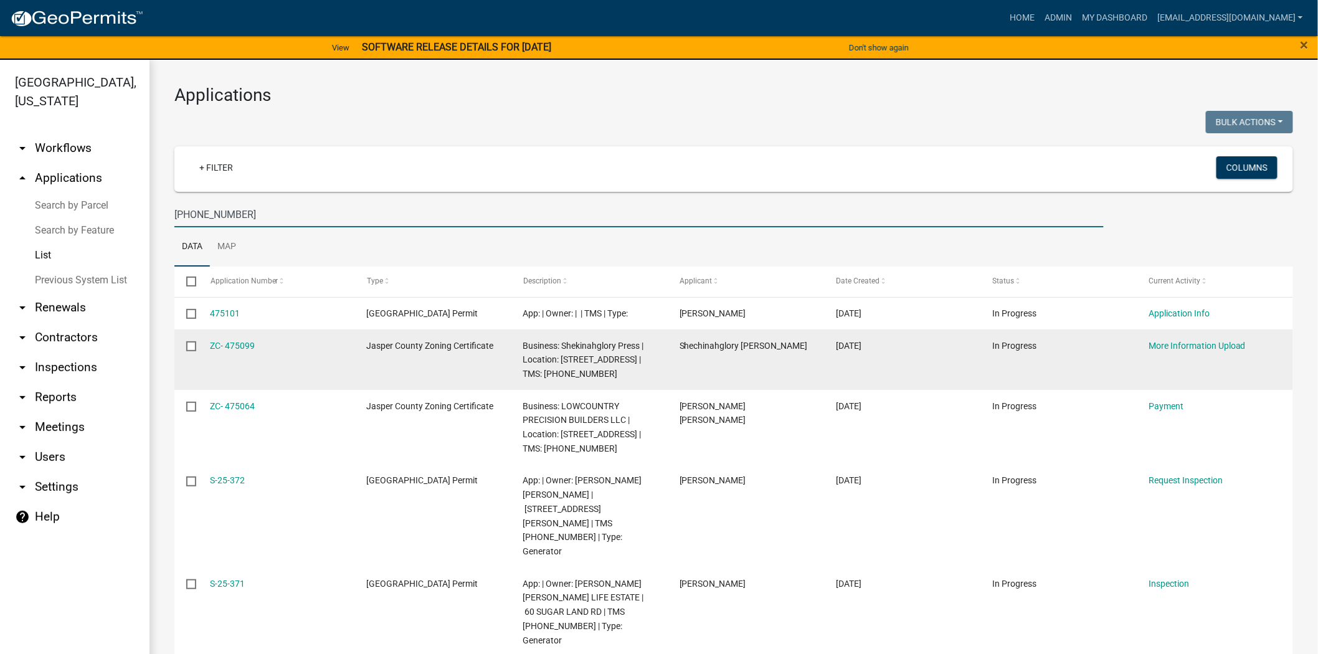
type input "[PHONE_NUMBER]"
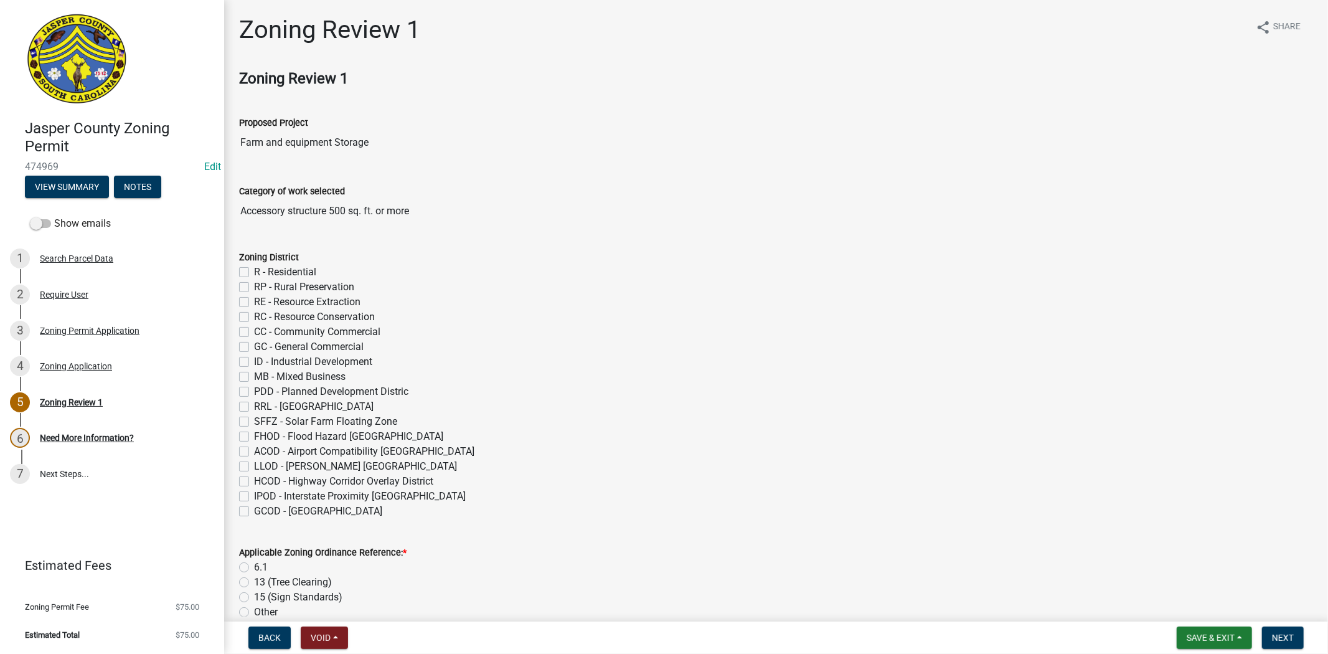
click at [254, 286] on label "RP - Rural Preservation" at bounding box center [304, 287] width 100 height 15
click at [254, 286] on input "RP - Rural Preservation" at bounding box center [258, 284] width 8 height 8
checkbox input "true"
checkbox input "false"
checkbox input "true"
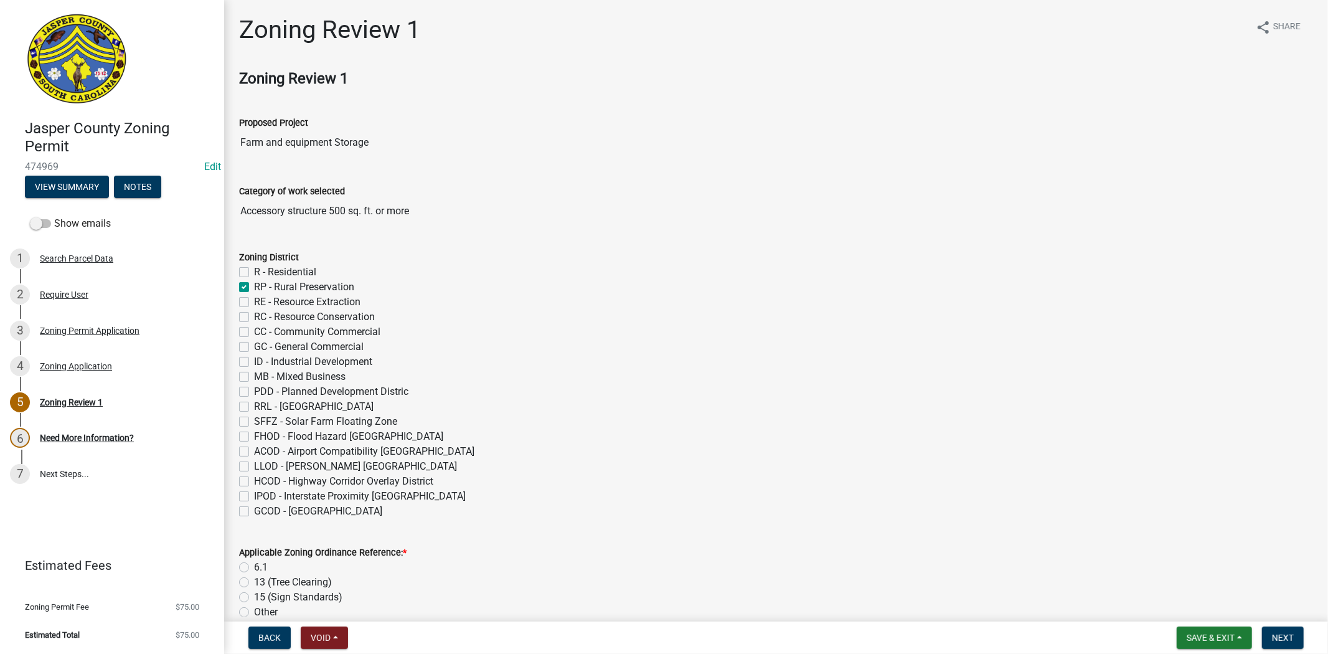
checkbox input "false"
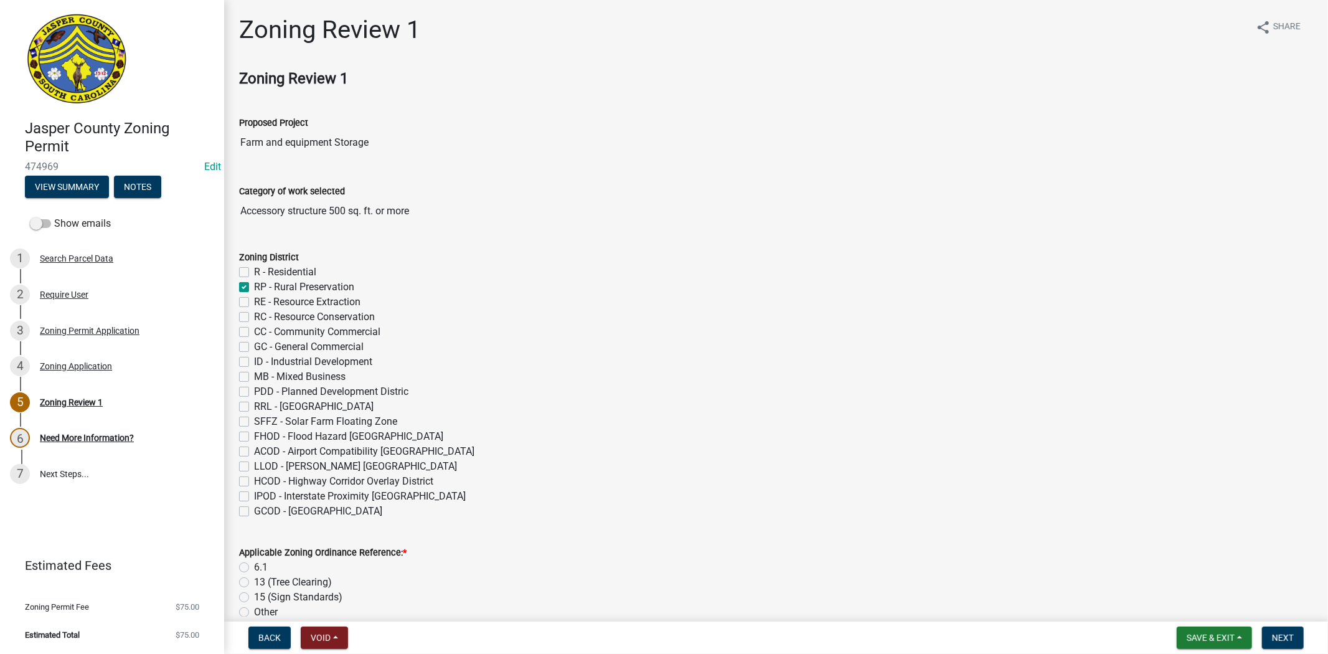
checkbox input "false"
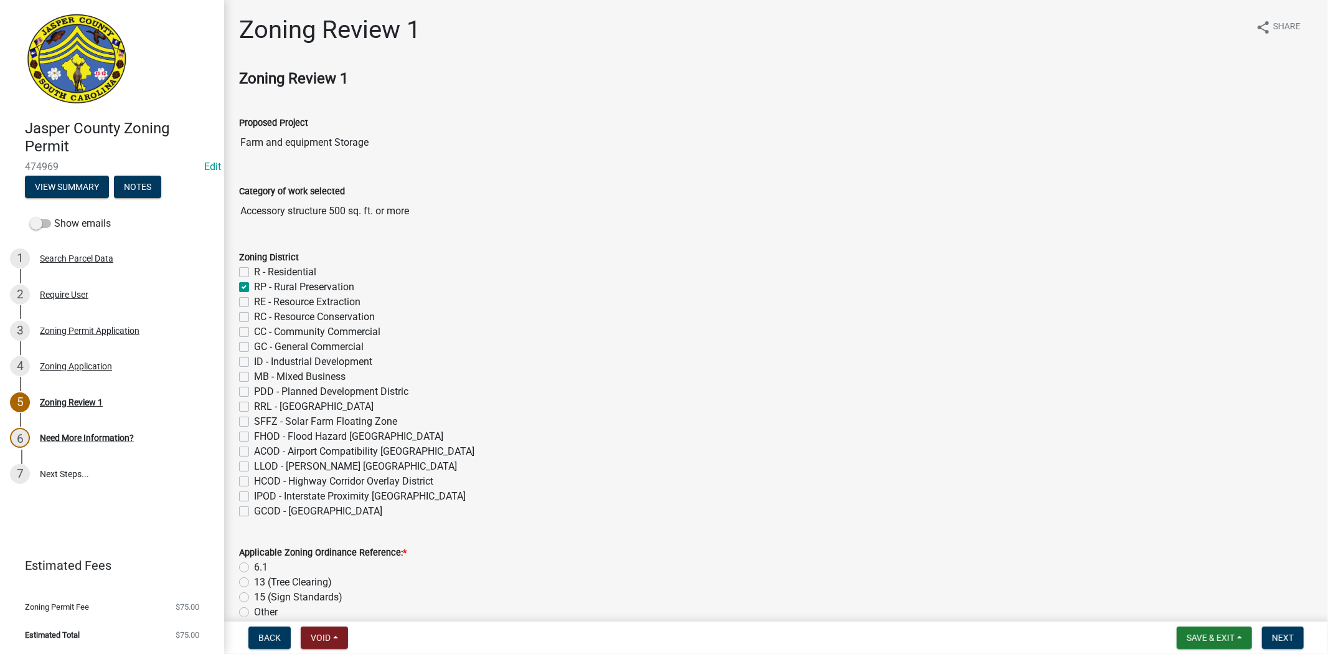
checkbox input "false"
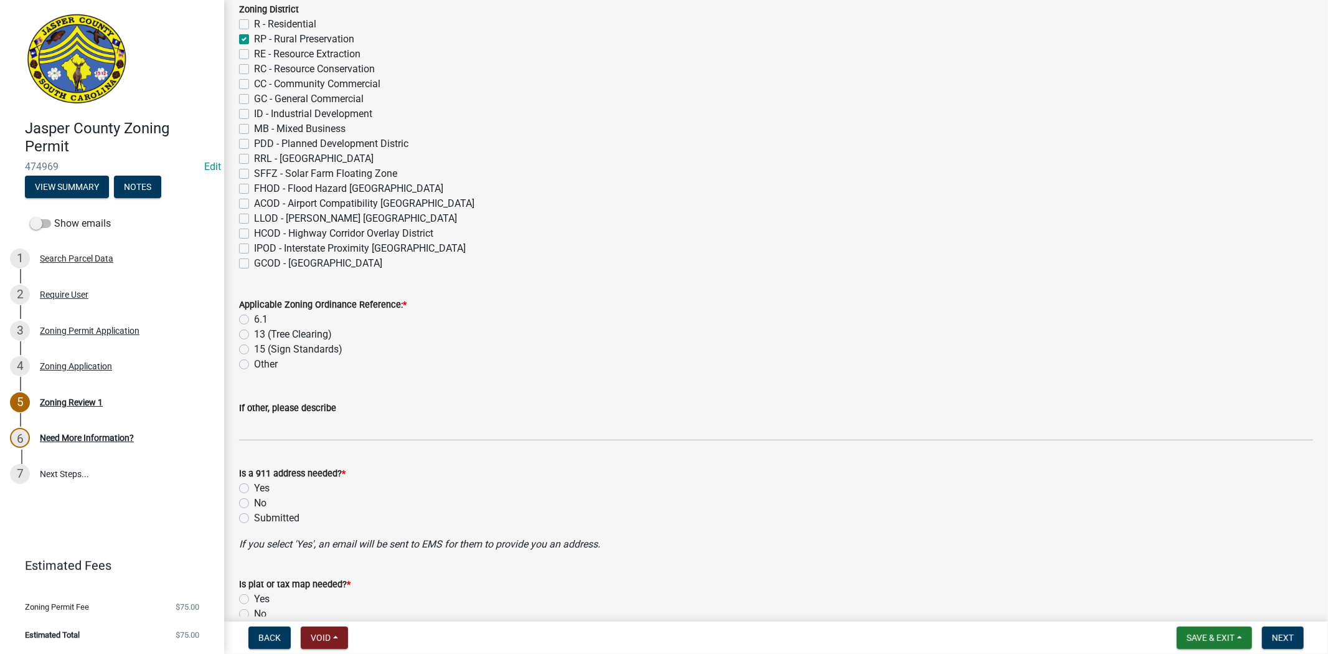
scroll to position [276, 0]
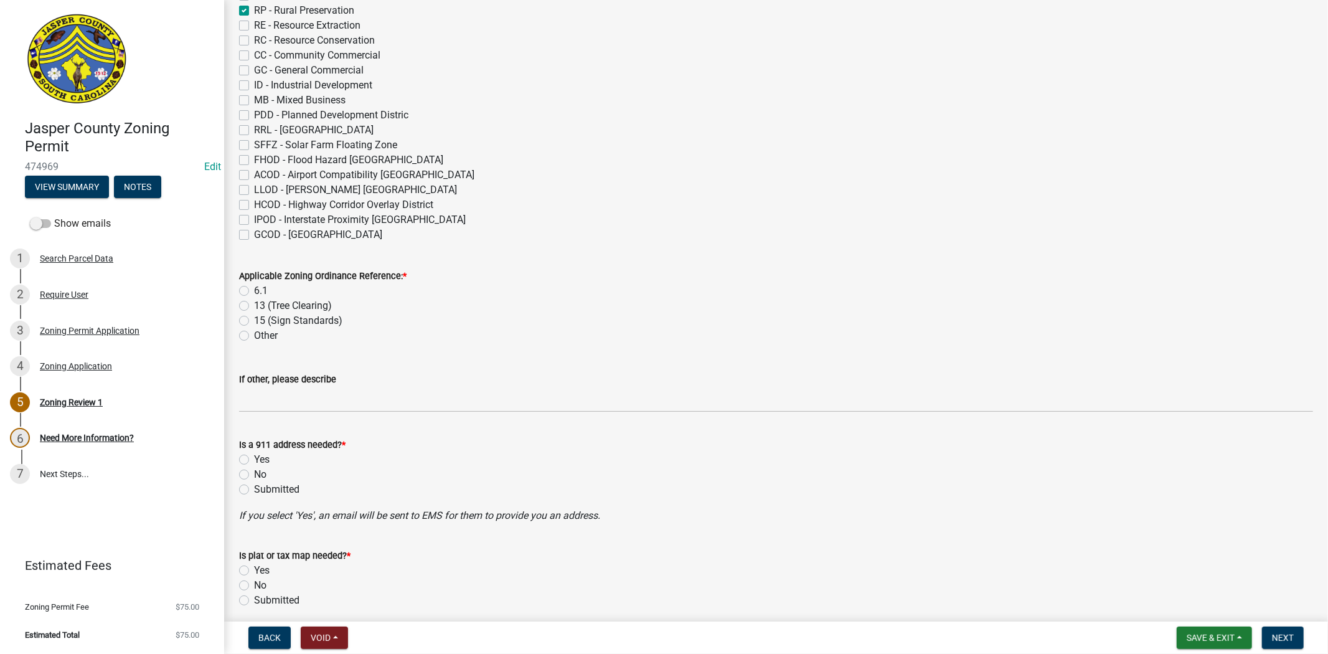
click at [254, 293] on label "6.1" at bounding box center [261, 290] width 14 height 15
click at [254, 291] on input "6.1" at bounding box center [258, 287] width 8 height 8
radio input "true"
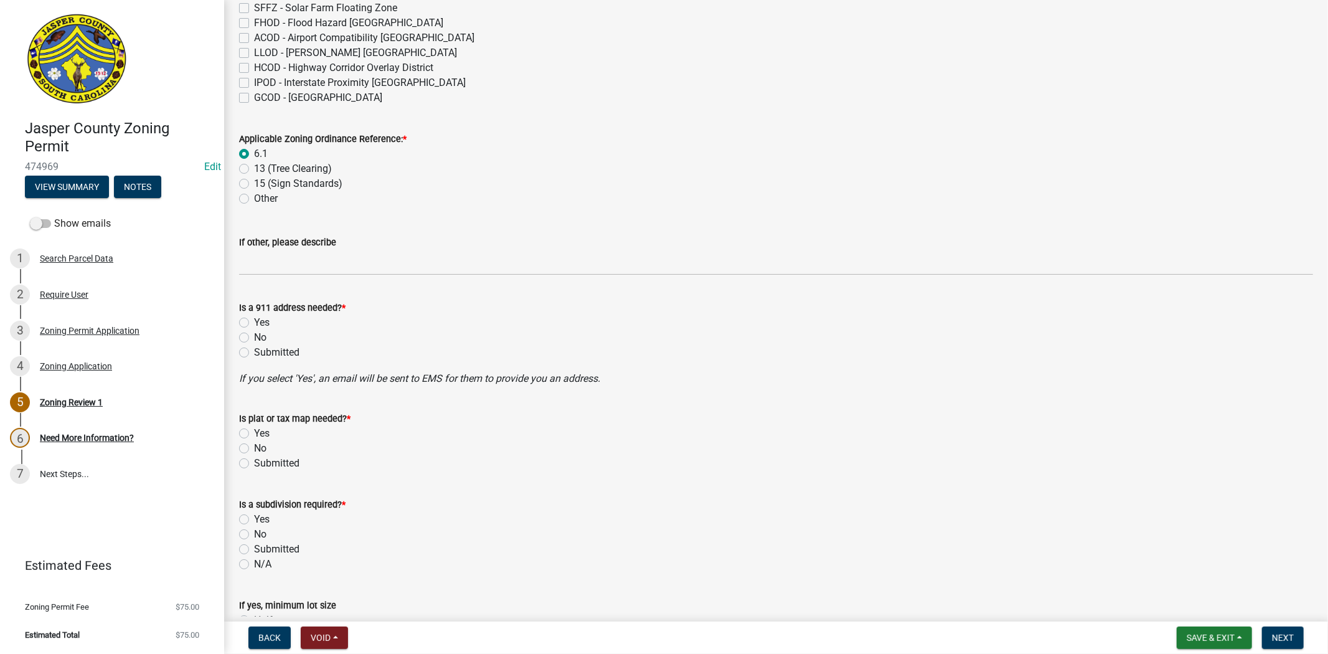
scroll to position [415, 0]
click at [254, 336] on label "No" at bounding box center [260, 336] width 12 height 15
click at [254, 336] on input "No" at bounding box center [258, 333] width 8 height 8
radio input "true"
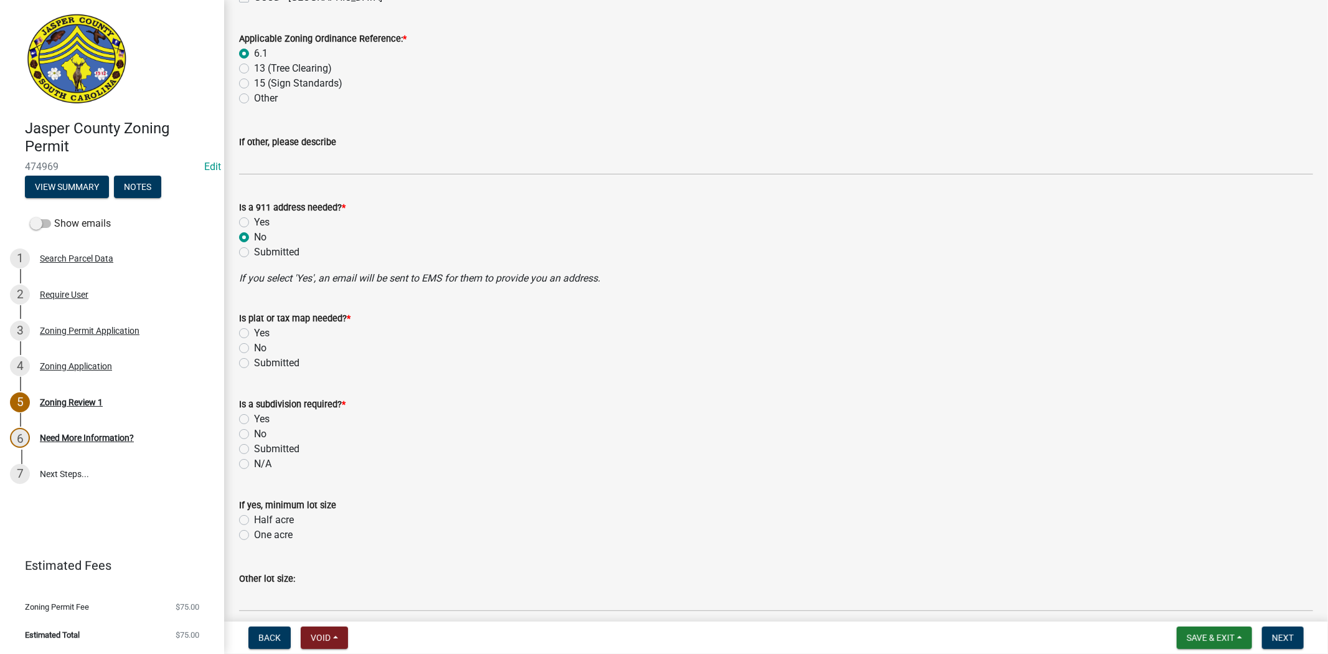
scroll to position [553, 0]
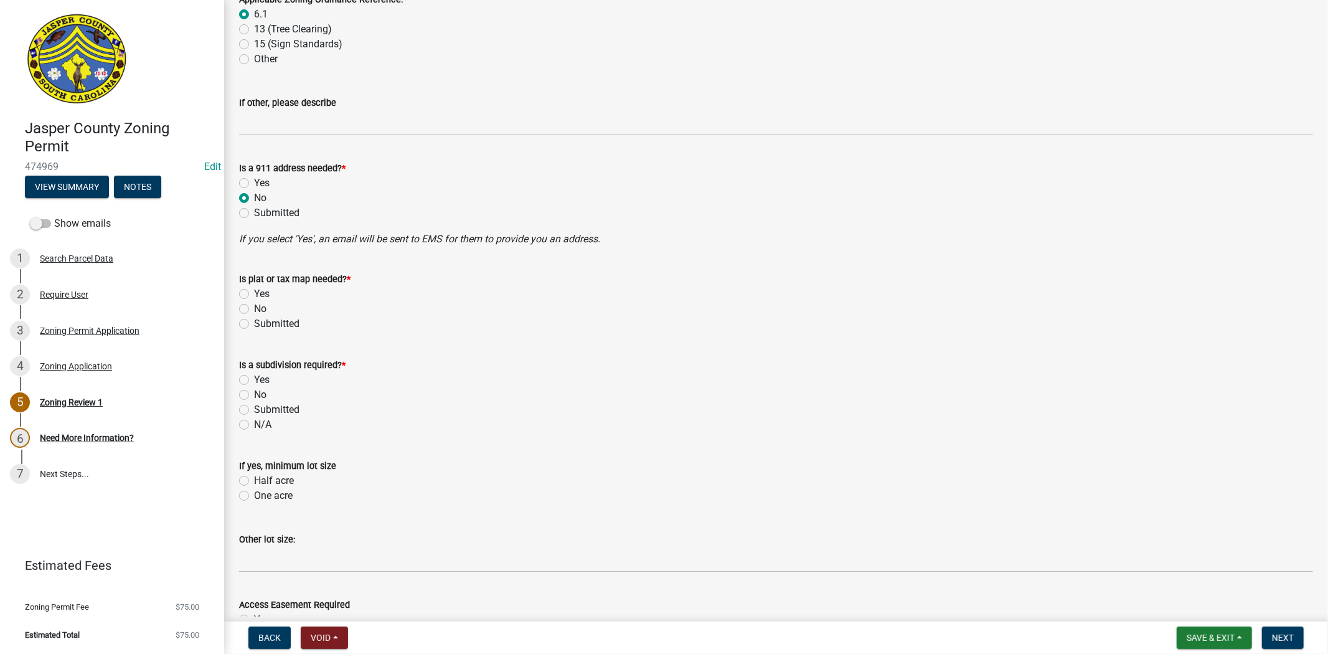
click at [254, 303] on label "No" at bounding box center [260, 308] width 12 height 15
click at [254, 303] on input "No" at bounding box center [258, 305] width 8 height 8
radio input "true"
click at [254, 396] on label "No" at bounding box center [260, 394] width 12 height 15
click at [254, 395] on input "No" at bounding box center [258, 391] width 8 height 8
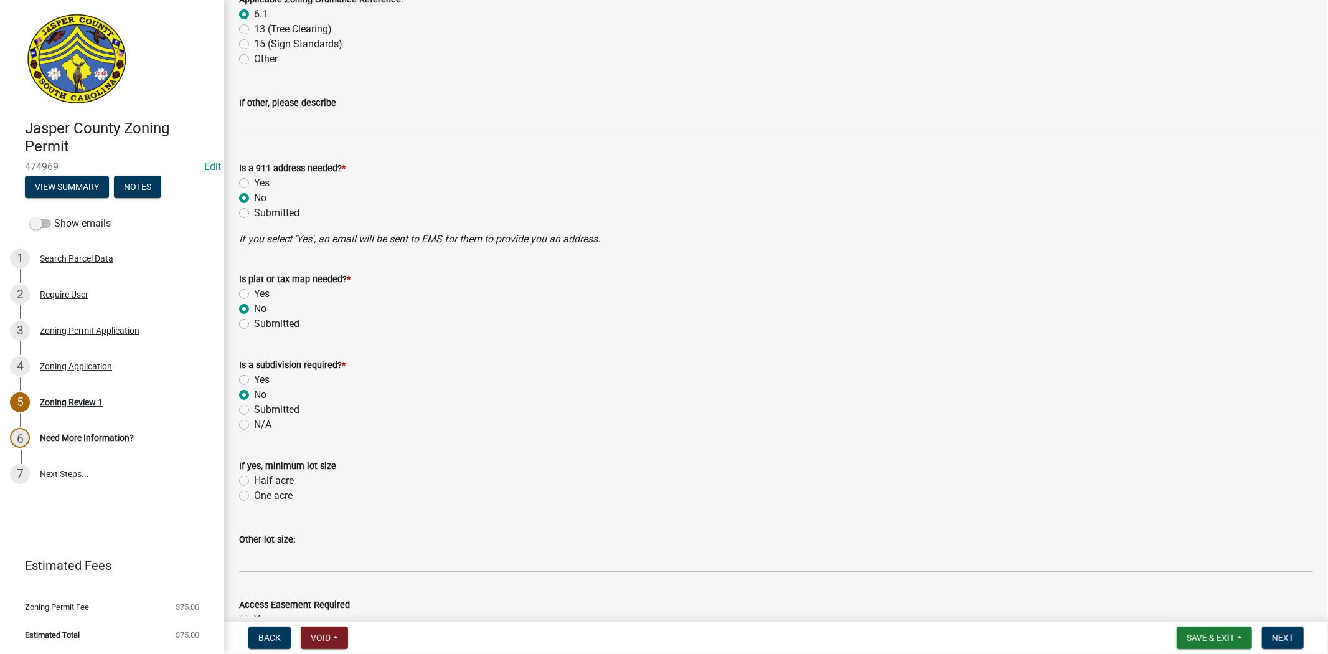
radio input "true"
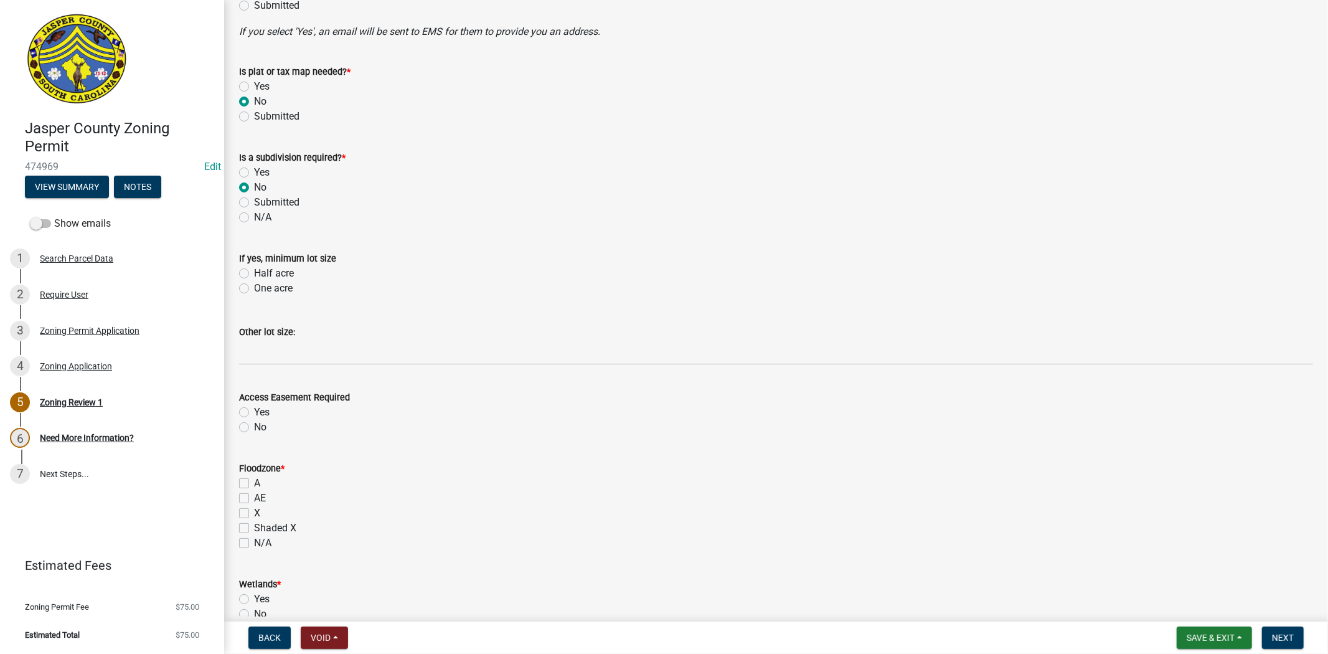
scroll to position [761, 0]
click at [254, 511] on label "X" at bounding box center [257, 512] width 6 height 15
click at [254, 511] on input "X" at bounding box center [258, 509] width 8 height 8
checkbox input "true"
checkbox input "false"
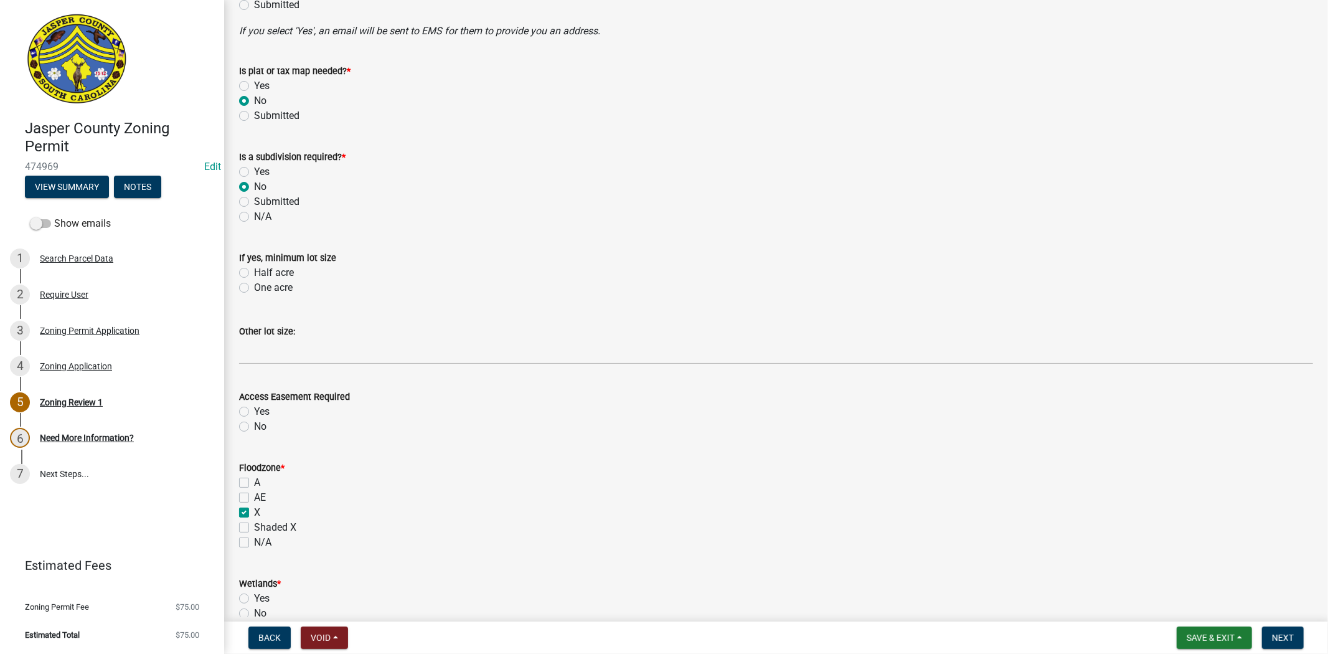
checkbox input "false"
checkbox input "true"
checkbox input "false"
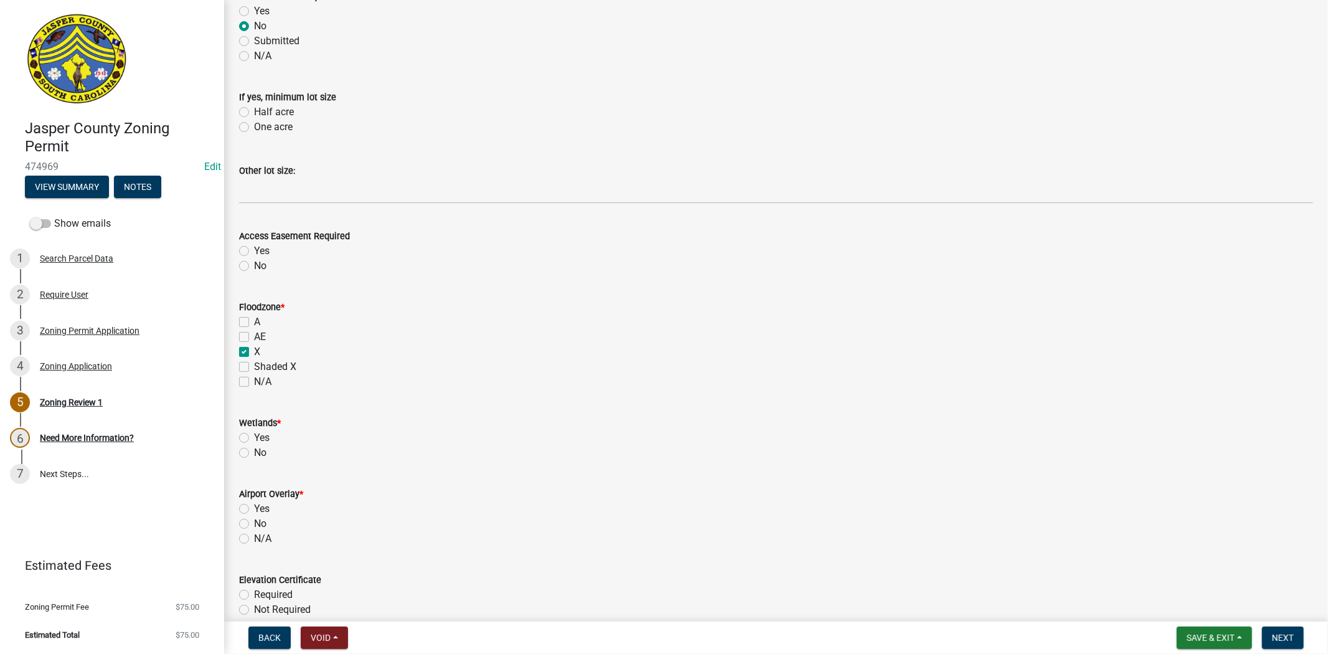
scroll to position [968, 0]
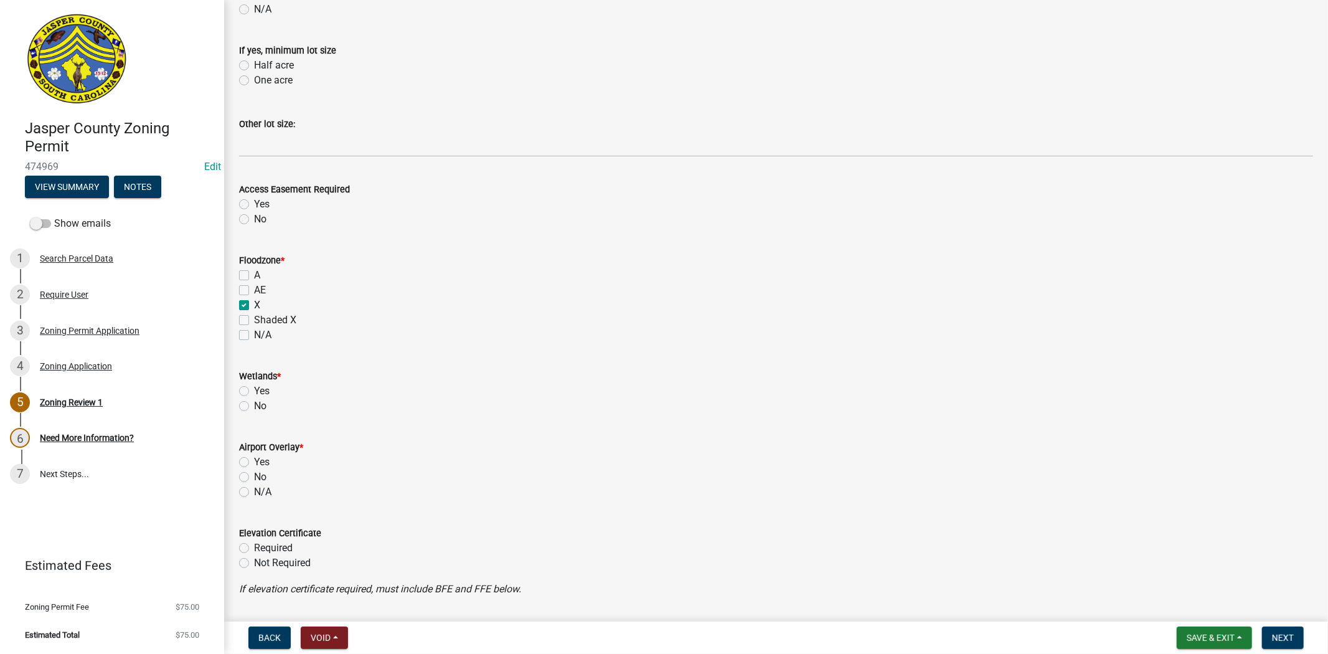
click at [254, 408] on label "No" at bounding box center [260, 406] width 12 height 15
click at [254, 407] on input "No" at bounding box center [258, 403] width 8 height 8
radio input "true"
click at [254, 479] on label "No" at bounding box center [260, 477] width 12 height 15
click at [254, 478] on input "No" at bounding box center [258, 474] width 8 height 8
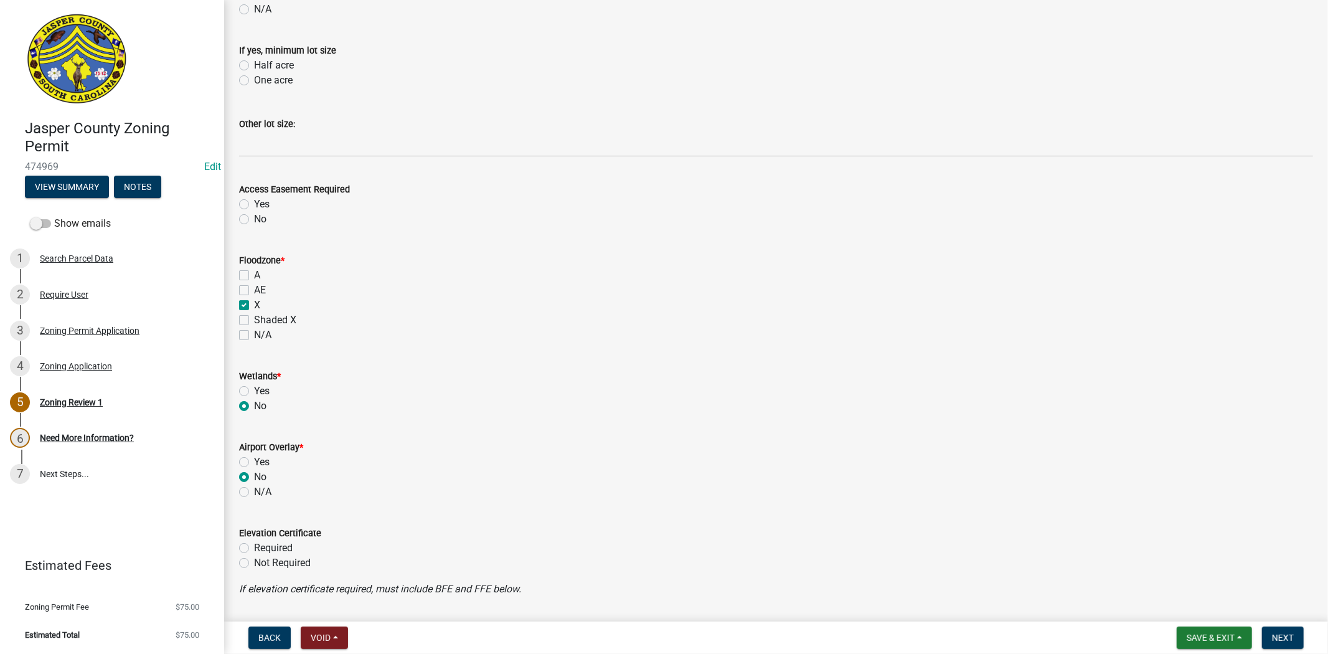
radio input "true"
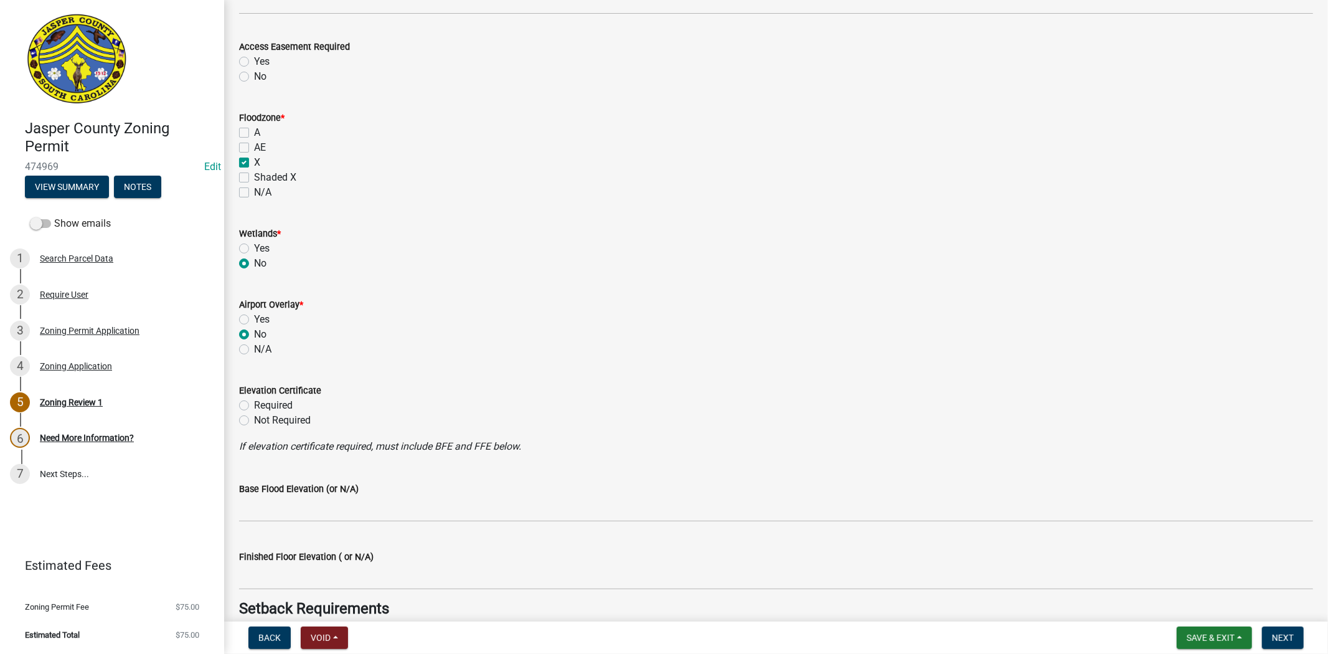
scroll to position [1176, 0]
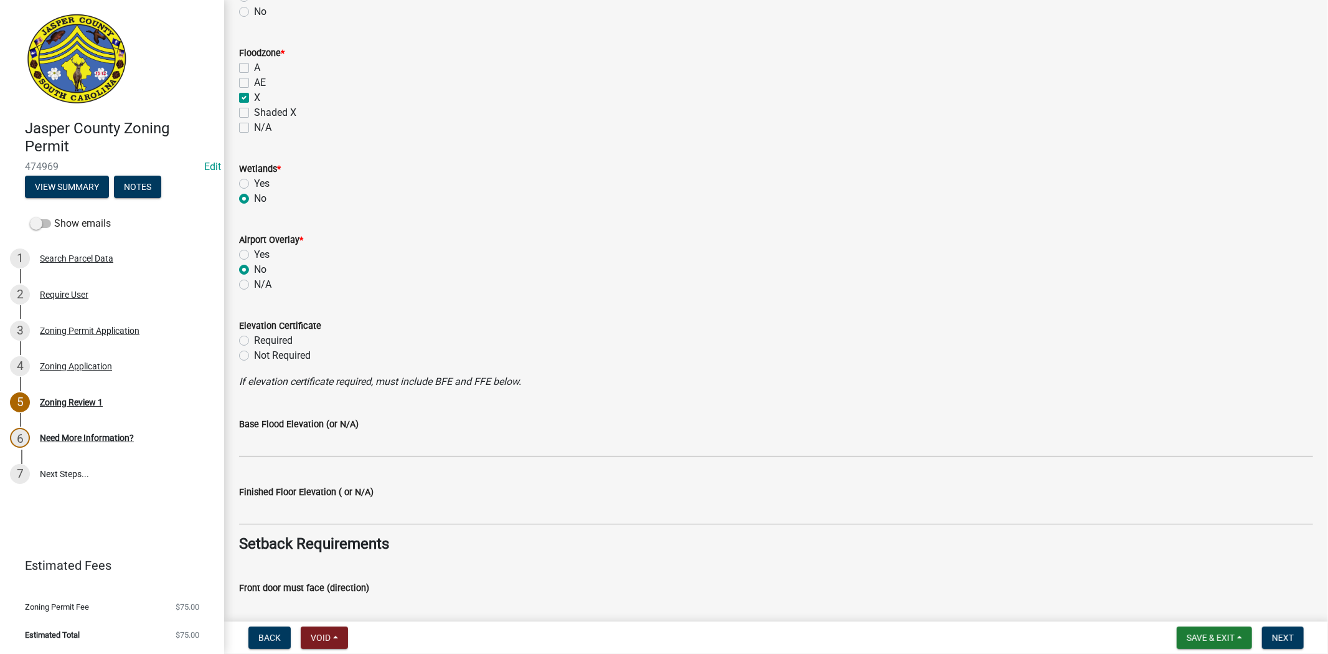
click at [254, 351] on label "Not Required" at bounding box center [282, 355] width 57 height 15
click at [254, 351] on input "Not Required" at bounding box center [258, 352] width 8 height 8
radio input "true"
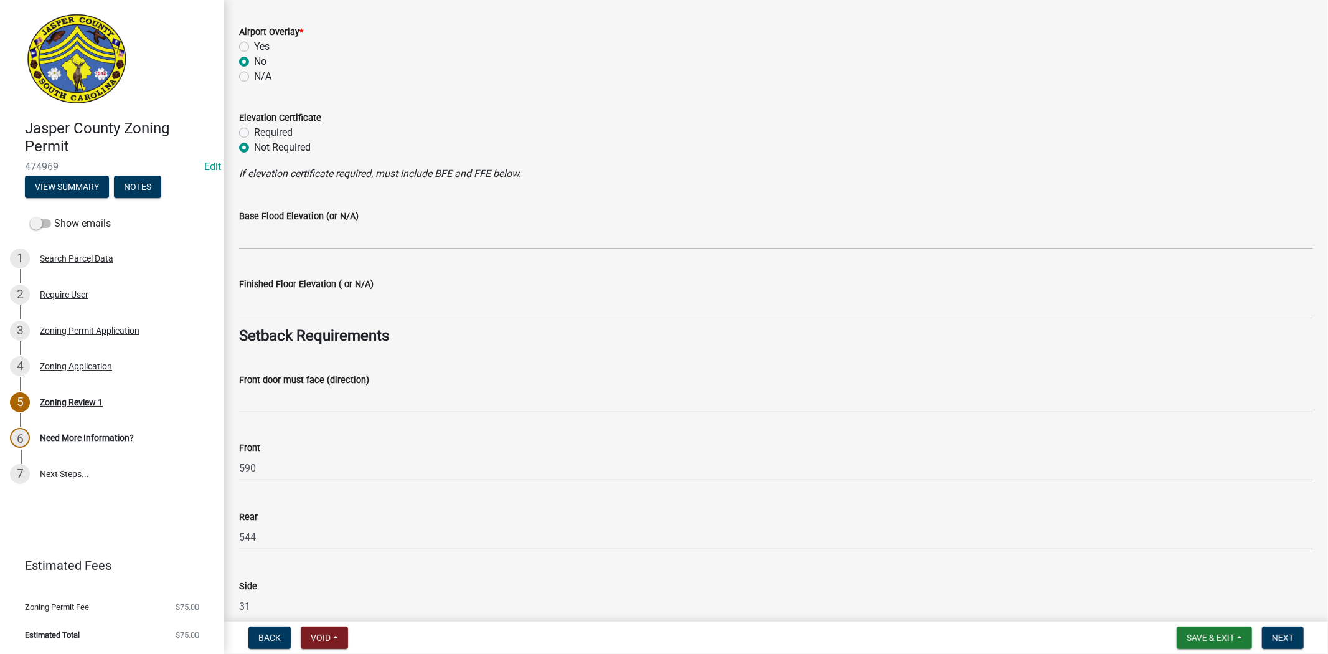
scroll to position [1453, 0]
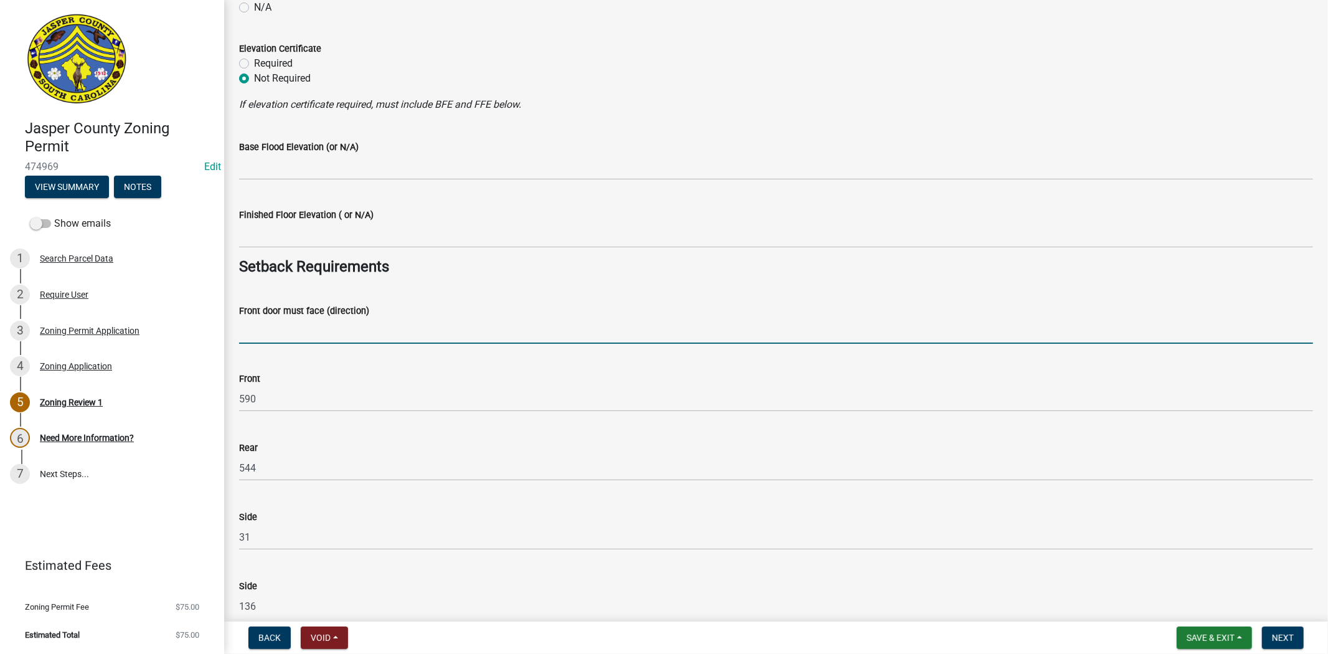
click at [296, 333] on input "Front door must face (direction)" at bounding box center [776, 331] width 1074 height 26
type input "s"
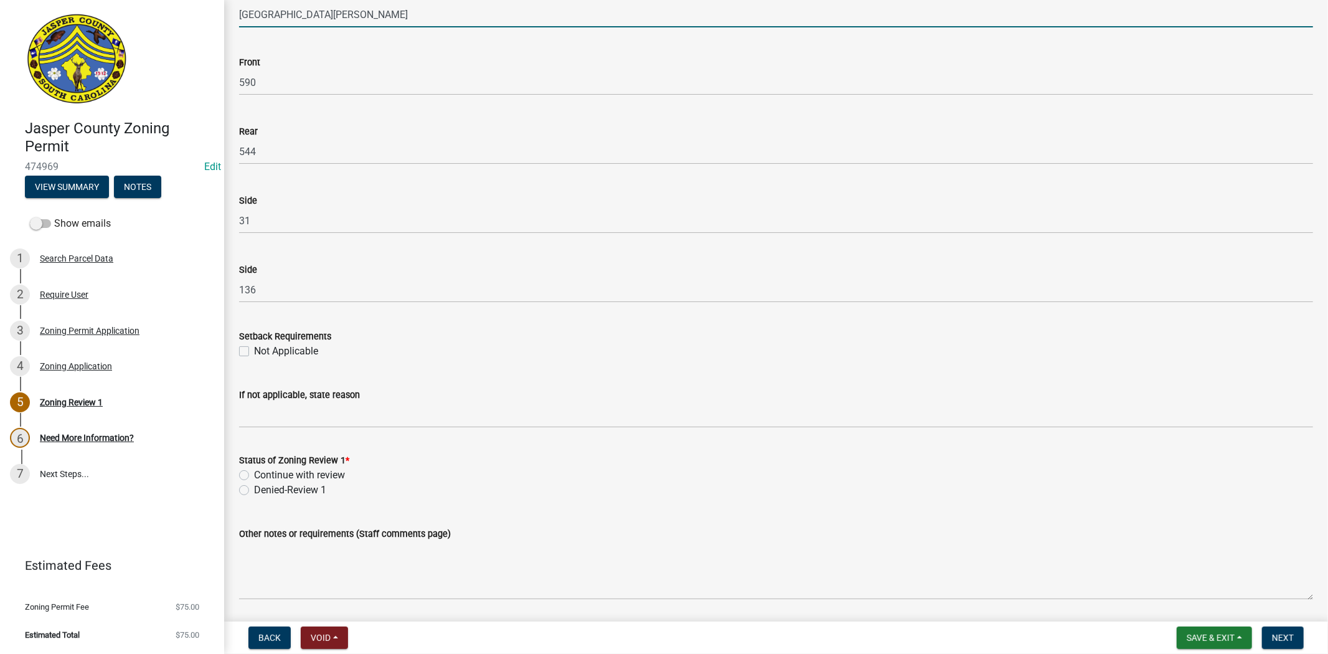
scroll to position [1798, 0]
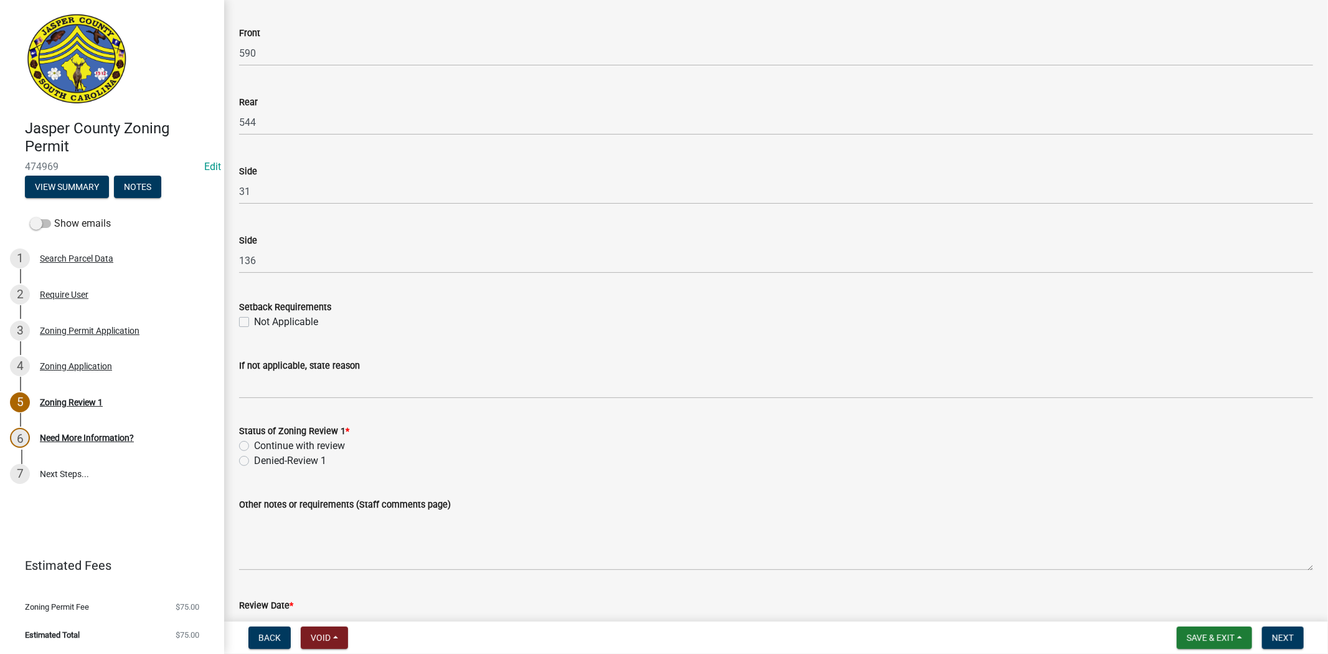
type input "STRAWBERRY HILL RD"
click at [254, 446] on label "Continue with review" at bounding box center [299, 445] width 91 height 15
click at [254, 446] on input "Continue with review" at bounding box center [258, 442] width 8 height 8
radio input "true"
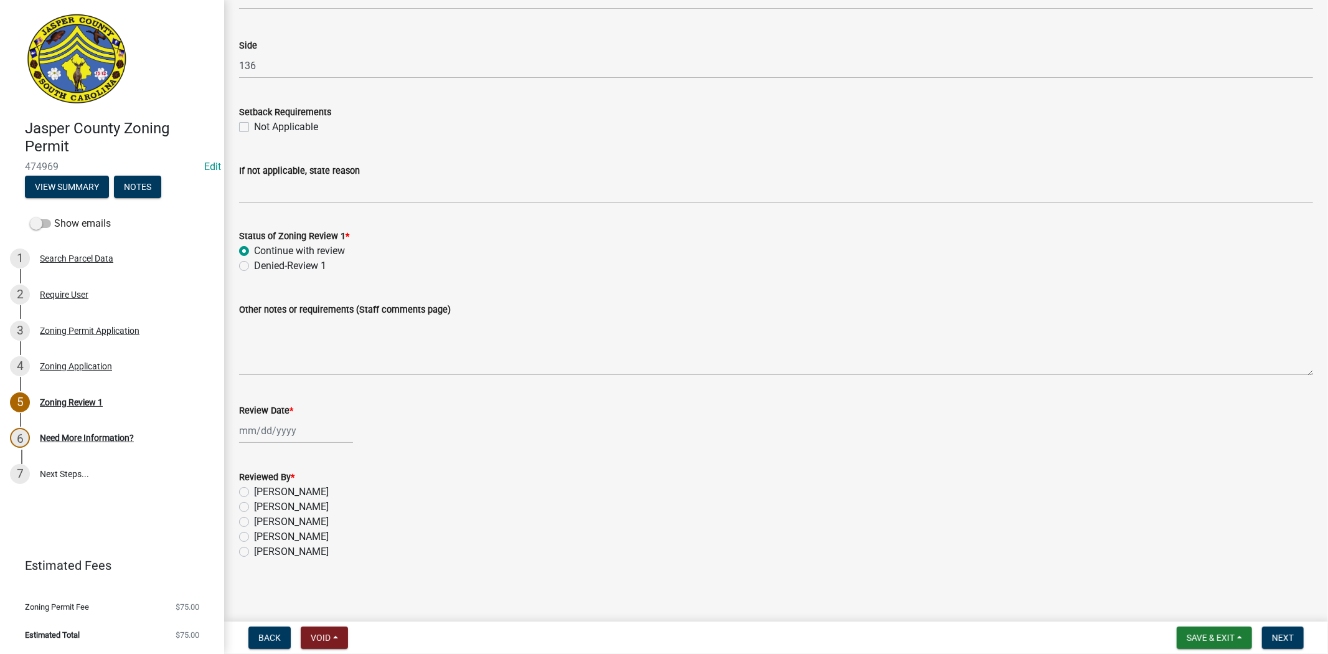
scroll to position [1996, 0]
click at [305, 433] on div at bounding box center [296, 428] width 114 height 26
select select "9"
select select "2025"
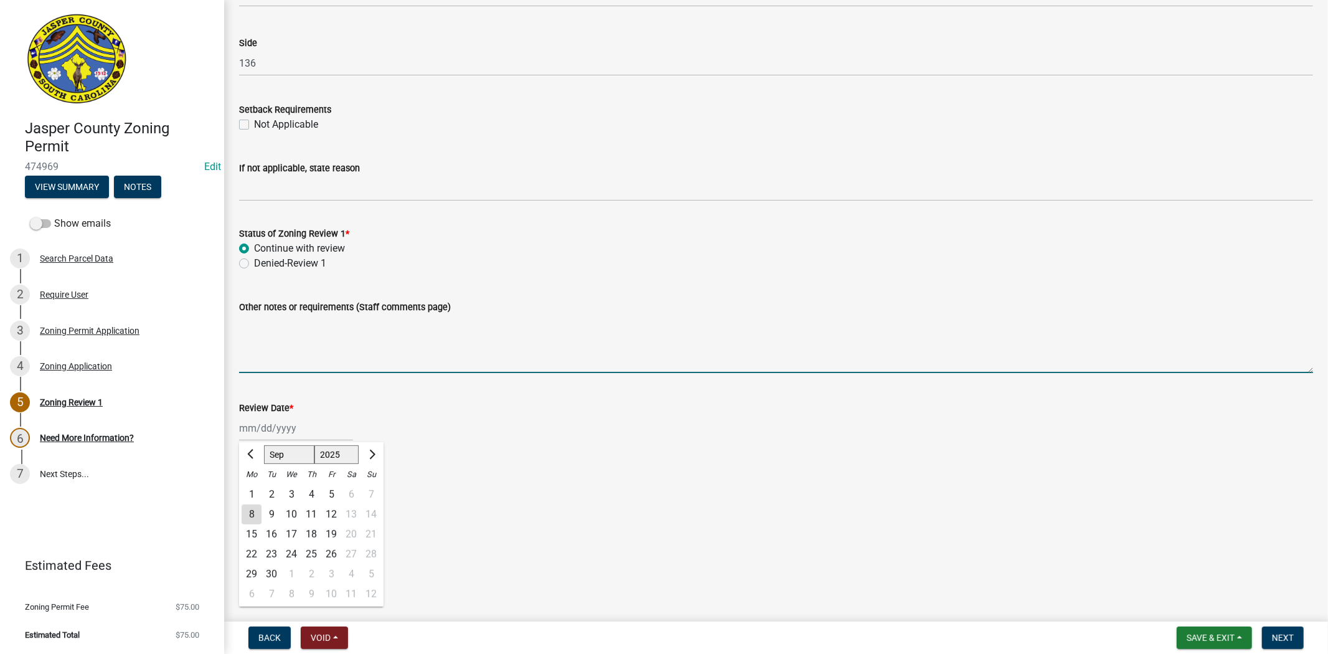
click at [547, 369] on textarea "Other notes or requirements (Staff comments page)" at bounding box center [776, 343] width 1074 height 59
click at [286, 433] on div at bounding box center [296, 428] width 114 height 26
select select "9"
select select "2025"
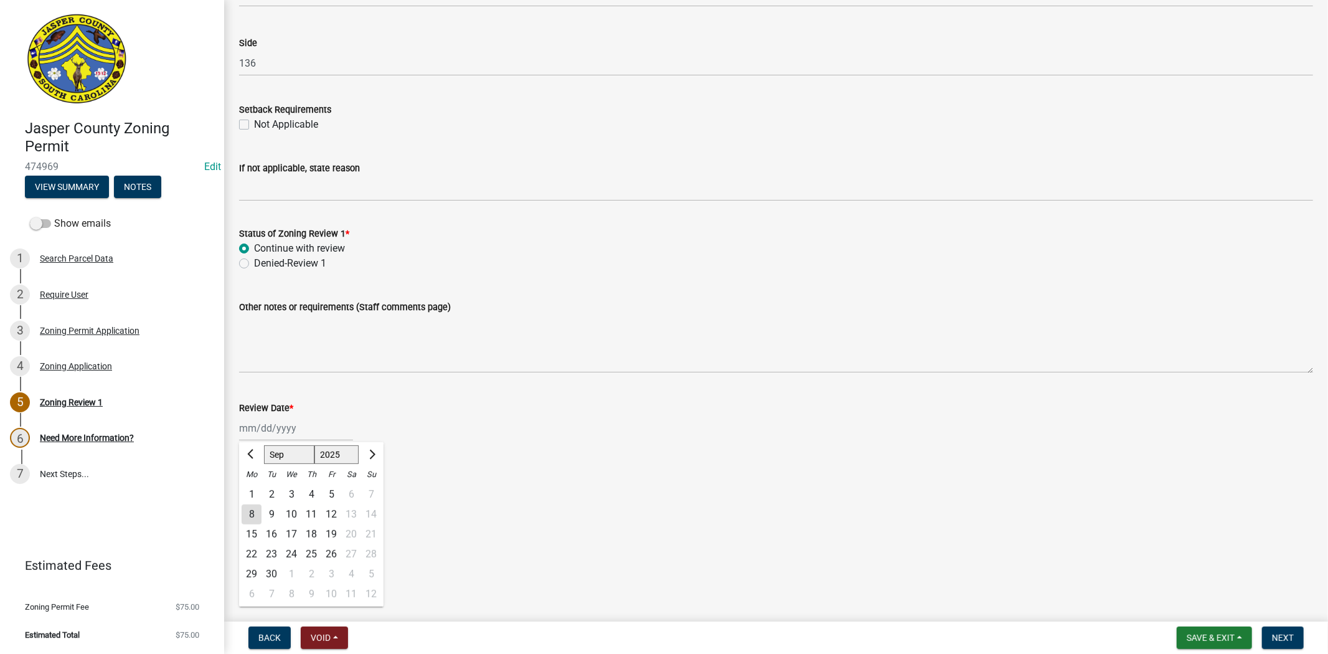
click at [253, 515] on div "8" at bounding box center [252, 514] width 20 height 20
type input "[DATE]"
click at [254, 531] on label "Stephanie Oviedo" at bounding box center [291, 534] width 75 height 15
click at [254, 531] on input "Stephanie Oviedo" at bounding box center [258, 531] width 8 height 8
radio input "true"
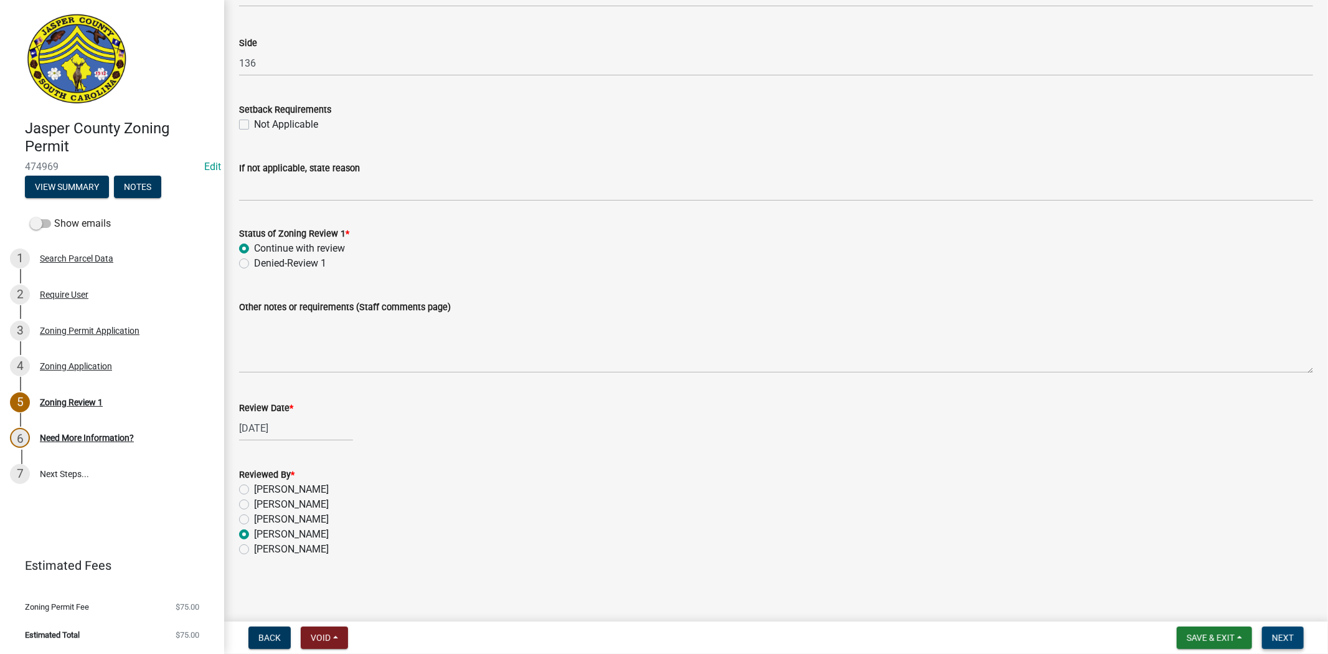
click at [1288, 641] on span "Next" at bounding box center [1283, 638] width 22 height 10
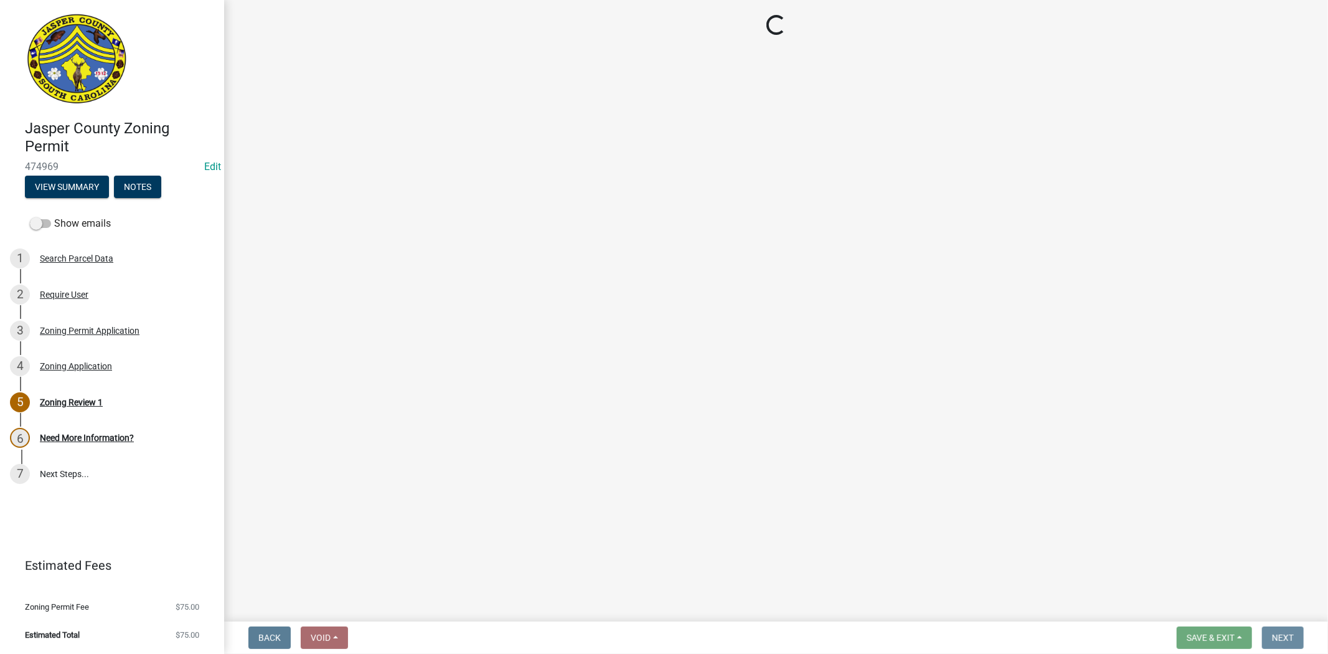
scroll to position [0, 0]
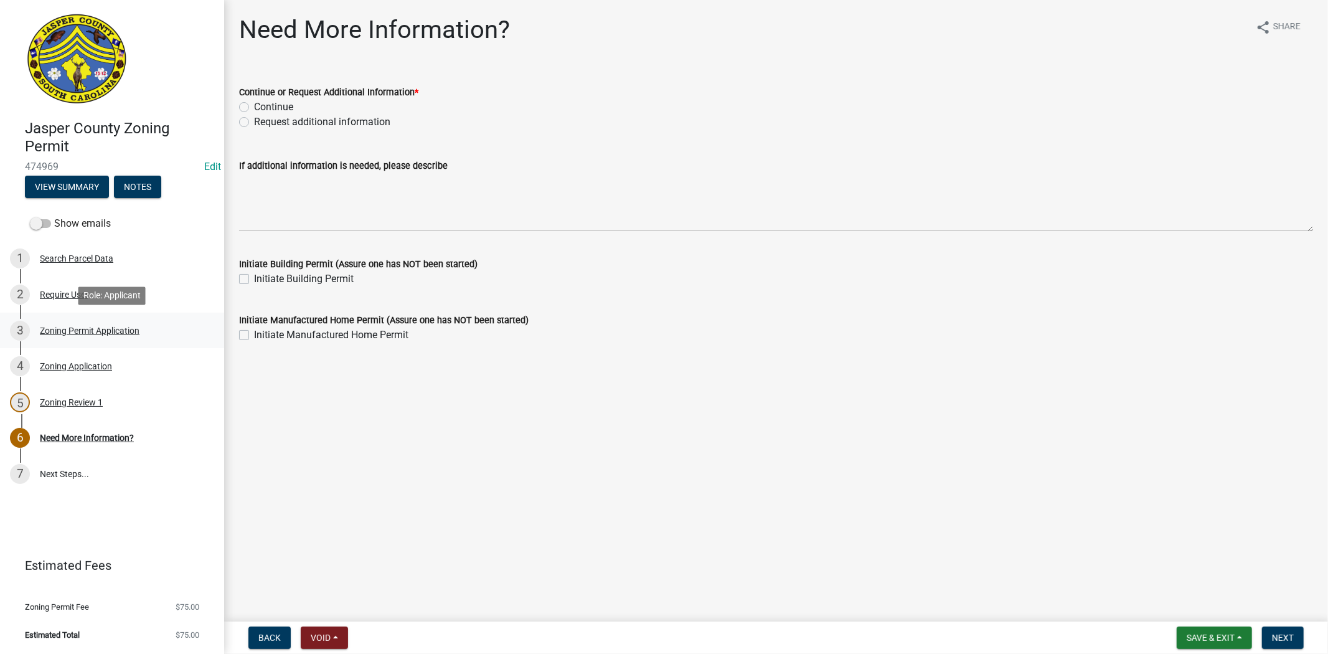
click at [121, 327] on div "Zoning Permit Application" at bounding box center [90, 330] width 100 height 9
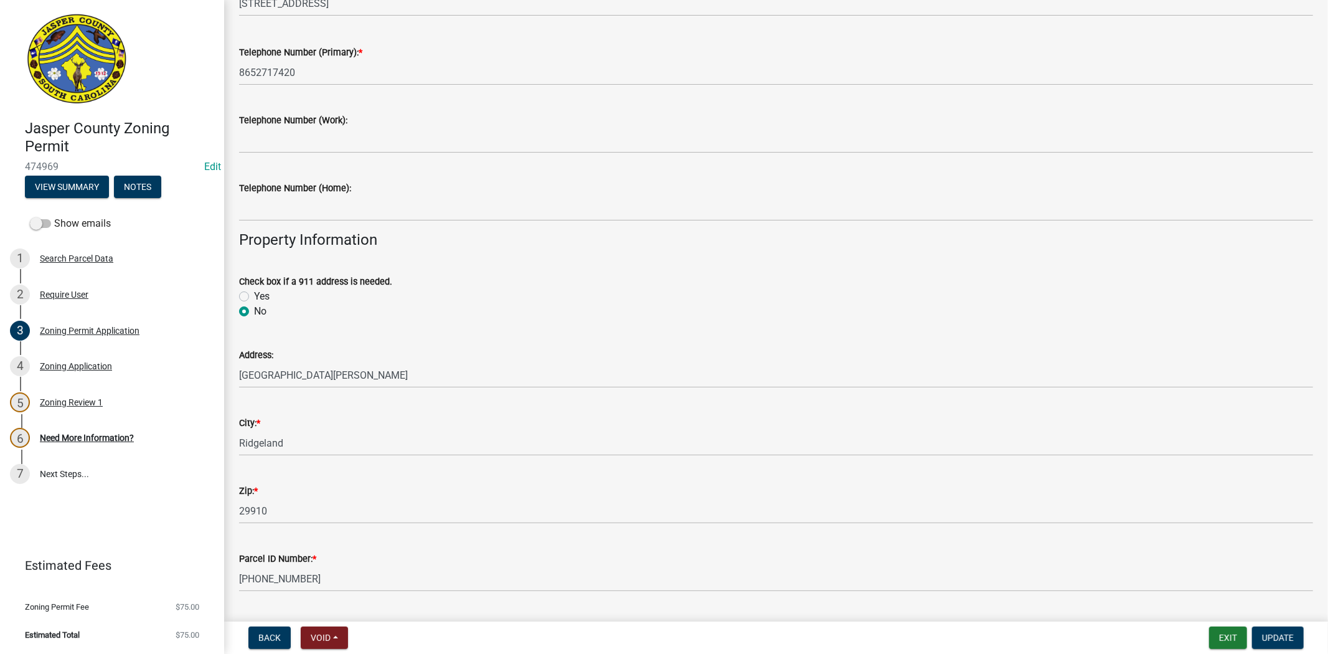
scroll to position [346, 0]
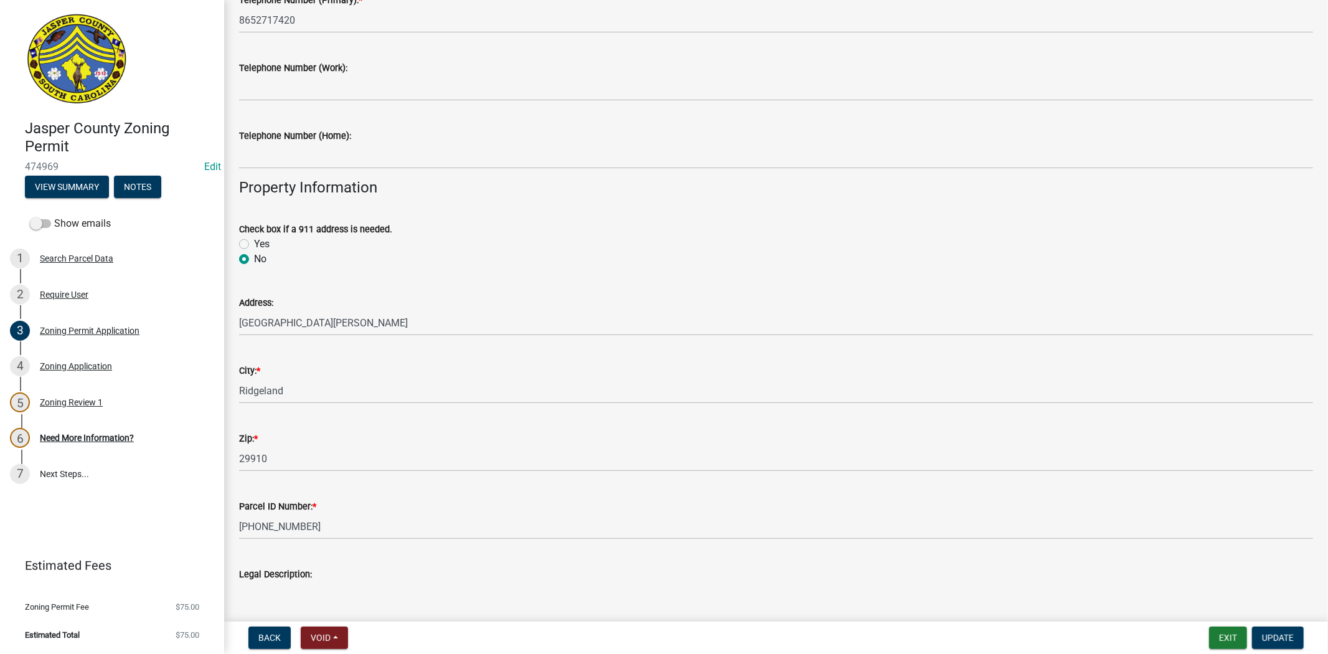
click at [235, 322] on div "Address: STRAWBERRY HILL RD" at bounding box center [776, 307] width 1093 height 58
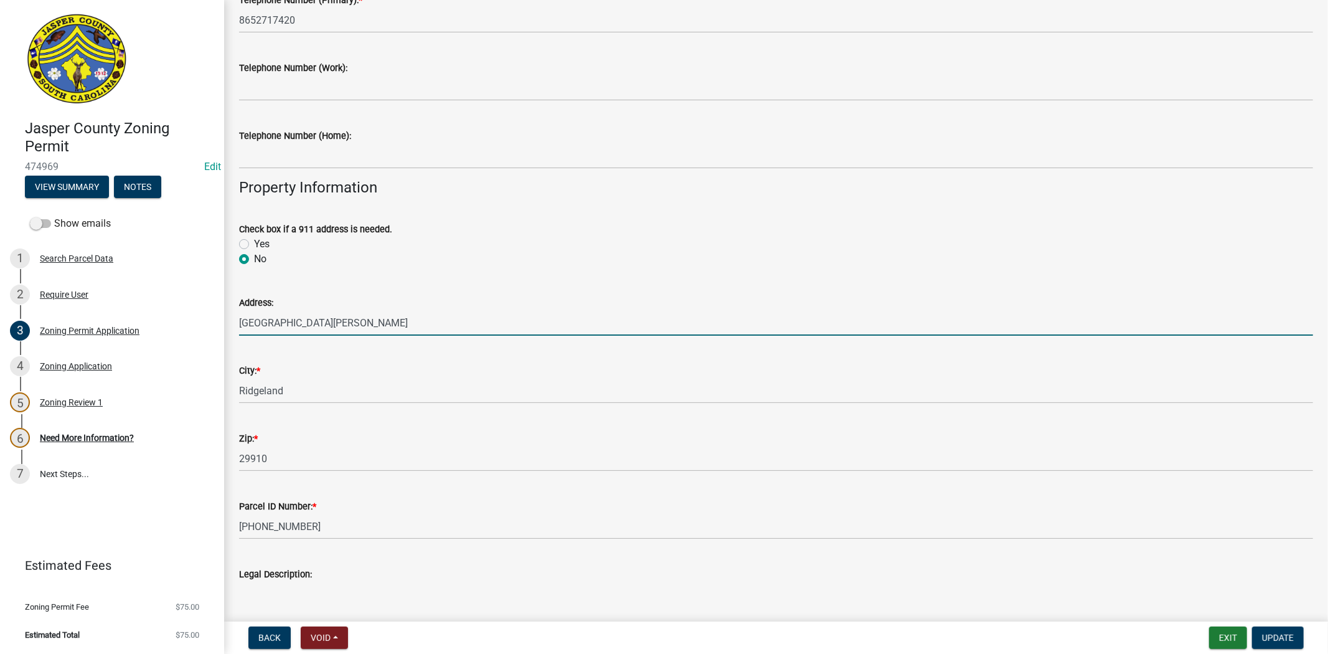
click at [240, 322] on input "STRAWBERRY HILL RD" at bounding box center [776, 323] width 1074 height 26
type input "820 STRAWBERRY HILL RD"
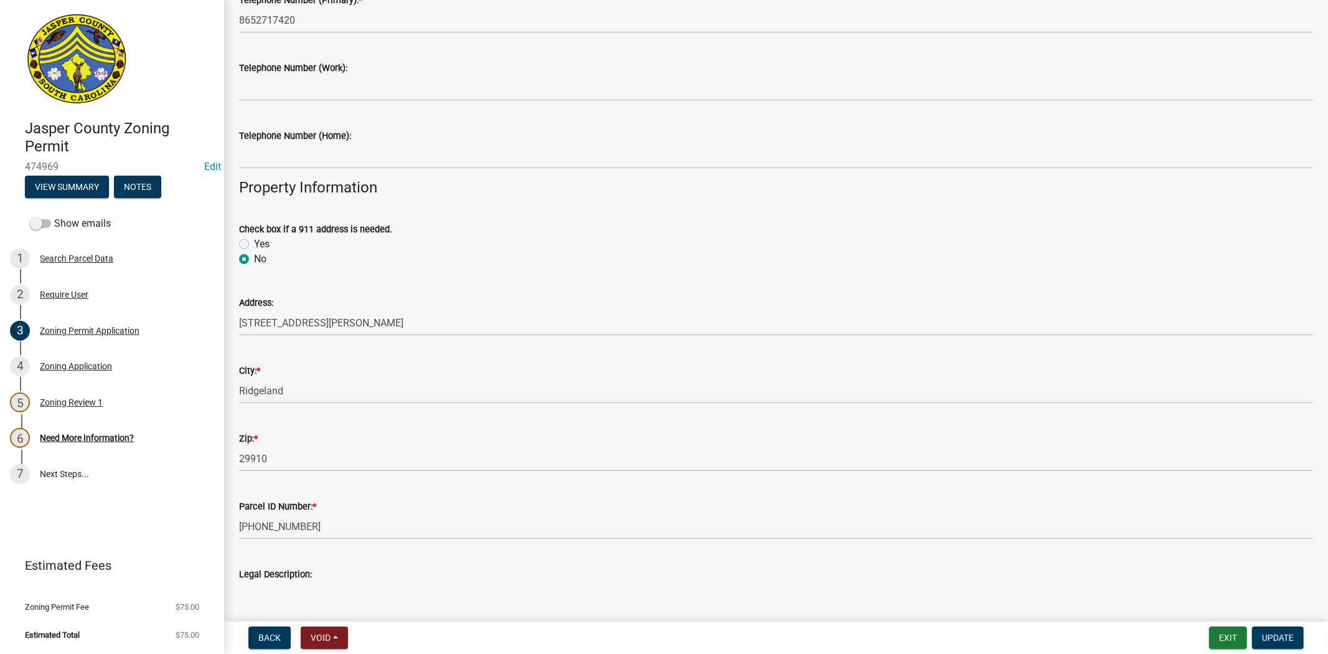
click at [382, 441] on div "Zip: *" at bounding box center [776, 438] width 1074 height 15
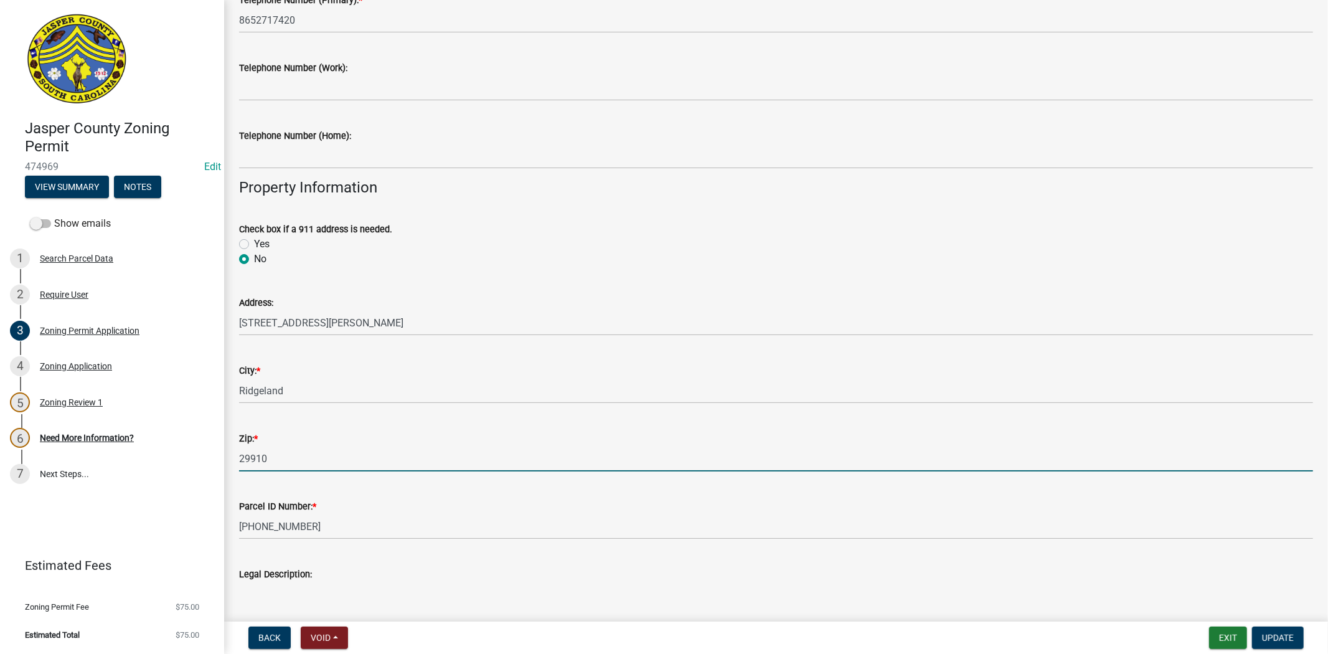
click at [377, 450] on input "29910" at bounding box center [776, 459] width 1074 height 26
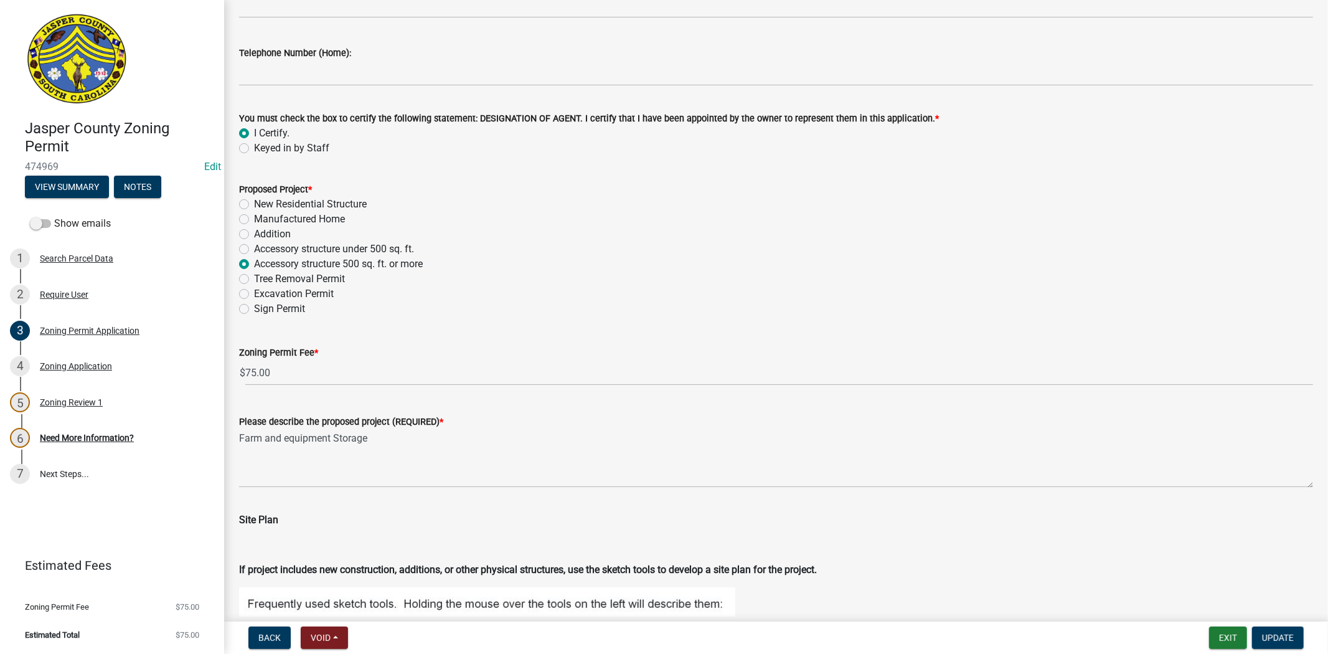
scroll to position [1591, 0]
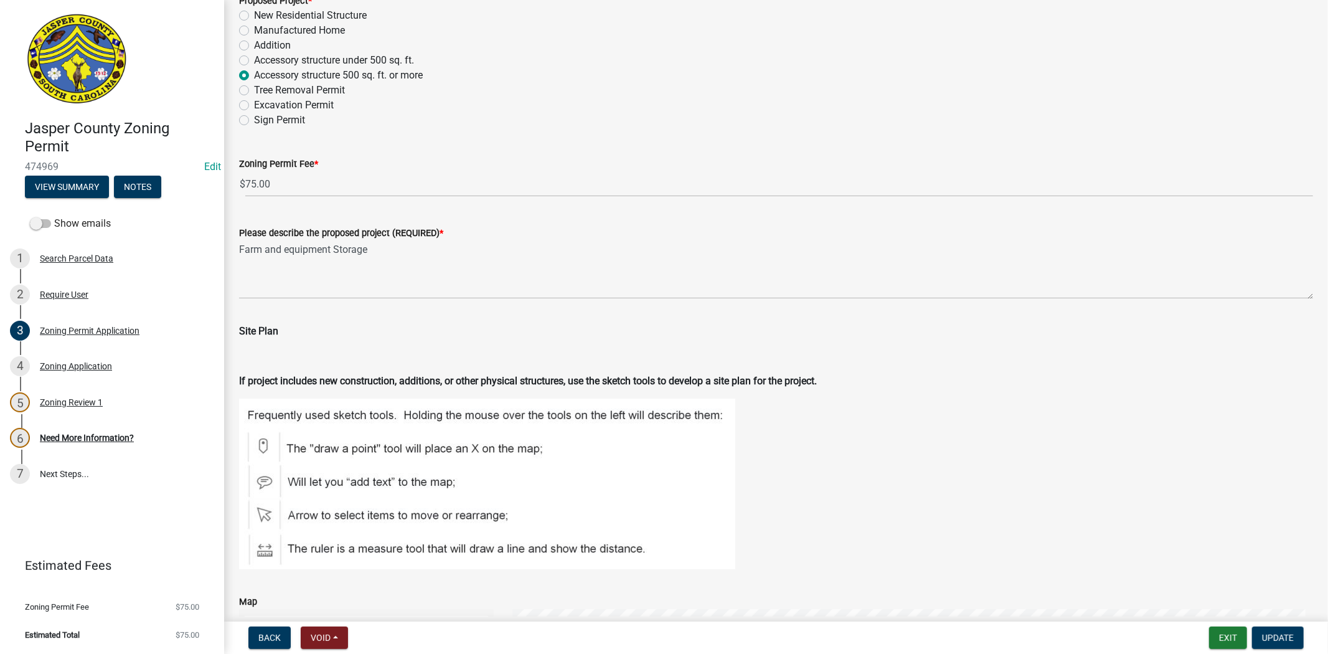
type input "29936"
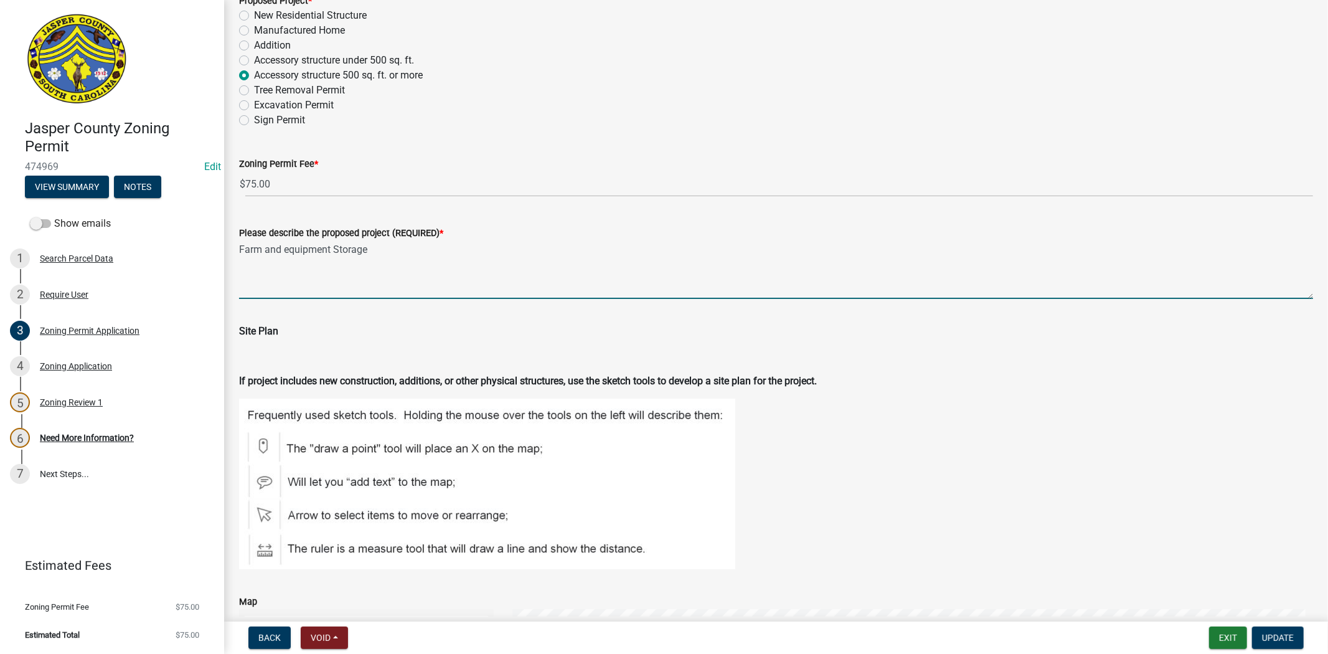
click at [239, 248] on textarea "Farm and equipment Storage" at bounding box center [776, 269] width 1074 height 59
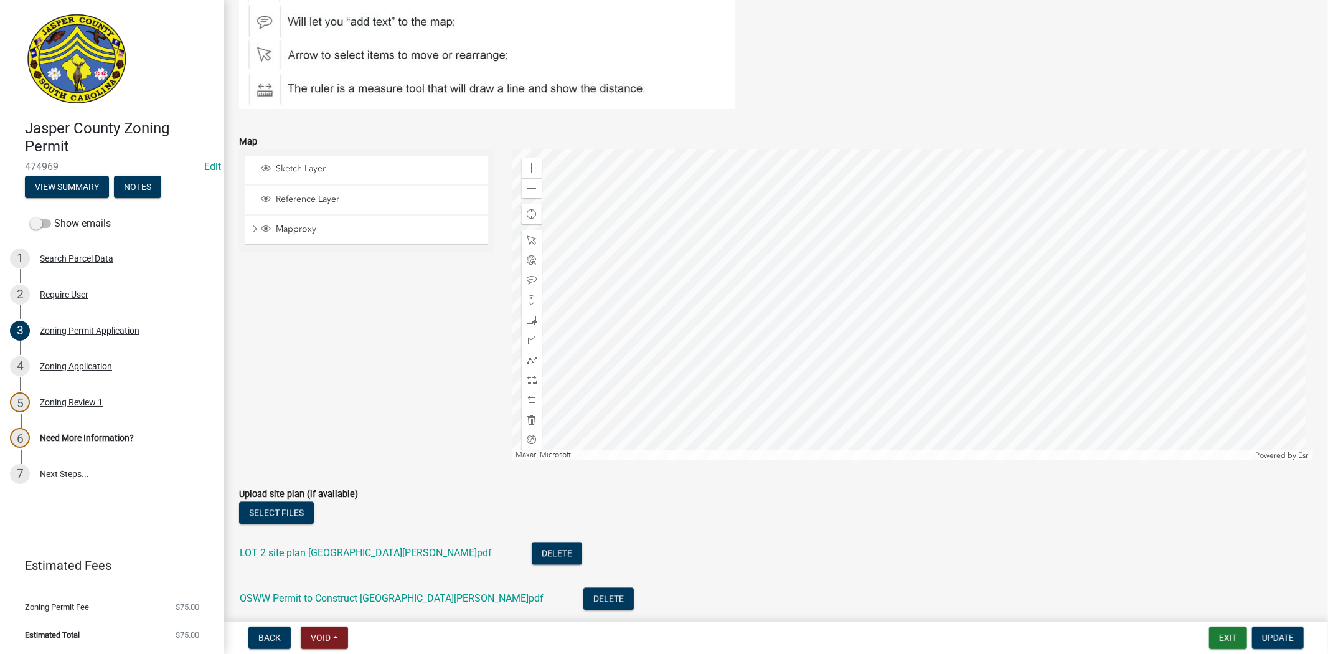
scroll to position [2075, 0]
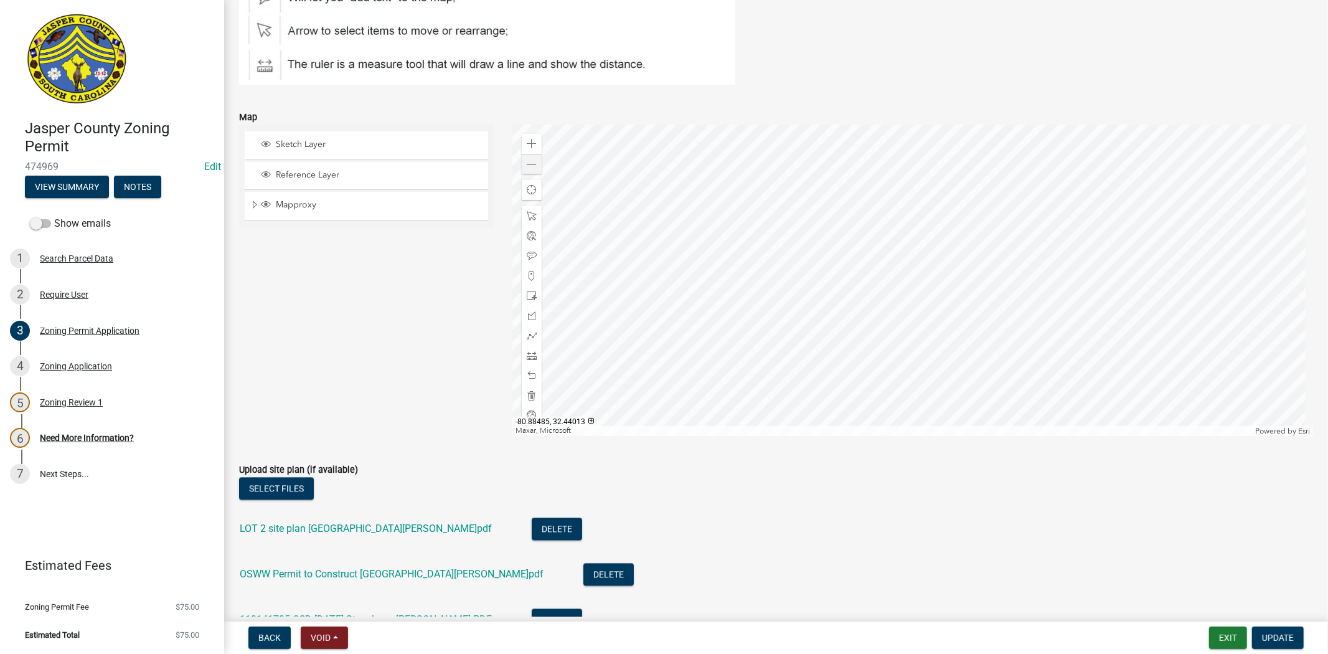
type textarea "Storage for Farm and equipment Storage"
click at [530, 167] on span at bounding box center [532, 164] width 10 height 10
click at [1266, 633] on span "Update" at bounding box center [1278, 638] width 32 height 10
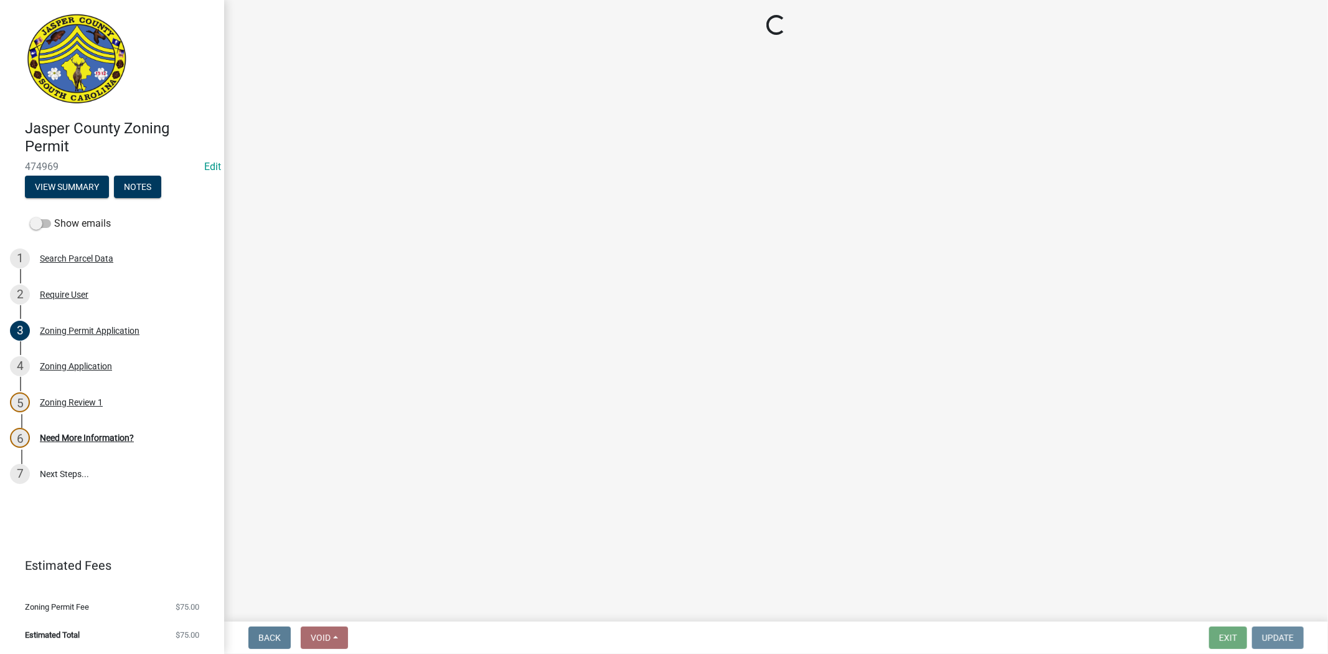
scroll to position [0, 0]
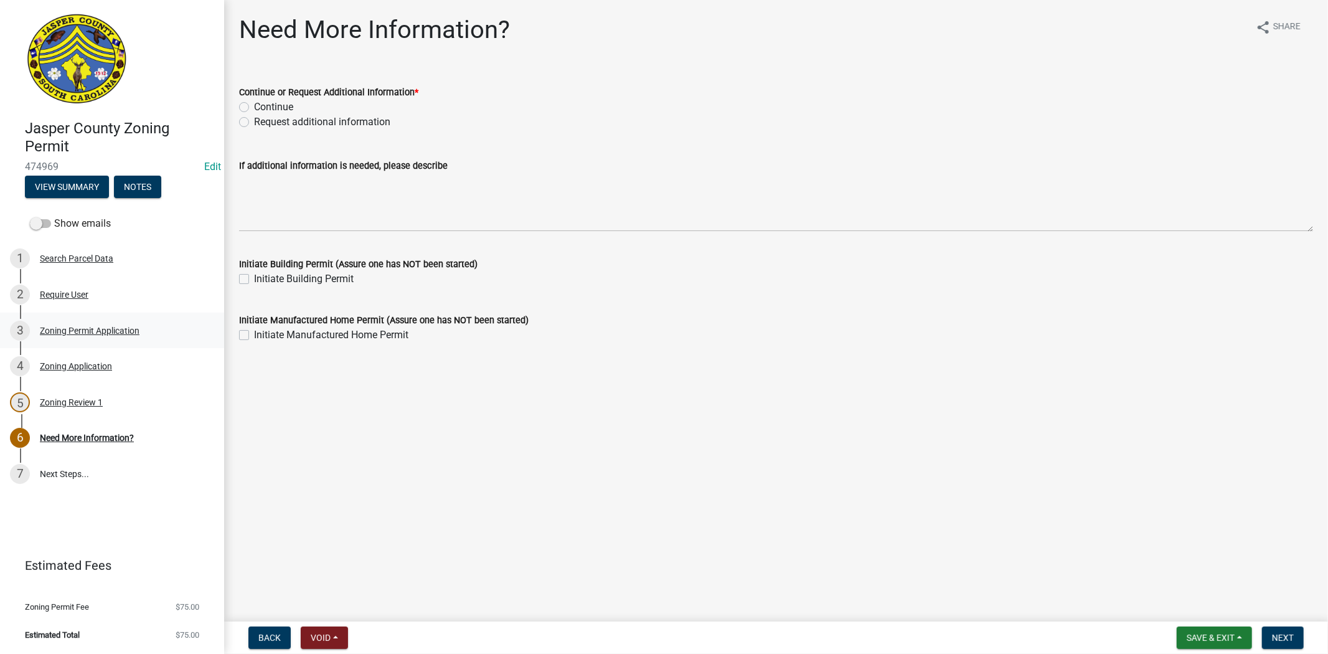
click at [110, 328] on div "Zoning Permit Application" at bounding box center [90, 330] width 100 height 9
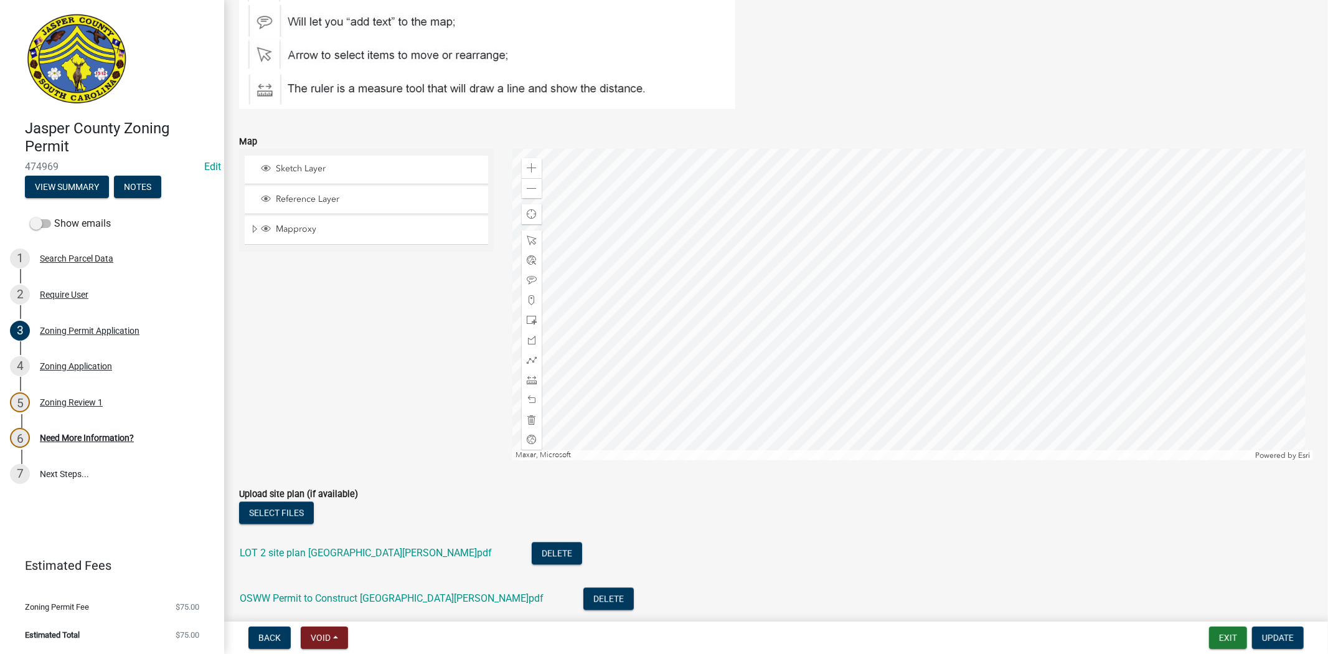
scroll to position [2075, 0]
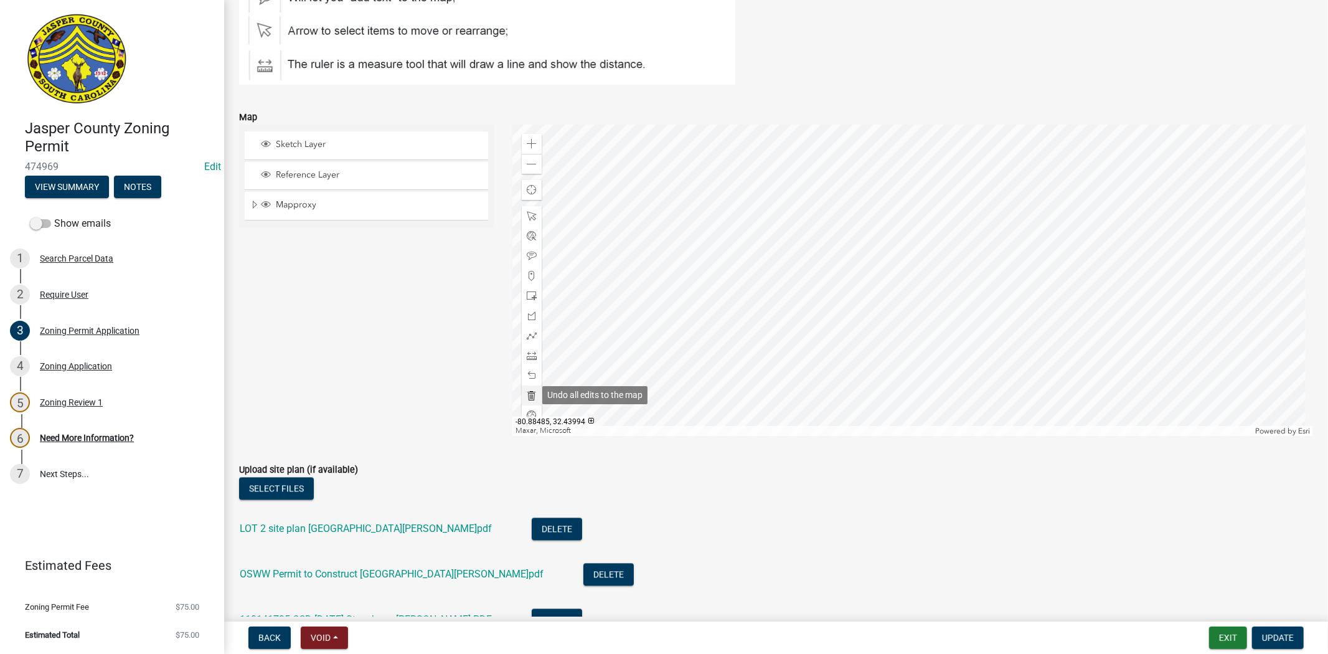
click at [533, 394] on span at bounding box center [532, 395] width 10 height 10
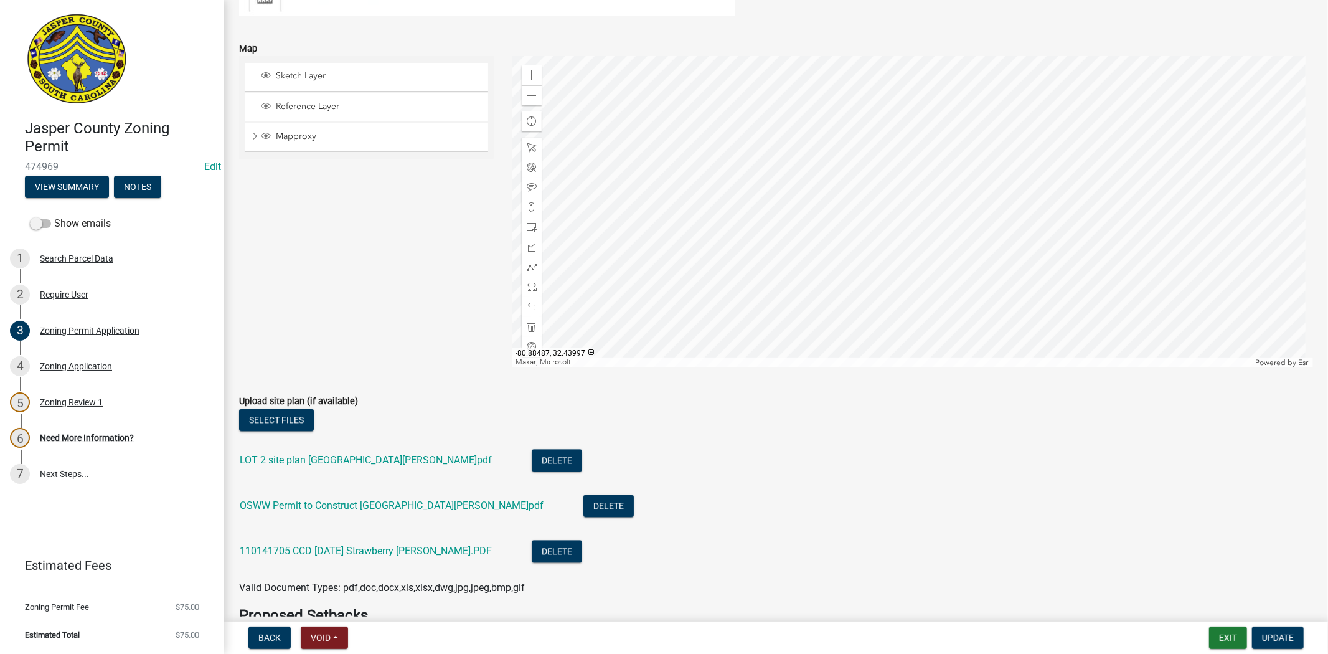
scroll to position [2145, 0]
click at [383, 459] on link "LOT 2 site plan Strawberry Hill RD.pdf" at bounding box center [366, 459] width 252 height 12
click at [405, 506] on link "OSWW Permit to Construct Strawberry Hill RD.pdf" at bounding box center [392, 505] width 304 height 12
click at [583, 507] on button "Delete" at bounding box center [608, 505] width 50 height 22
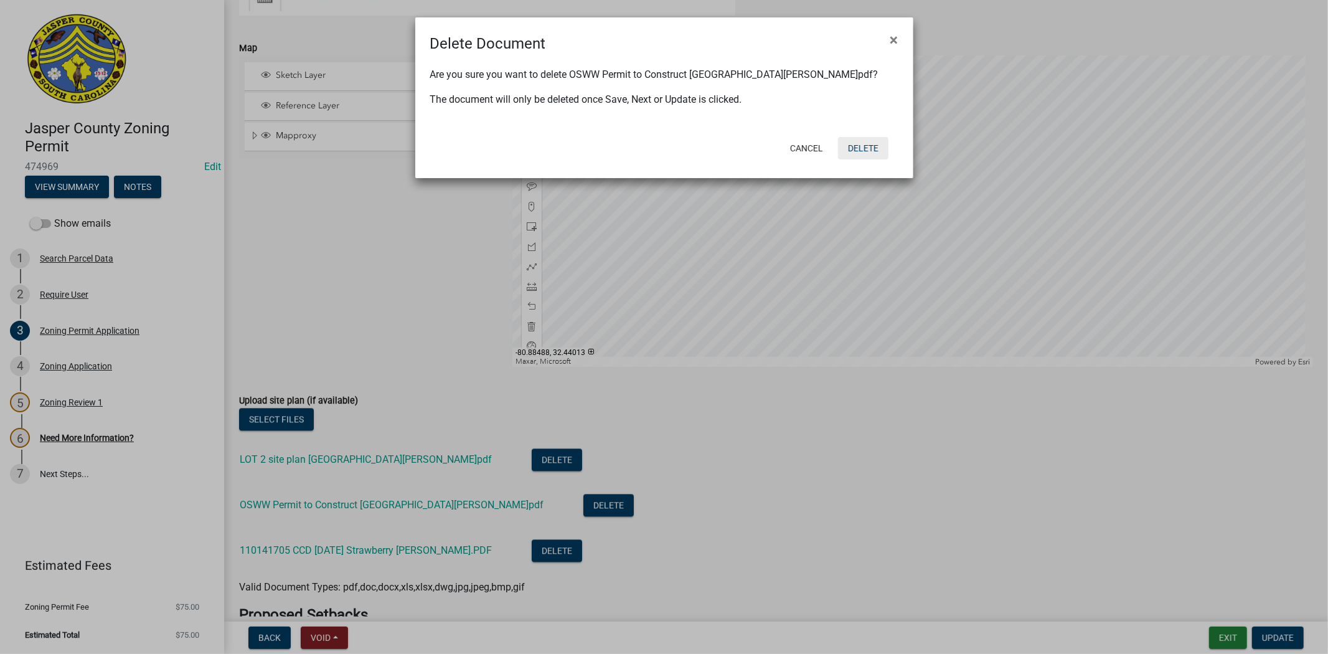
click at [874, 152] on button "Delete" at bounding box center [863, 148] width 50 height 22
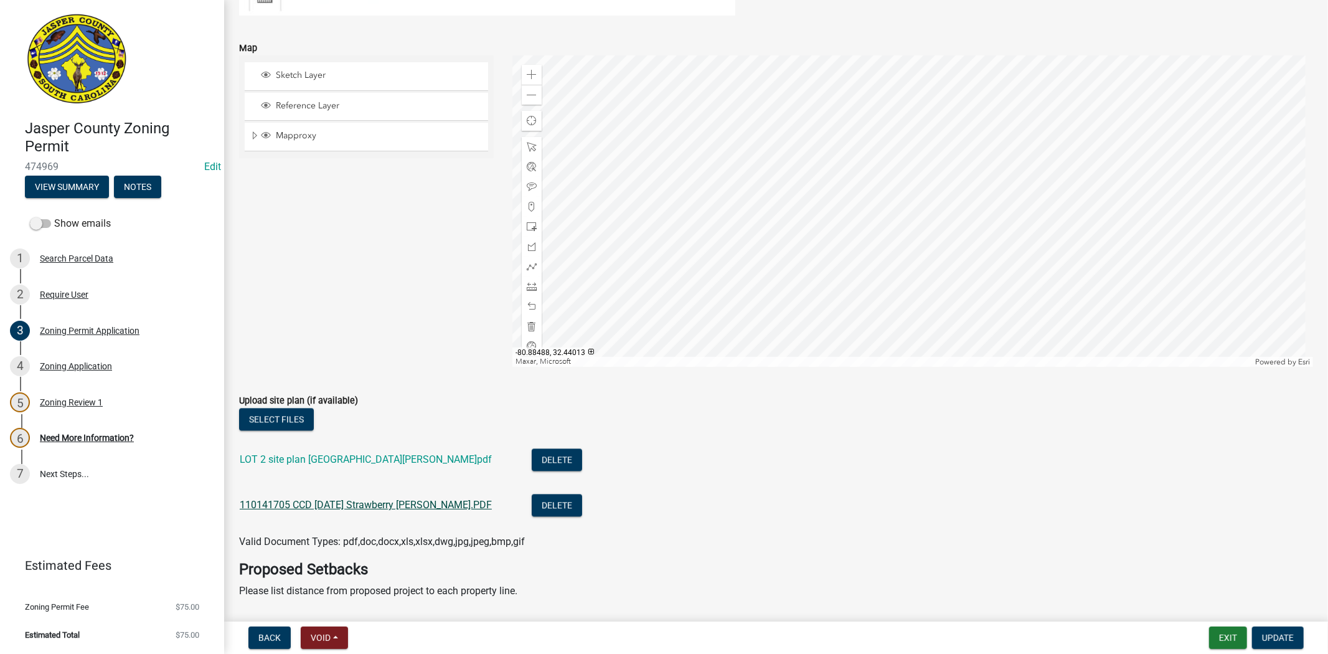
click at [397, 501] on link "110141705 CCD 07-15-25 Strawberry Hill Rd.PDF" at bounding box center [366, 505] width 252 height 12
click at [532, 511] on button "Delete" at bounding box center [557, 505] width 50 height 22
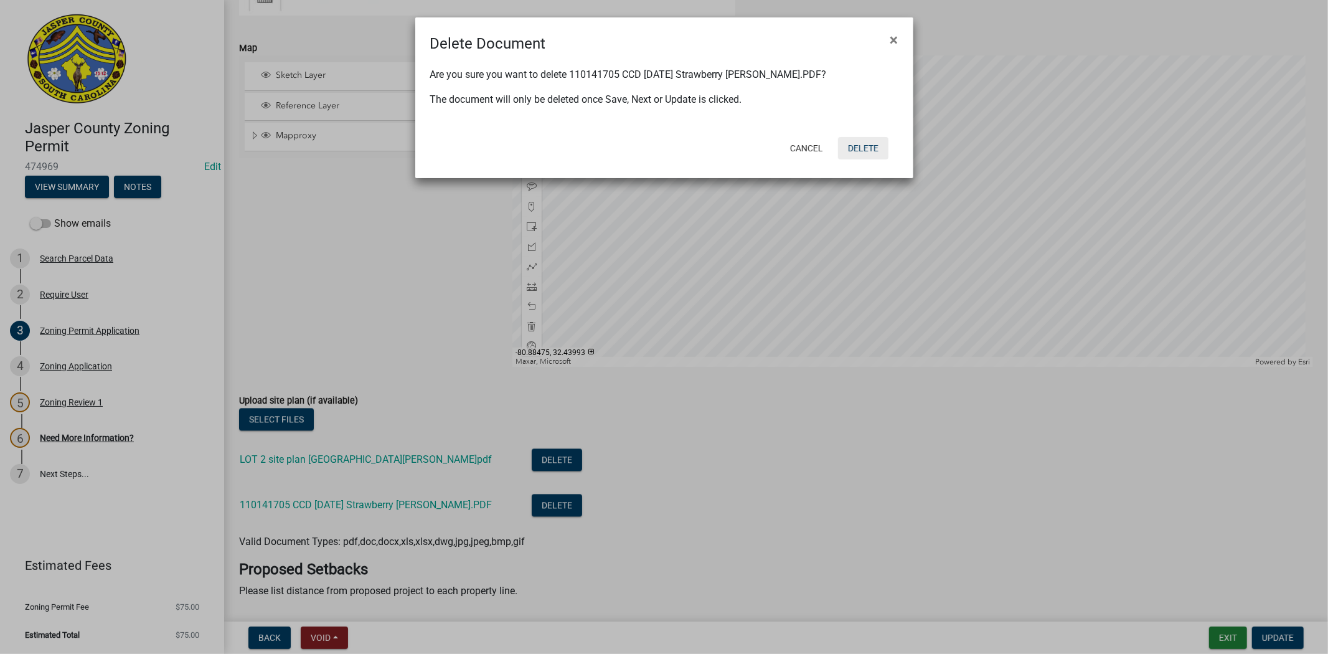
click at [866, 152] on button "Delete" at bounding box center [863, 148] width 50 height 22
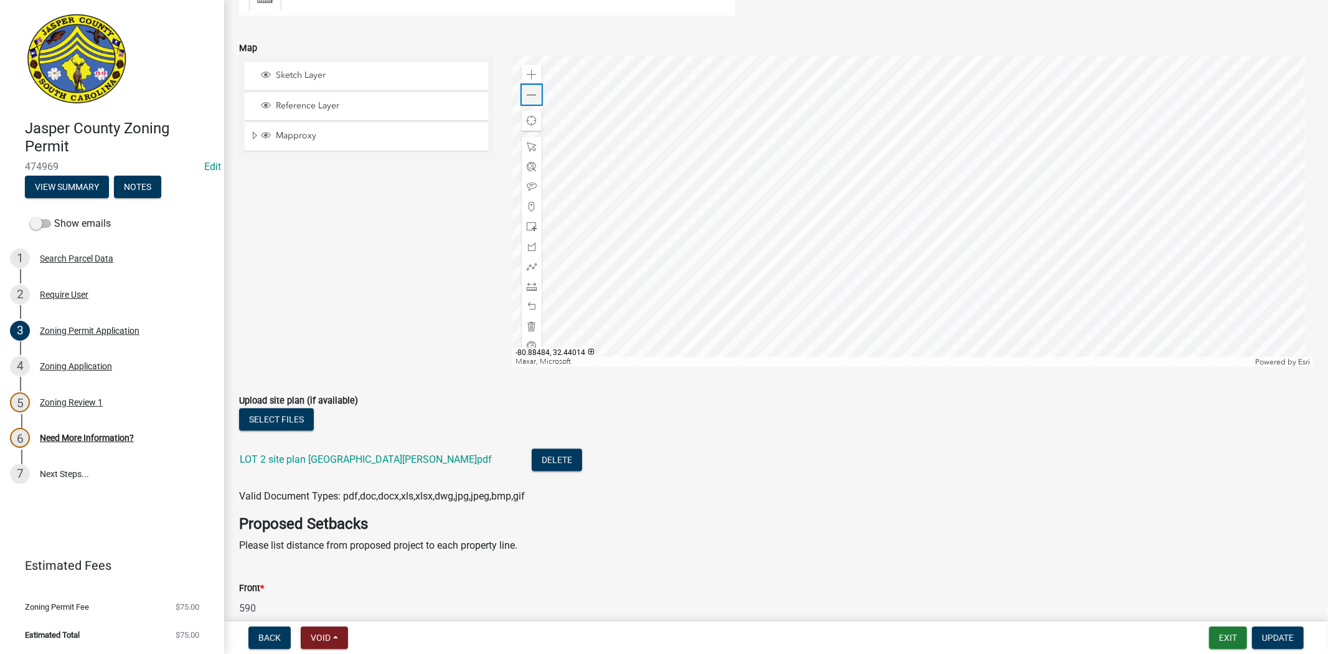
click at [536, 98] on div "Zoom out" at bounding box center [532, 95] width 20 height 20
click at [842, 175] on div at bounding box center [912, 210] width 801 height 311
click at [530, 97] on span at bounding box center [532, 95] width 10 height 10
click at [533, 98] on span at bounding box center [532, 95] width 10 height 10
click at [856, 212] on div at bounding box center [912, 210] width 801 height 311
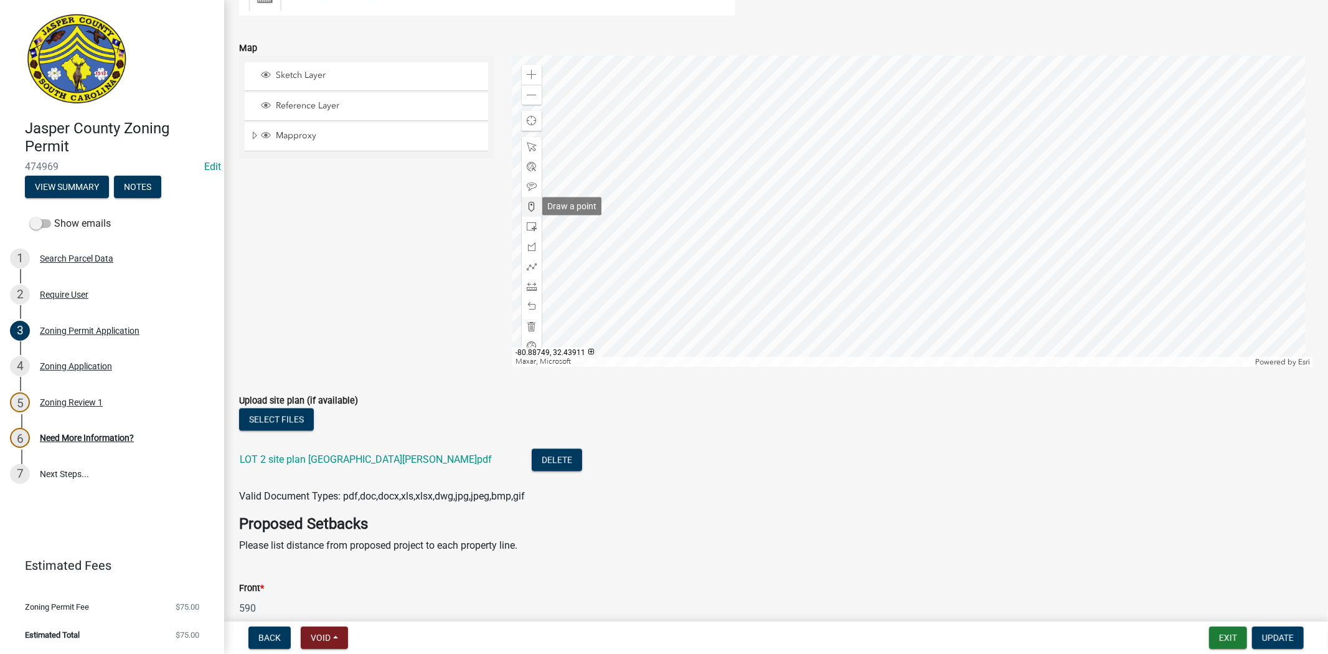
click at [527, 202] on span at bounding box center [532, 207] width 10 height 10
click at [869, 186] on div at bounding box center [912, 210] width 801 height 311
click at [529, 75] on span at bounding box center [532, 75] width 10 height 10
click at [673, 346] on div at bounding box center [912, 210] width 801 height 311
click at [532, 321] on span at bounding box center [532, 326] width 10 height 10
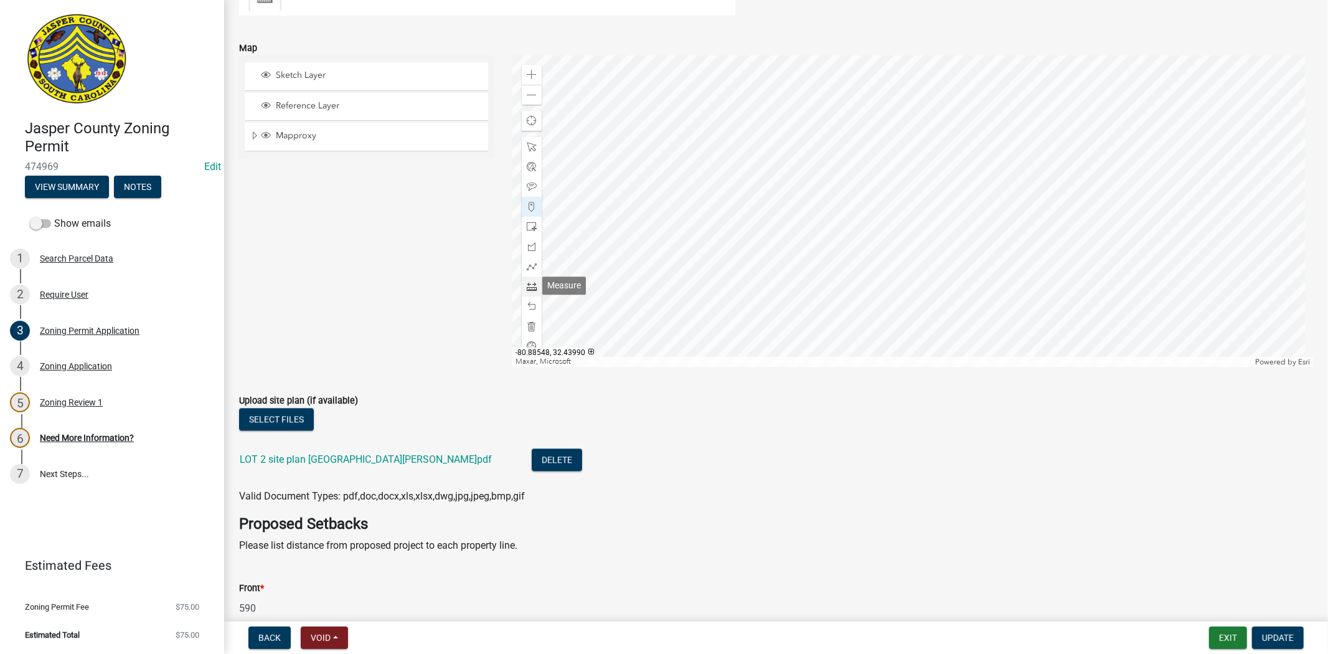
click at [533, 283] on span at bounding box center [532, 286] width 10 height 10
click at [899, 90] on div at bounding box center [912, 210] width 801 height 311
click at [753, 237] on div at bounding box center [912, 210] width 801 height 311
click at [663, 316] on div at bounding box center [912, 210] width 801 height 311
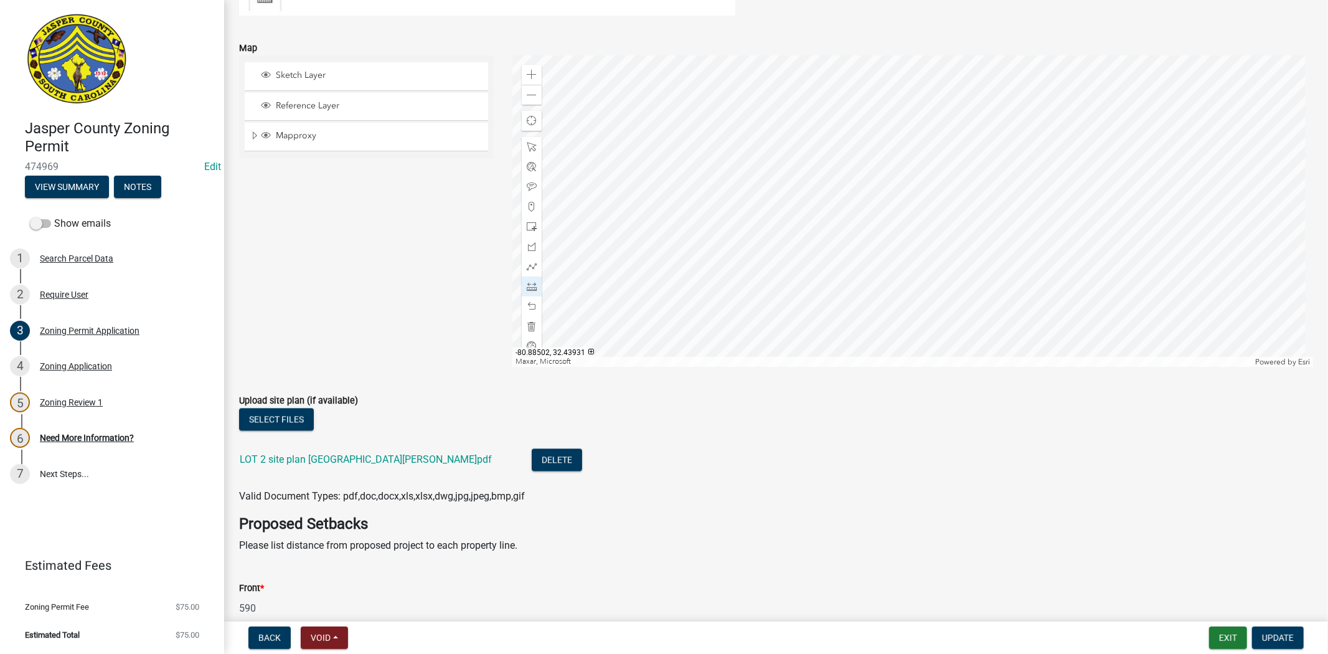
click at [697, 342] on div at bounding box center [912, 210] width 801 height 311
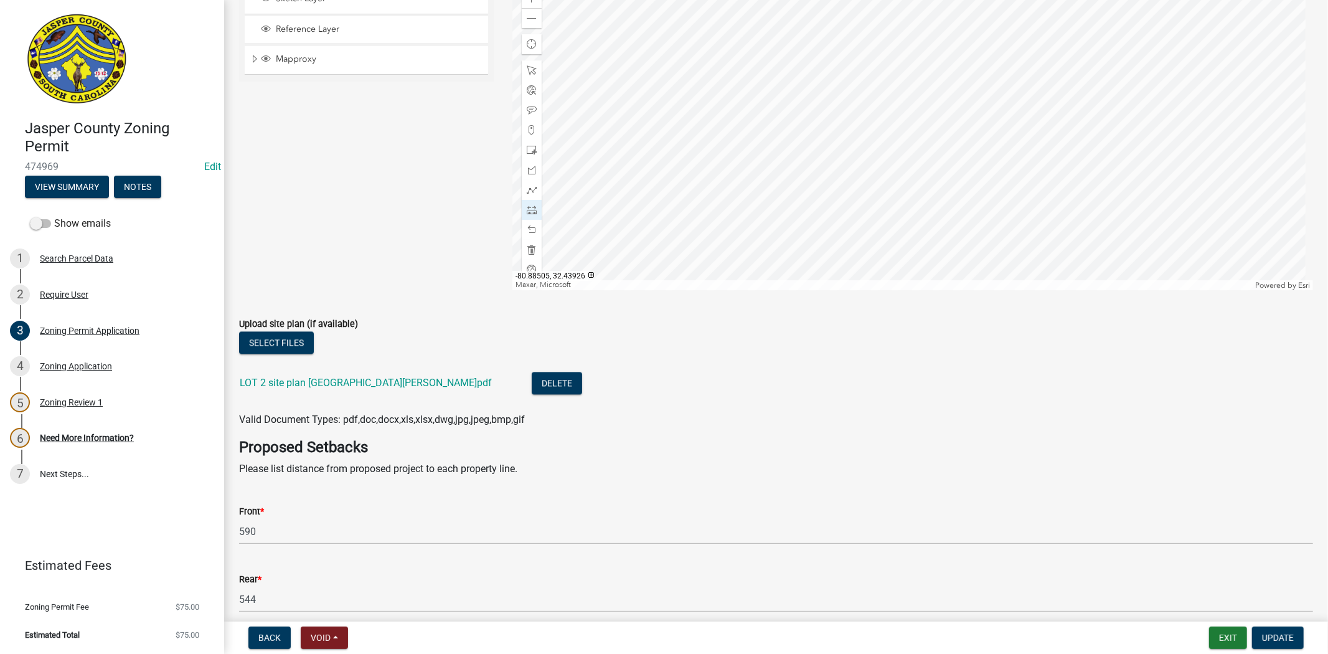
scroll to position [2214, 0]
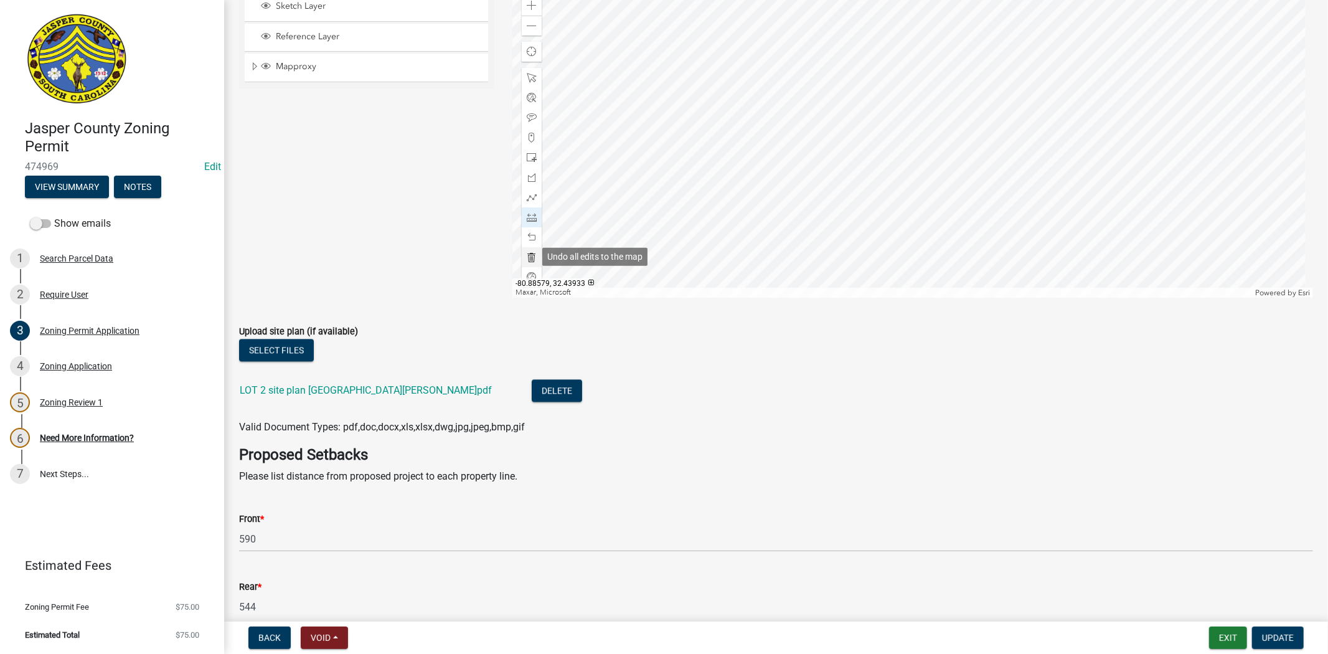
click at [522, 259] on div at bounding box center [532, 257] width 20 height 20
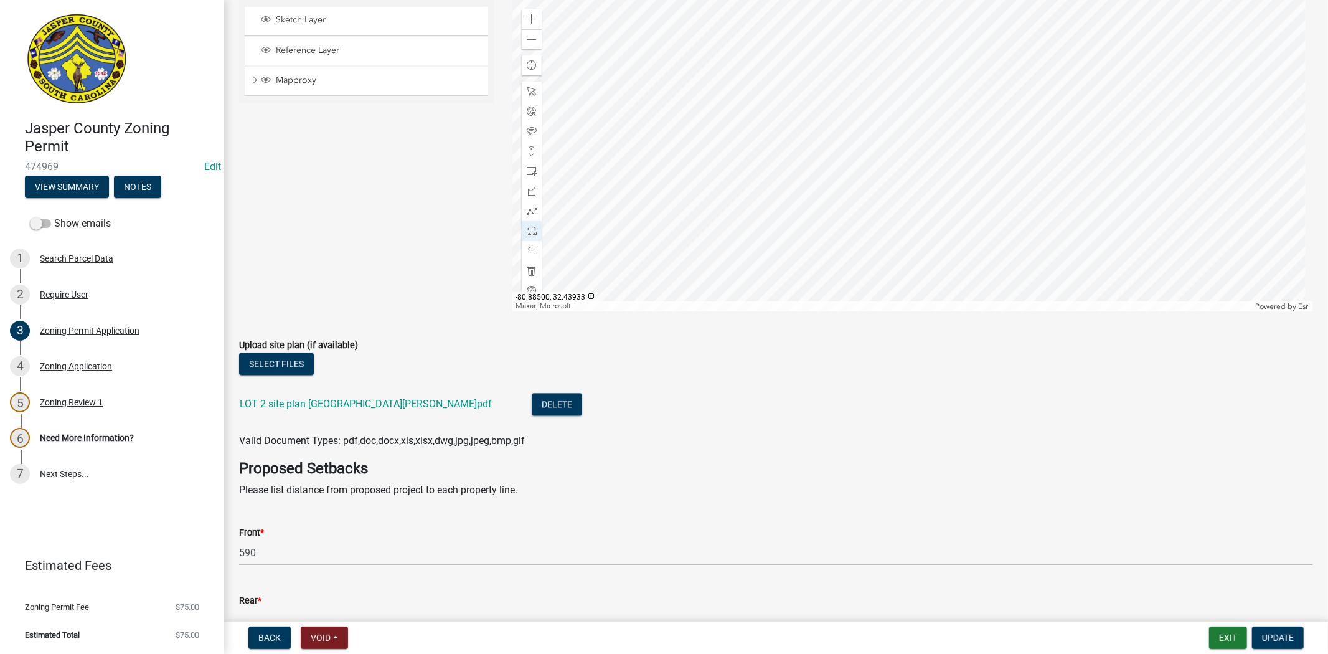
click at [702, 281] on div at bounding box center [912, 155] width 801 height 311
click at [685, 265] on div at bounding box center [912, 155] width 801 height 311
click at [775, 197] on div at bounding box center [912, 155] width 801 height 311
click at [780, 160] on div at bounding box center [912, 155] width 801 height 311
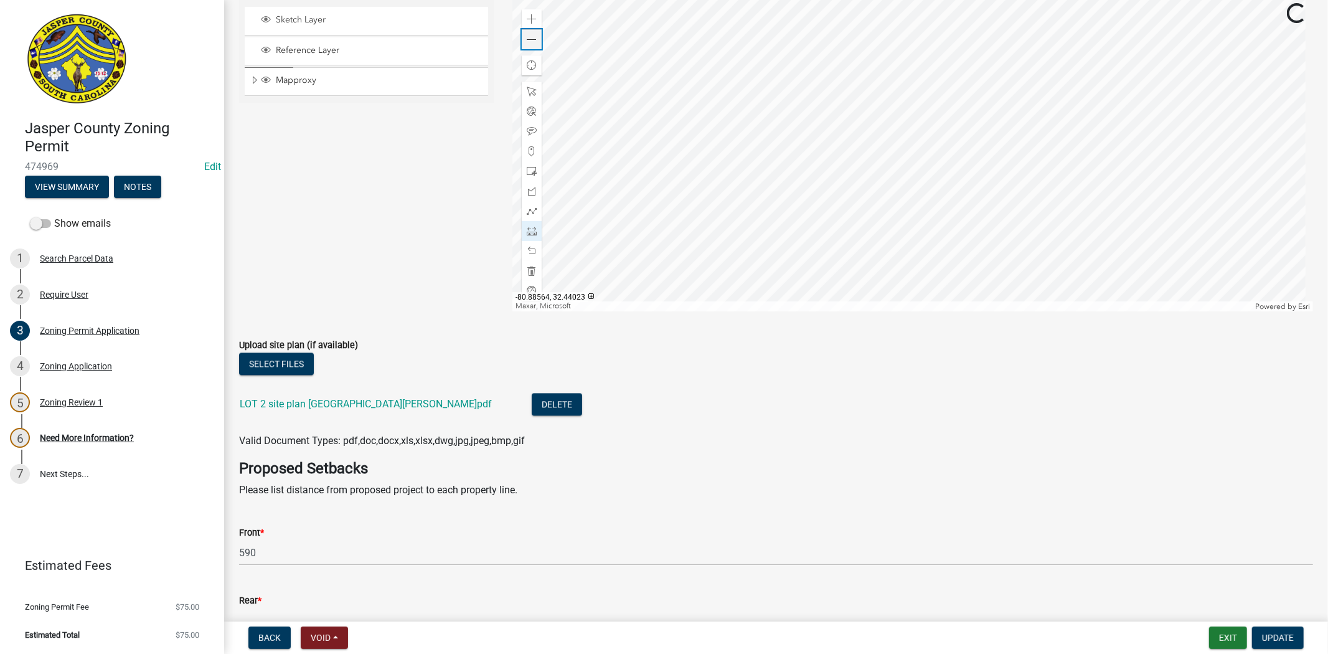
click at [522, 34] on div "Zoom out" at bounding box center [532, 39] width 20 height 20
click at [789, 177] on div at bounding box center [912, 155] width 801 height 311
click at [720, 265] on div at bounding box center [912, 155] width 801 height 311
click at [866, 106] on div at bounding box center [912, 155] width 801 height 311
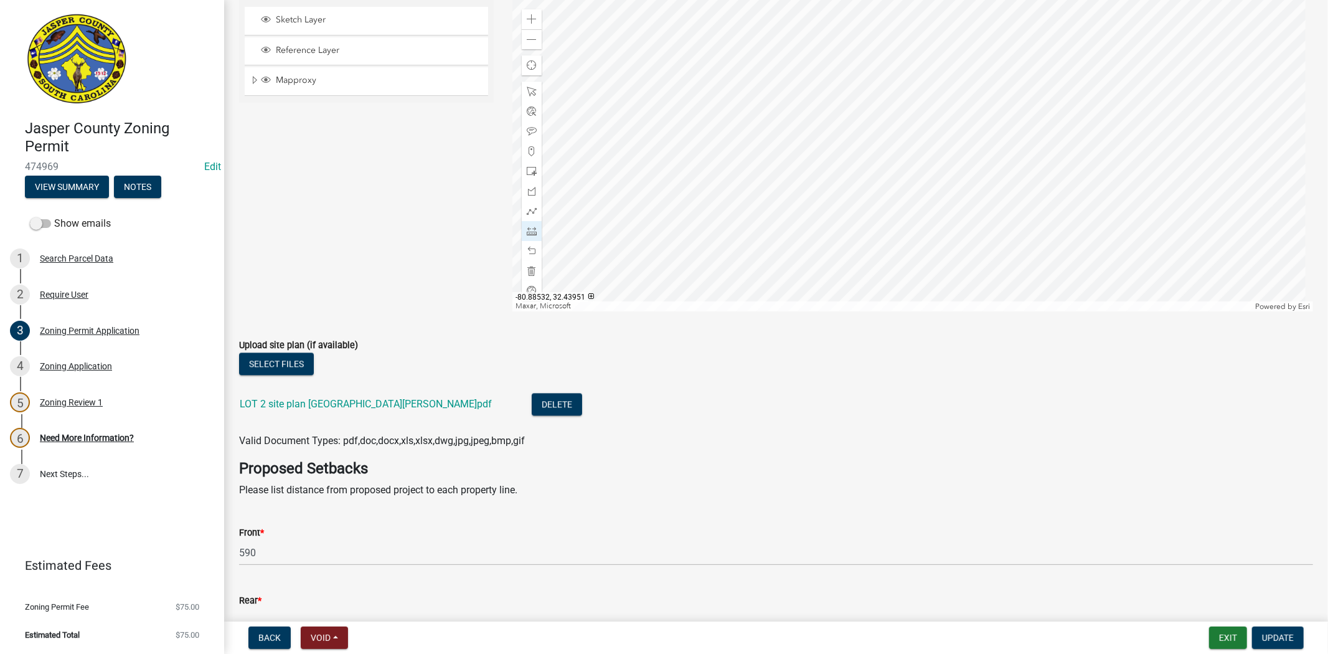
click at [743, 121] on div at bounding box center [912, 155] width 801 height 311
click at [527, 21] on span at bounding box center [532, 19] width 10 height 10
click at [927, 83] on div at bounding box center [912, 155] width 801 height 311
click at [880, 58] on div at bounding box center [912, 155] width 801 height 311
click at [716, 197] on div at bounding box center [912, 155] width 801 height 311
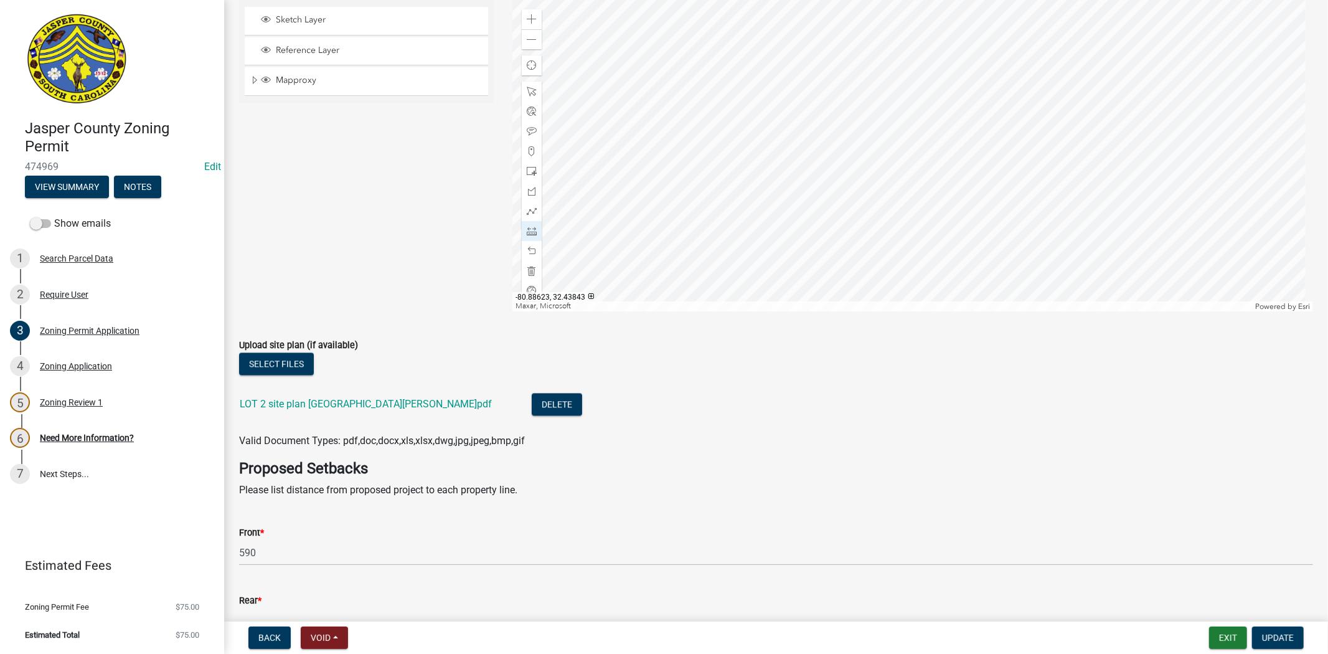
click at [673, 247] on div at bounding box center [912, 155] width 801 height 311
click at [673, 311] on div at bounding box center [912, 155] width 801 height 311
click at [727, 125] on div at bounding box center [912, 155] width 801 height 311
click at [816, 162] on div at bounding box center [912, 155] width 801 height 311
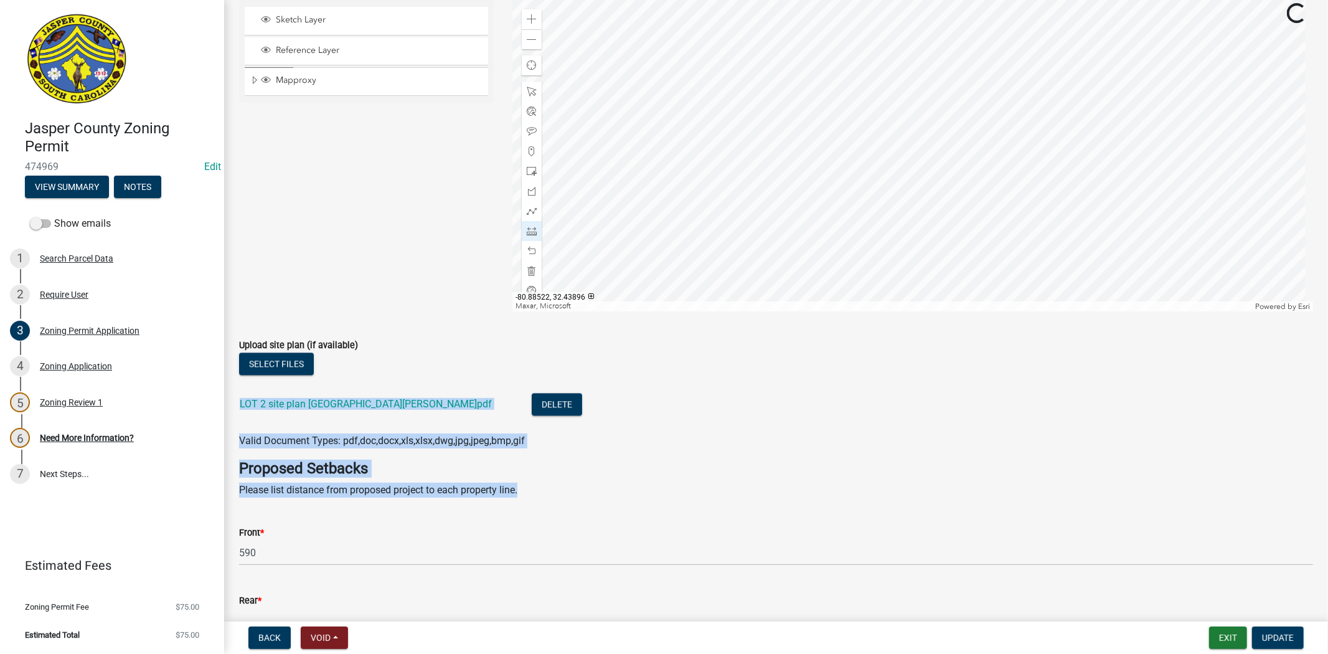
drag, startPoint x: 781, startPoint y: 487, endPoint x: 787, endPoint y: 366, distance: 120.9
click at [796, 144] on div at bounding box center [912, 155] width 801 height 311
click at [799, 418] on li "LOT 2 site plan Strawberry Hill RD.pdf Delete" at bounding box center [776, 405] width 1074 height 45
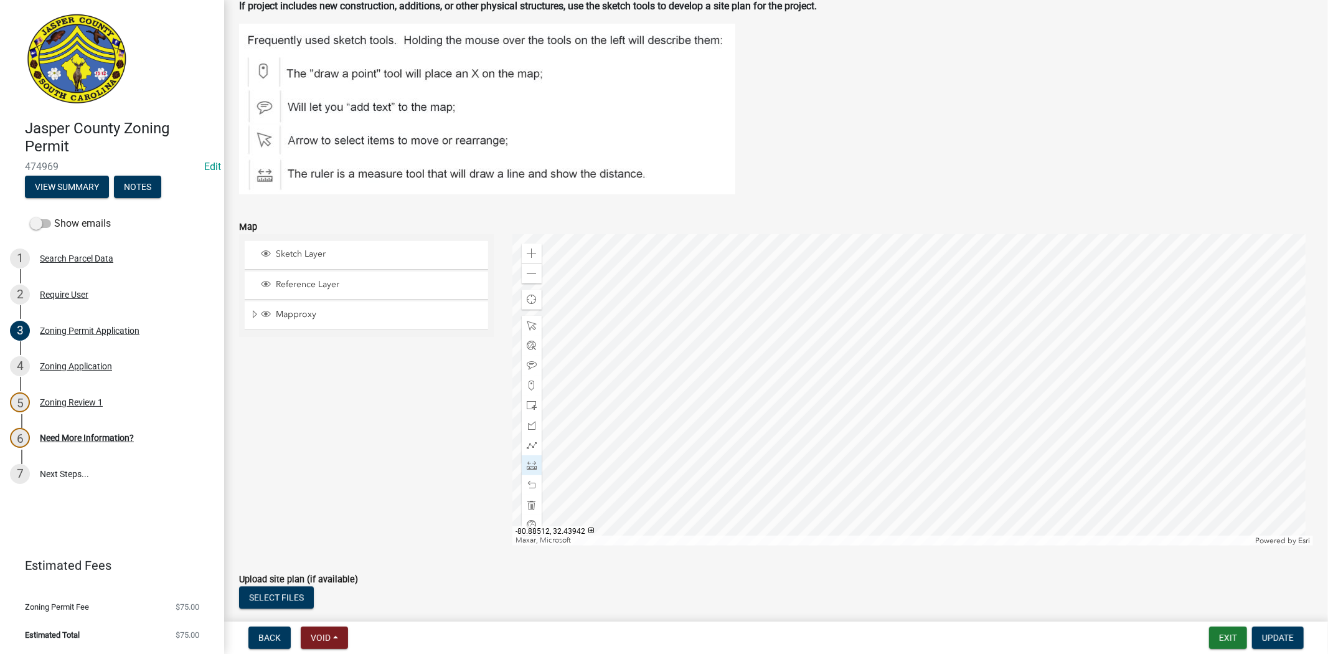
scroll to position [1923, 0]
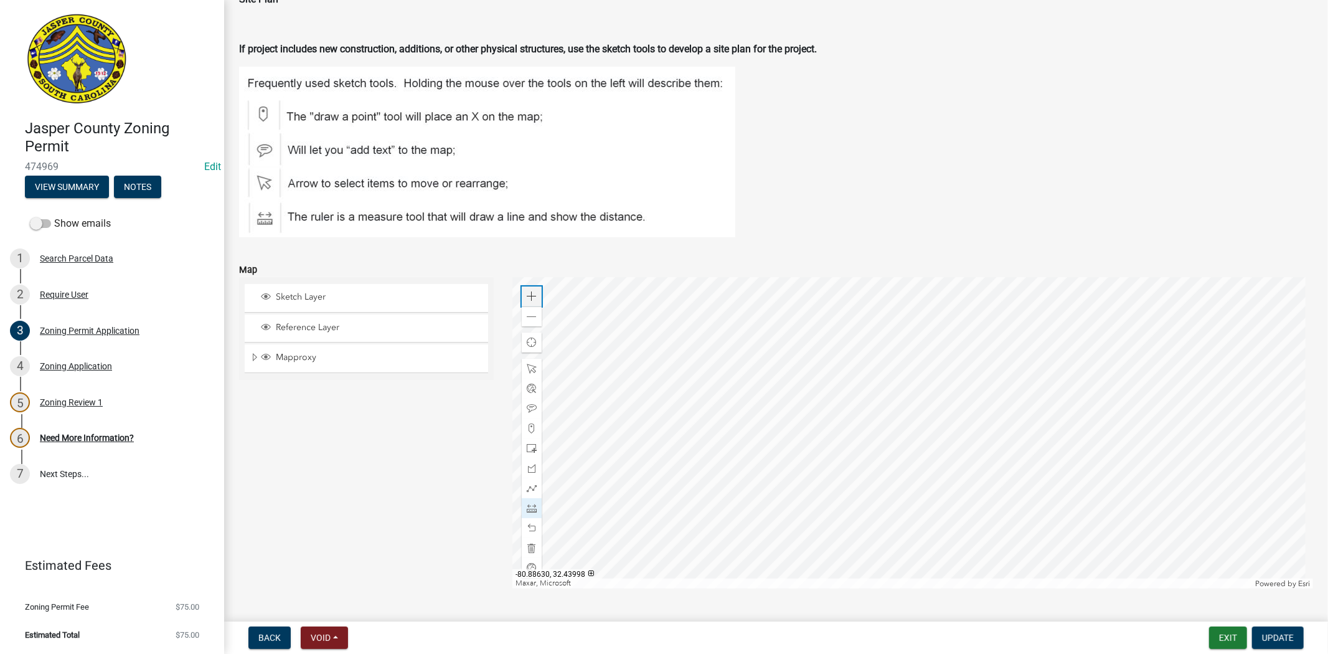
click at [538, 293] on div "Zoom in" at bounding box center [532, 296] width 20 height 20
click at [527, 293] on span at bounding box center [532, 296] width 10 height 10
click at [851, 277] on div at bounding box center [912, 432] width 801 height 311
click at [527, 525] on span at bounding box center [532, 528] width 10 height 10
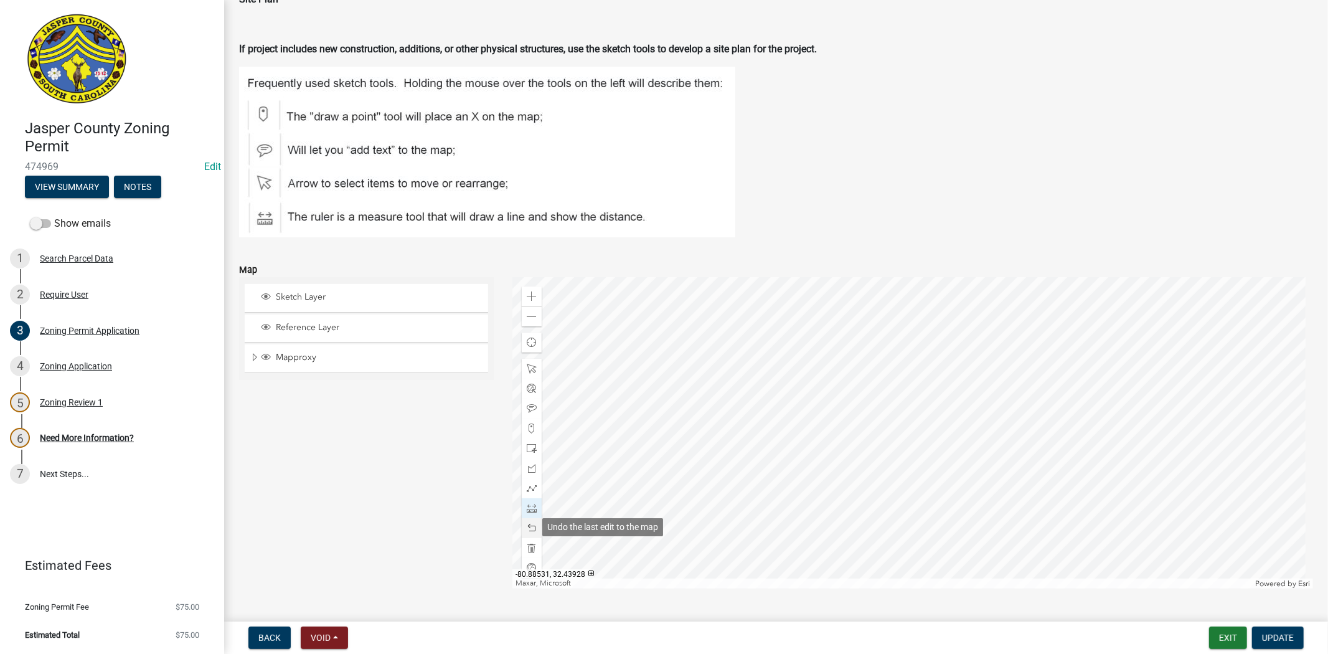
click at [527, 525] on span at bounding box center [532, 528] width 10 height 10
click at [714, 410] on div at bounding box center [912, 432] width 801 height 311
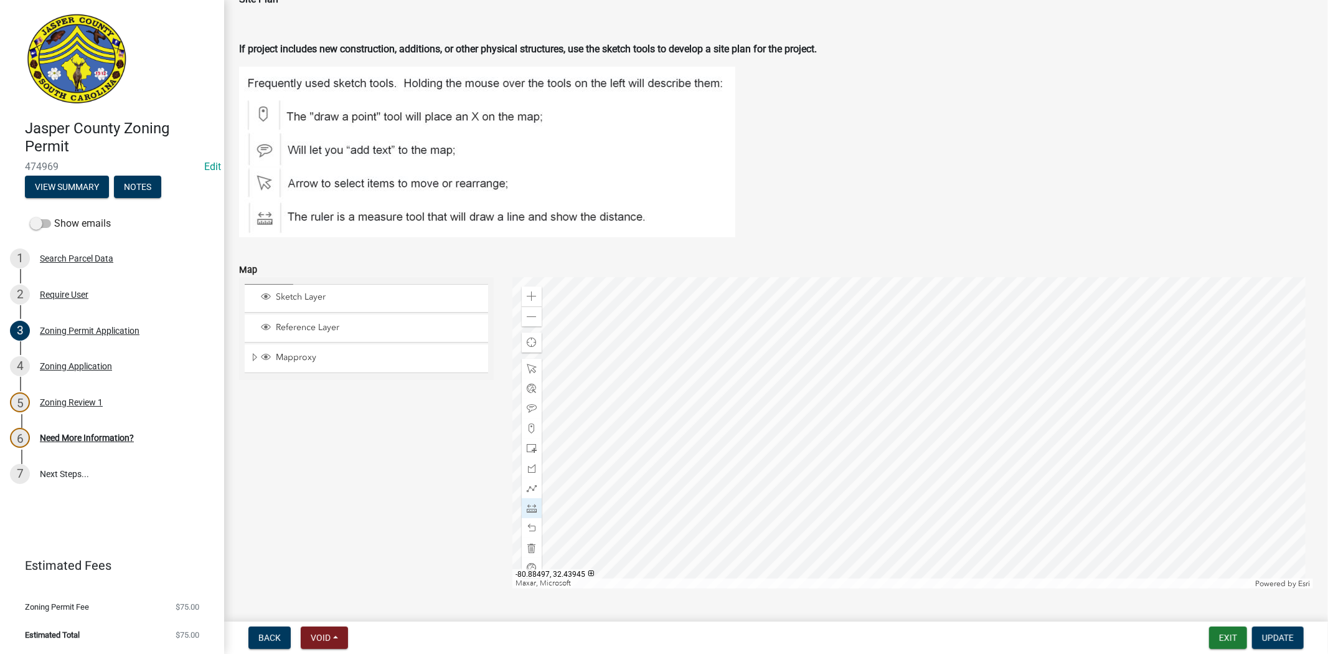
click at [788, 362] on div at bounding box center [912, 432] width 801 height 311
click at [801, 324] on div at bounding box center [912, 432] width 801 height 311
click at [671, 448] on div at bounding box center [912, 432] width 801 height 311
click at [668, 399] on div at bounding box center [912, 432] width 801 height 311
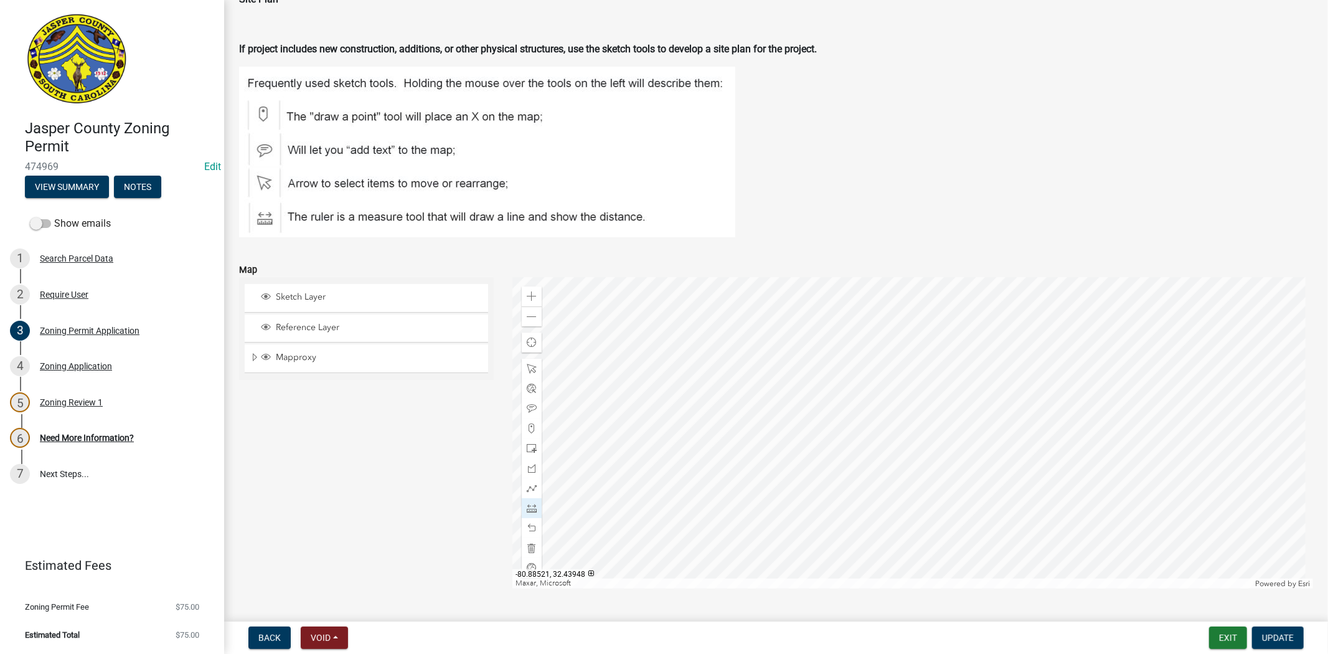
click at [603, 351] on div at bounding box center [912, 432] width 801 height 311
click at [638, 365] on div at bounding box center [912, 432] width 801 height 311
click at [696, 310] on div at bounding box center [912, 432] width 801 height 311
click at [528, 526] on span at bounding box center [532, 528] width 10 height 10
click at [683, 297] on div at bounding box center [912, 432] width 801 height 311
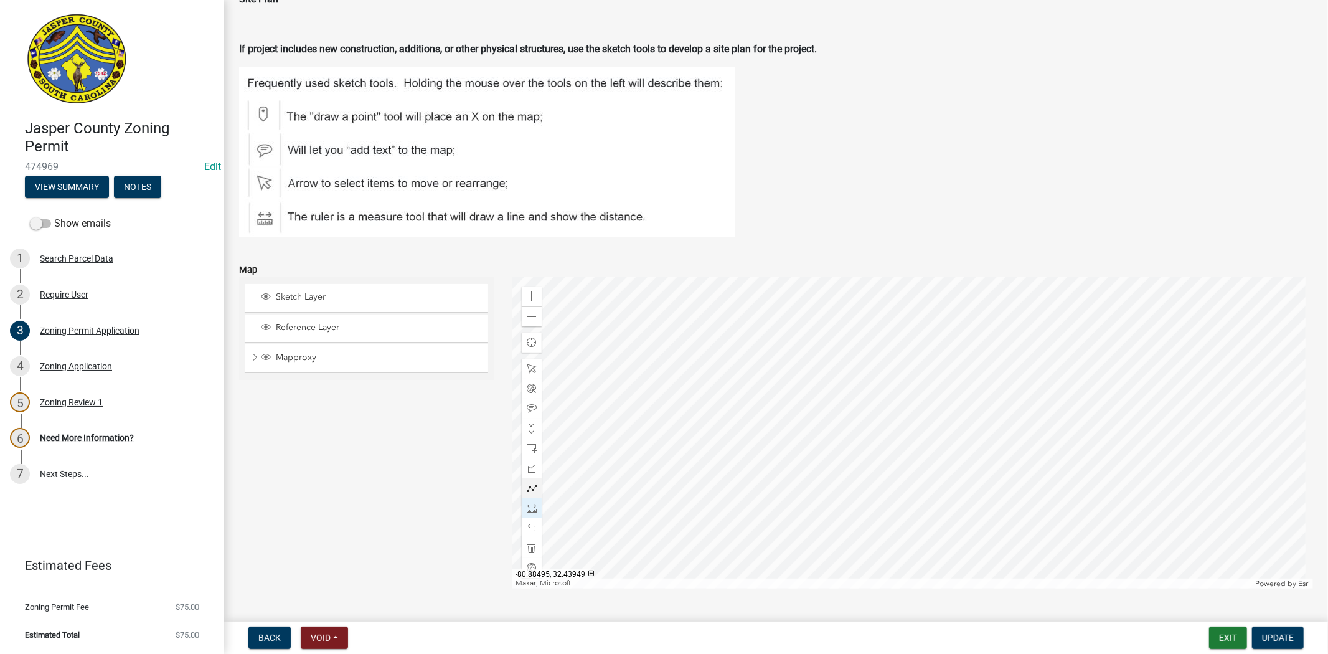
click at [794, 418] on div at bounding box center [912, 432] width 801 height 311
click at [527, 316] on span at bounding box center [532, 317] width 10 height 10
click at [830, 417] on div at bounding box center [912, 432] width 801 height 311
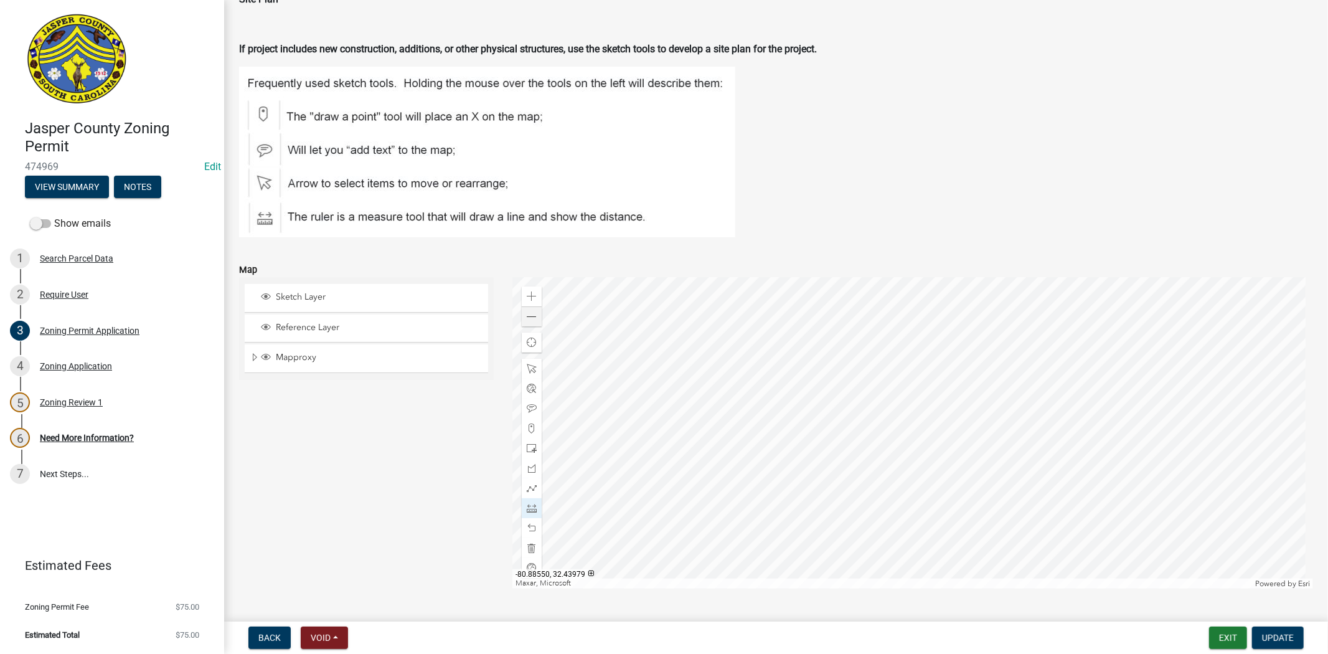
click at [751, 347] on div at bounding box center [912, 432] width 801 height 311
click at [806, 465] on div at bounding box center [912, 432] width 801 height 311
click at [737, 552] on div at bounding box center [912, 432] width 801 height 311
click at [934, 358] on div at bounding box center [912, 432] width 801 height 311
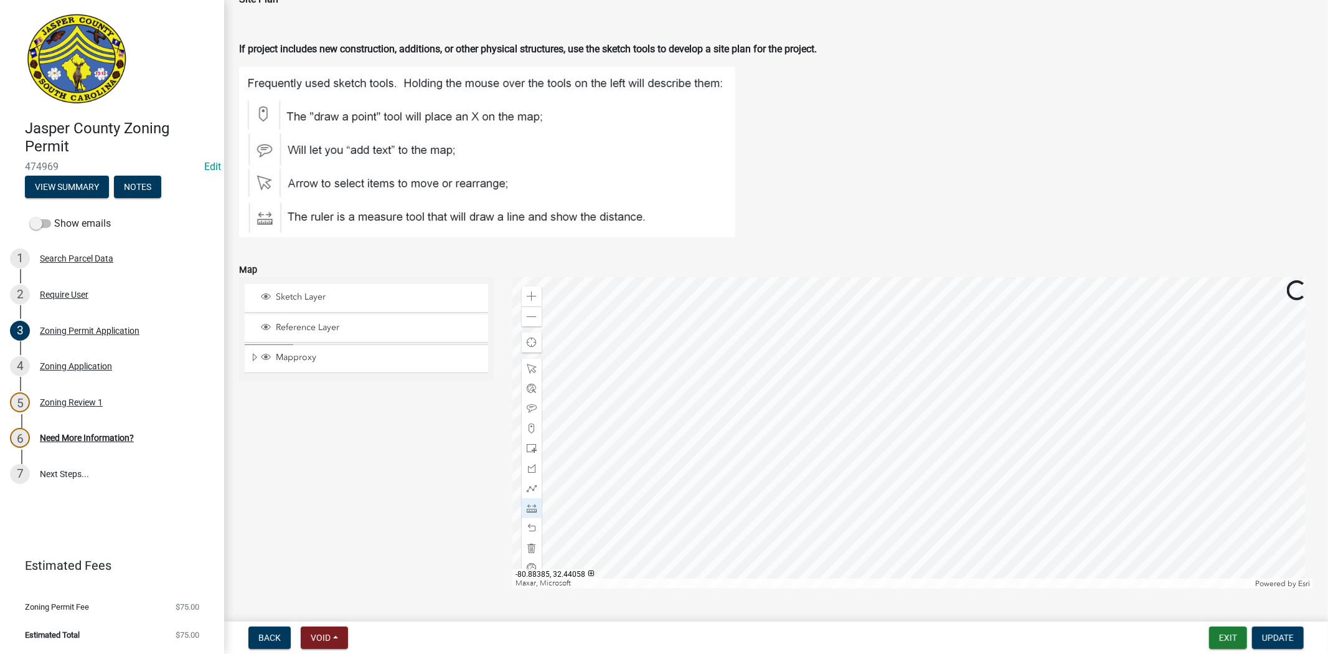
click at [960, 314] on div at bounding box center [912, 432] width 801 height 311
click at [831, 277] on div at bounding box center [912, 432] width 801 height 311
click at [780, 345] on div at bounding box center [912, 432] width 801 height 311
click at [735, 347] on div at bounding box center [912, 432] width 801 height 311
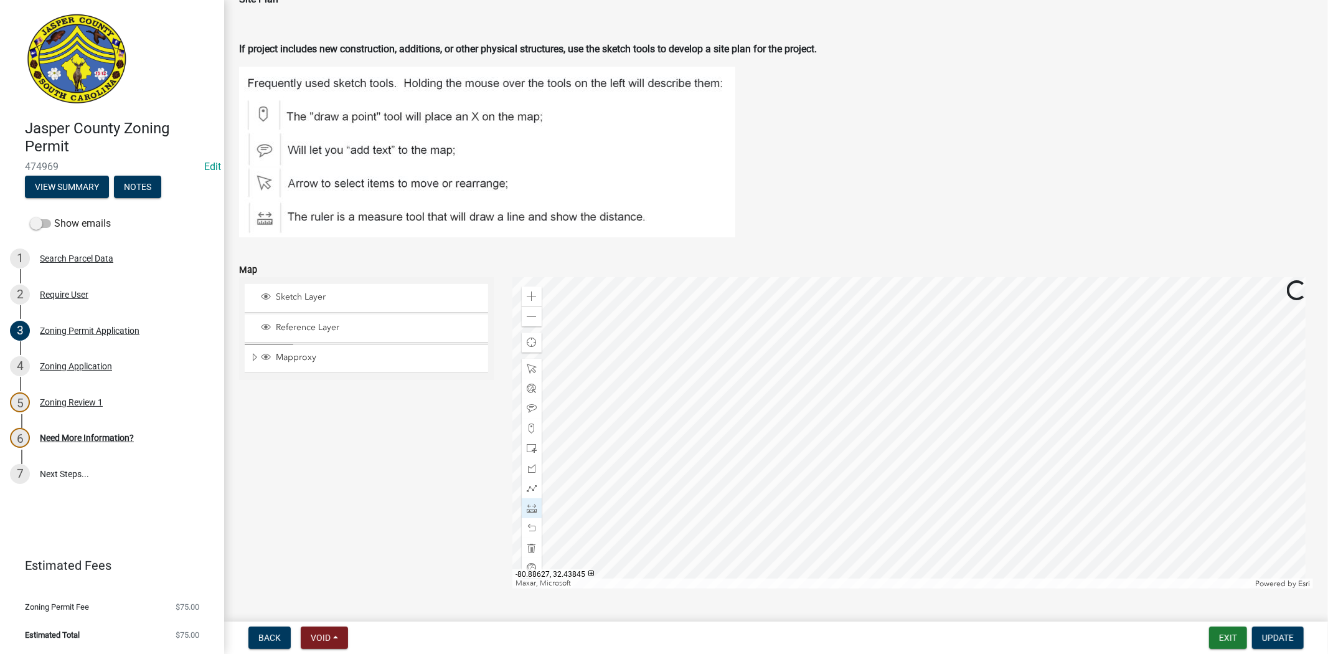
click at [631, 473] on div at bounding box center [912, 432] width 801 height 311
click at [537, 313] on div "Zoom out" at bounding box center [532, 316] width 20 height 20
drag, startPoint x: 1270, startPoint y: 638, endPoint x: 1278, endPoint y: 653, distance: 17.0
click at [1272, 639] on span "Update" at bounding box center [1278, 638] width 32 height 10
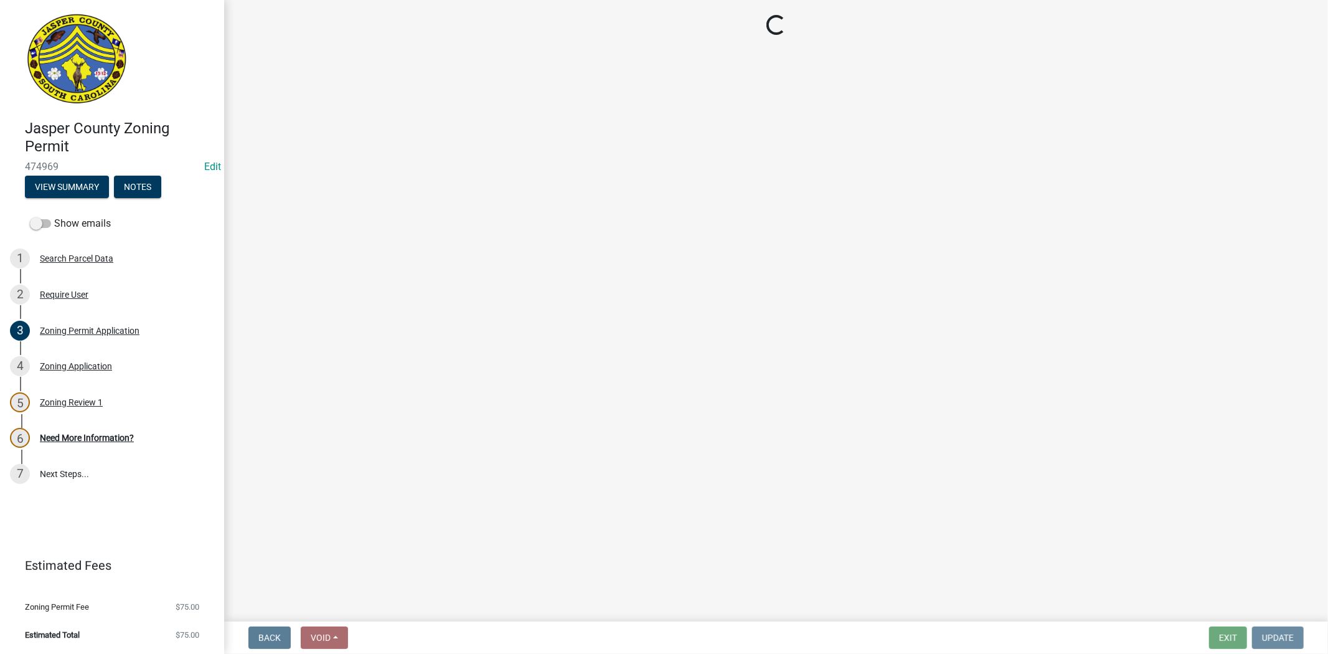
scroll to position [0, 0]
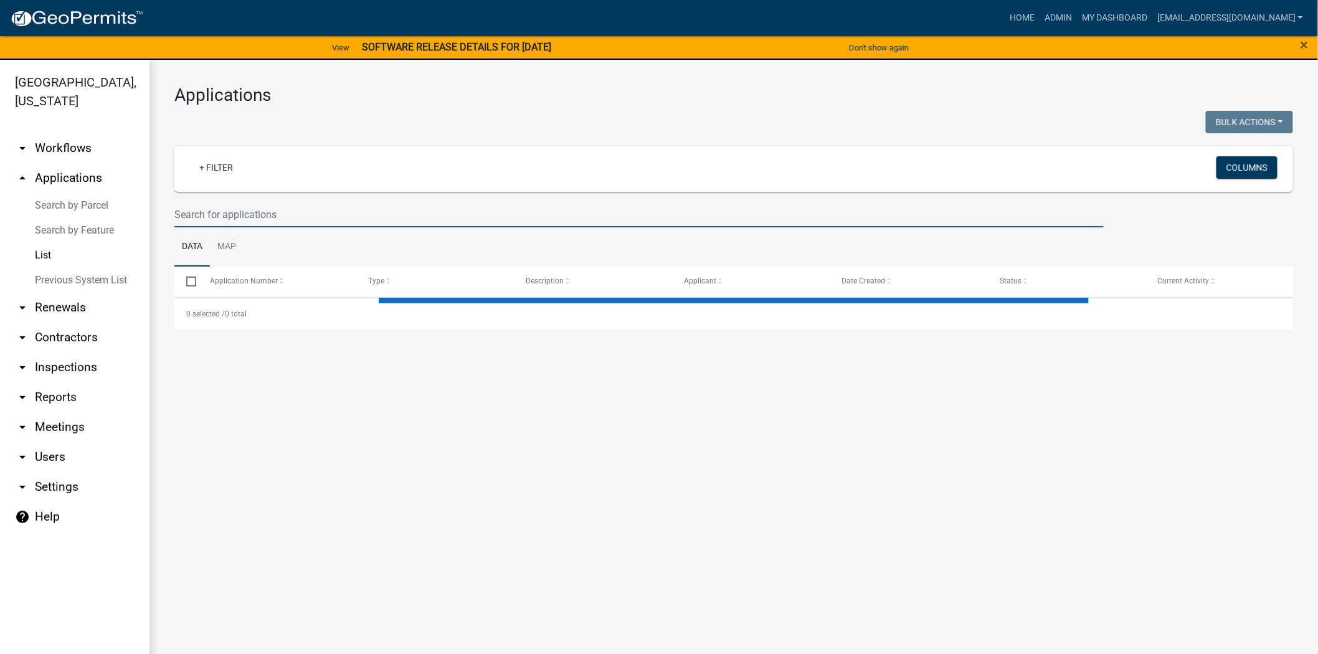
click at [239, 220] on input "text" at bounding box center [638, 215] width 929 height 26
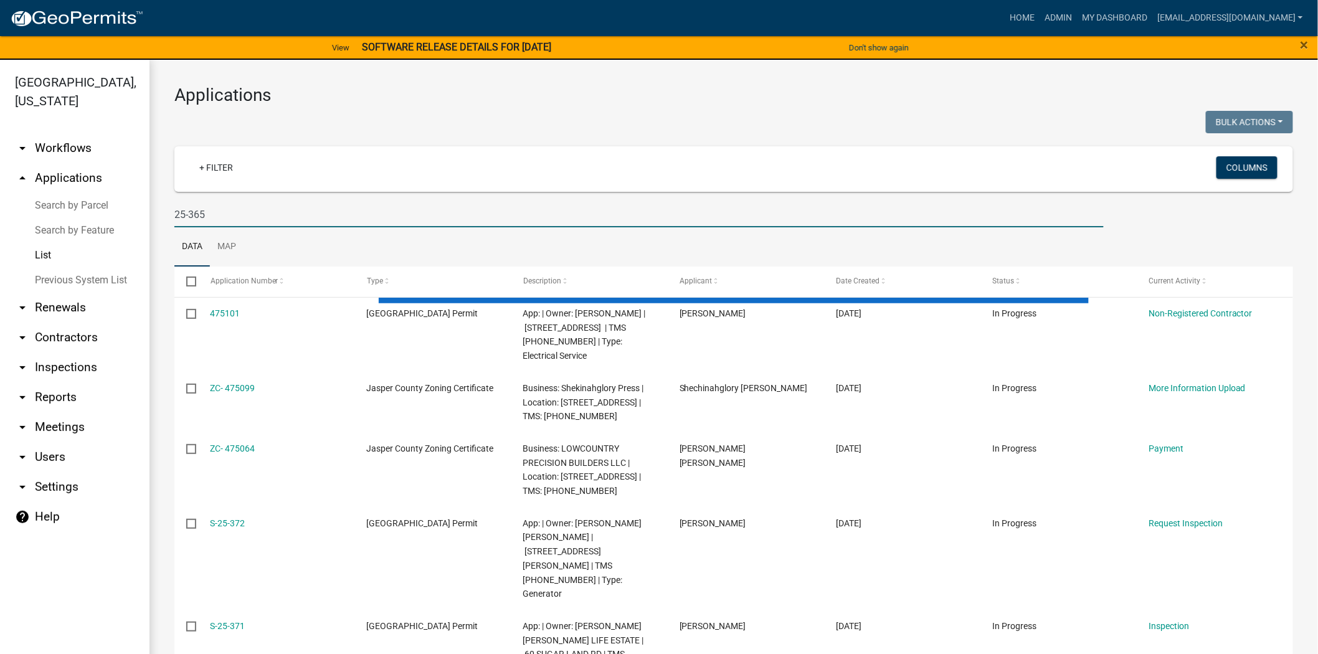
type input "25-365"
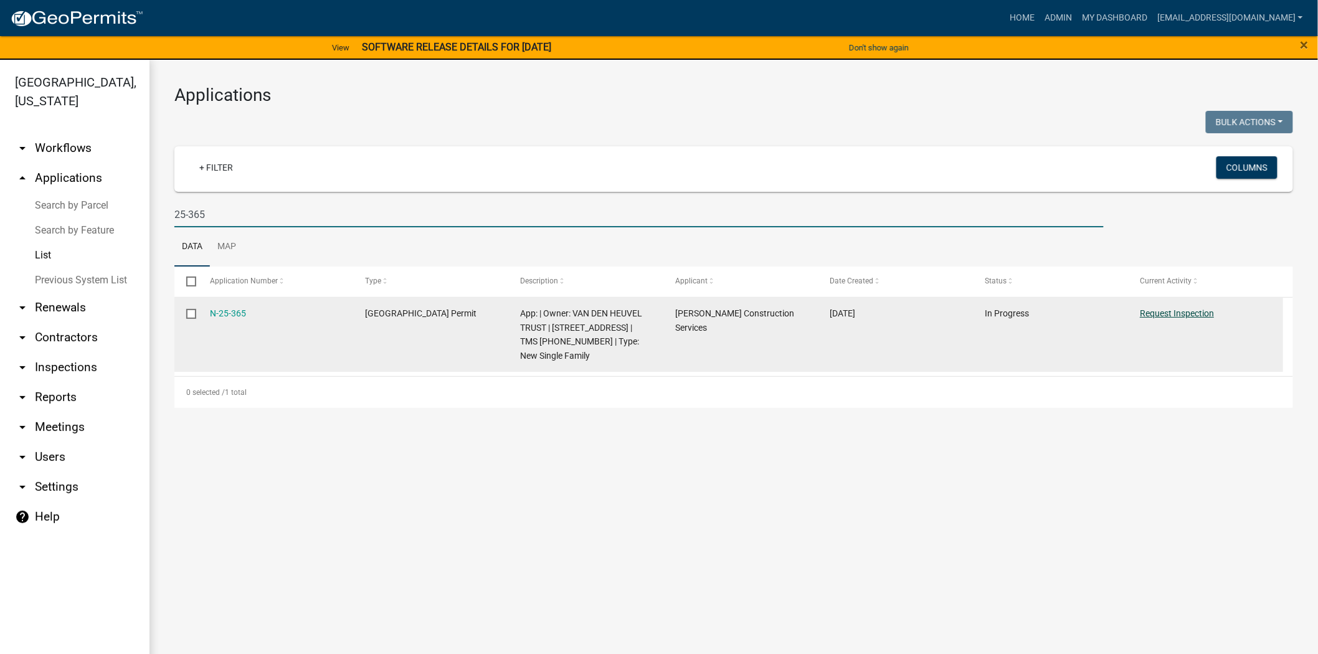
click at [1192, 316] on link "Request Inspection" at bounding box center [1177, 313] width 74 height 10
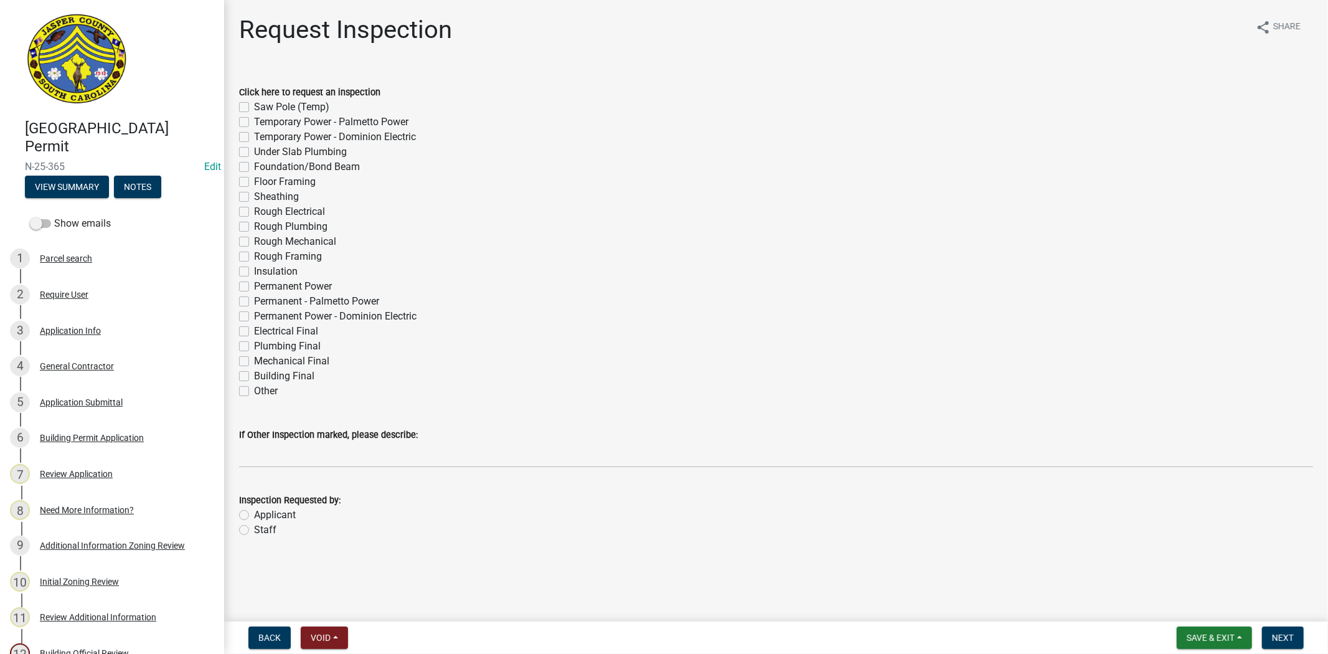
click at [254, 167] on label "Foundation/Bond Beam" at bounding box center [307, 166] width 106 height 15
click at [254, 167] on input "Foundation/Bond Beam" at bounding box center [258, 163] width 8 height 8
checkbox input "true"
checkbox input "false"
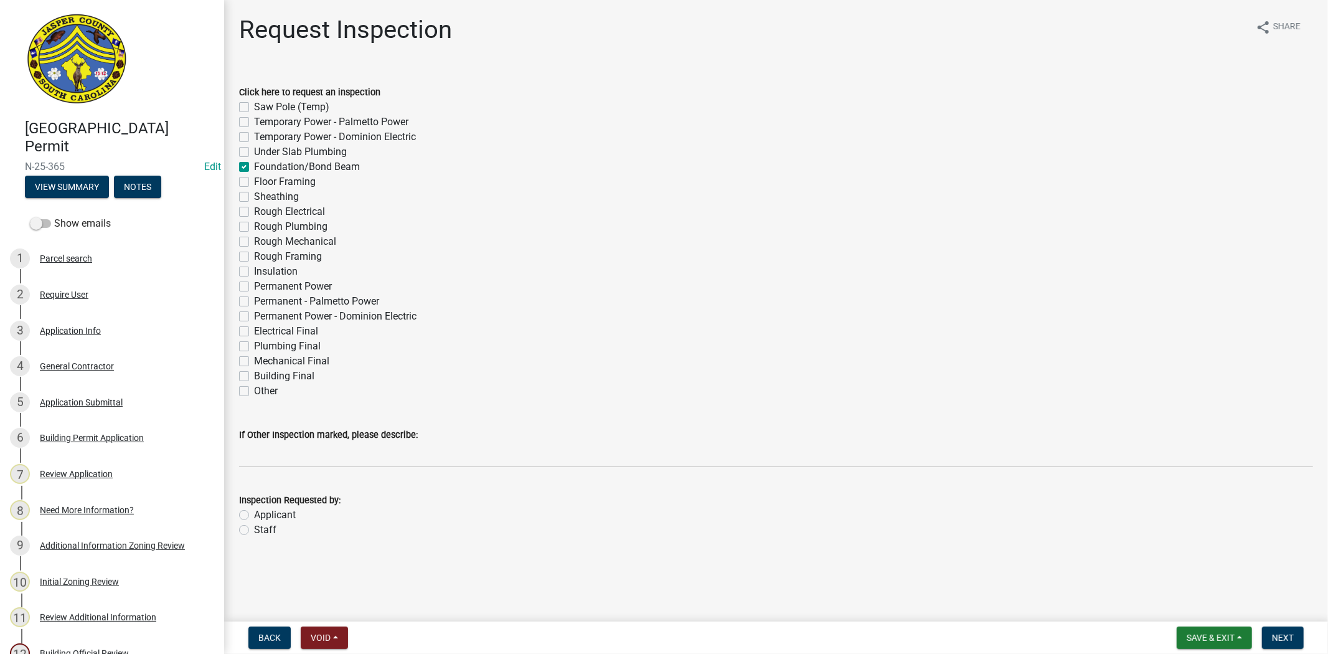
checkbox input "false"
checkbox input "true"
checkbox input "false"
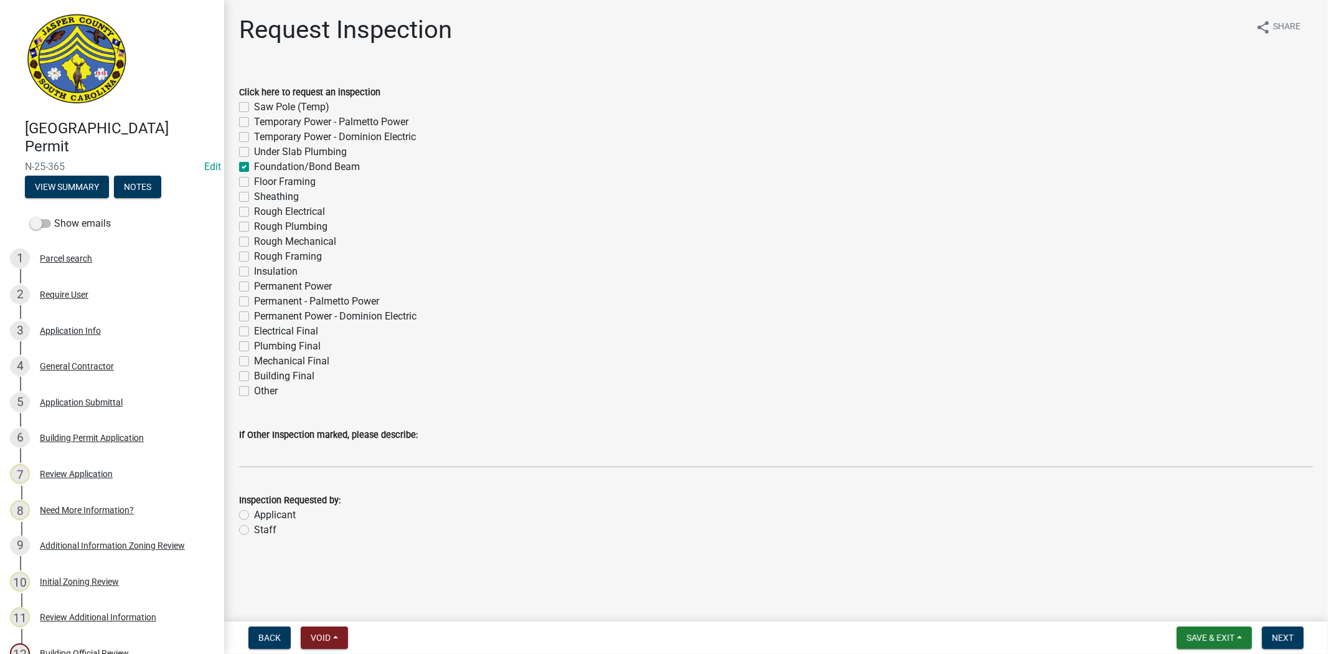
checkbox input "false"
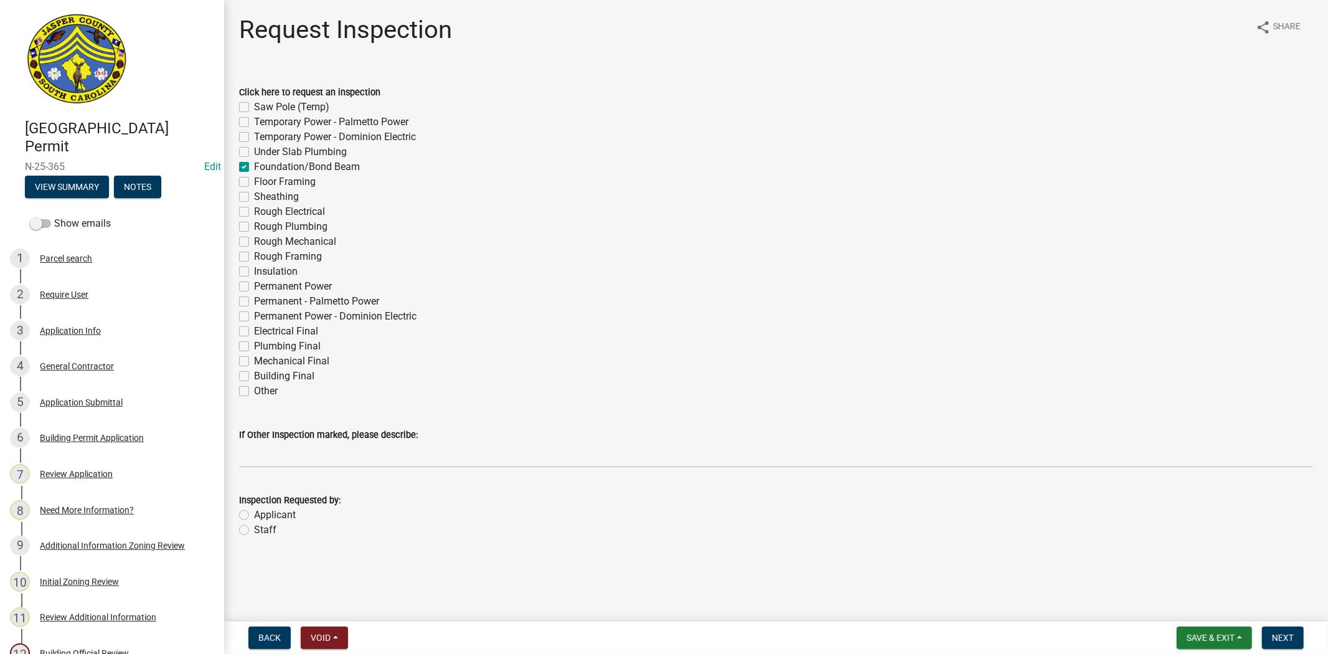
checkbox input "false"
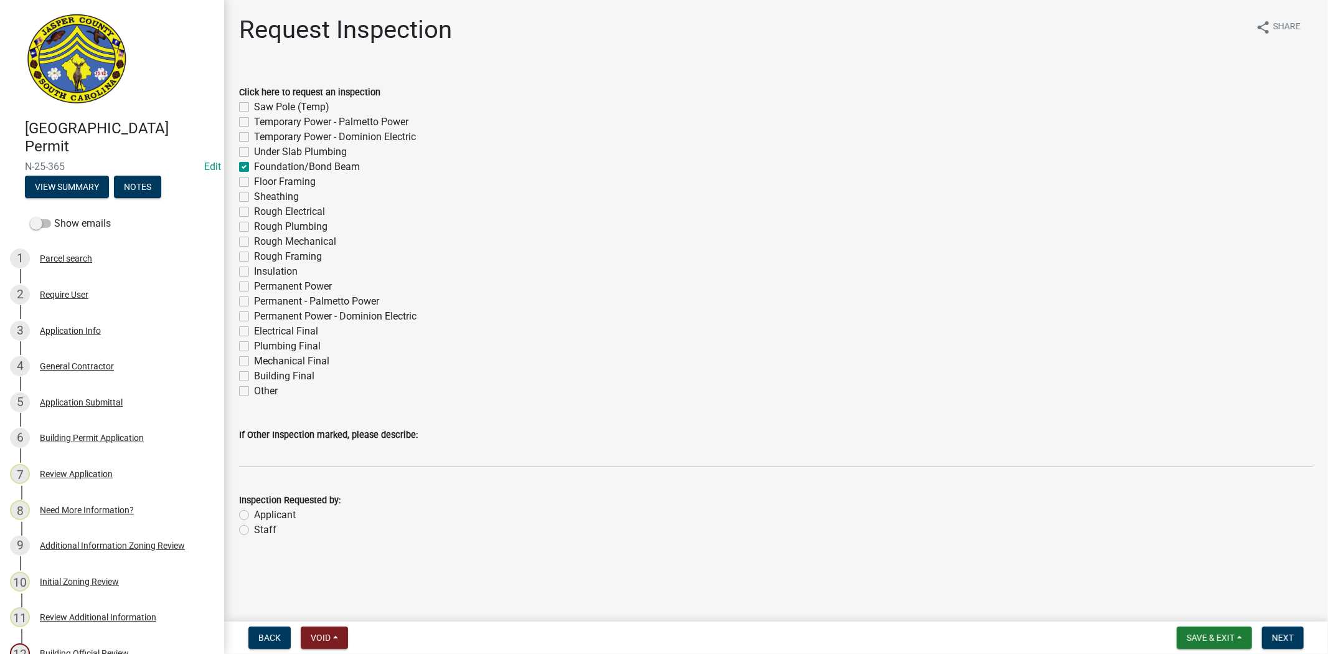
checkbox input "false"
click at [254, 515] on label "Applicant" at bounding box center [275, 514] width 42 height 15
click at [254, 515] on input "Applicant" at bounding box center [258, 511] width 8 height 8
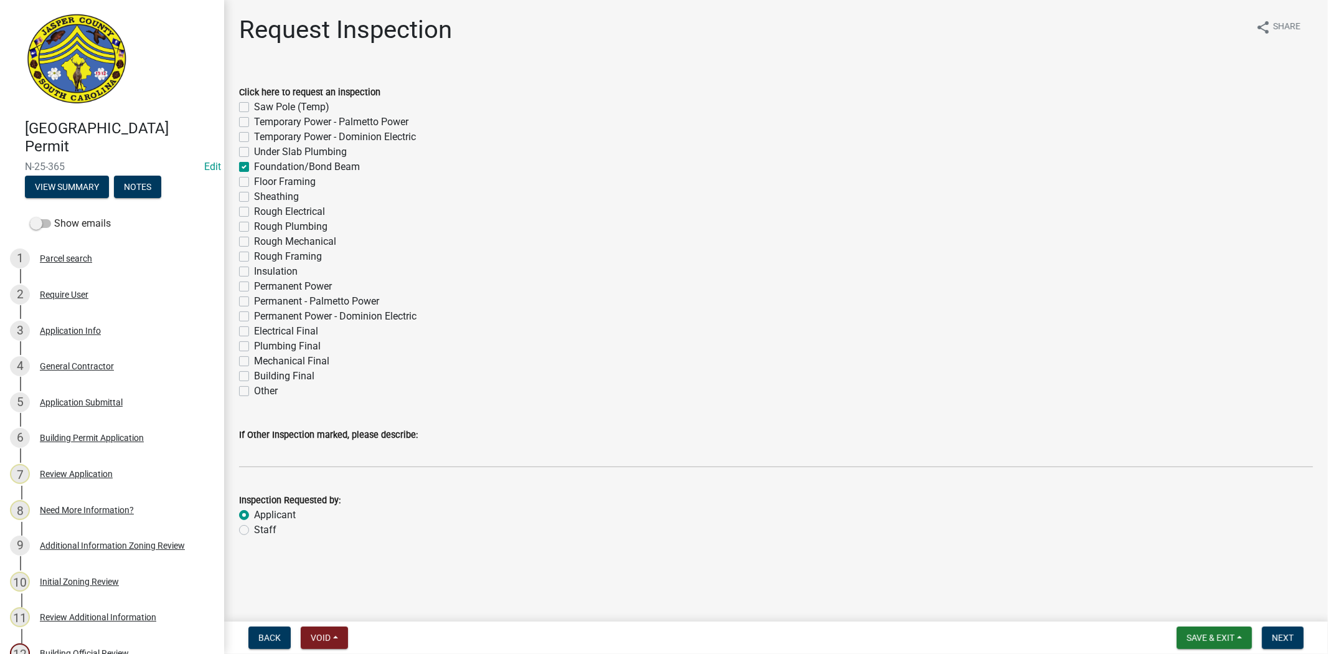
radio input "true"
click at [254, 165] on label "Foundation/Bond Beam" at bounding box center [307, 166] width 106 height 15
click at [254, 165] on input "Foundation/Bond Beam" at bounding box center [258, 163] width 8 height 8
checkbox input "false"
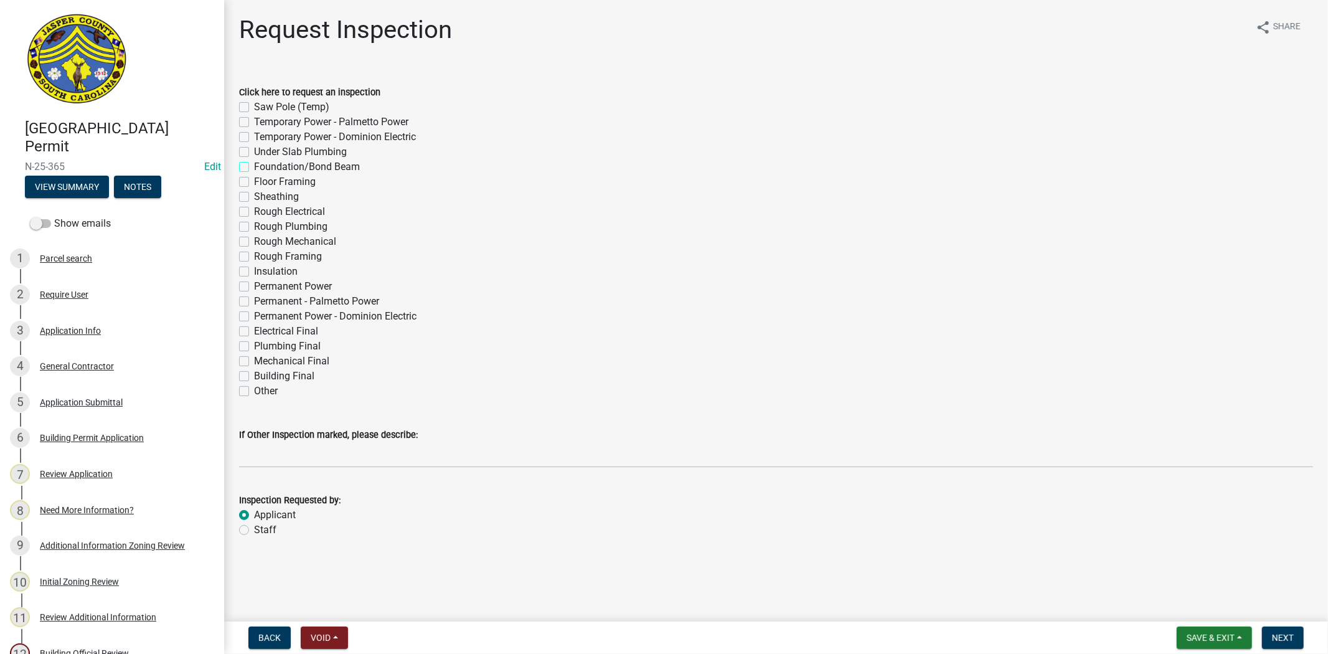
checkbox input "false"
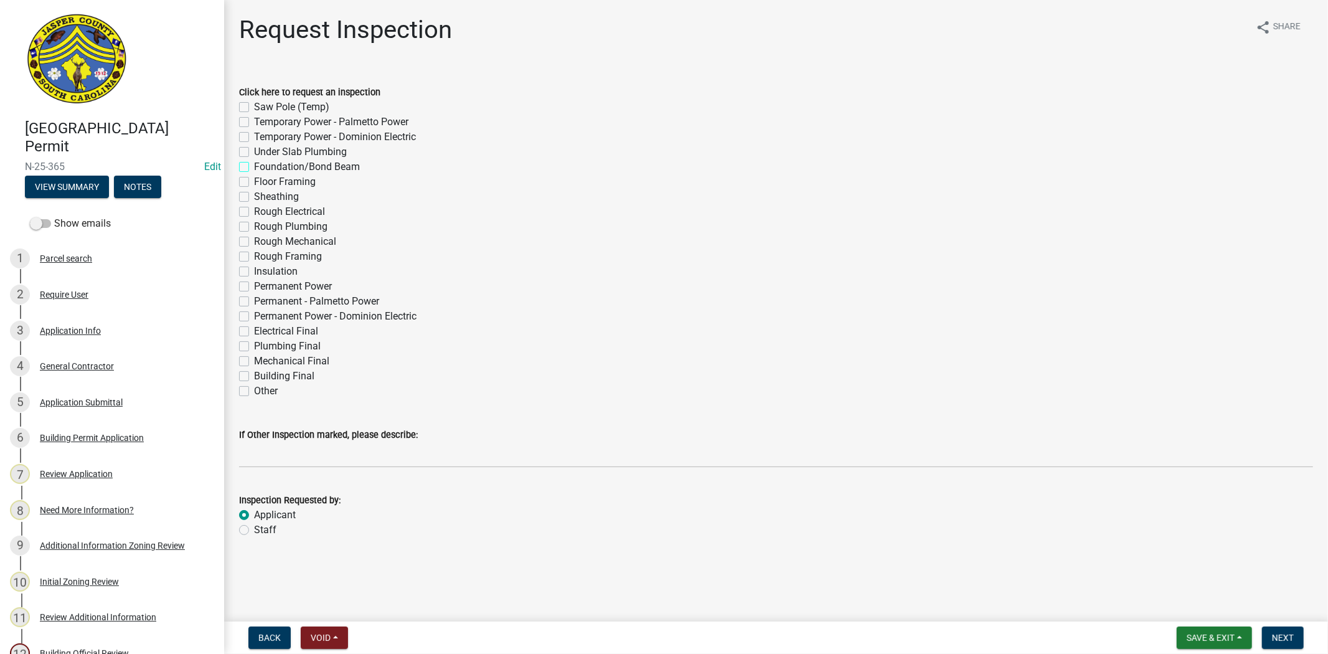
checkbox input "false"
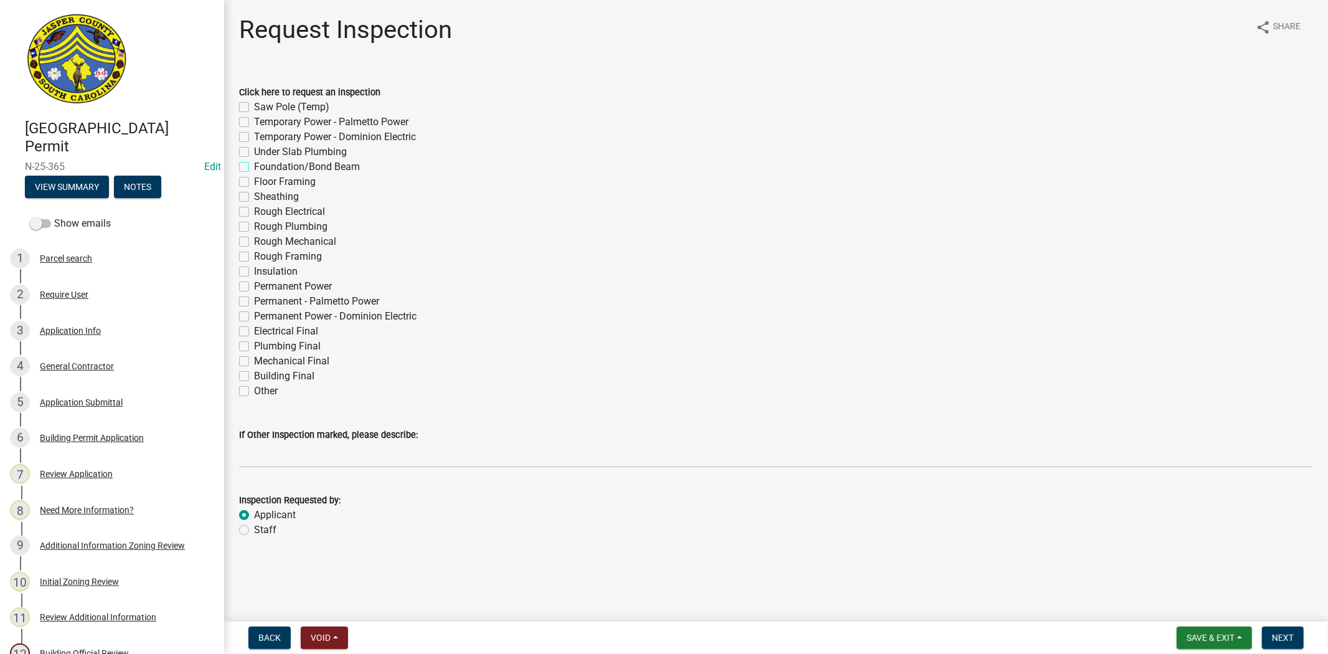
checkbox input "false"
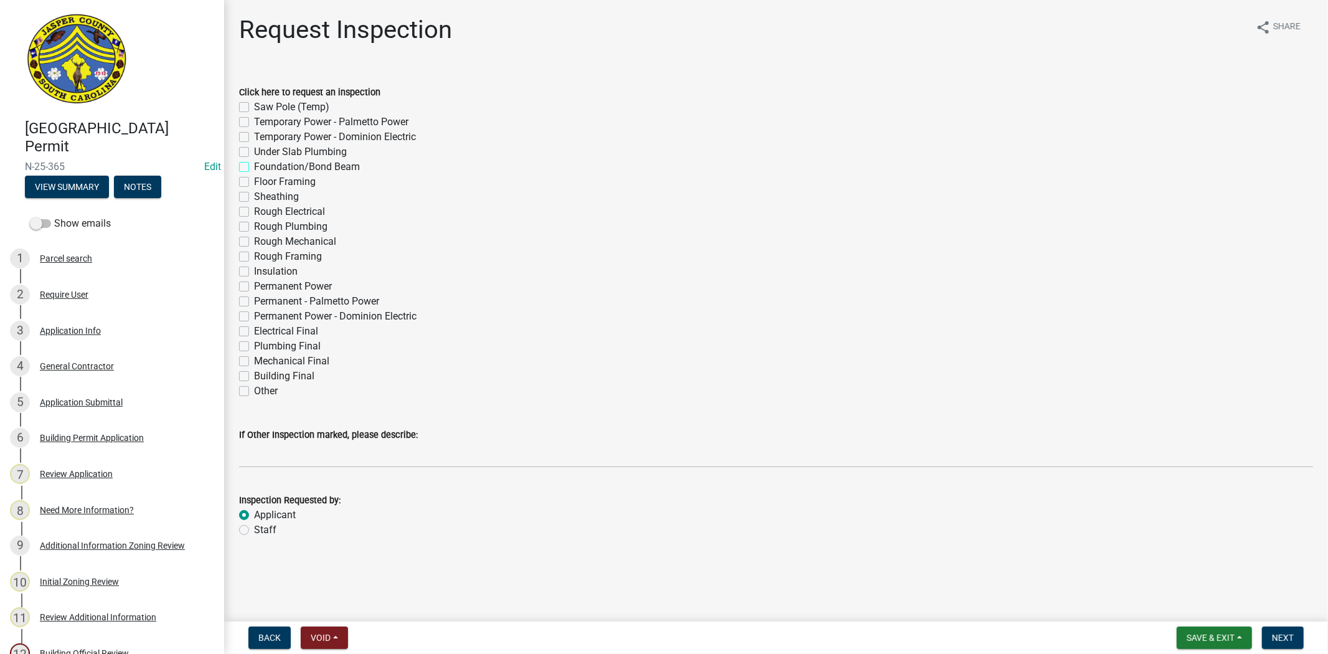
checkbox input "false"
click at [254, 390] on label "Other" at bounding box center [266, 391] width 24 height 15
click at [254, 390] on input "Other" at bounding box center [258, 388] width 8 height 8
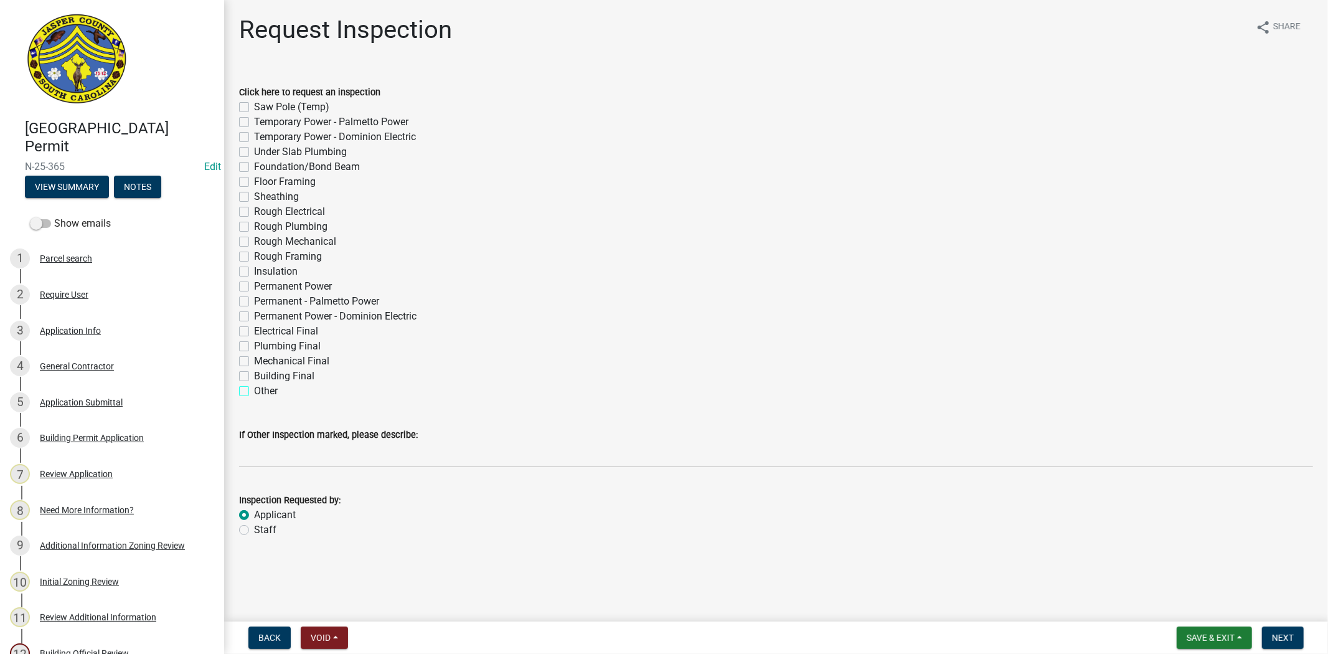
checkbox input "true"
checkbox input "false"
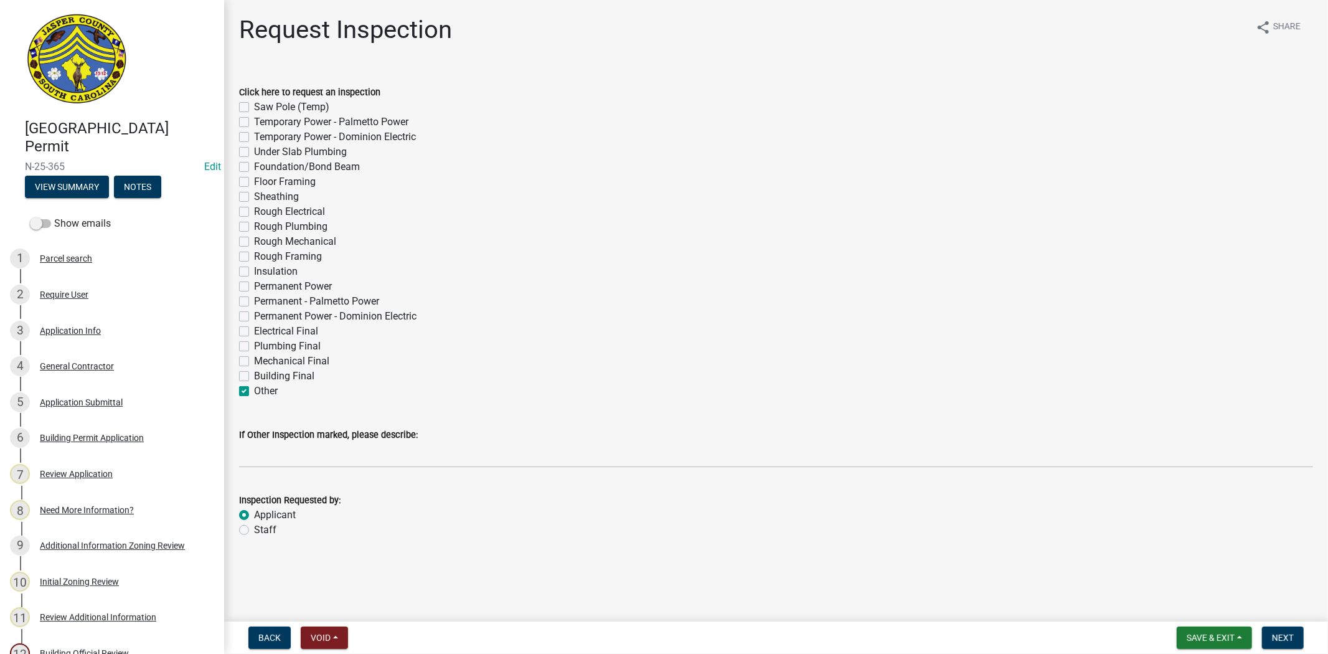
checkbox input "false"
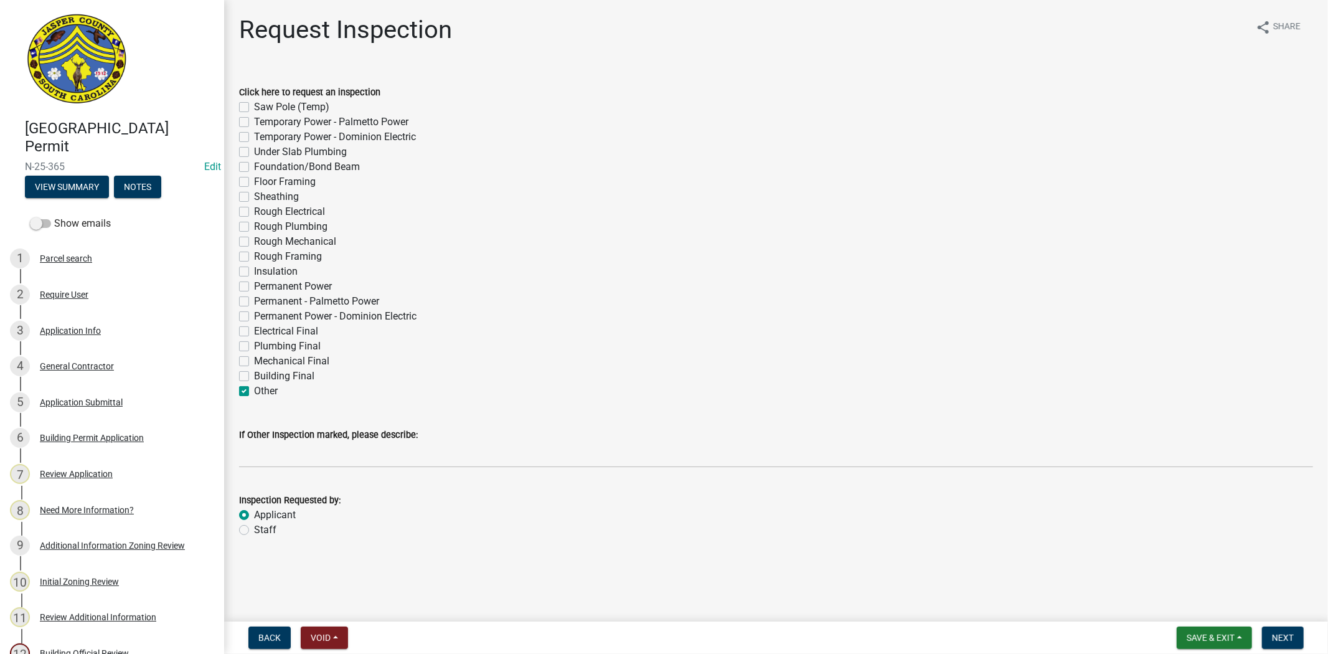
checkbox input "false"
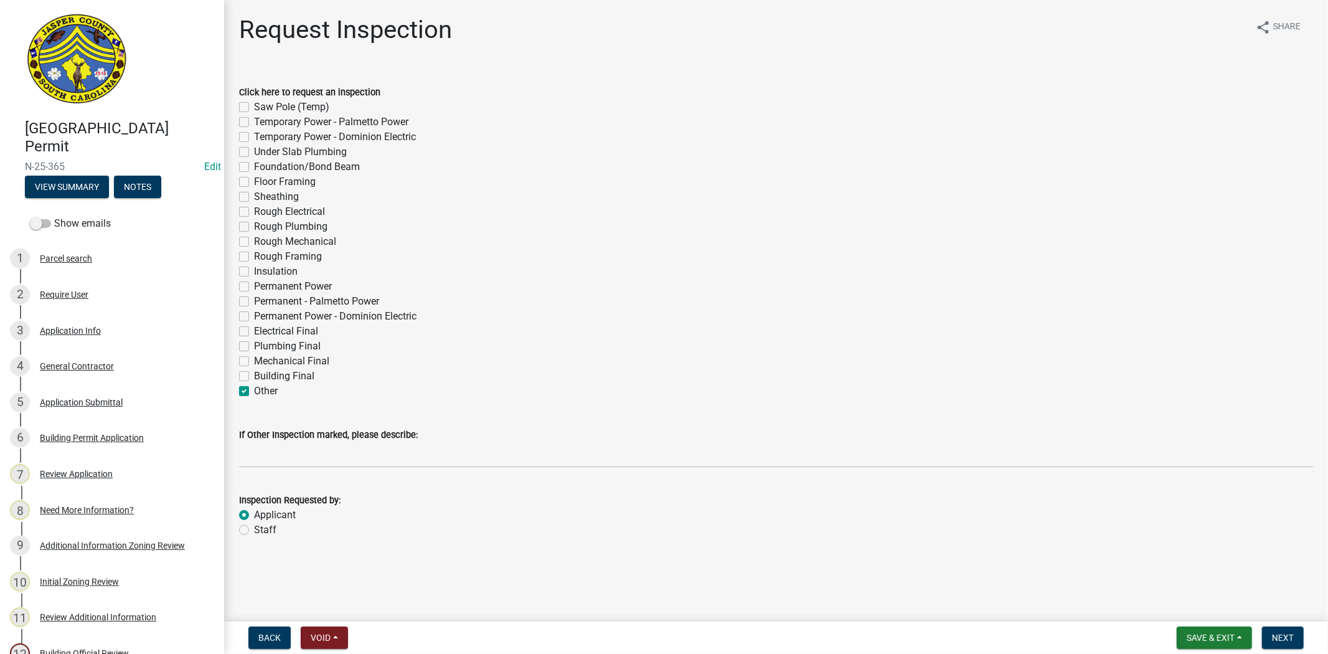
checkbox input "false"
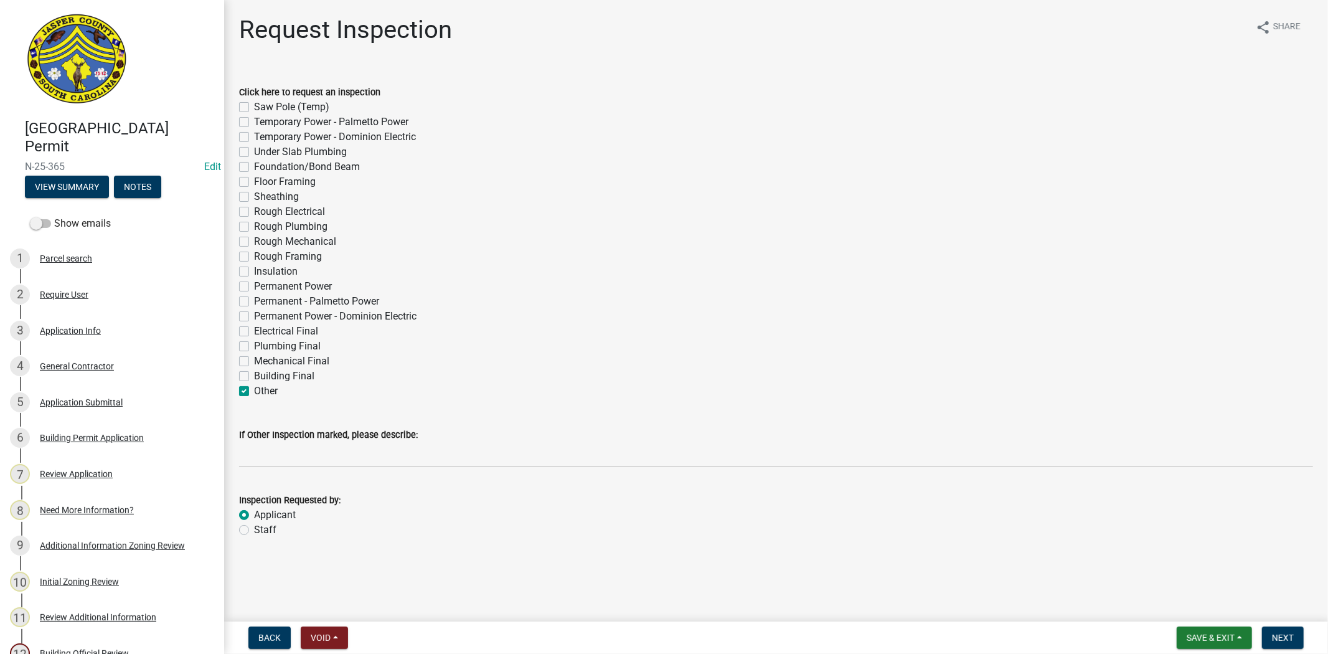
checkbox input "true"
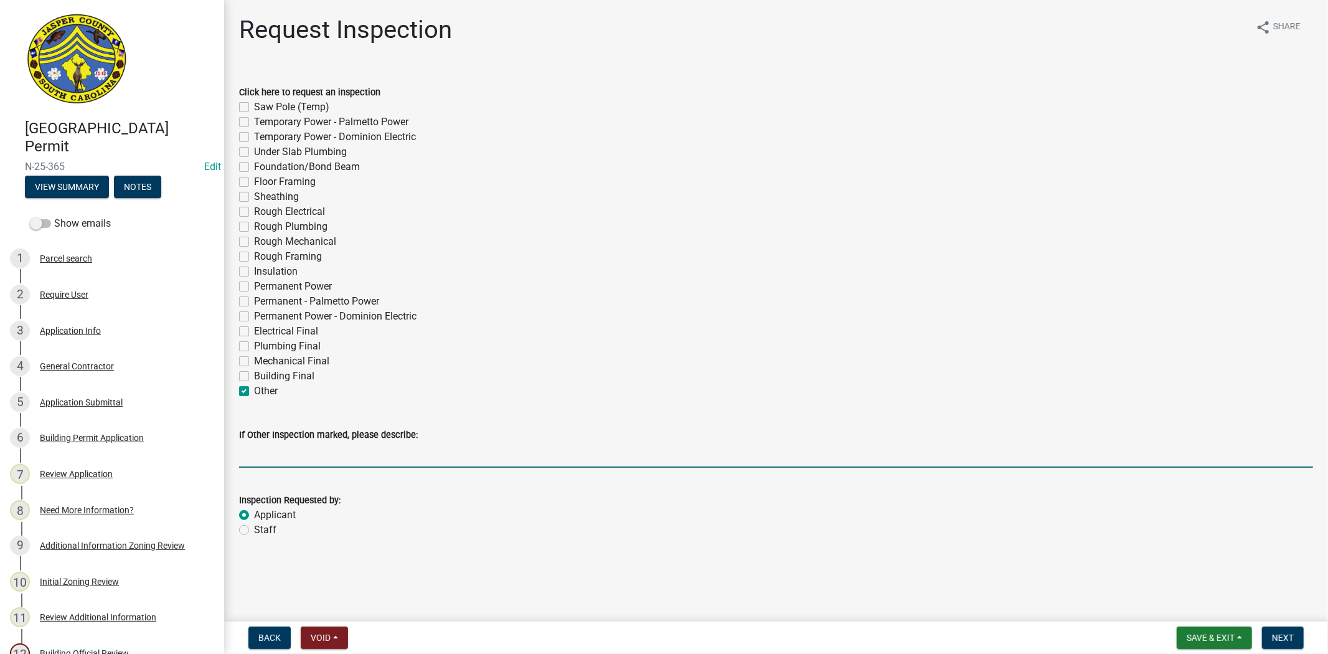
click at [286, 463] on input "If Other Inspection marked, please describe:" at bounding box center [776, 455] width 1074 height 26
type input "Footing"
click at [1291, 637] on span "Next" at bounding box center [1283, 638] width 22 height 10
